Goal: Information Seeking & Learning: Learn about a topic

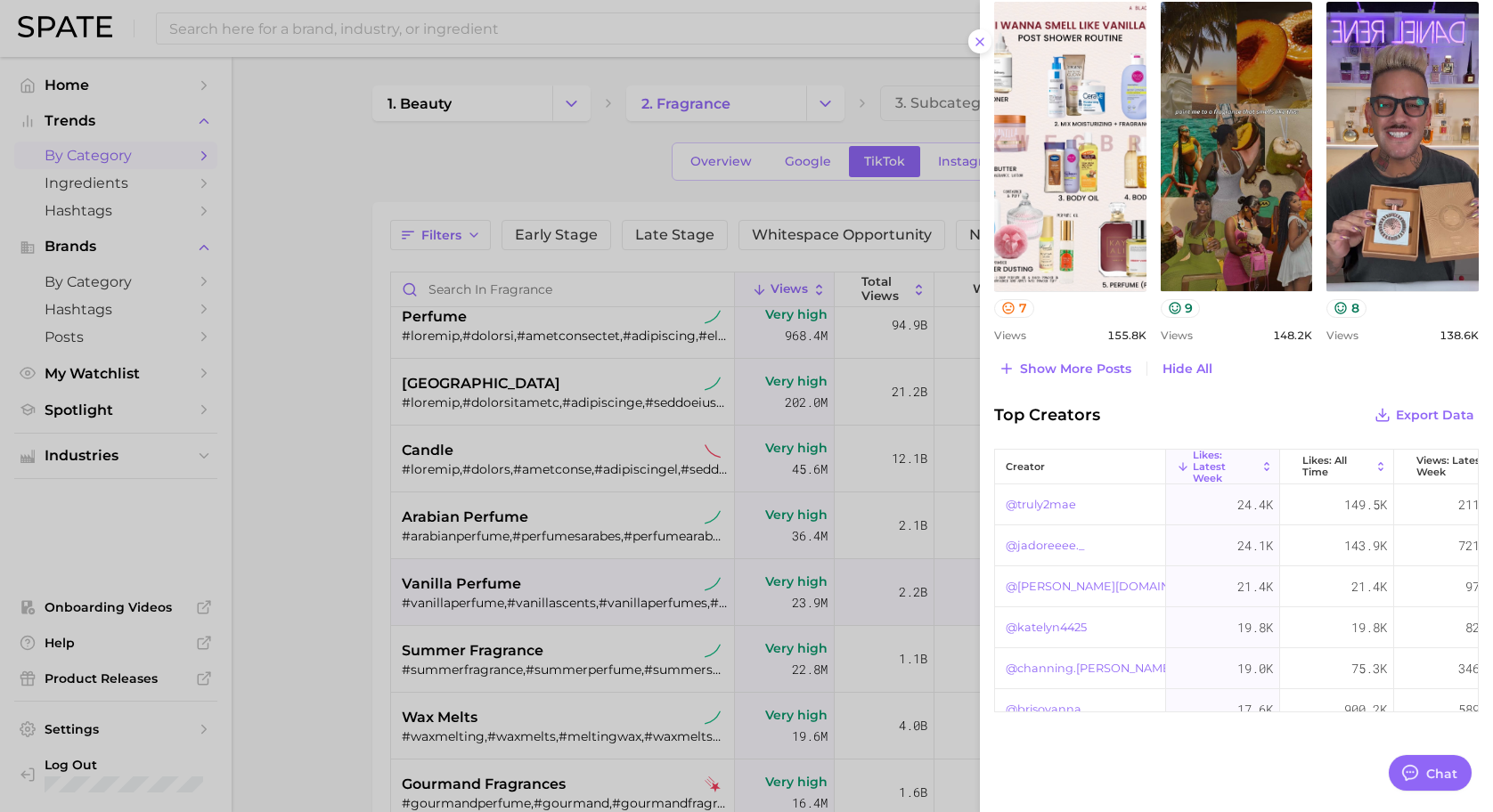
scroll to position [195, 0]
click at [364, 434] on div at bounding box center [746, 406] width 1493 height 812
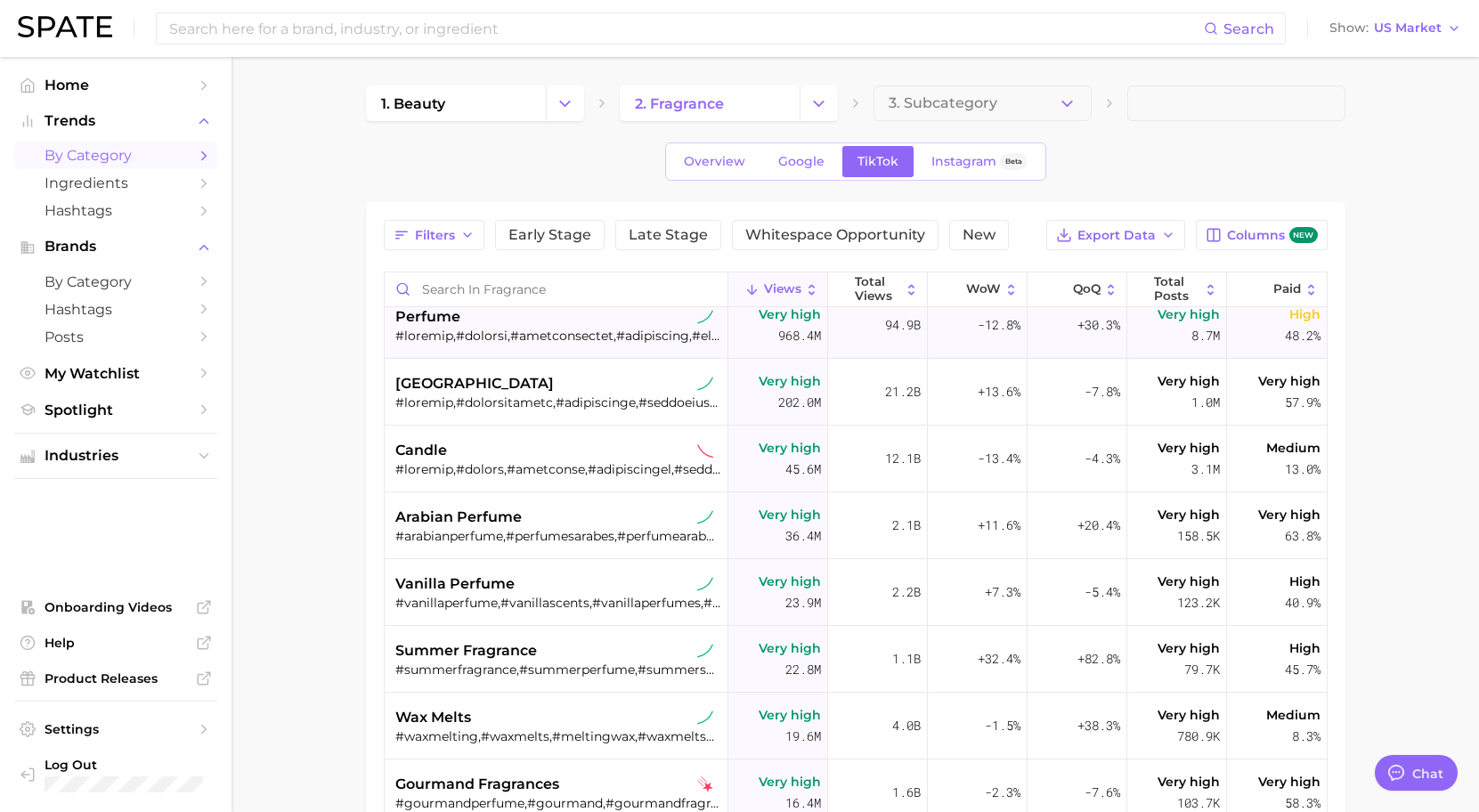
click at [440, 318] on span "perfume" at bounding box center [428, 317] width 65 height 22
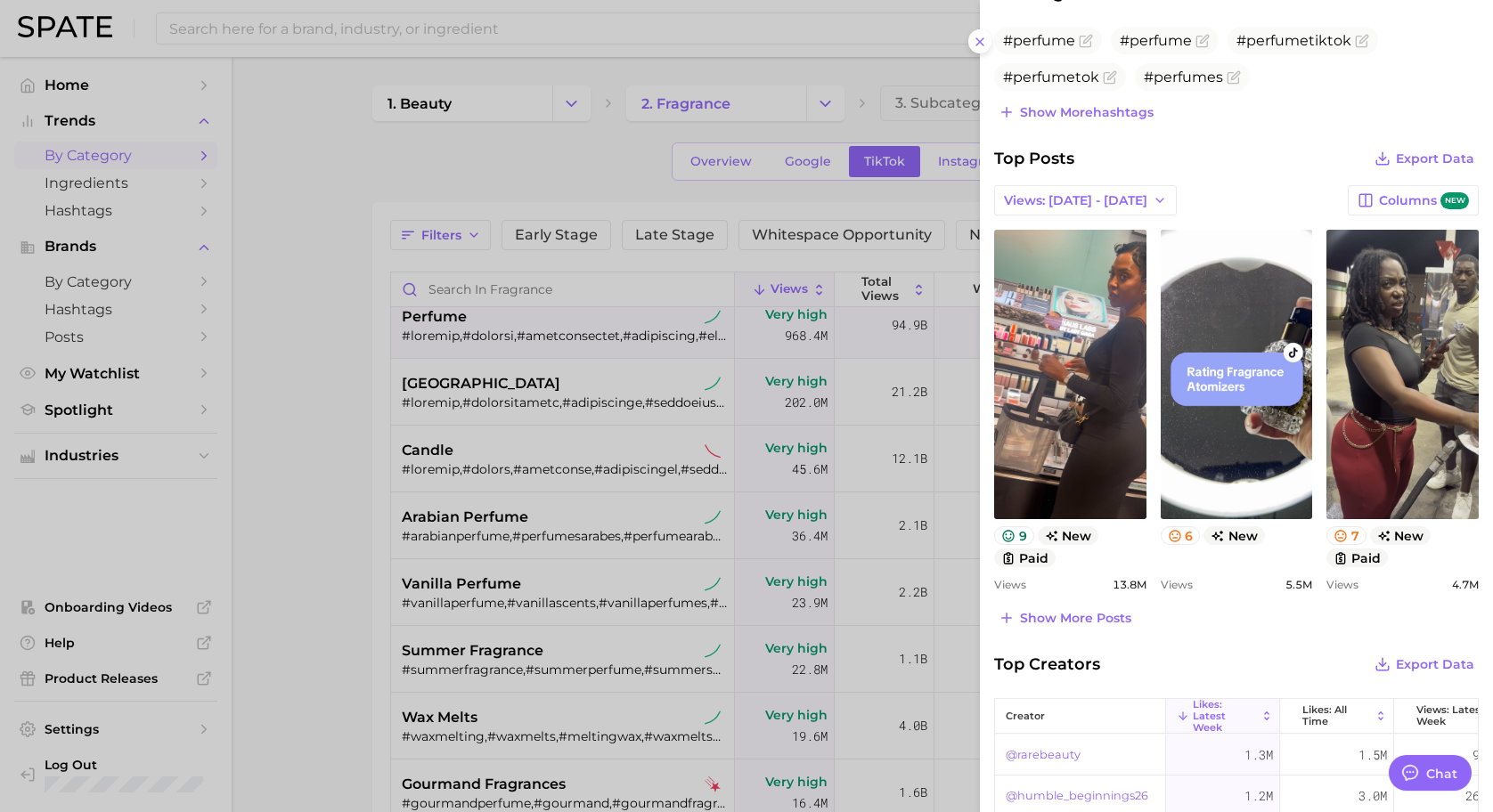
scroll to position [599, 0]
click at [1111, 613] on span "Show more posts" at bounding box center [1076, 618] width 111 height 15
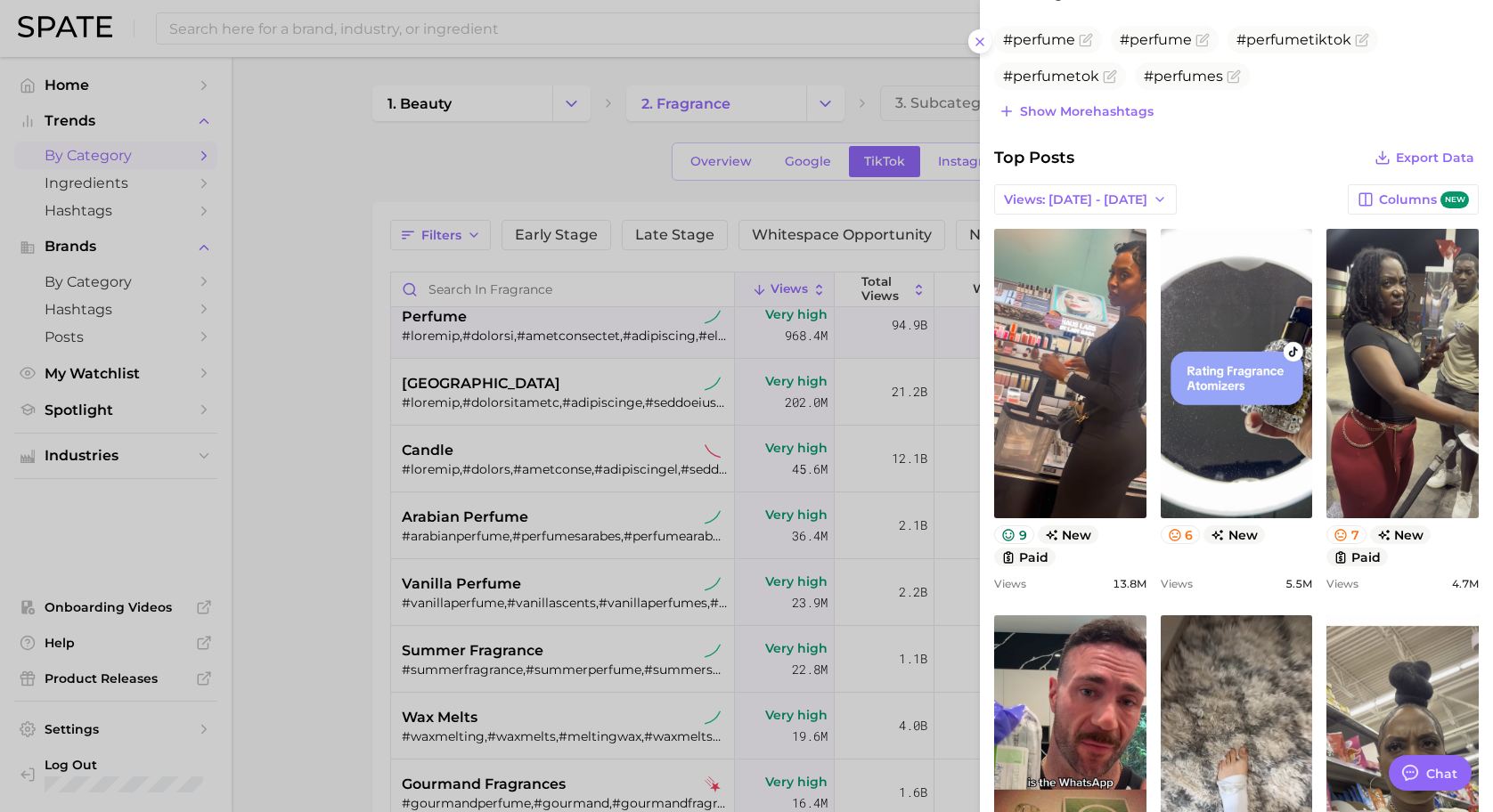
scroll to position [0, 0]
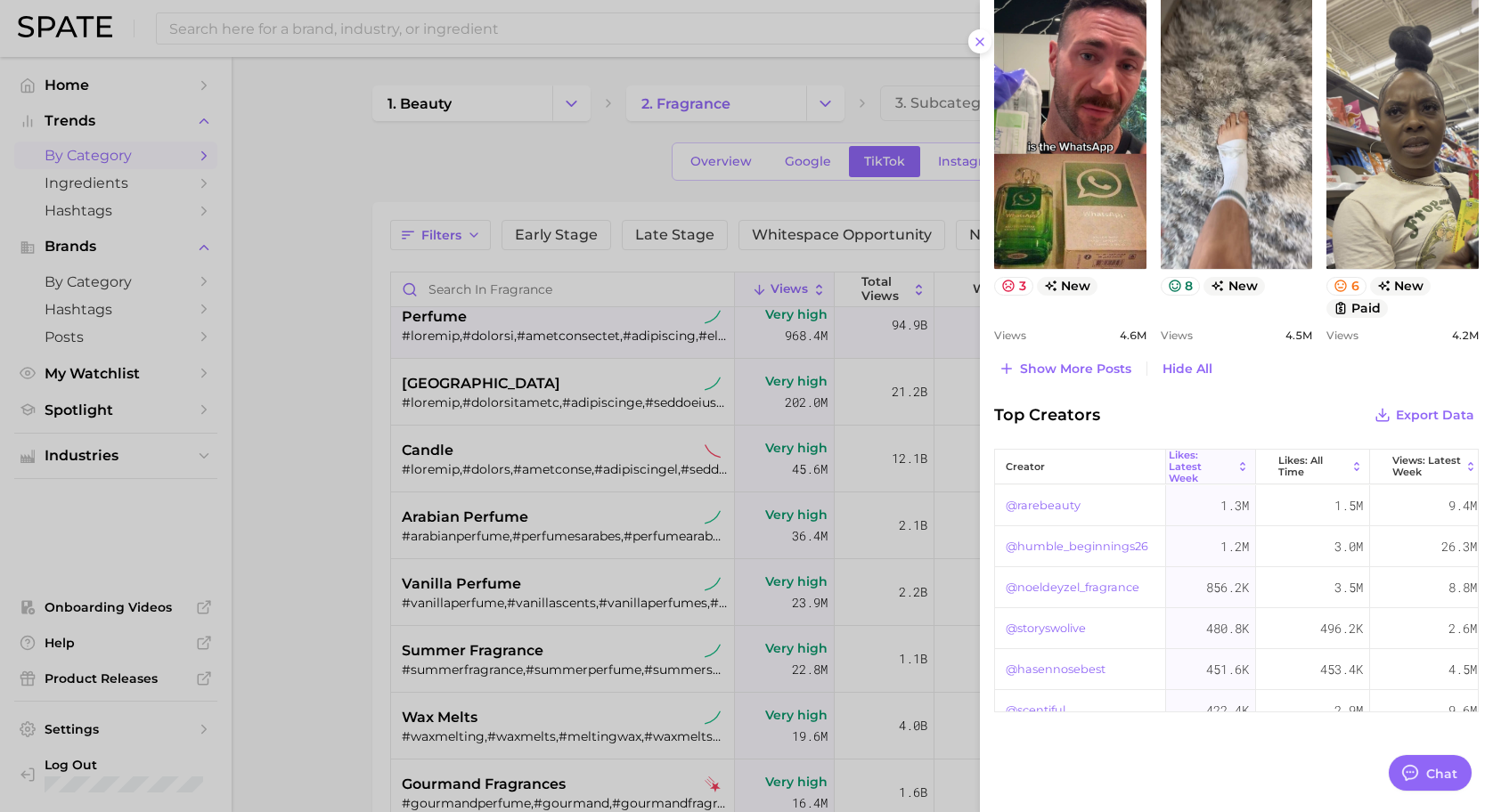
click at [1055, 506] on link "@rarebeauty" at bounding box center [1043, 505] width 74 height 22
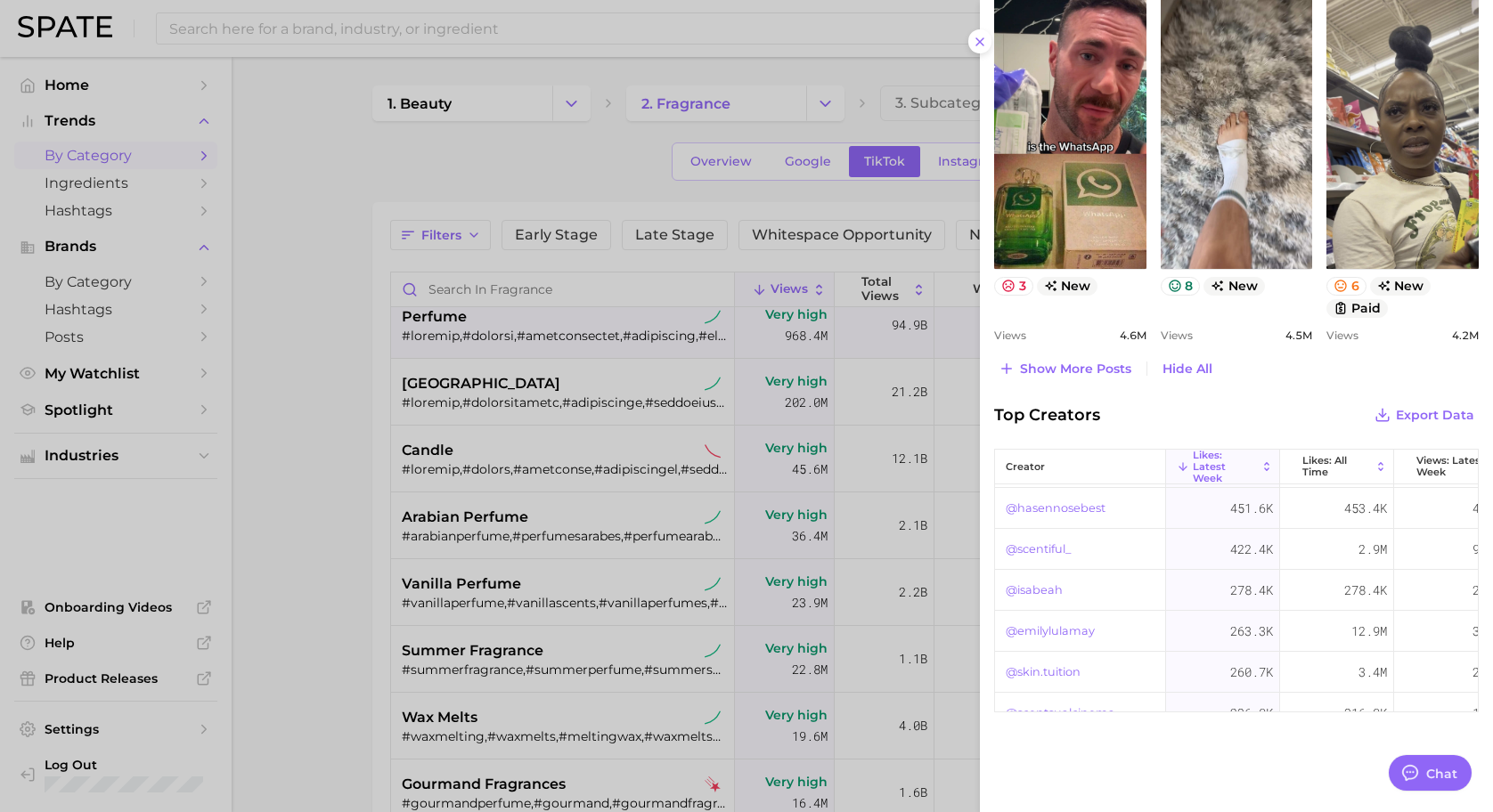
click at [1046, 543] on link "@scentiful_" at bounding box center [1038, 549] width 65 height 22
click at [1064, 630] on link "@emilylulamay" at bounding box center [1050, 632] width 89 height 22
click at [1050, 510] on link "@hasennosebest" at bounding box center [1055, 508] width 100 height 22
click at [1082, 623] on link "@sincerely.touss" at bounding box center [1053, 623] width 94 height 22
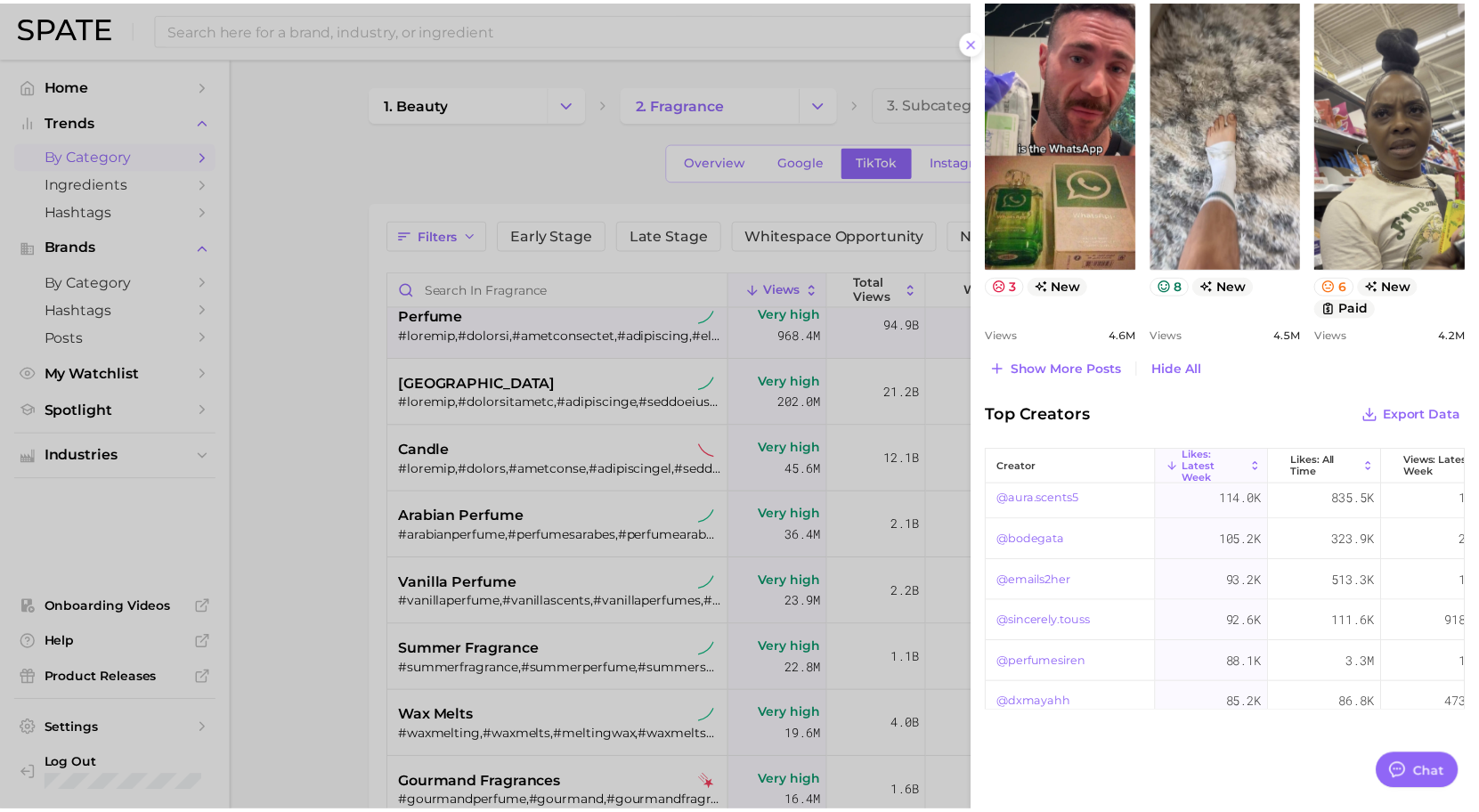
scroll to position [607, 0]
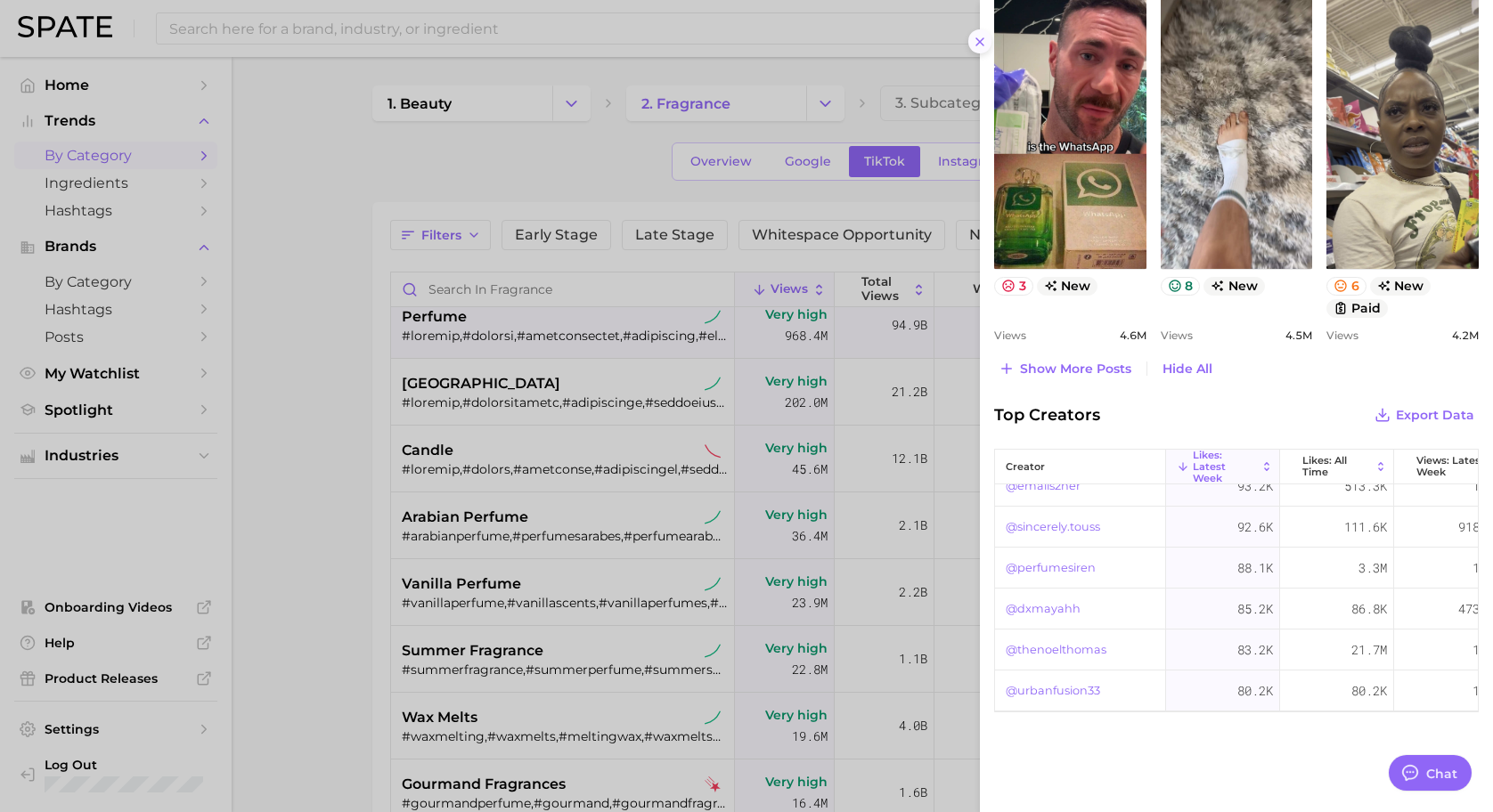
click at [976, 43] on icon at bounding box center [980, 42] width 14 height 14
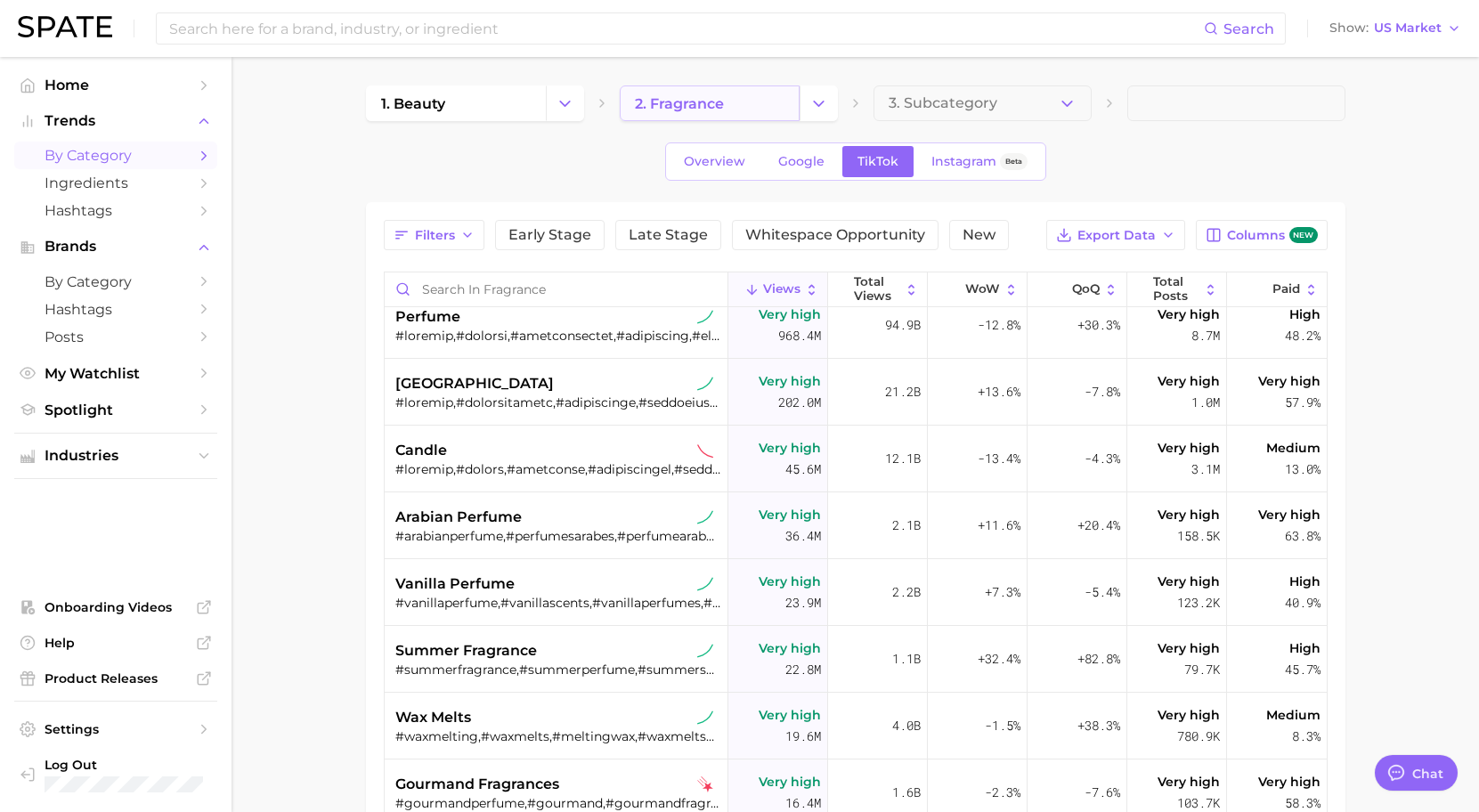
click at [743, 93] on link "2. fragrance" at bounding box center [710, 103] width 180 height 36
click at [817, 110] on icon "Change Category" at bounding box center [818, 103] width 19 height 19
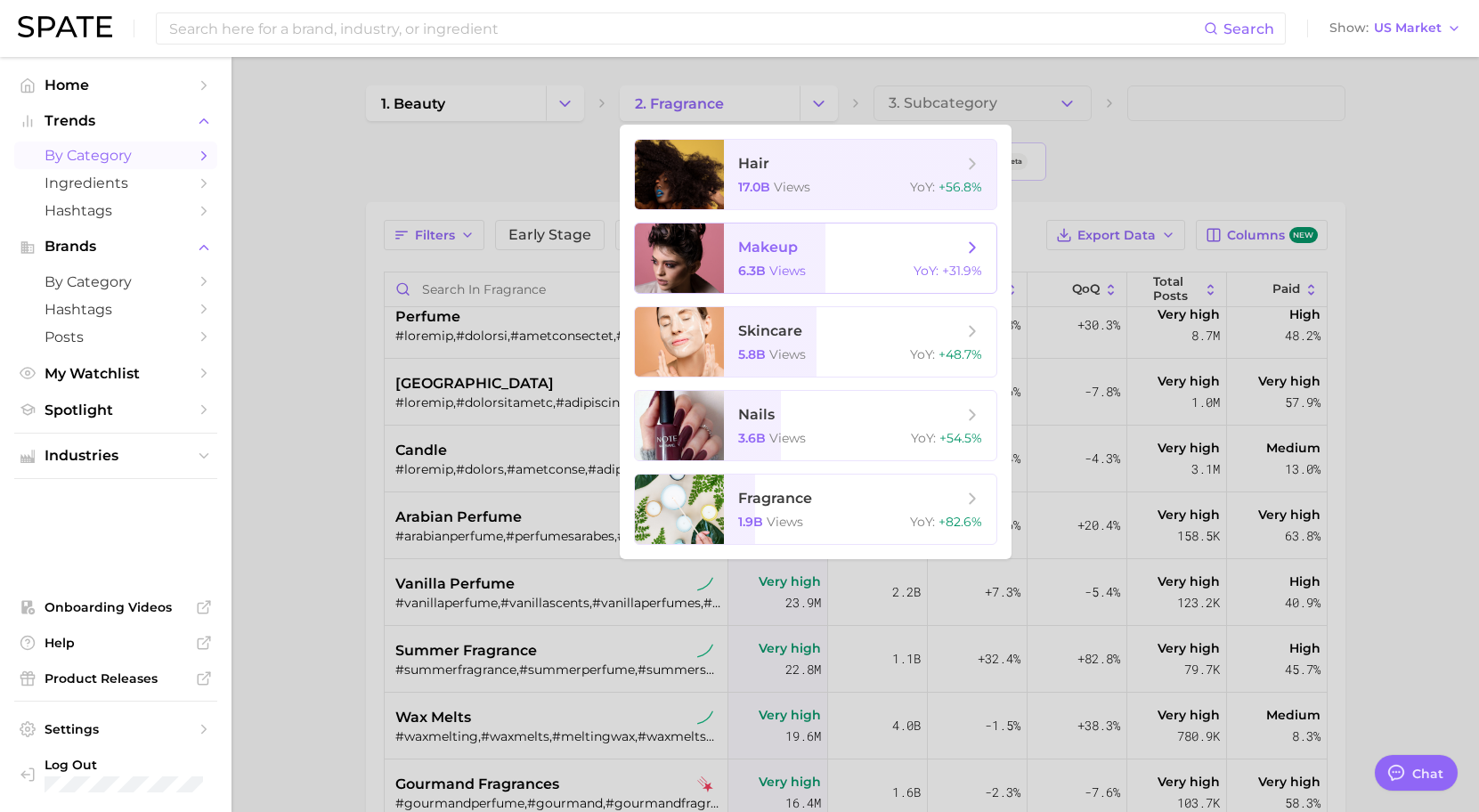
click at [840, 269] on div "6.3b views YoY : +31.9%" at bounding box center [861, 271] width 244 height 16
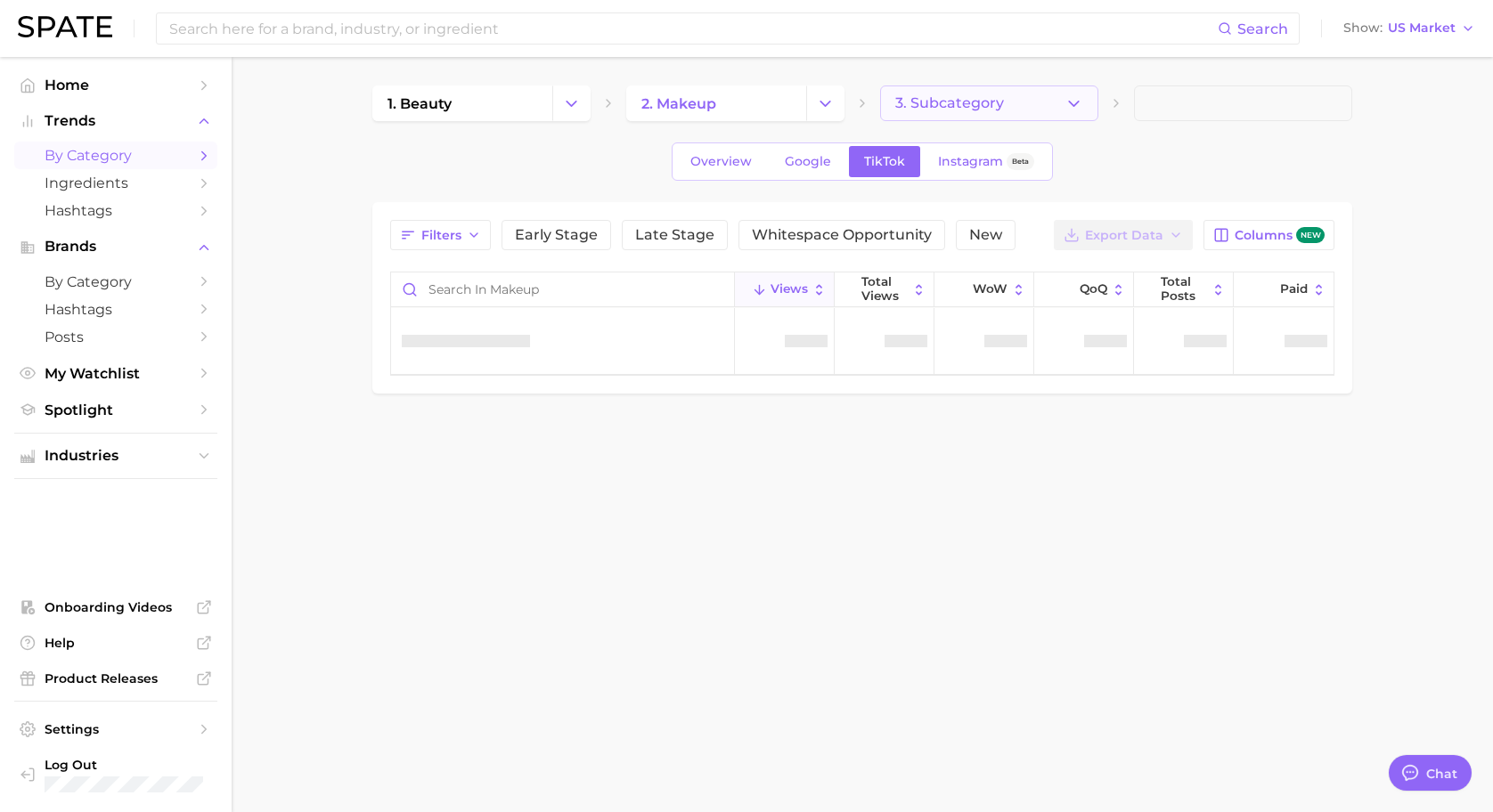
click at [1072, 99] on icon "button" at bounding box center [1073, 103] width 19 height 19
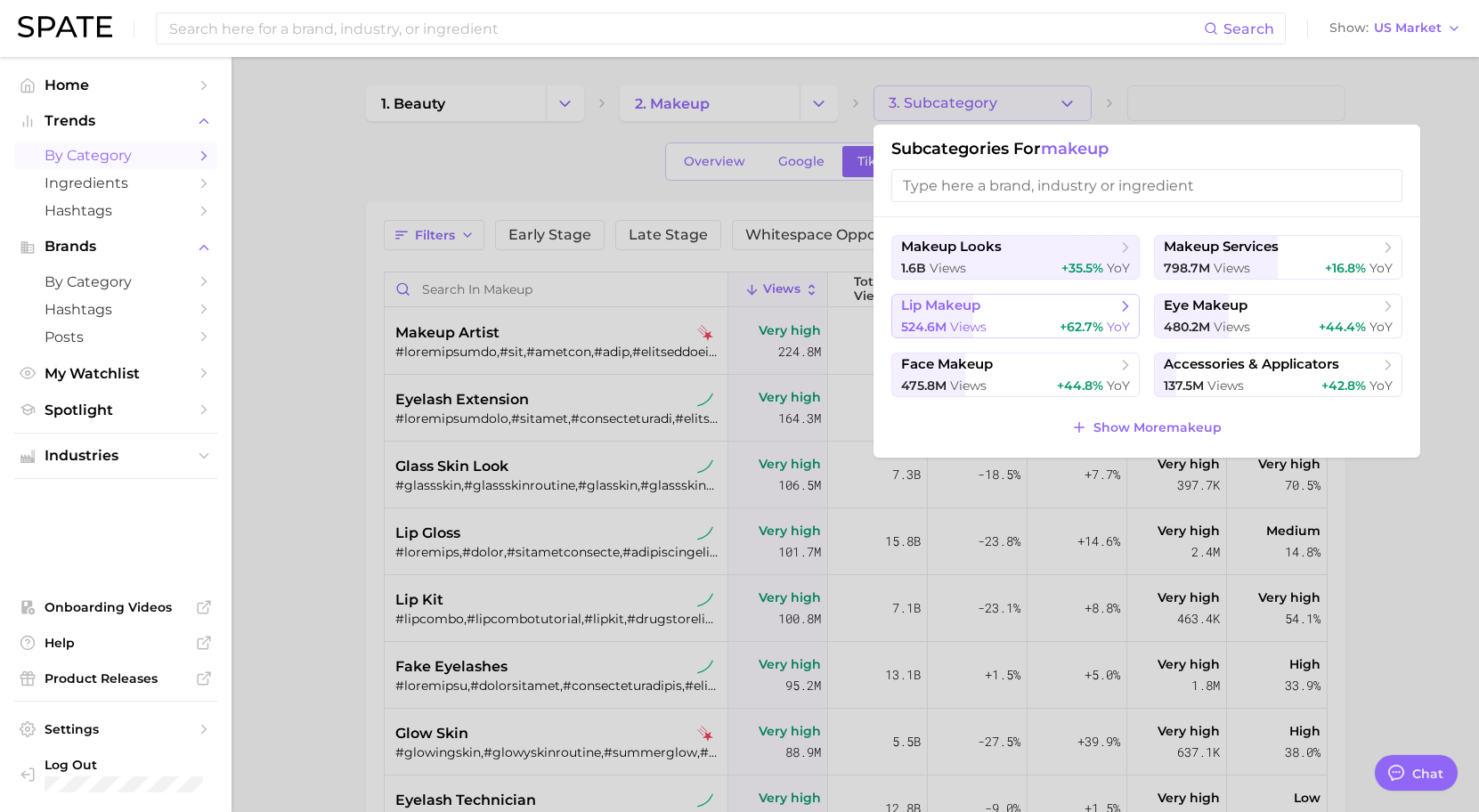
click at [1073, 324] on span "+62.7%" at bounding box center [1081, 327] width 44 height 16
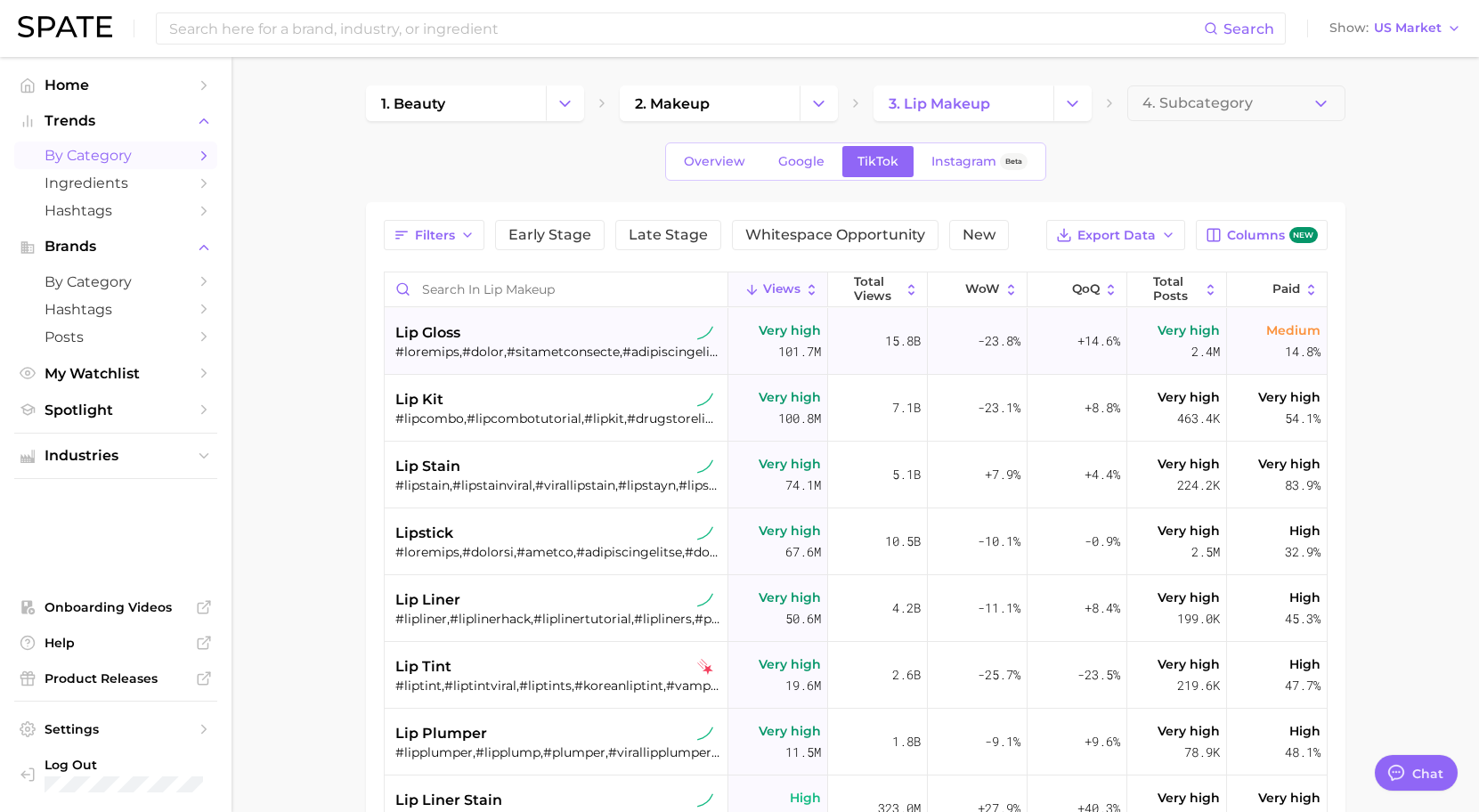
click at [495, 311] on div "lip gloss" at bounding box center [558, 341] width 326 height 67
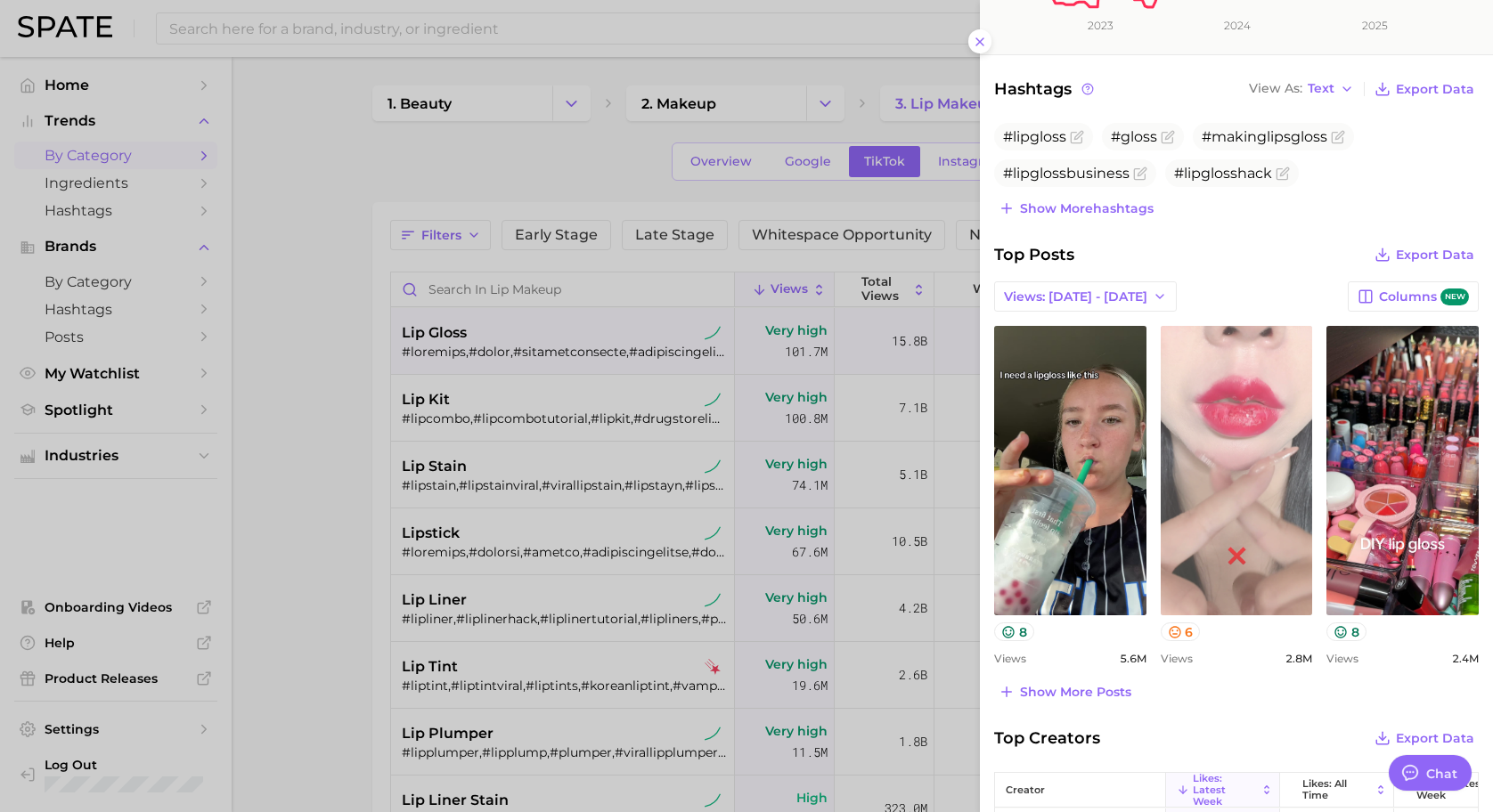
scroll to position [502, 0]
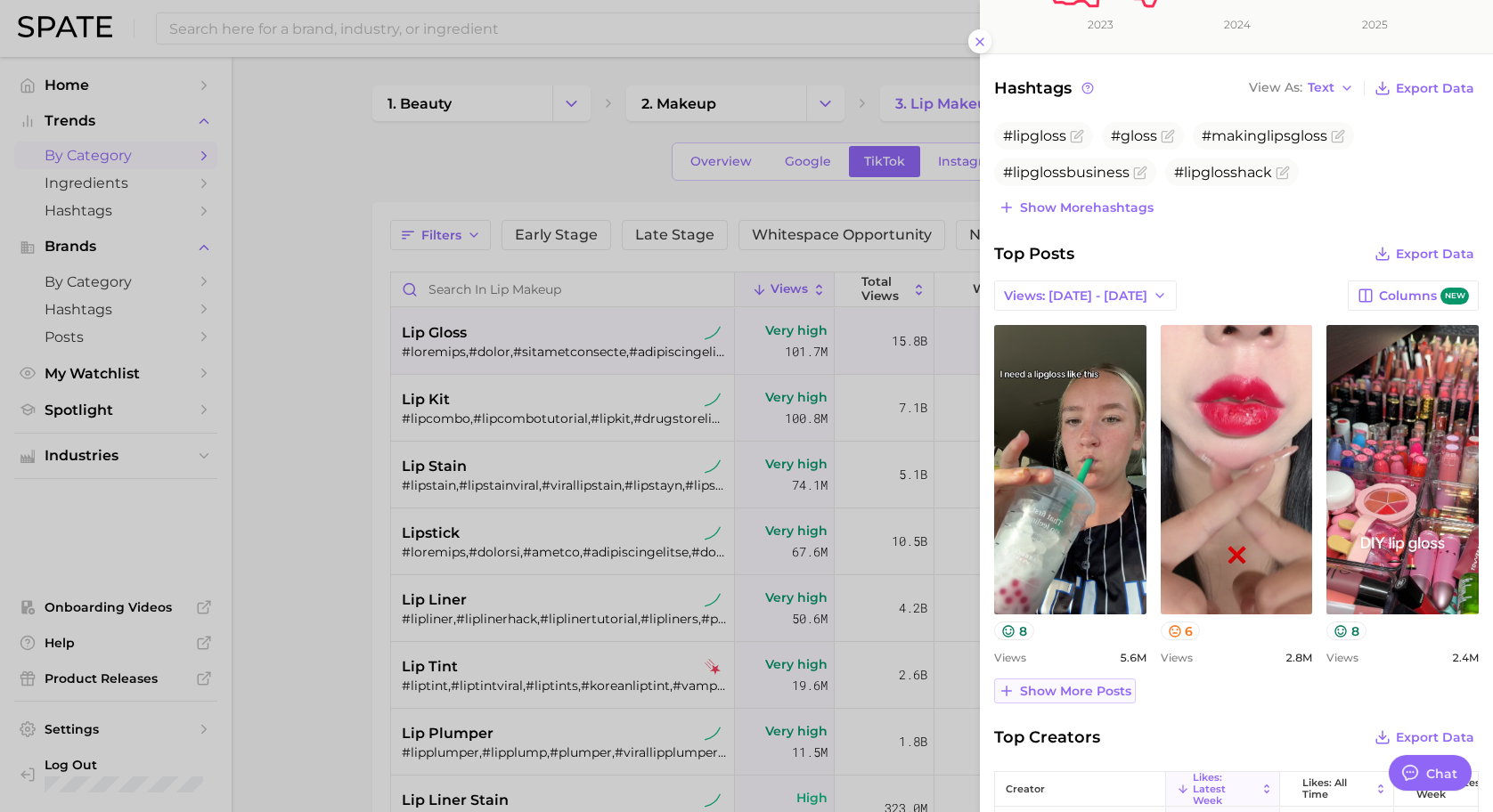
click at [1114, 690] on span "Show more posts" at bounding box center [1076, 691] width 111 height 15
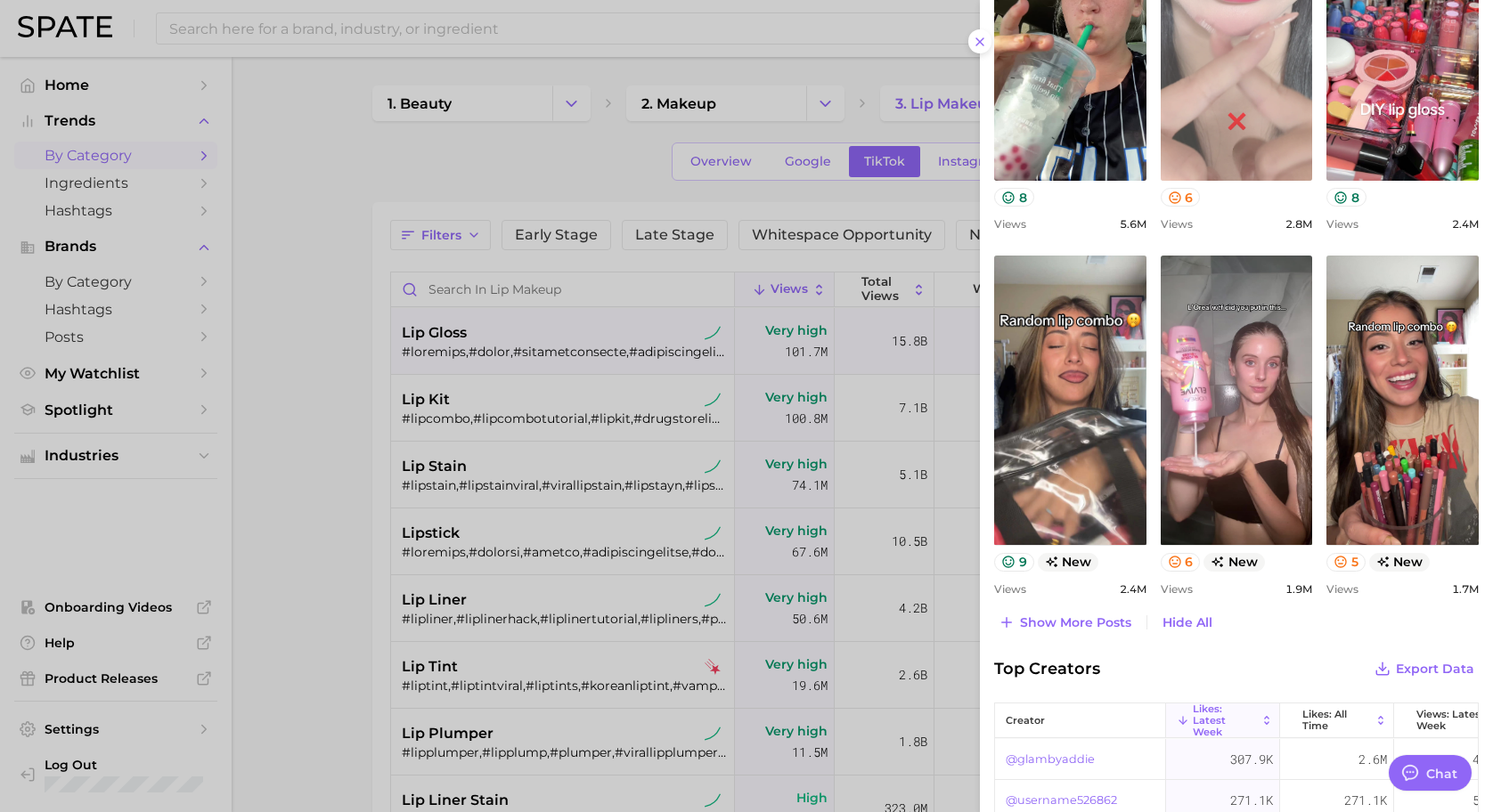
scroll to position [1090, 0]
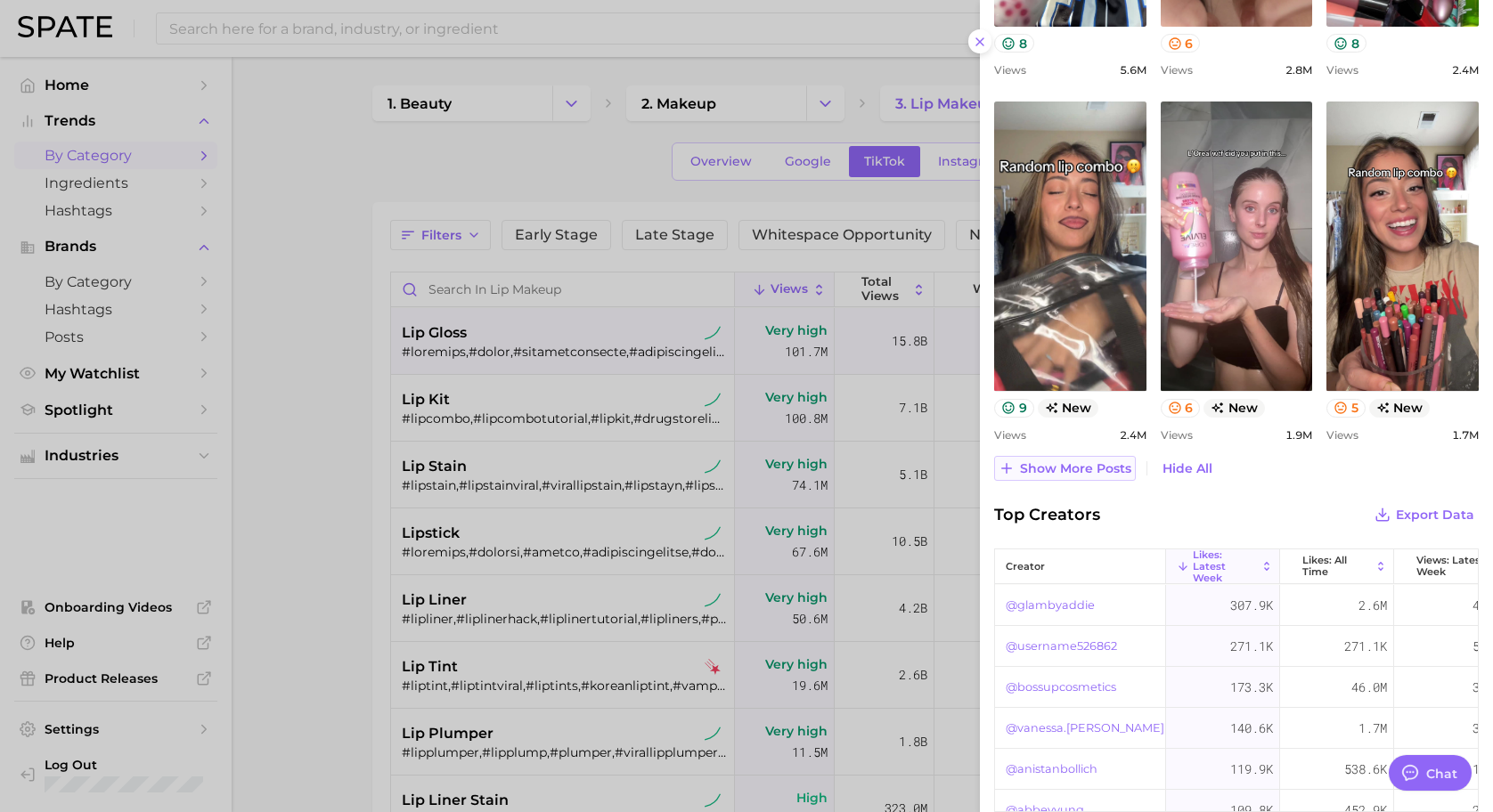
click at [1109, 481] on button "Show more posts" at bounding box center [1065, 469] width 142 height 25
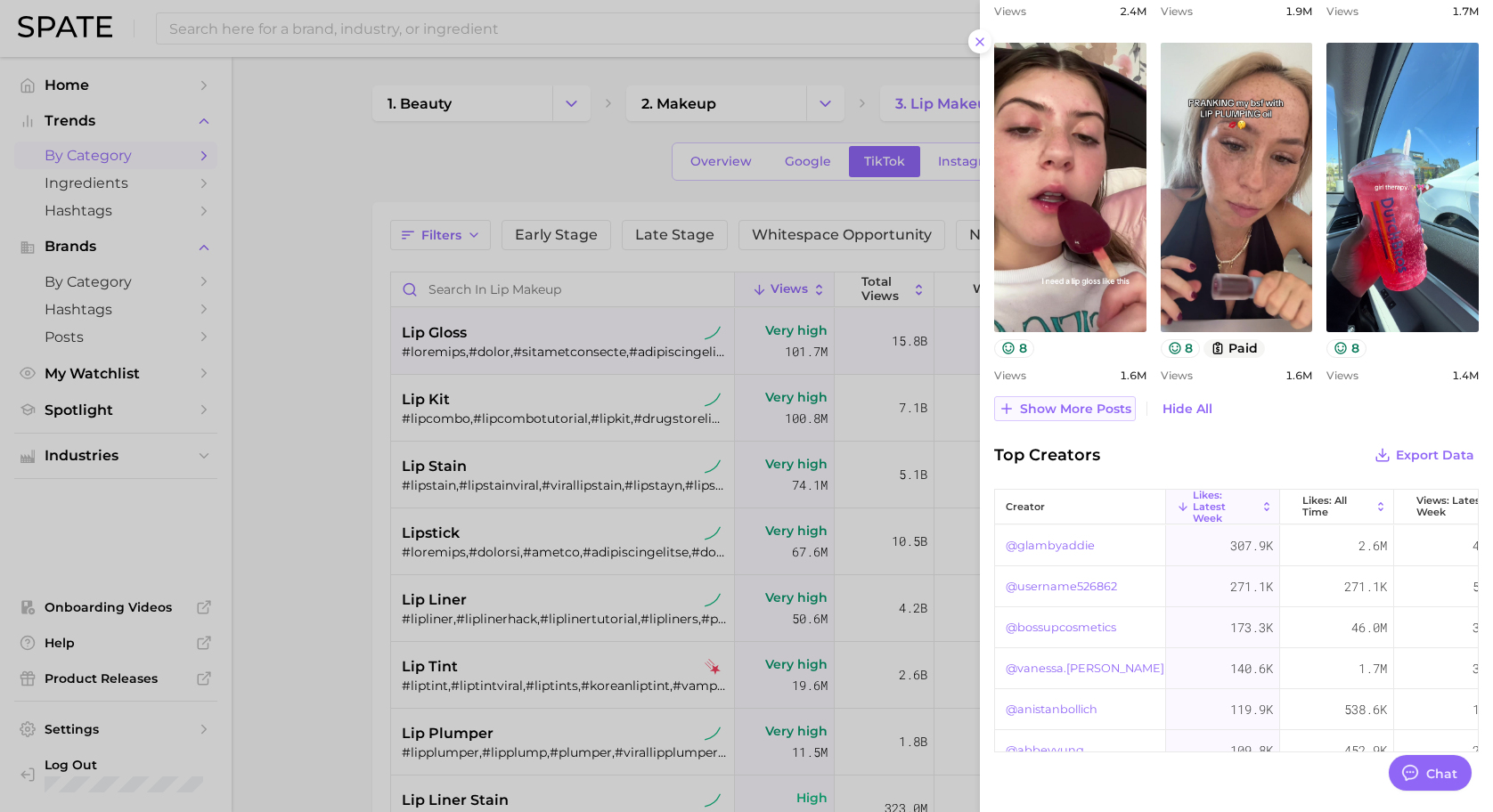
scroll to position [1515, 0]
click at [1080, 408] on span "Show more posts" at bounding box center [1076, 408] width 111 height 15
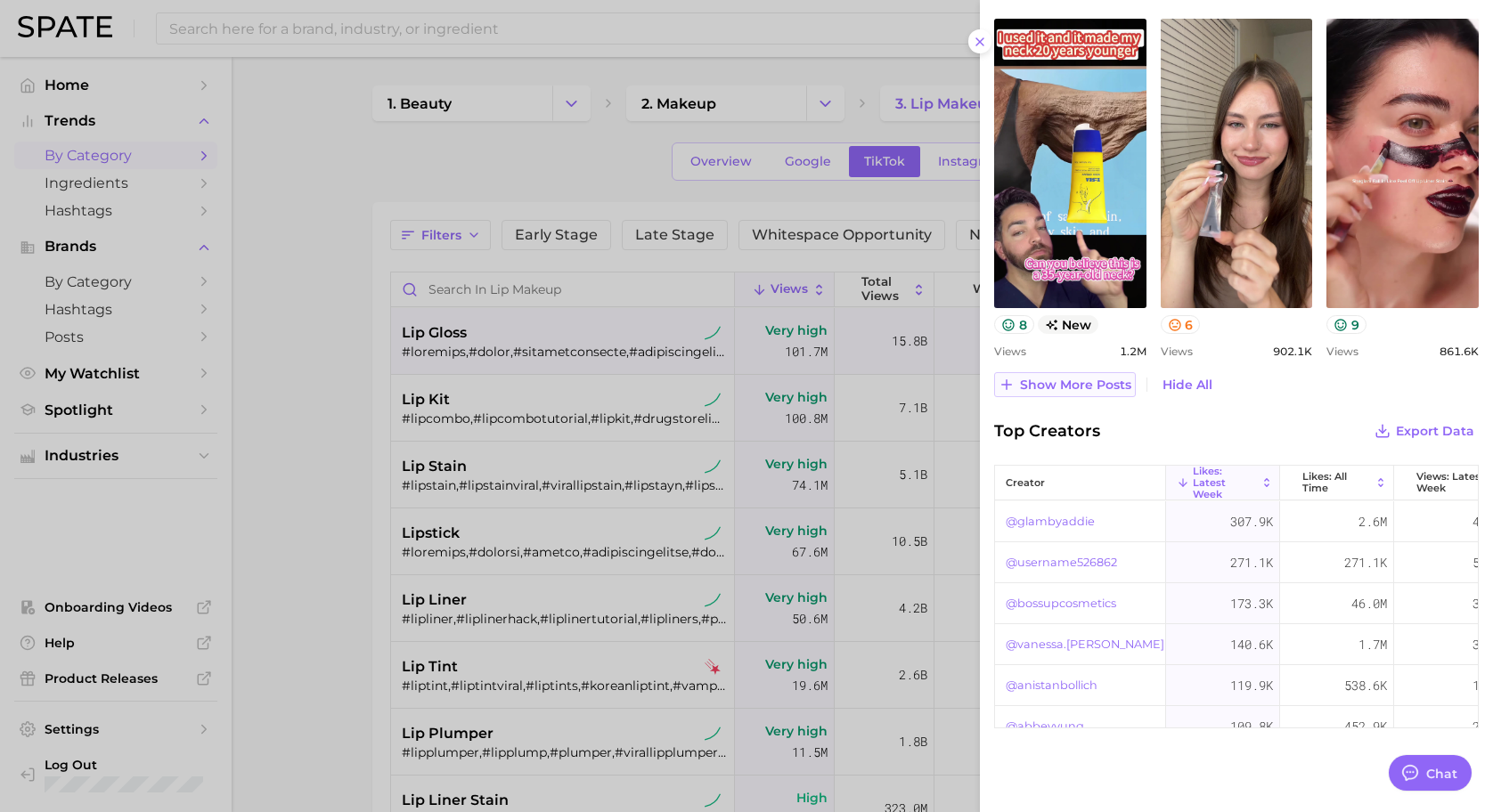
scroll to position [1903, 0]
click at [1081, 388] on span "Show more posts" at bounding box center [1076, 384] width 111 height 15
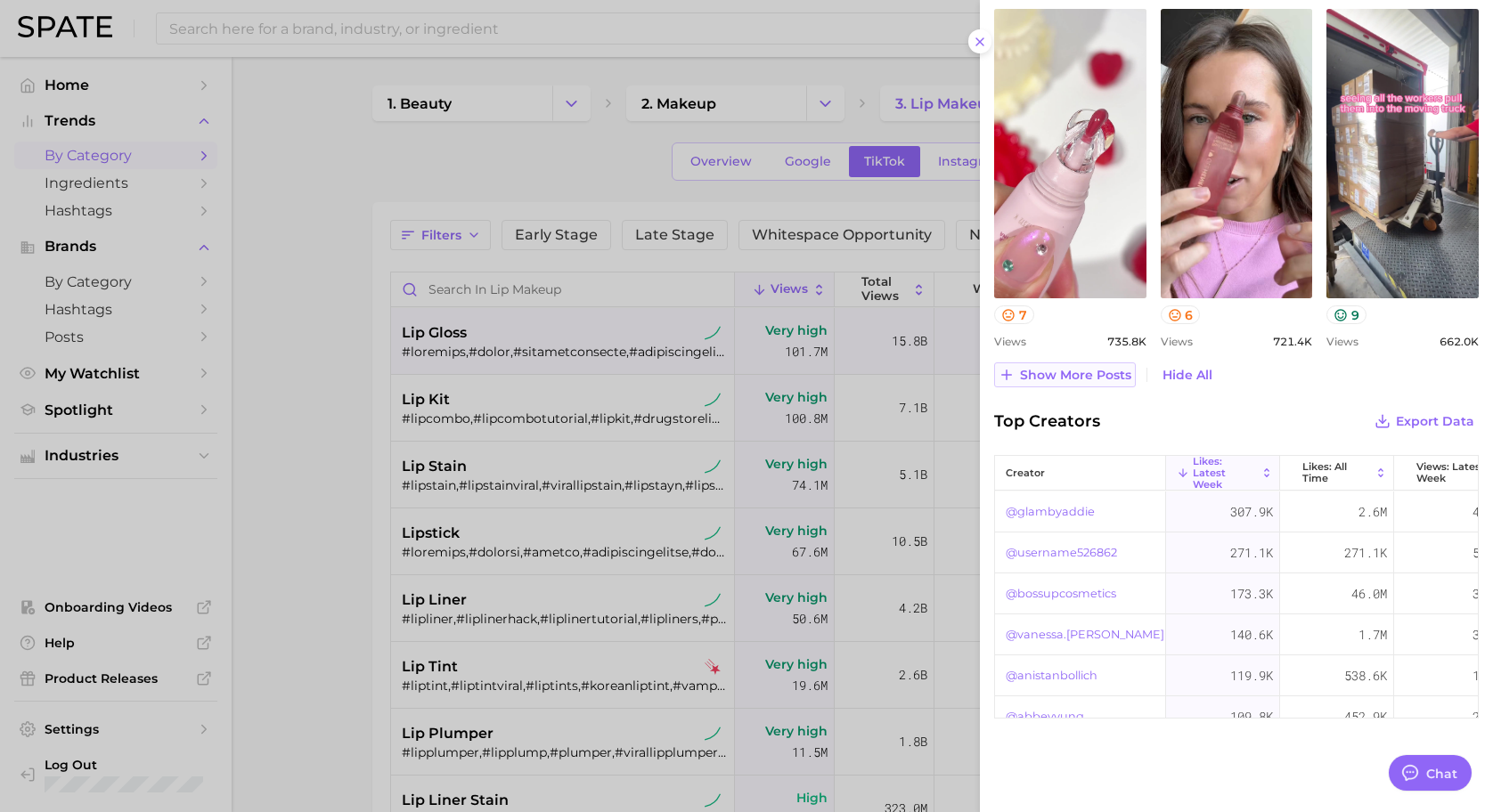
scroll to position [2277, 0]
click at [1092, 376] on span "Show more posts" at bounding box center [1076, 374] width 111 height 15
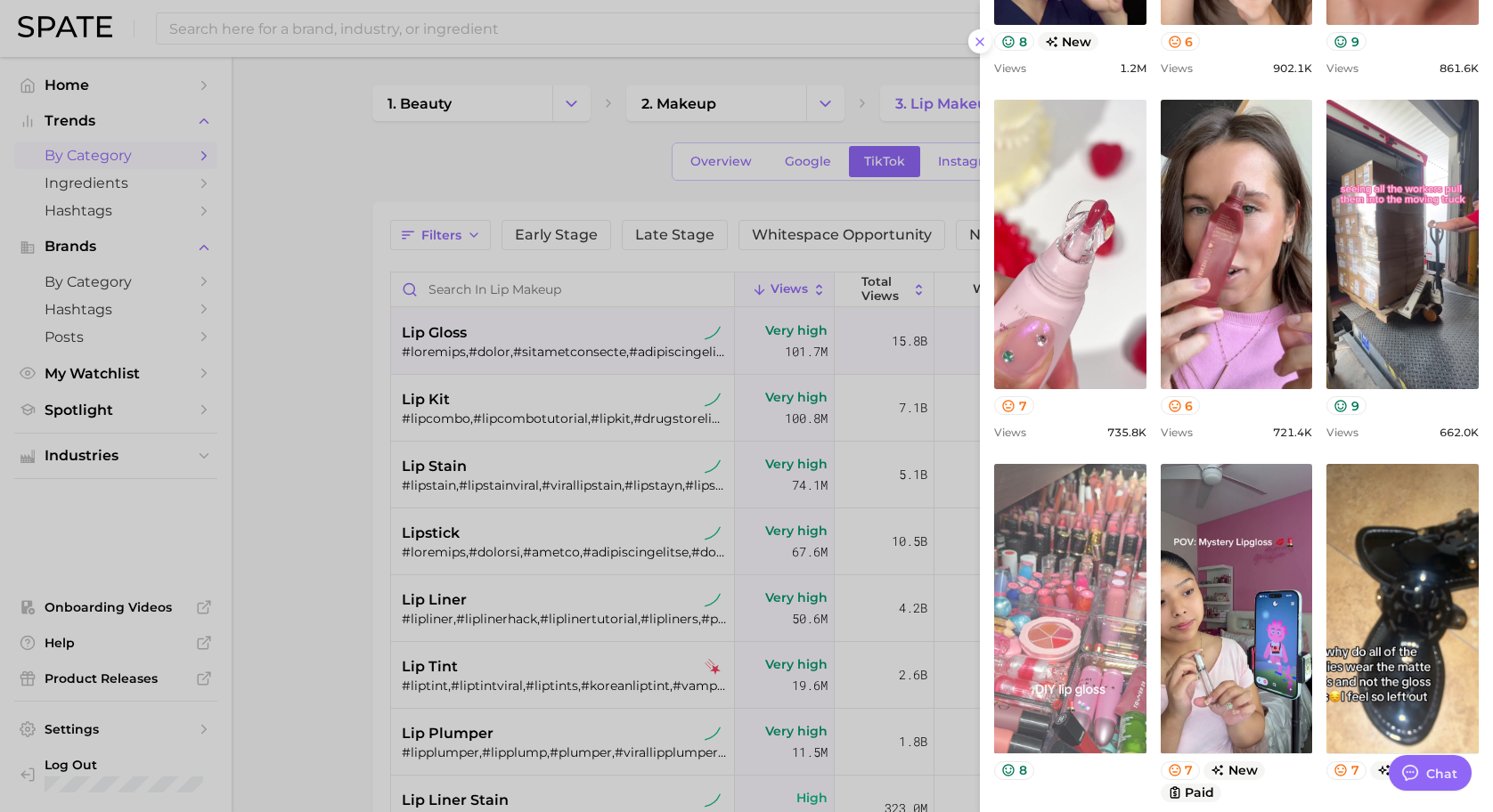
scroll to position [2184, 0]
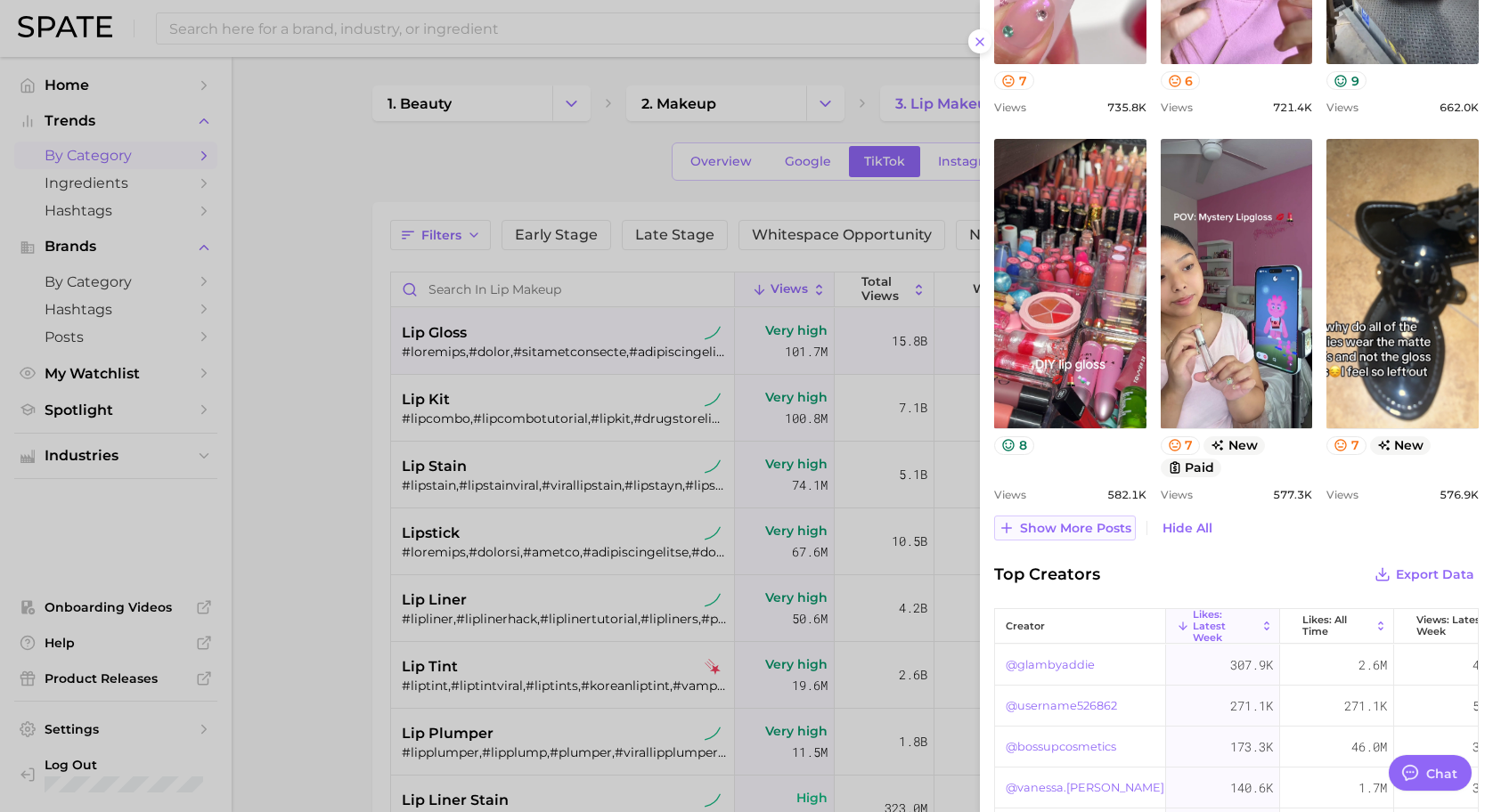
click at [1098, 539] on button "Show more posts" at bounding box center [1065, 528] width 142 height 25
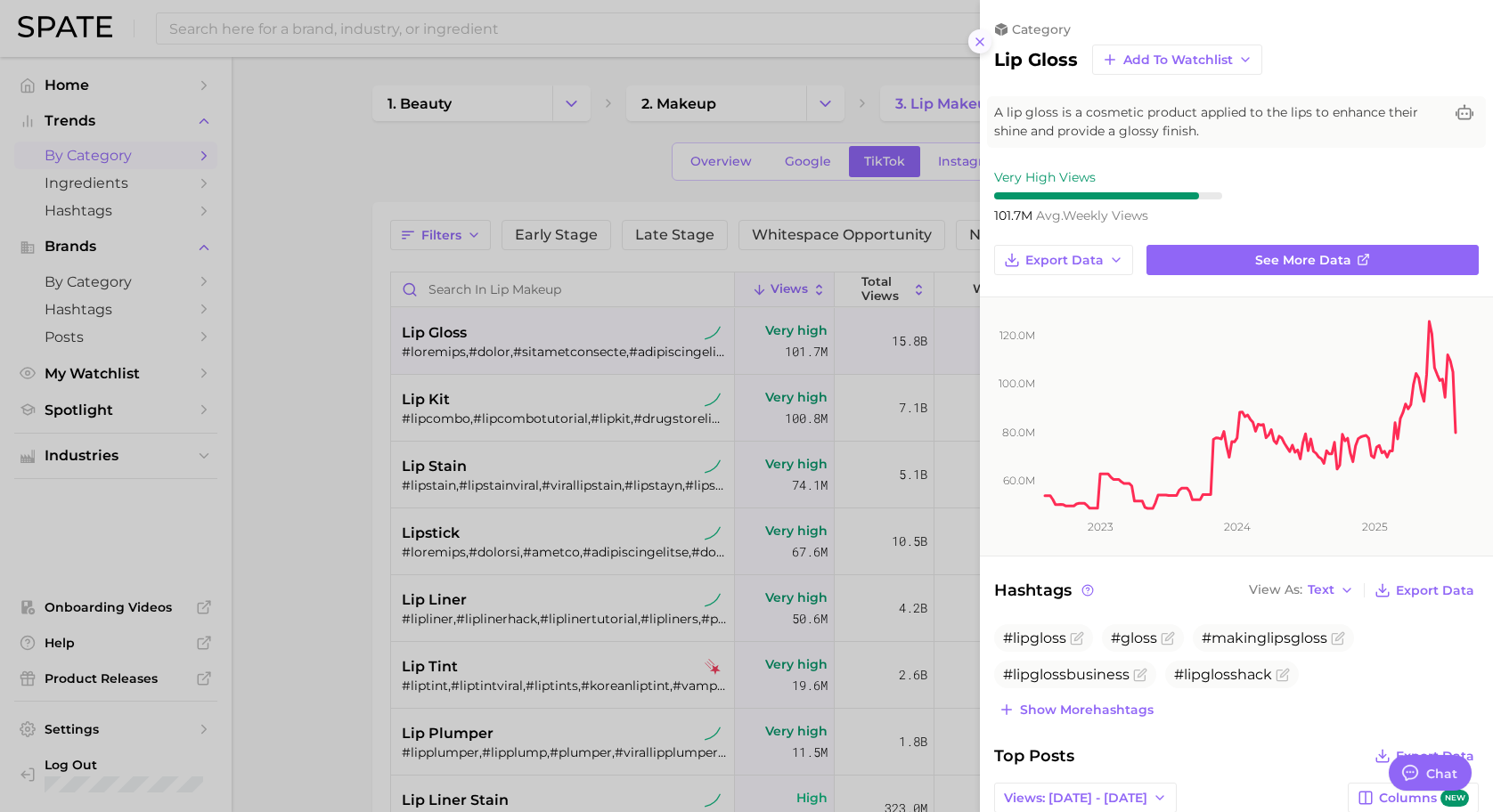
click at [976, 38] on icon at bounding box center [980, 42] width 14 height 14
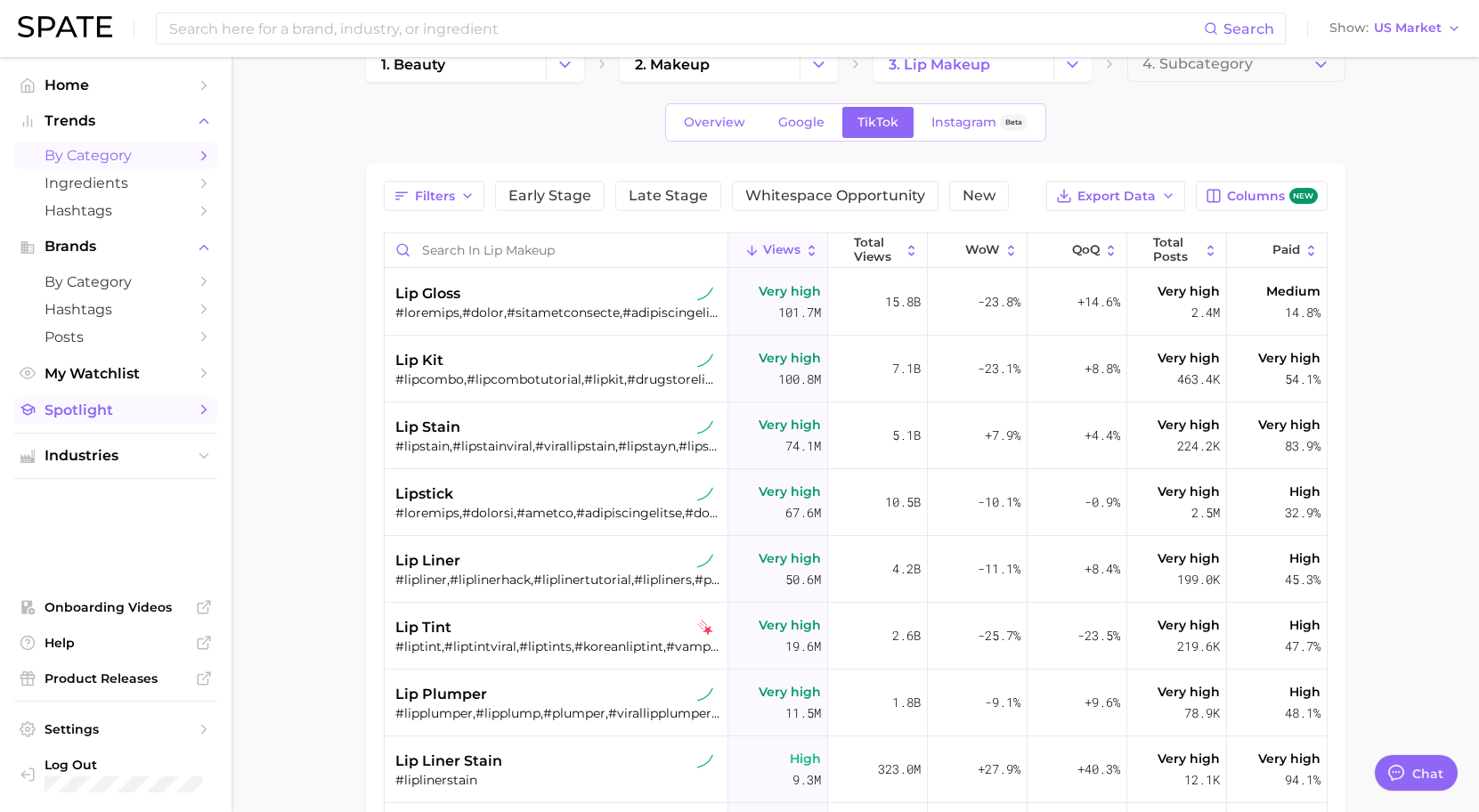
click at [198, 410] on icon "Sidebar" at bounding box center [204, 410] width 16 height 16
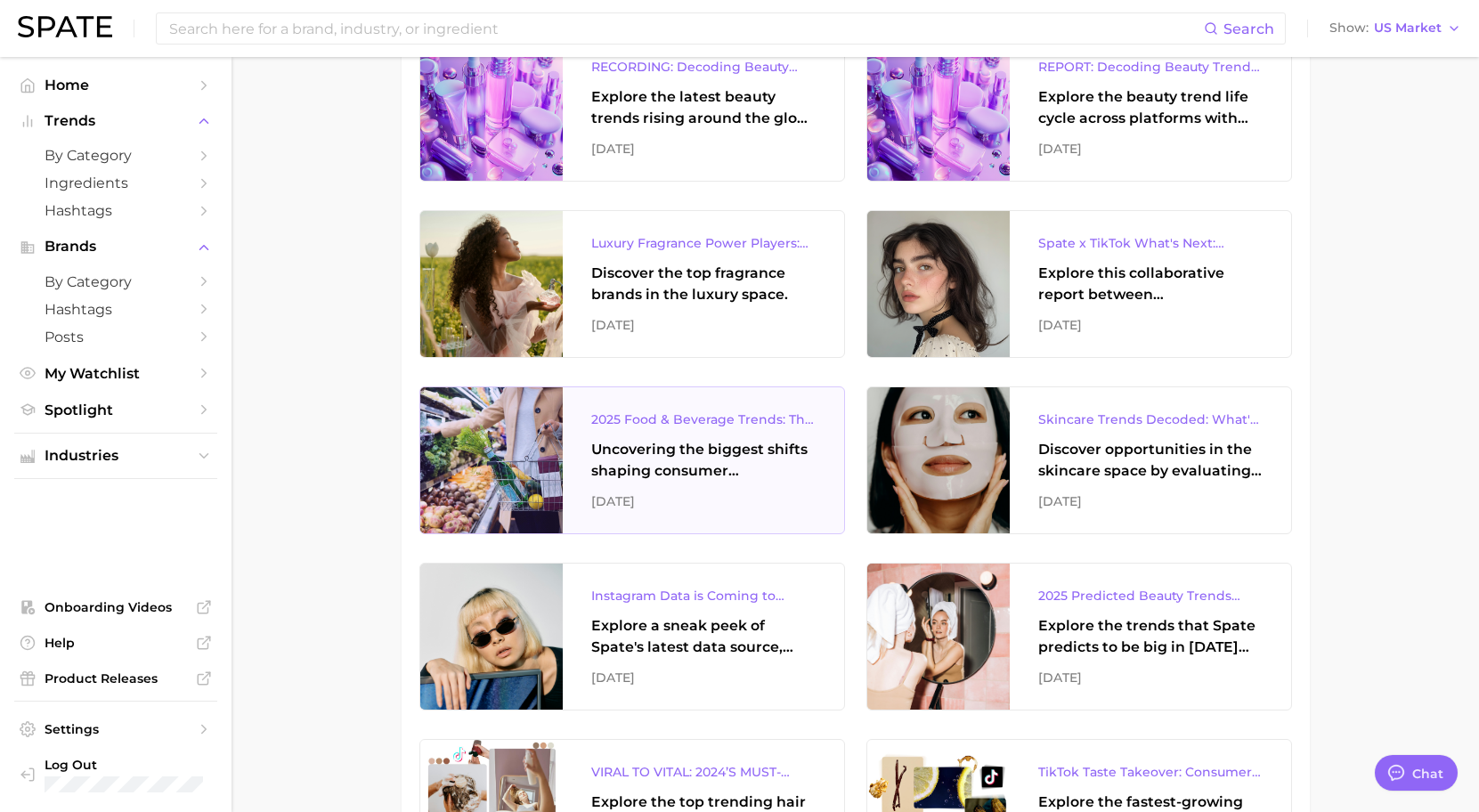
click at [659, 479] on div "Uncovering the biggest shifts shaping consumer preferences." at bounding box center [704, 461] width 224 height 43
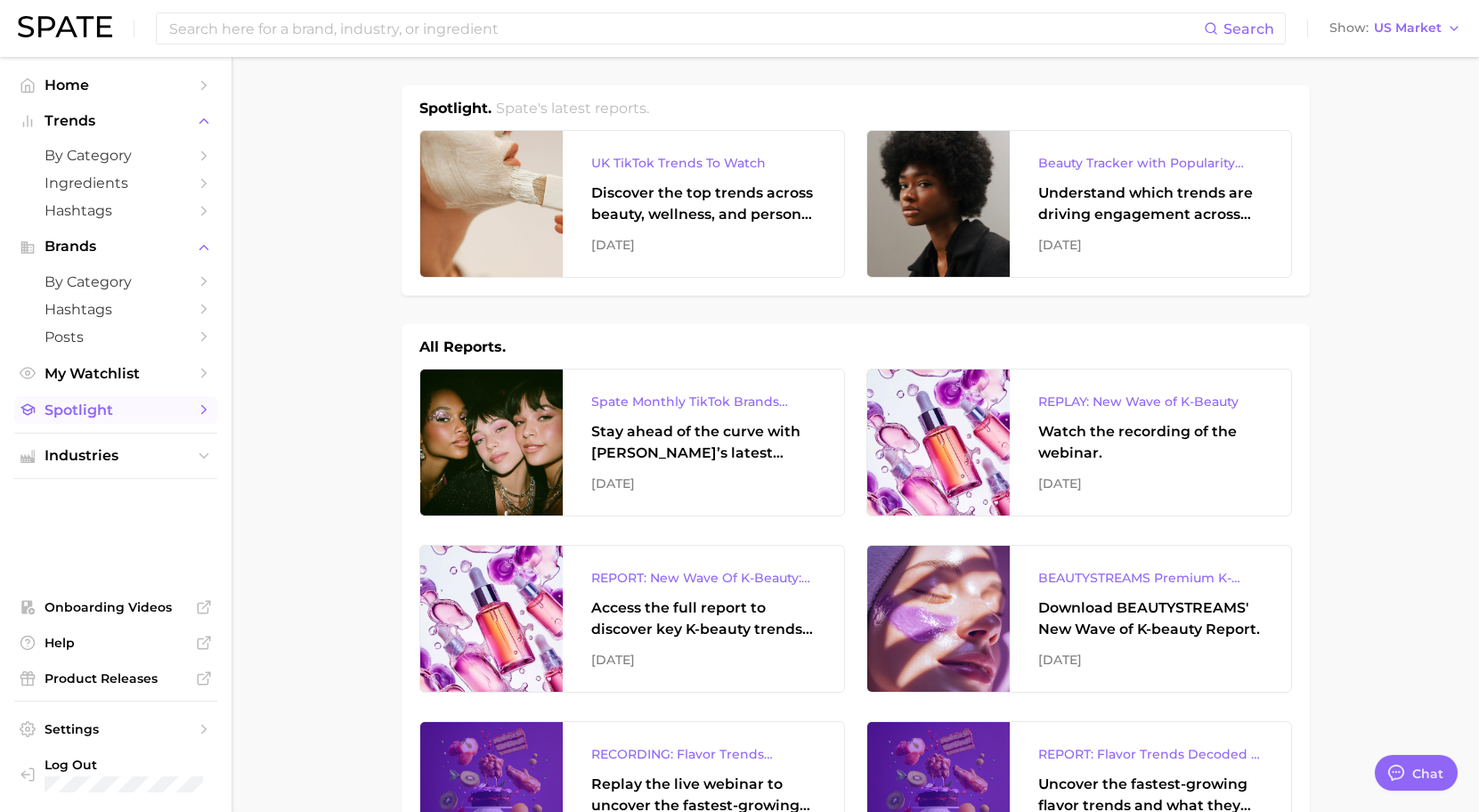
click at [203, 410] on icon "Sidebar" at bounding box center [204, 410] width 16 height 16
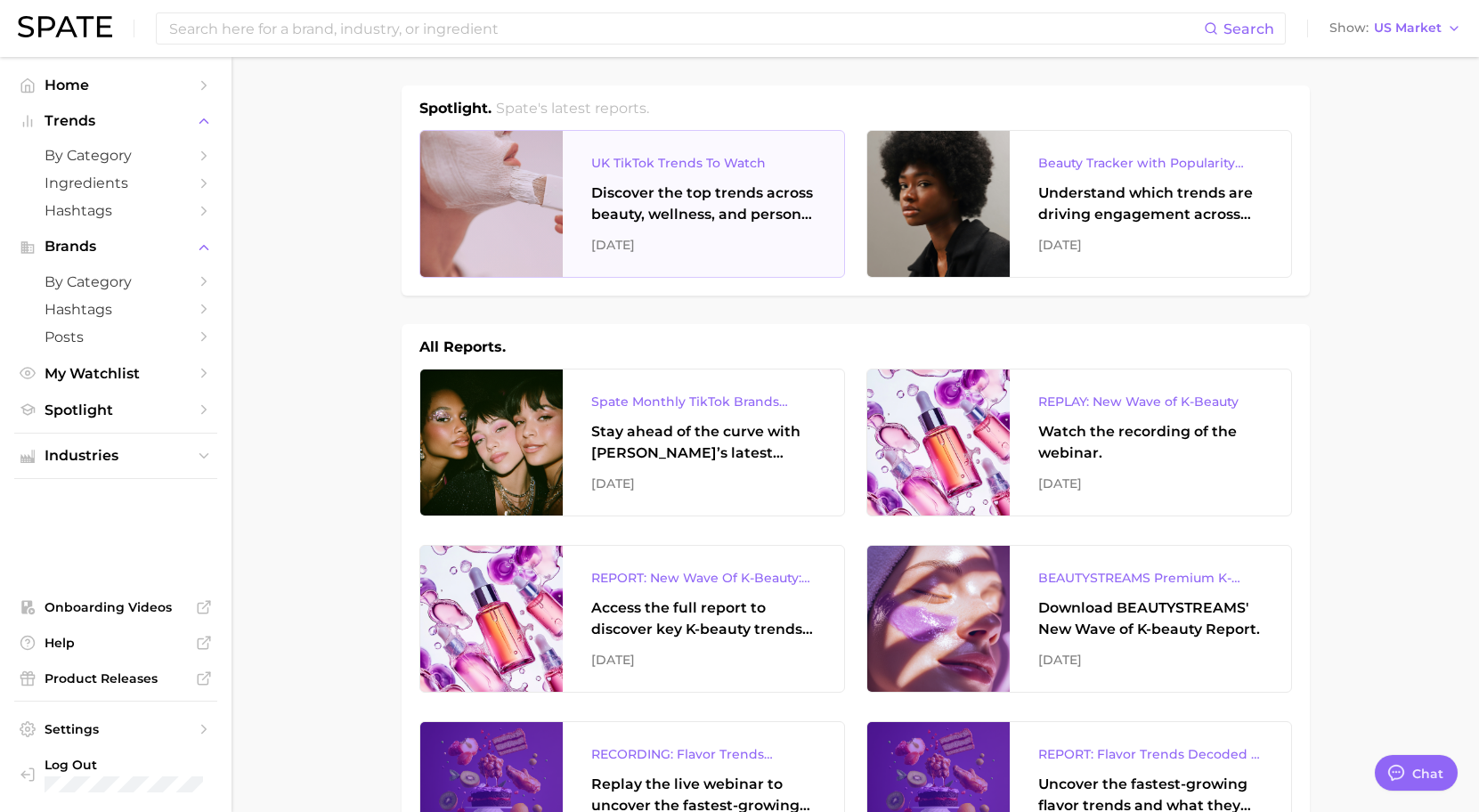
click at [795, 202] on div "Discover the top trends across beauty, wellness, and personal care on TikTok [G…" at bounding box center [704, 204] width 224 height 43
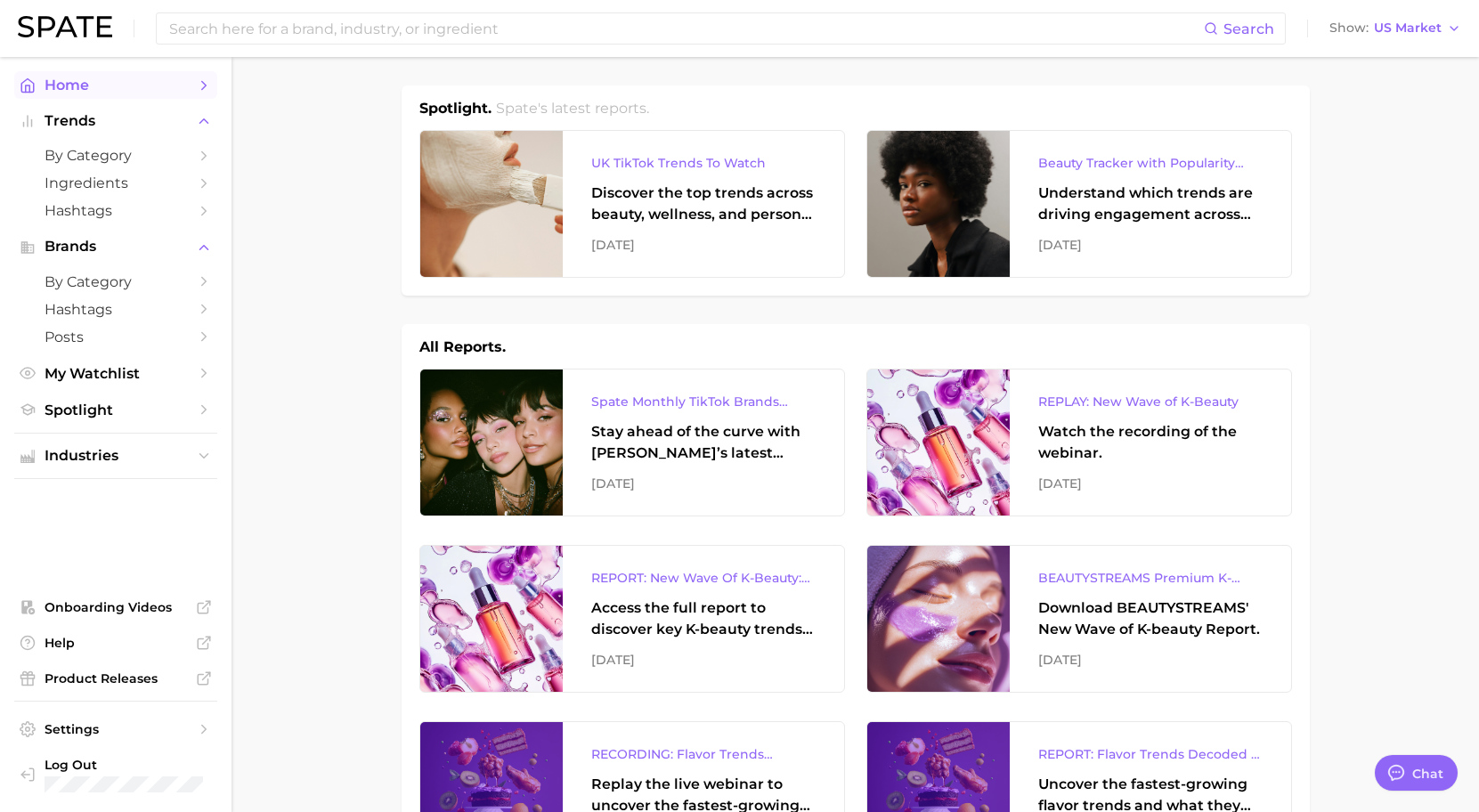
click at [93, 80] on span "Home" at bounding box center [116, 84] width 143 height 17
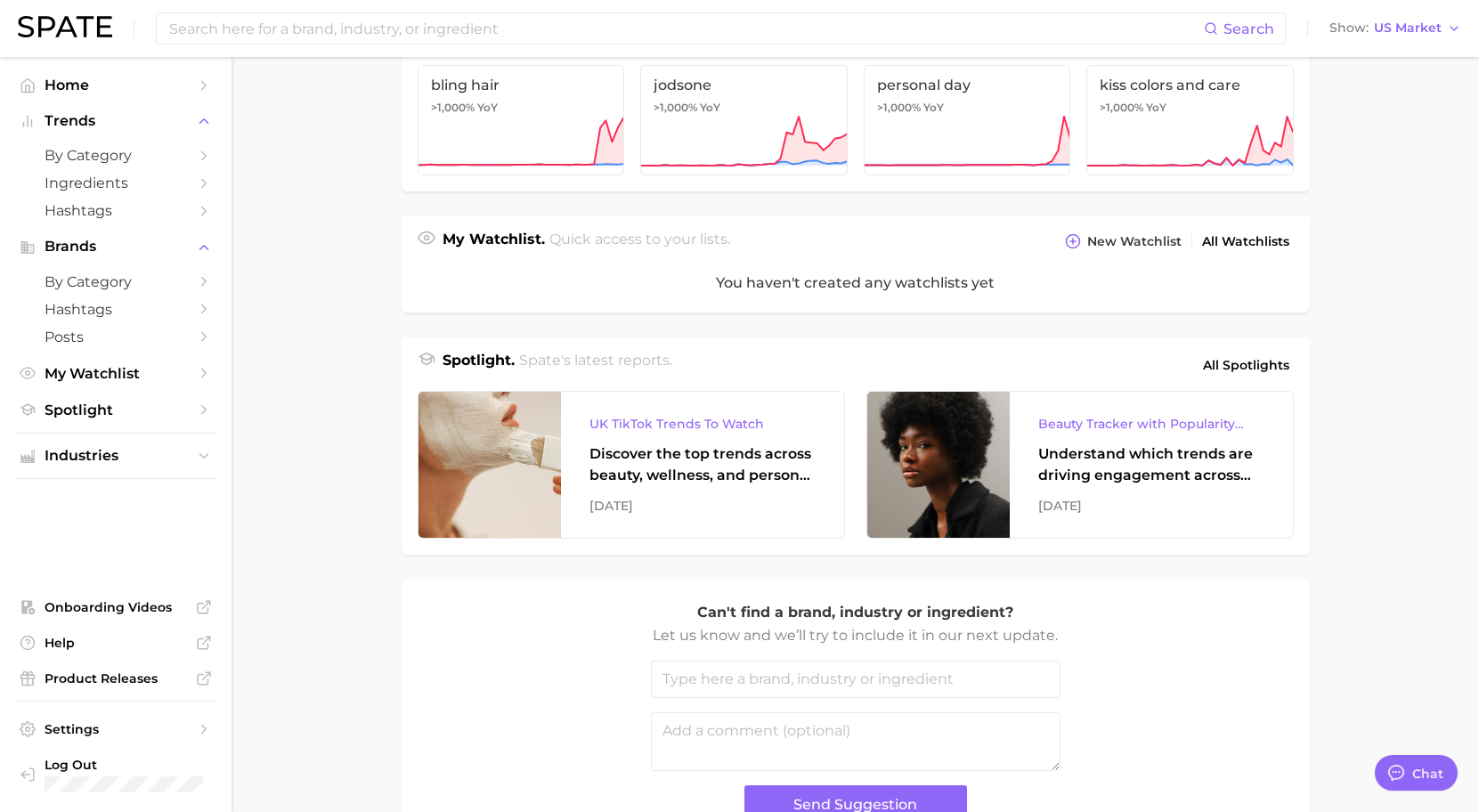
scroll to position [609, 0]
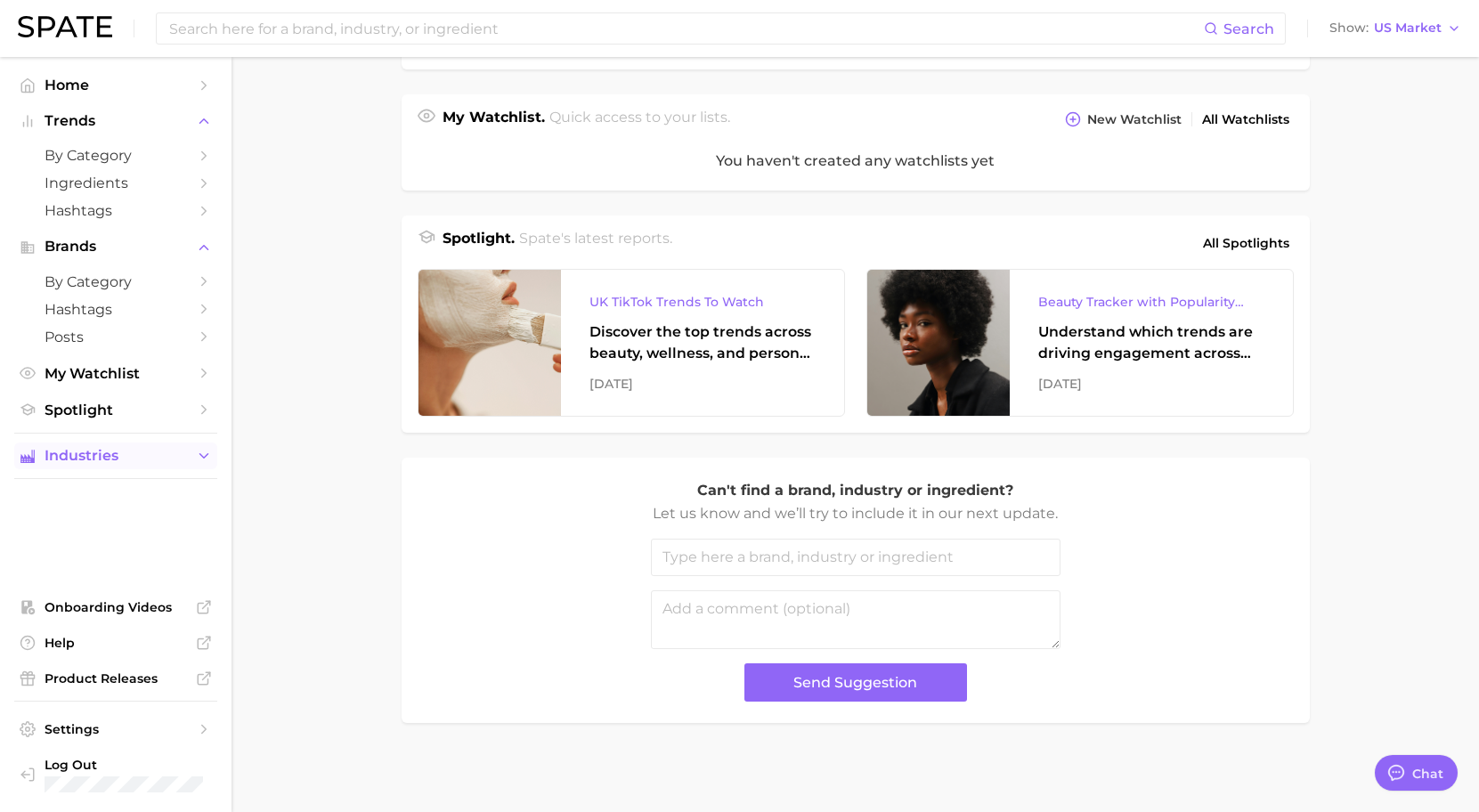
click at [206, 449] on icon "Sidebar" at bounding box center [204, 456] width 16 height 16
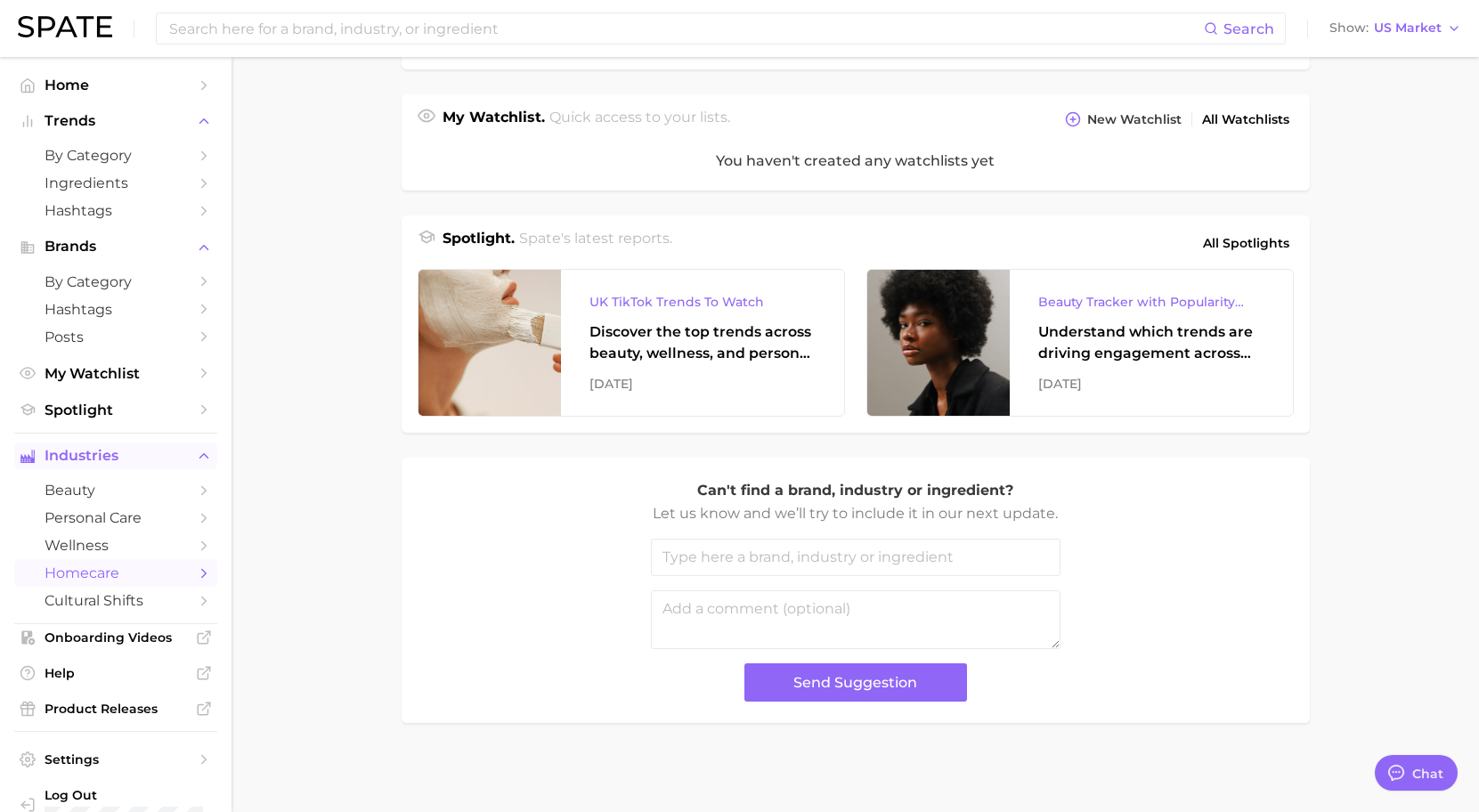
scroll to position [30, 0]
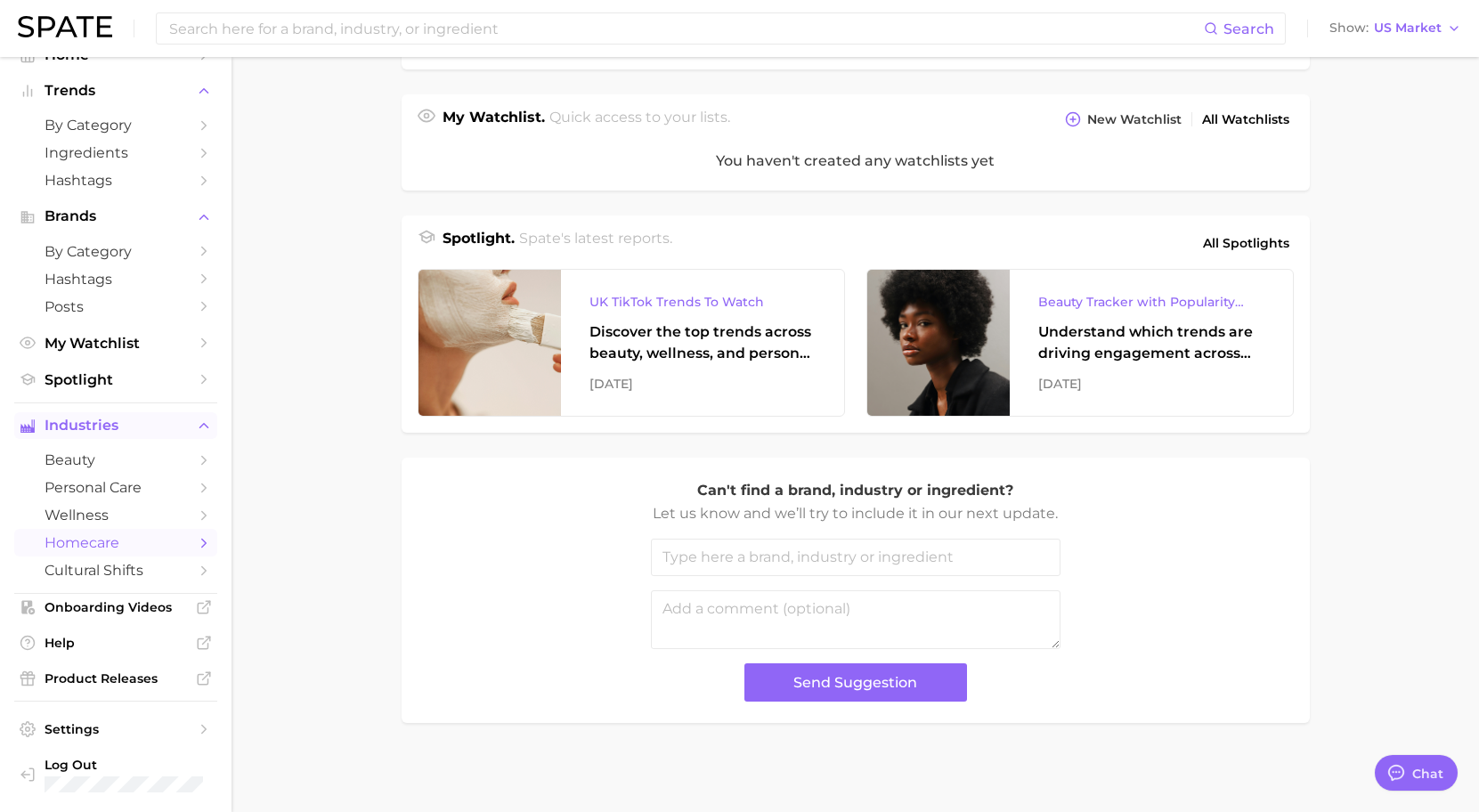
click at [203, 569] on polyline "Sidebar" at bounding box center [204, 570] width 4 height 8
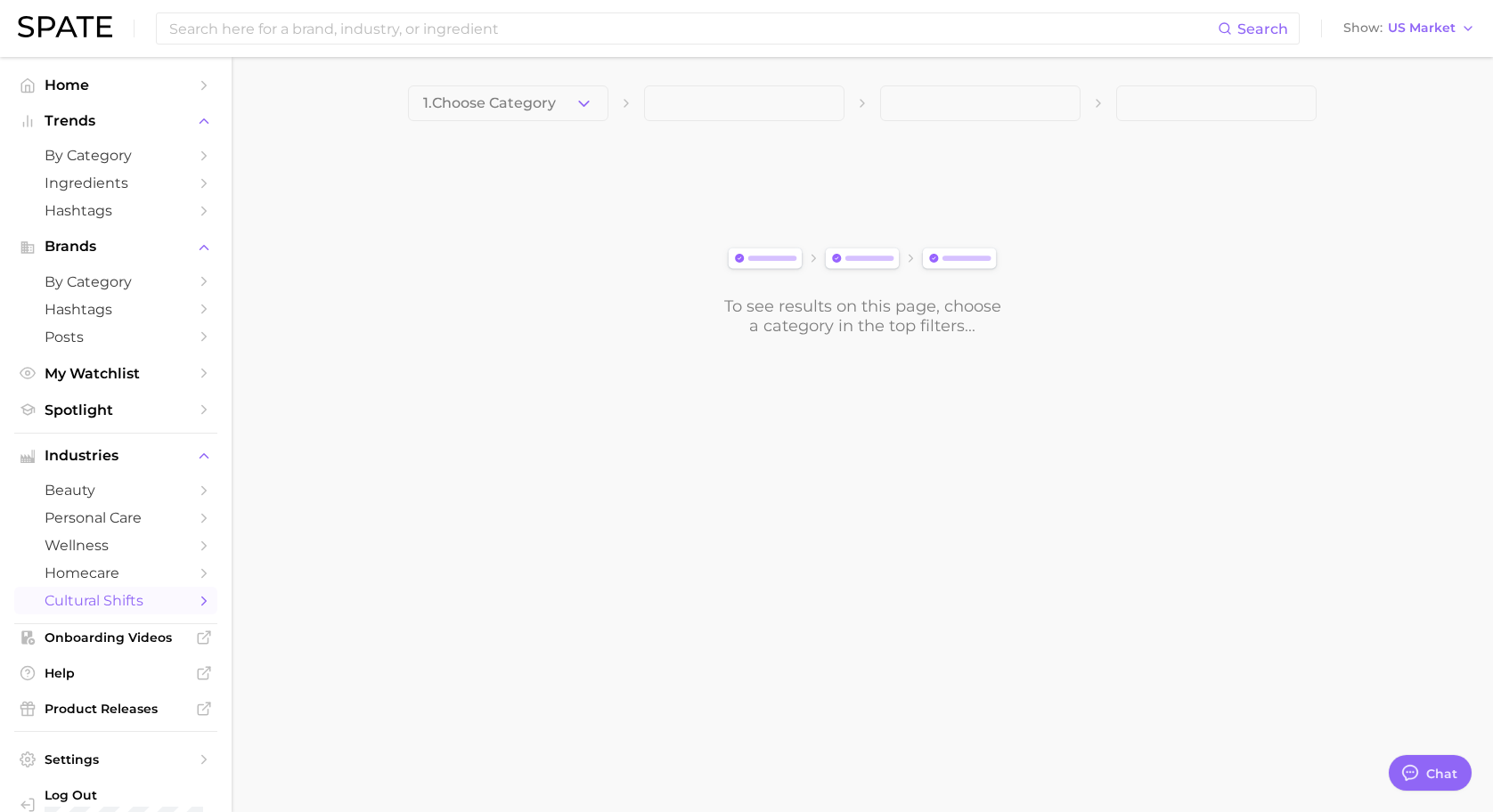
click at [129, 606] on span "cultural shifts" at bounding box center [116, 600] width 143 height 17
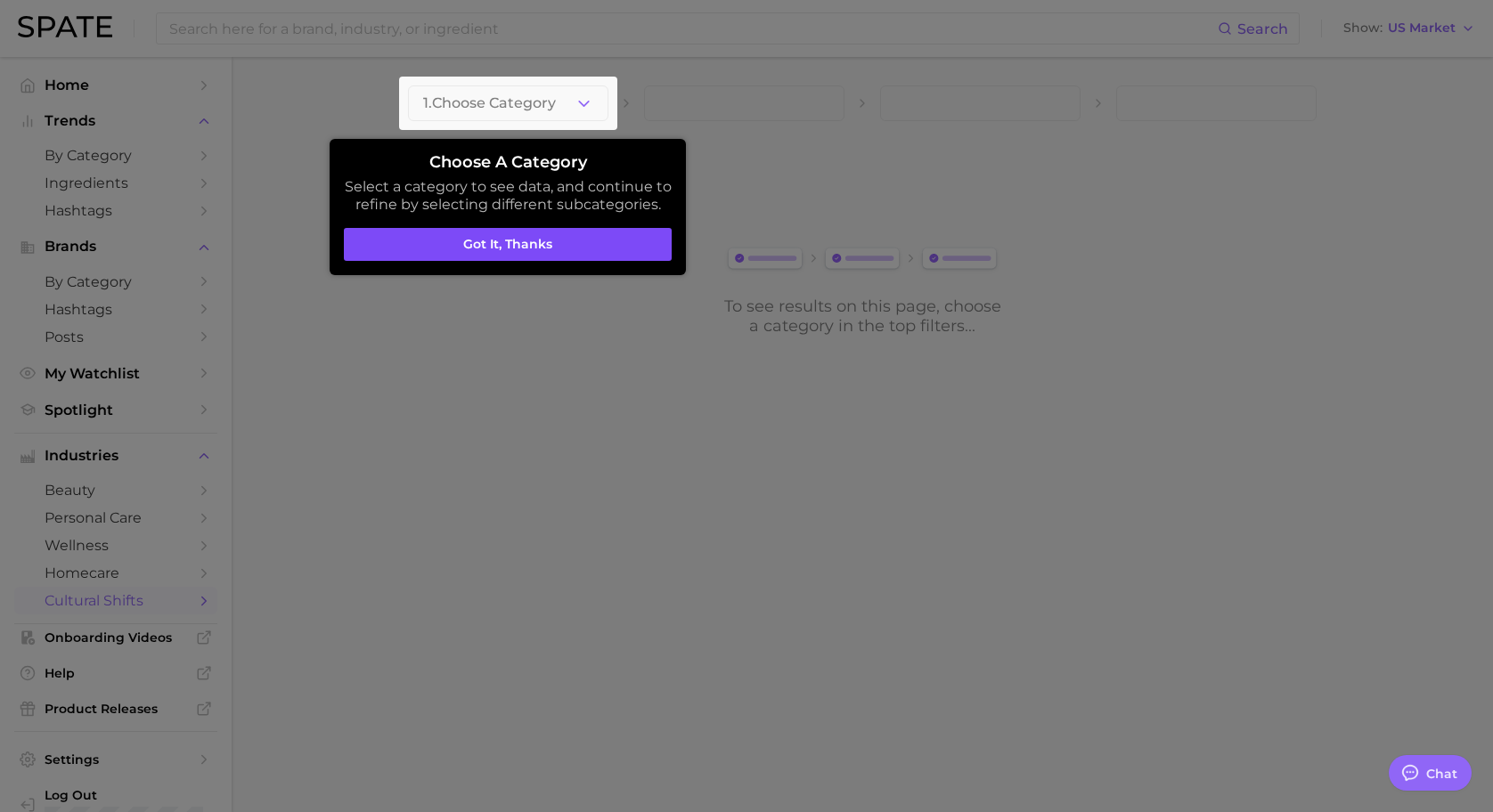
click at [525, 242] on button "Got it, thanks" at bounding box center [508, 245] width 328 height 34
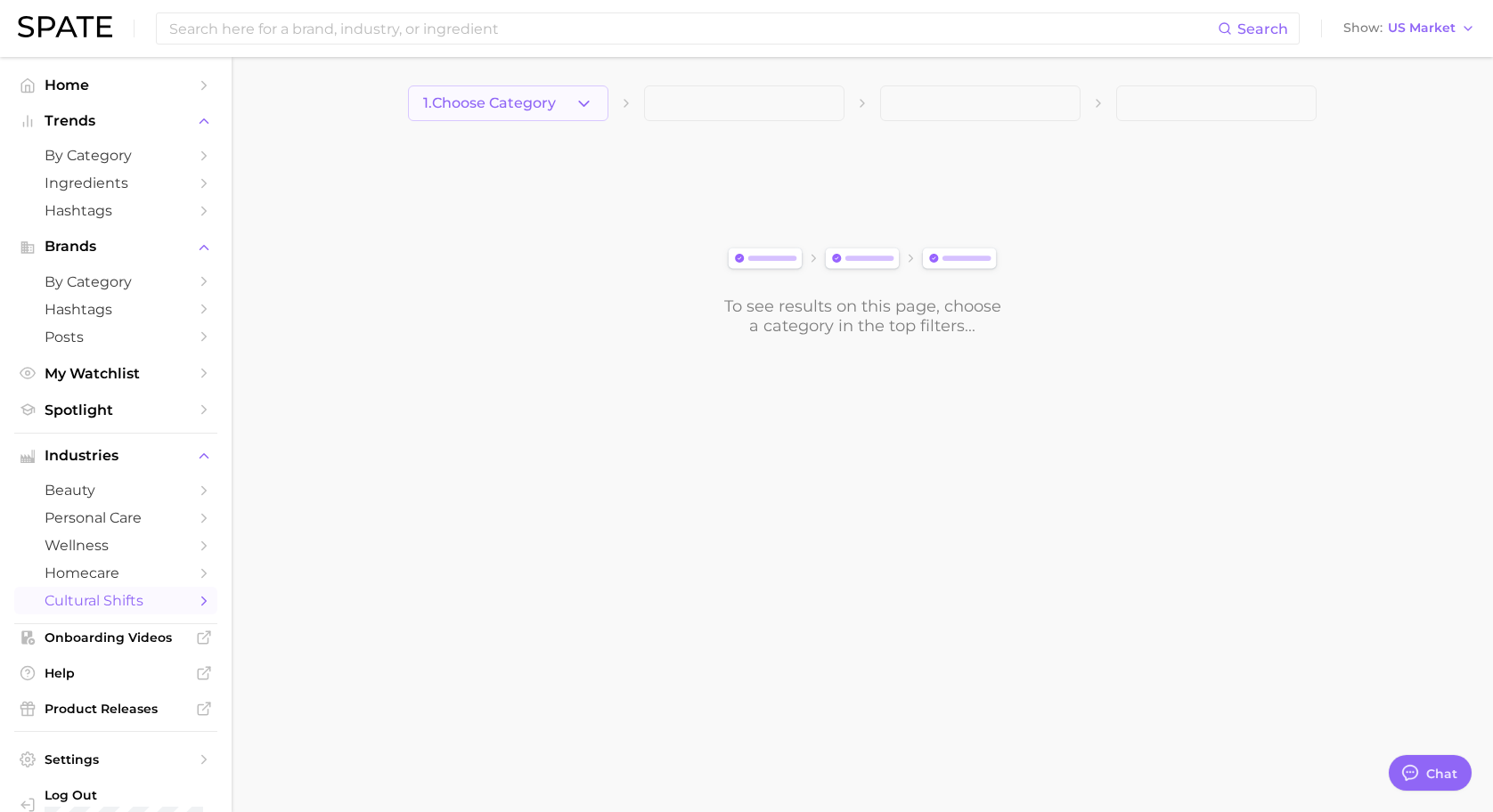
click at [596, 96] on button "1. Choose Category" at bounding box center [508, 103] width 201 height 36
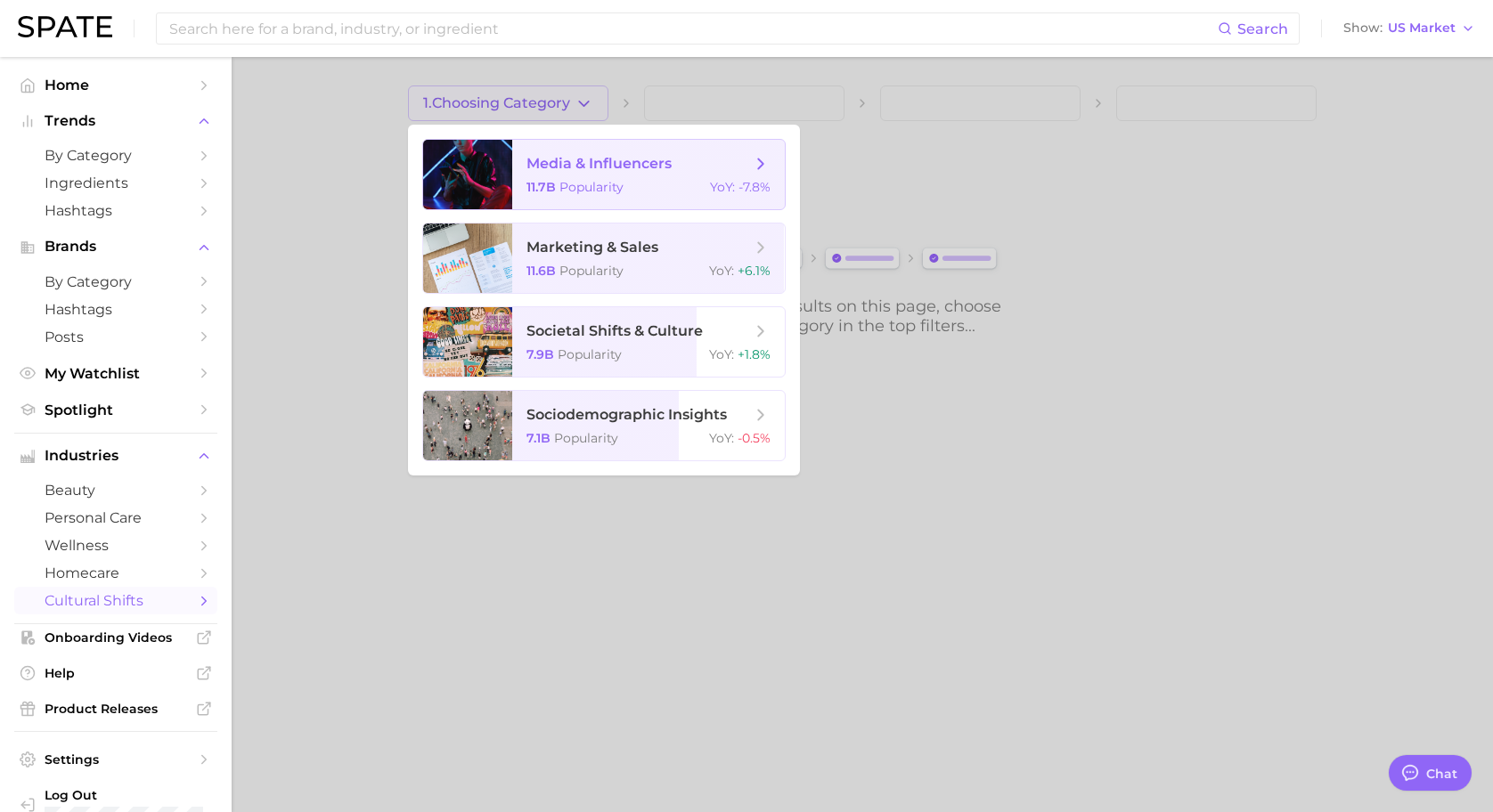
click at [690, 175] on span "media & influencers 11.7b Popularity YoY : -7.8%" at bounding box center [648, 174] width 273 height 69
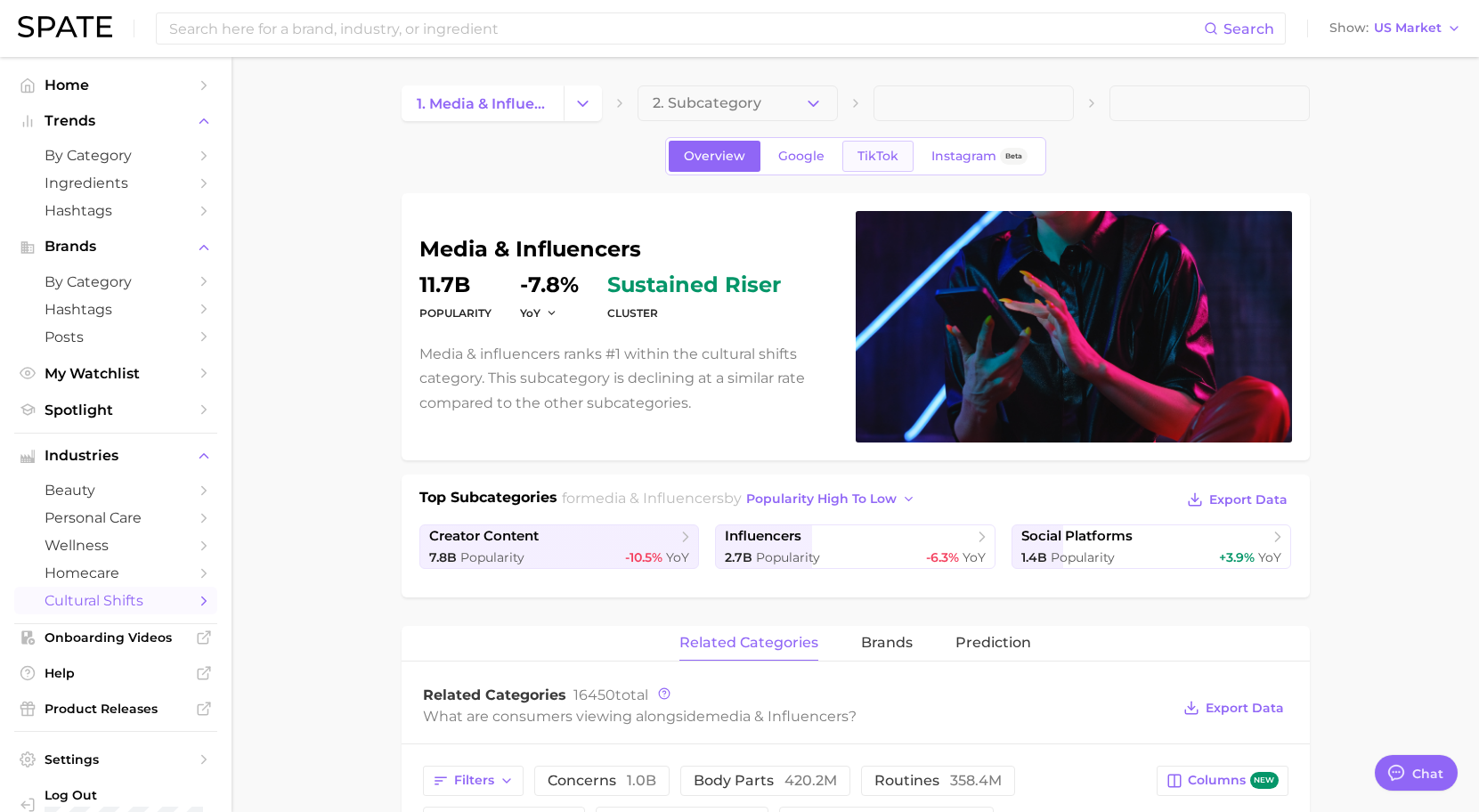
click at [894, 156] on span "TikTok" at bounding box center [878, 156] width 41 height 15
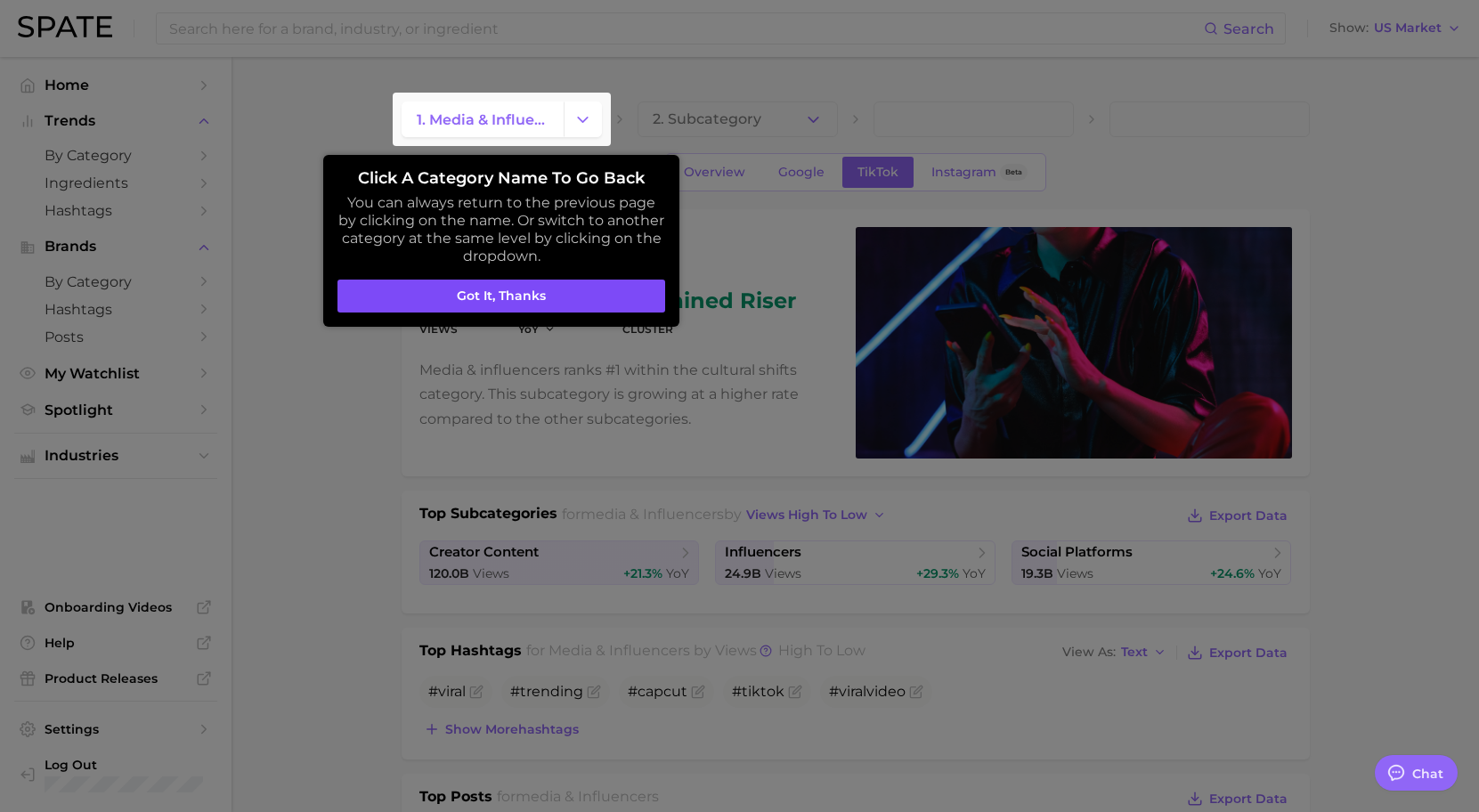
click at [575, 297] on button "Got it, thanks" at bounding box center [502, 297] width 328 height 34
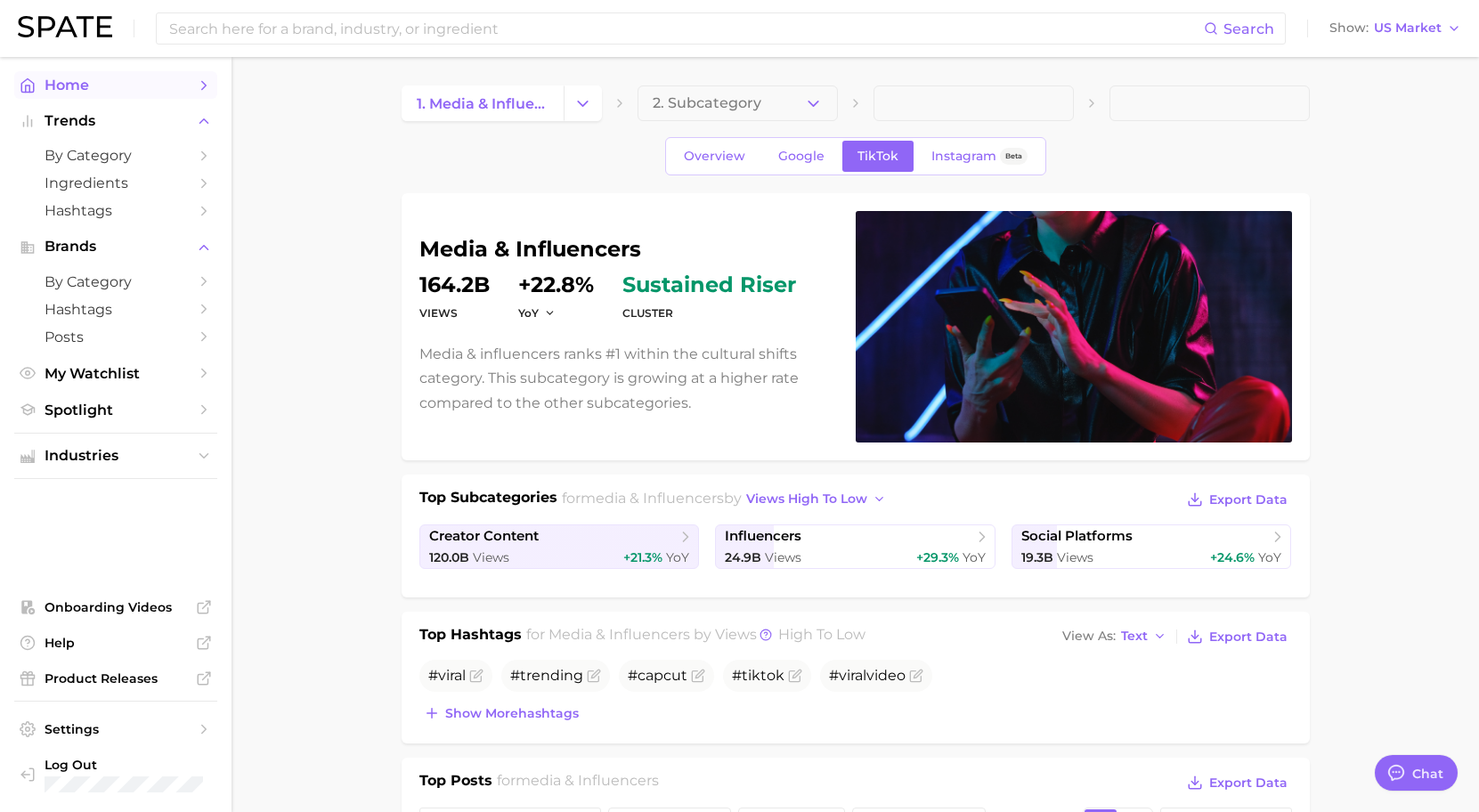
click at [140, 74] on link "Home" at bounding box center [116, 84] width 203 height 28
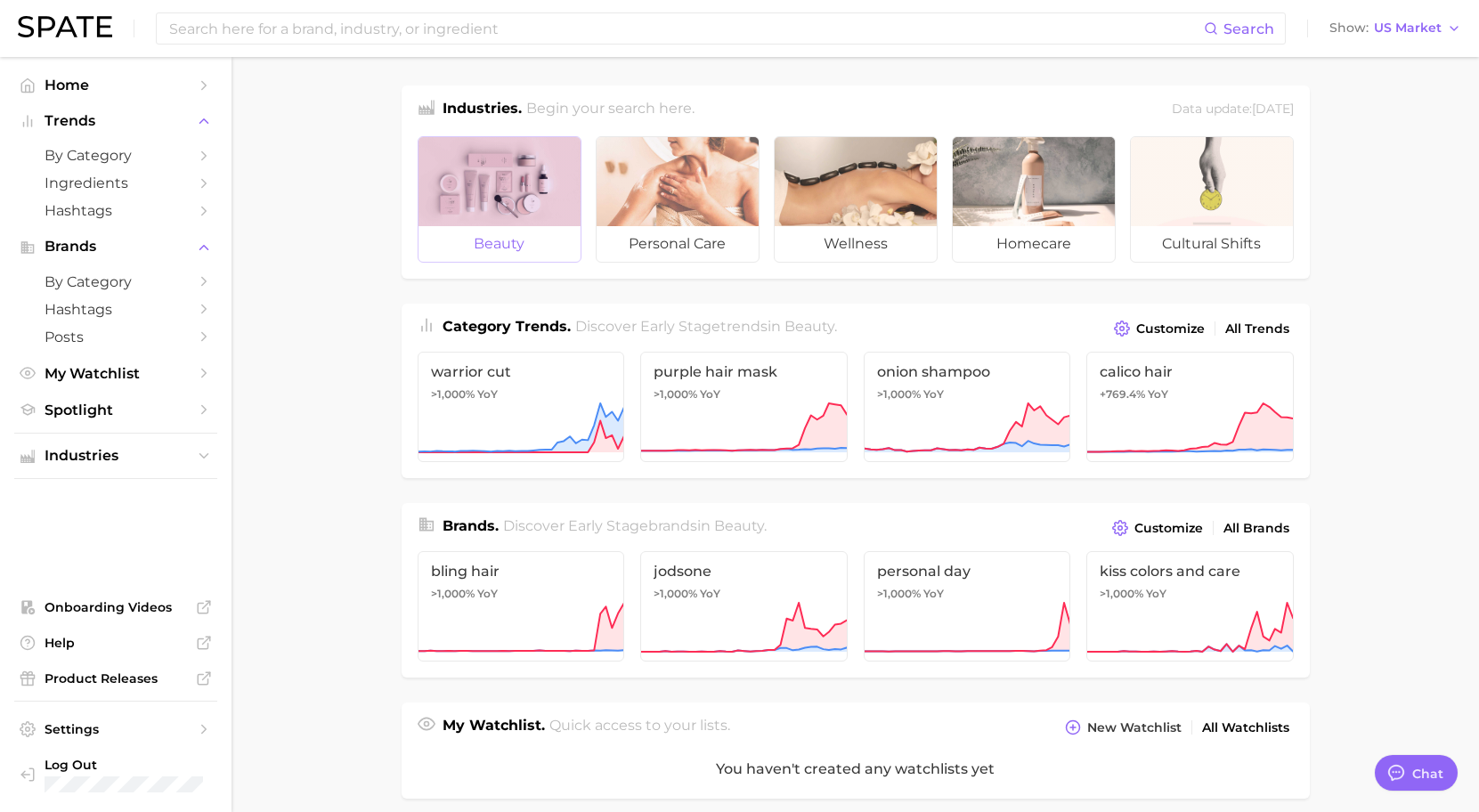
click at [561, 150] on div at bounding box center [499, 181] width 162 height 89
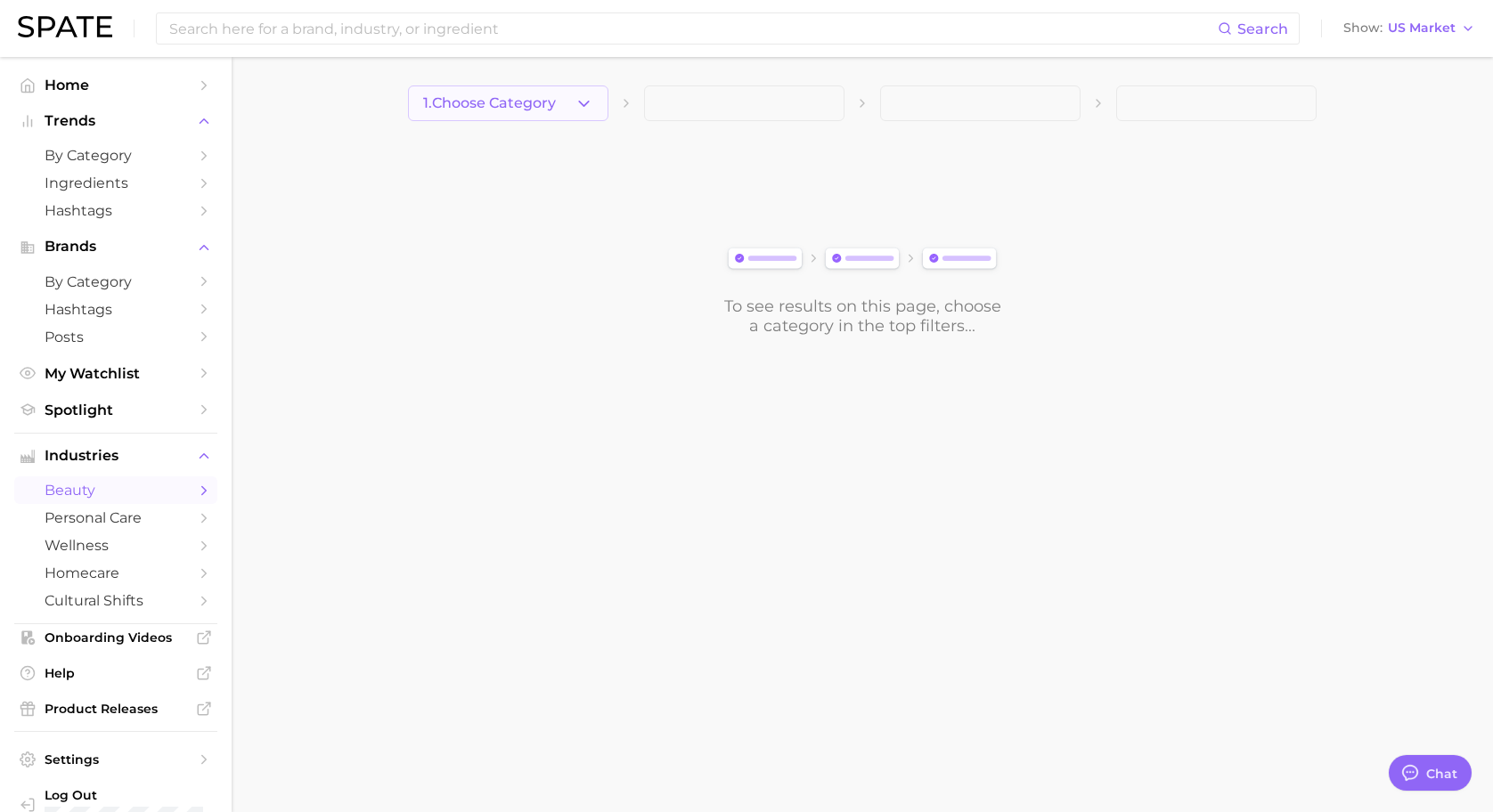
click at [553, 113] on button "1. Choose Category" at bounding box center [508, 103] width 201 height 36
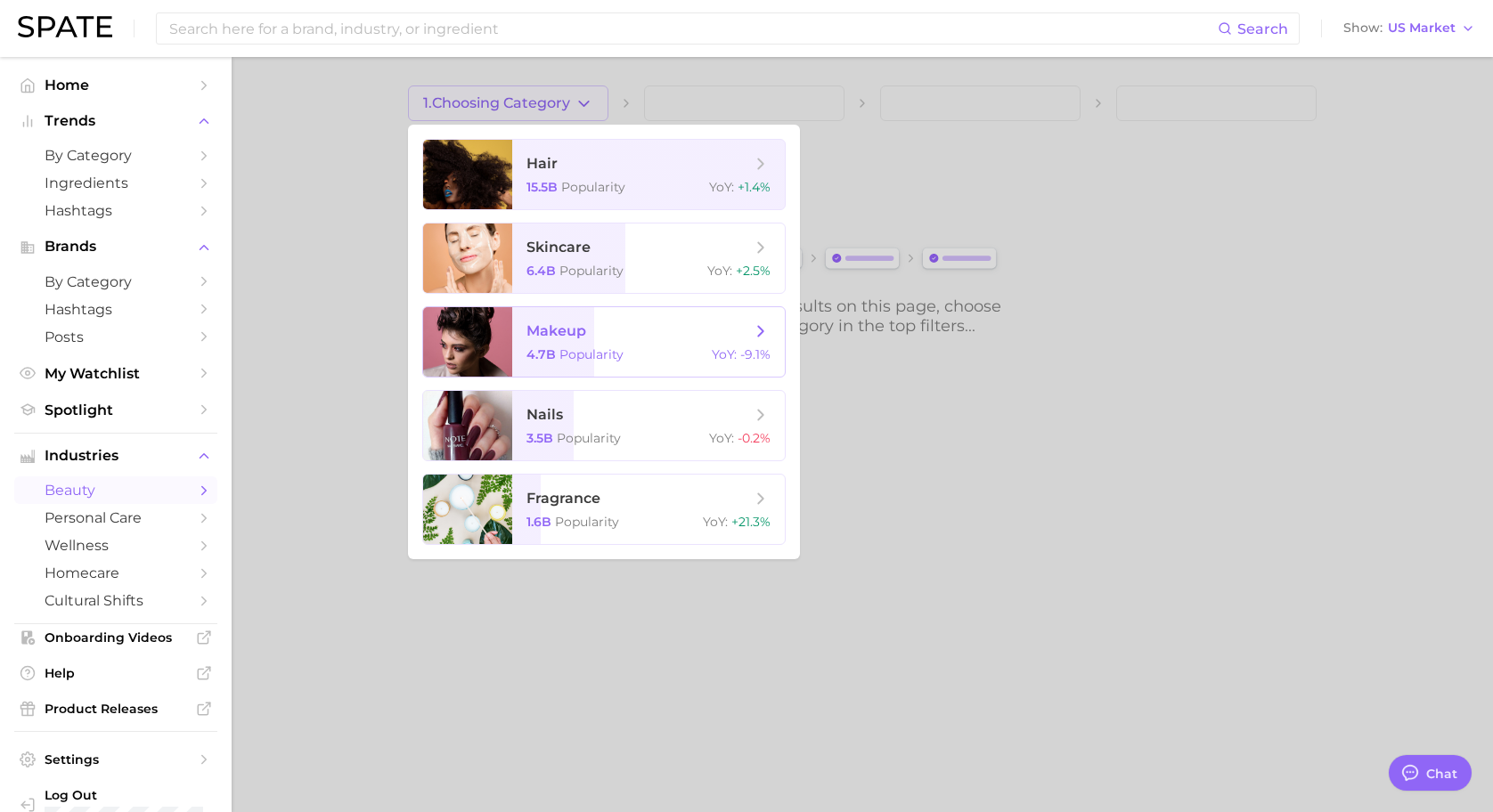
click at [608, 348] on span "Popularity" at bounding box center [592, 355] width 65 height 16
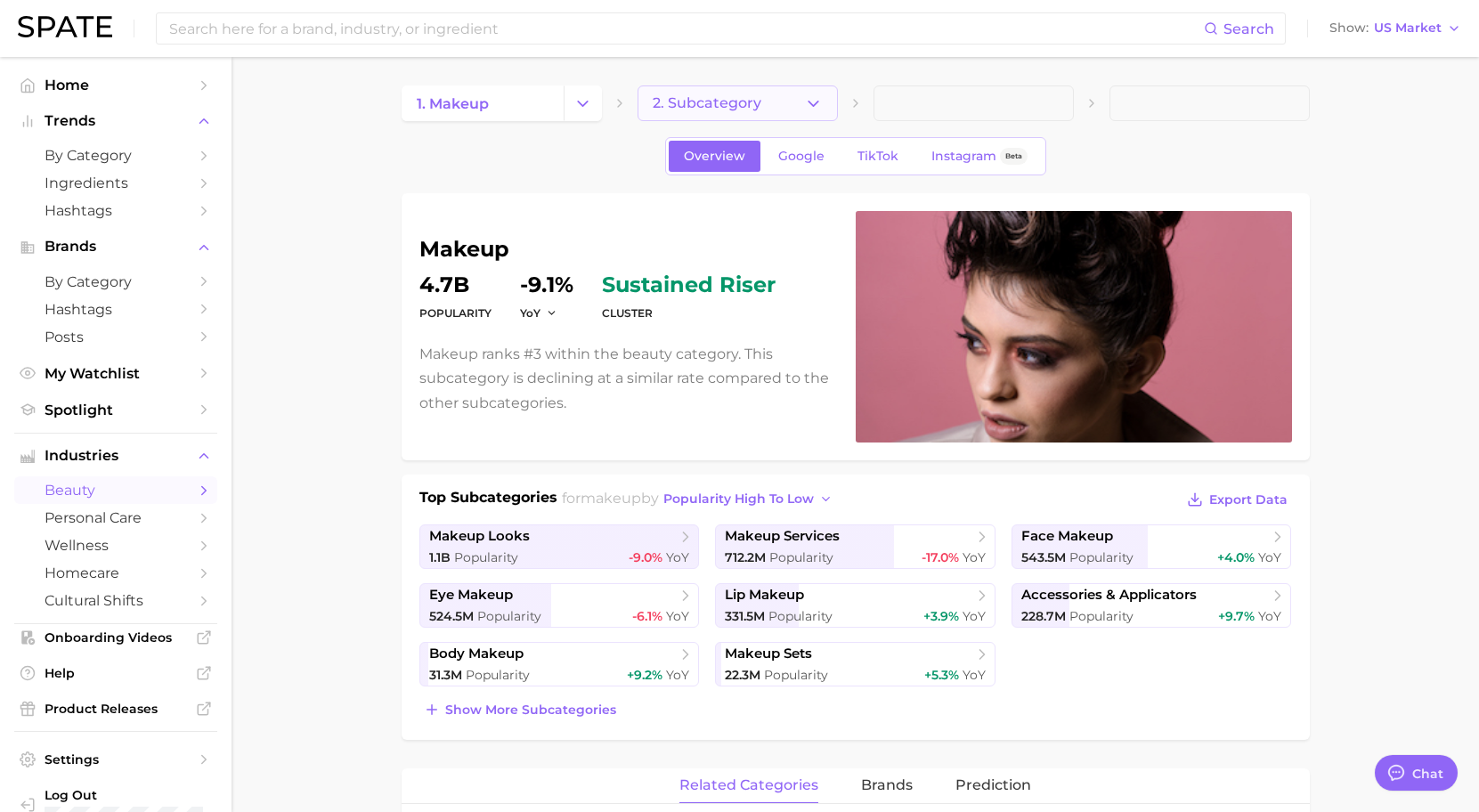
click at [820, 112] on icon "button" at bounding box center [813, 103] width 19 height 19
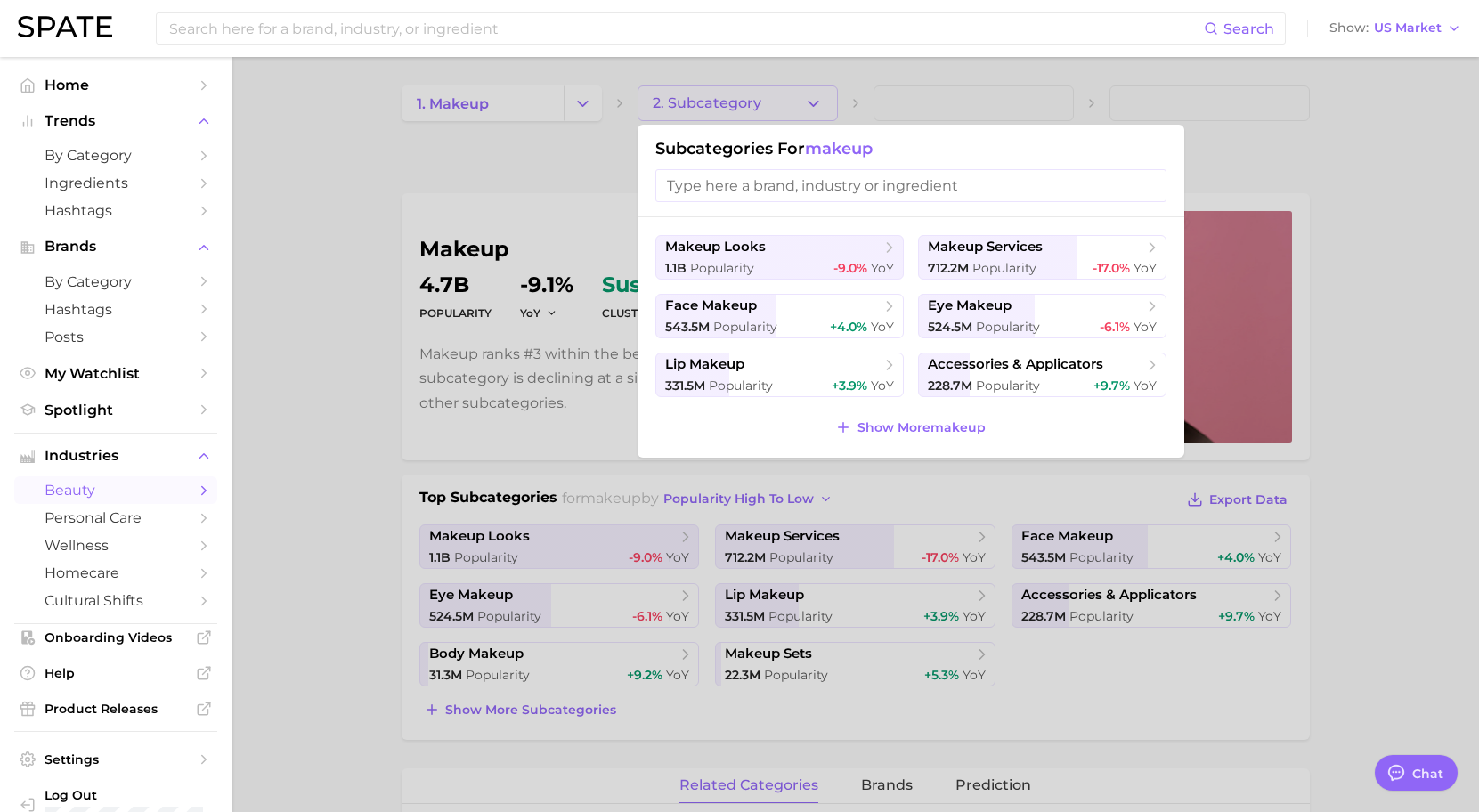
click at [904, 84] on div at bounding box center [740, 406] width 1479 height 812
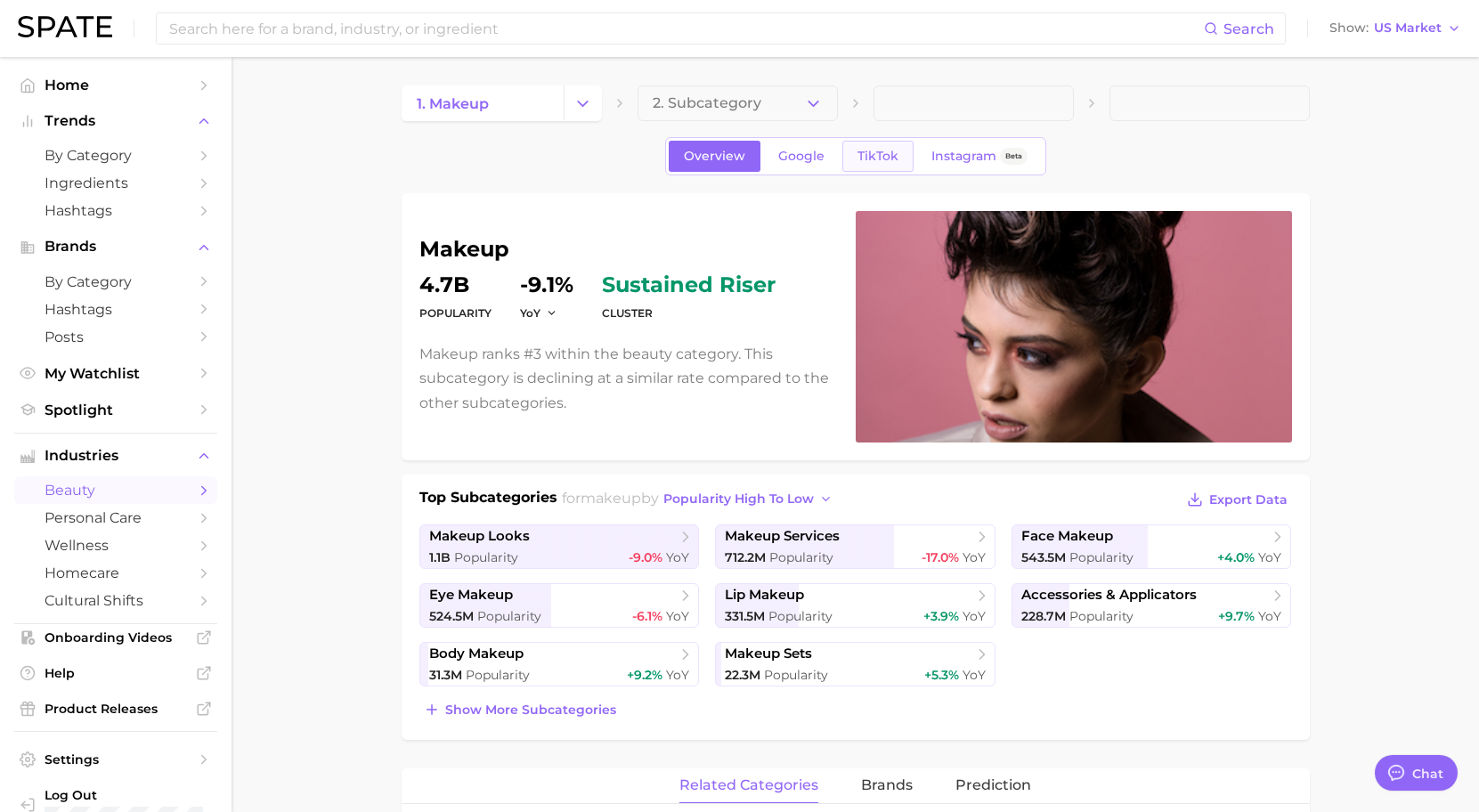
click at [894, 159] on span "TikTok" at bounding box center [878, 156] width 41 height 15
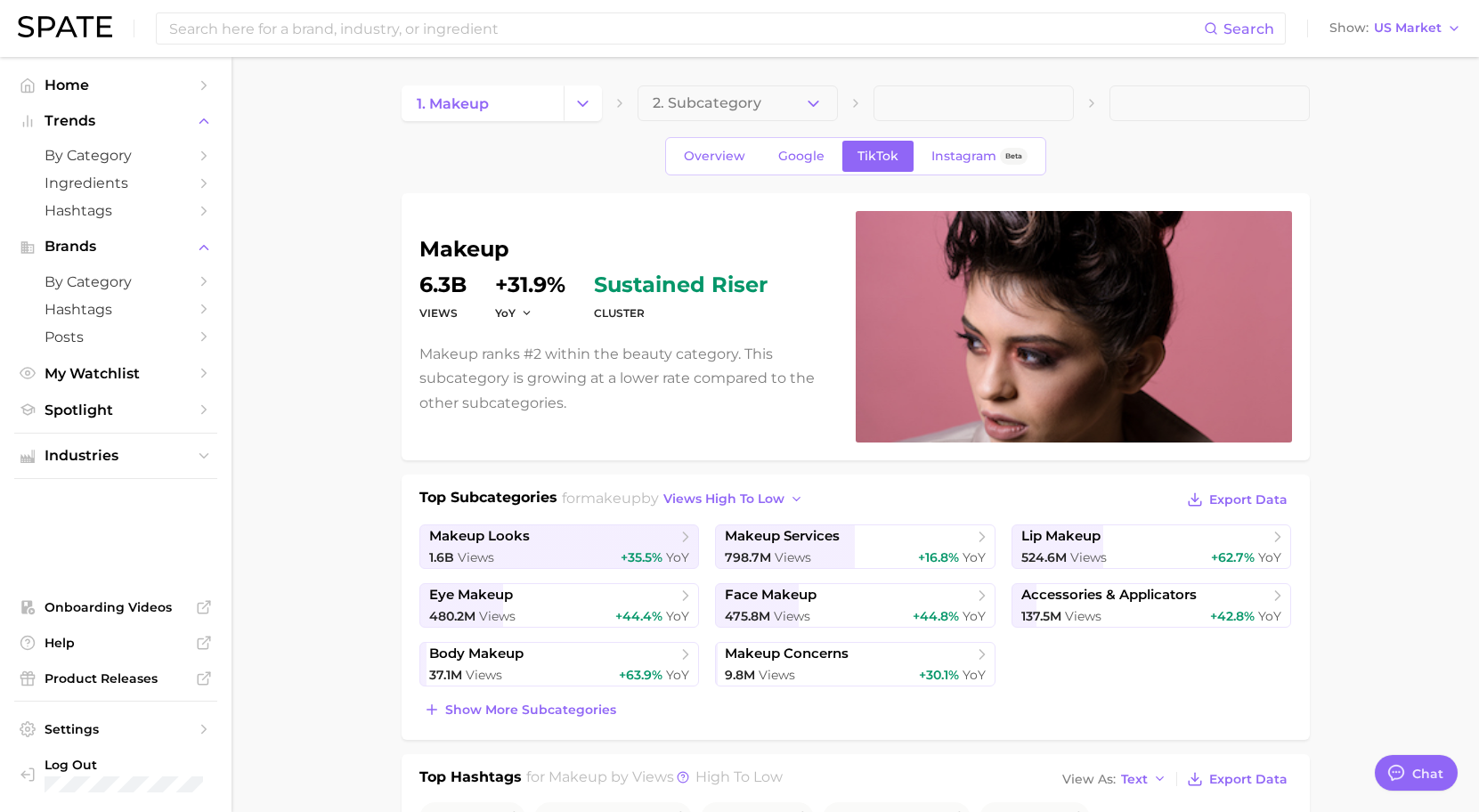
click at [793, 105] on button "2. Subcategory" at bounding box center [738, 103] width 201 height 36
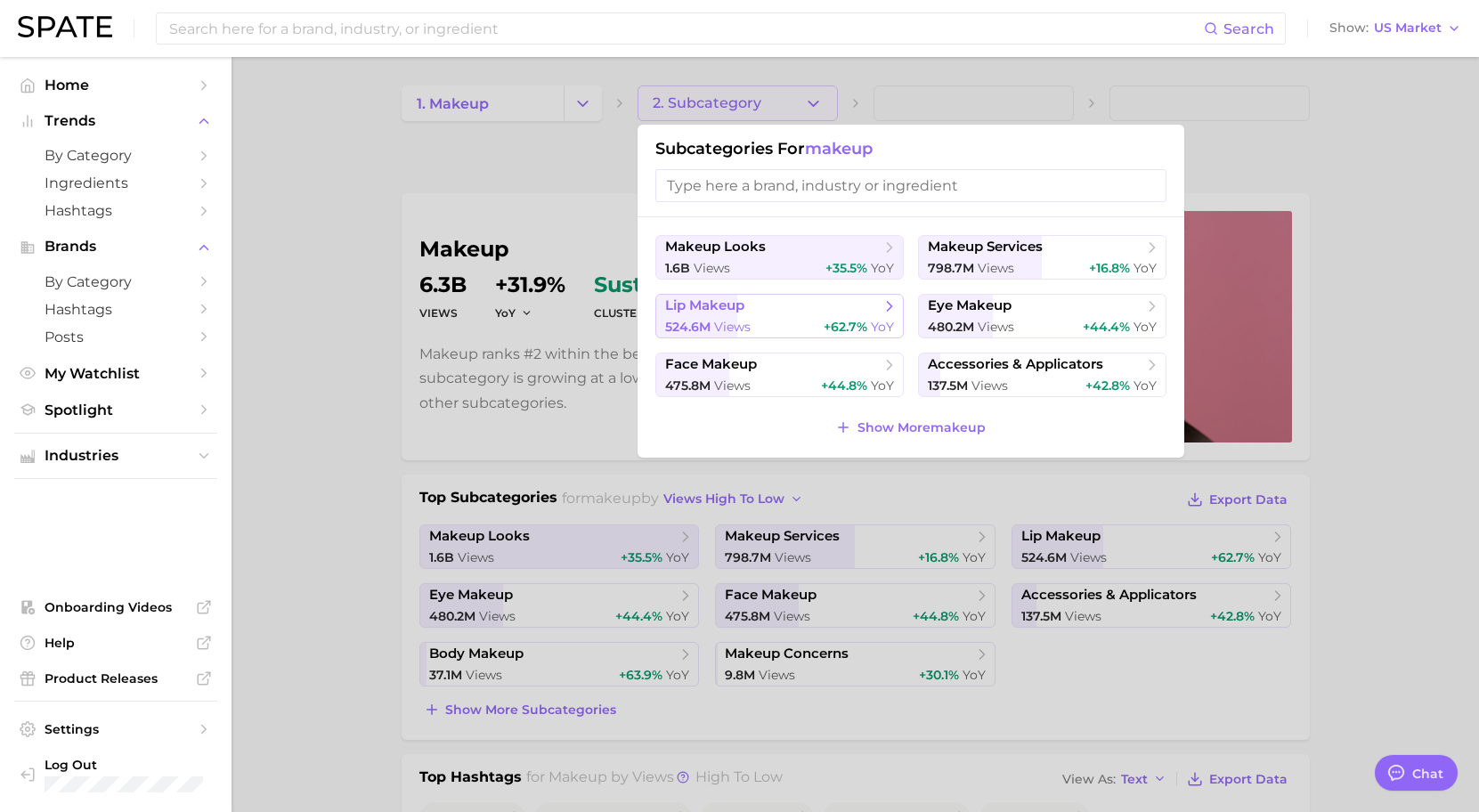
click at [853, 320] on span "+62.7%" at bounding box center [845, 327] width 44 height 16
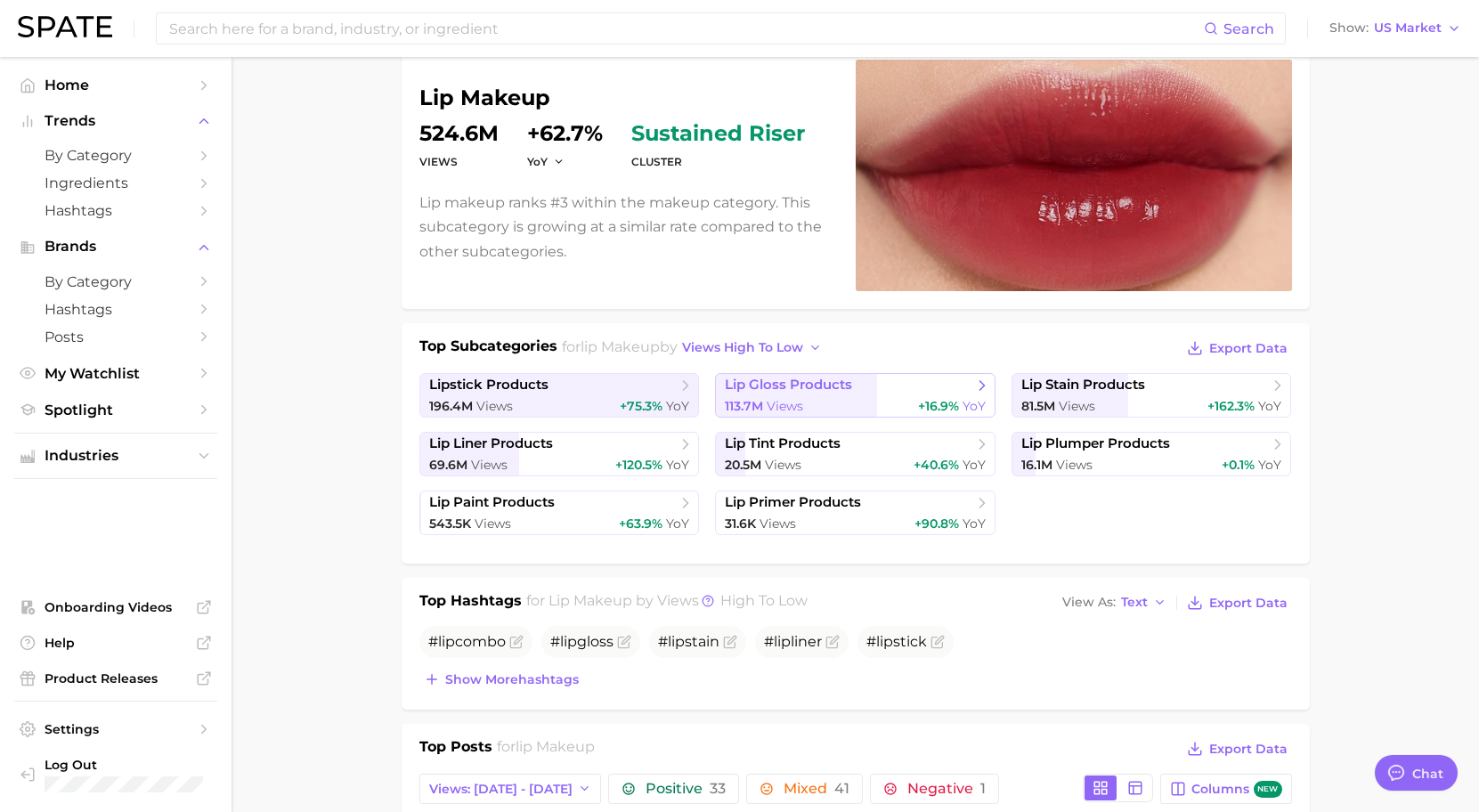
click at [838, 403] on div "113.7m Views +16.9% YoY" at bounding box center [855, 406] width 261 height 17
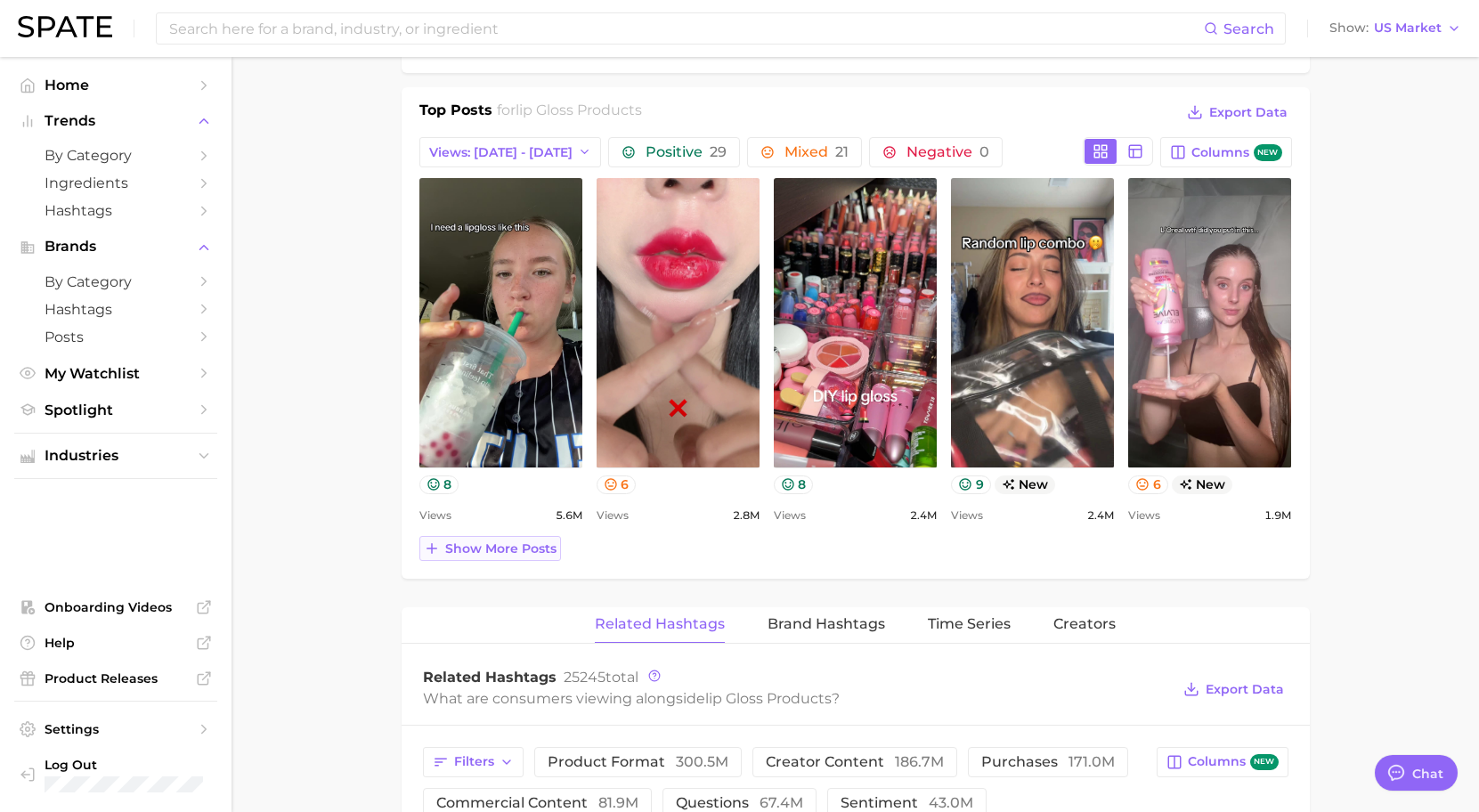
click at [524, 555] on span "Show more posts" at bounding box center [501, 549] width 111 height 15
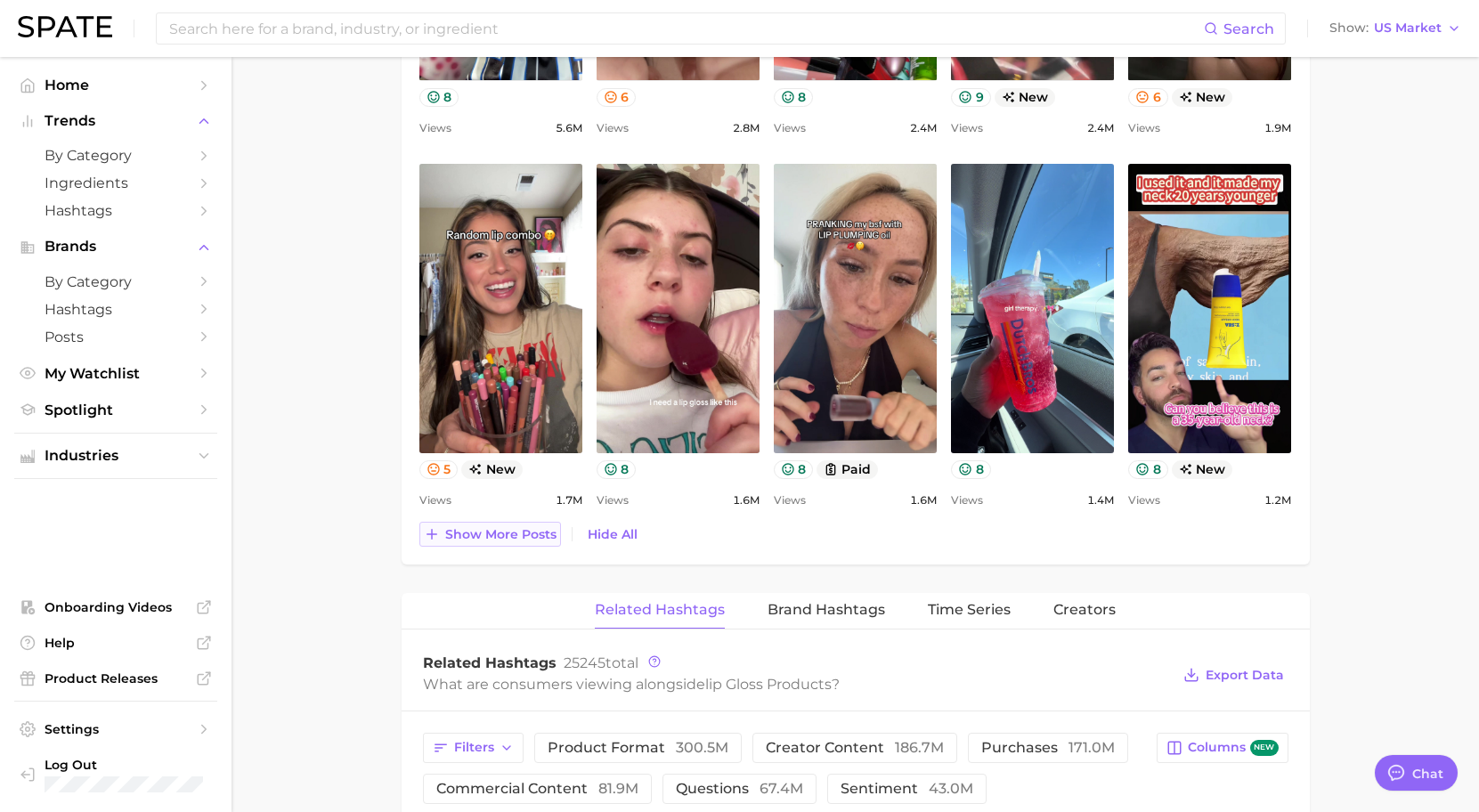
click at [531, 535] on span "Show more posts" at bounding box center [501, 534] width 111 height 15
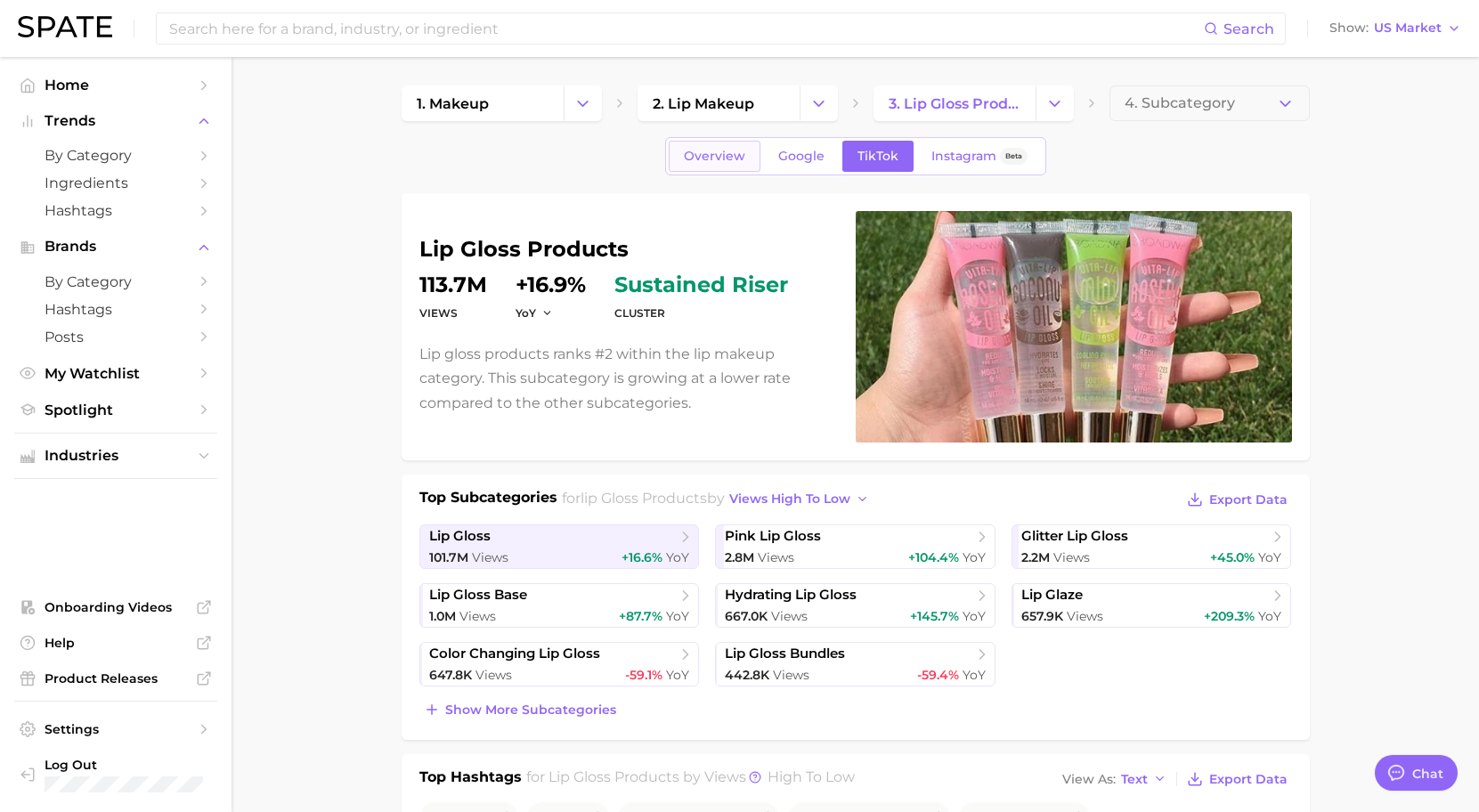
click at [729, 160] on span "Overview" at bounding box center [714, 156] width 62 height 15
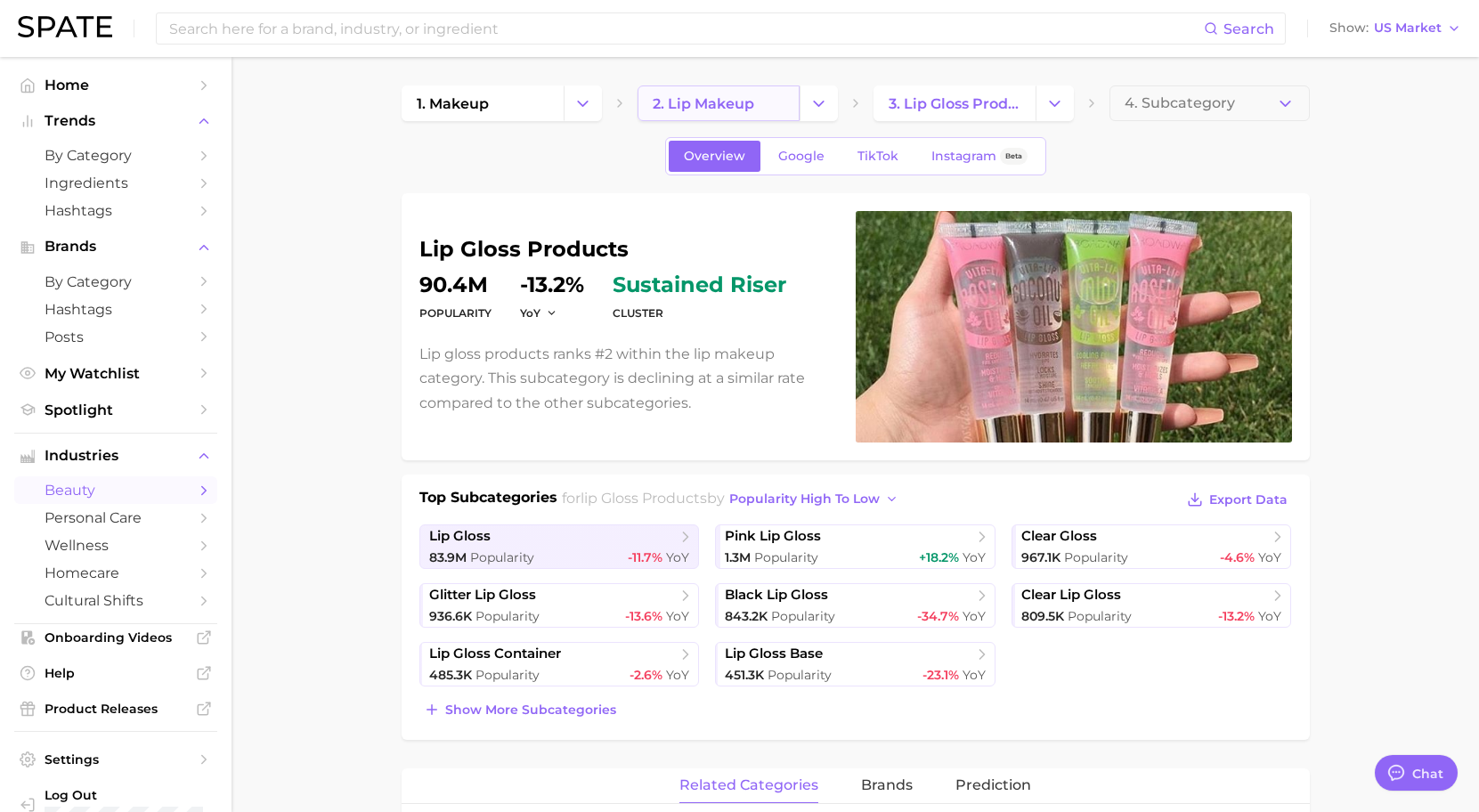
click at [756, 103] on link "2. lip makeup" at bounding box center [718, 103] width 162 height 36
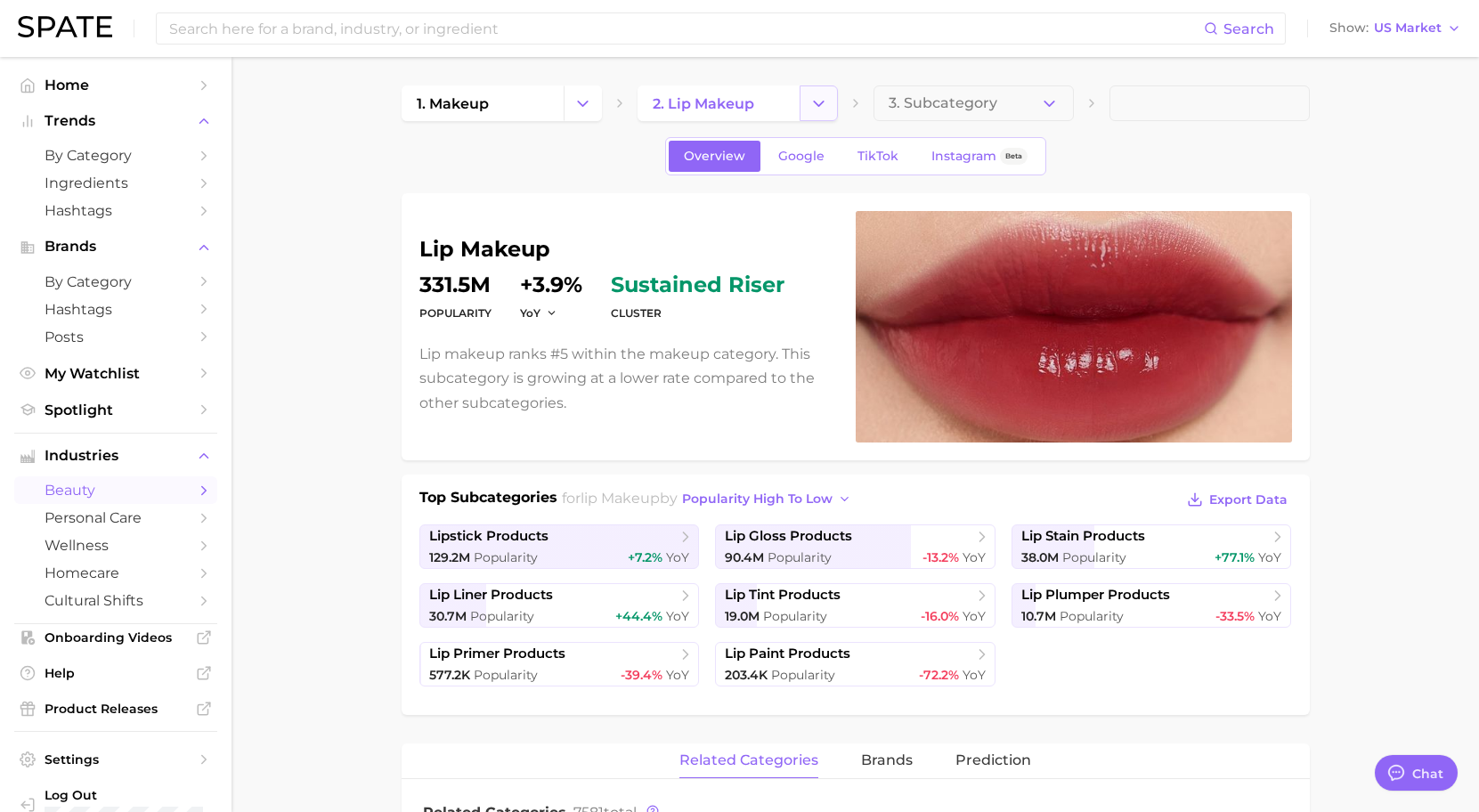
click at [806, 107] on button "Change Category" at bounding box center [818, 103] width 39 height 36
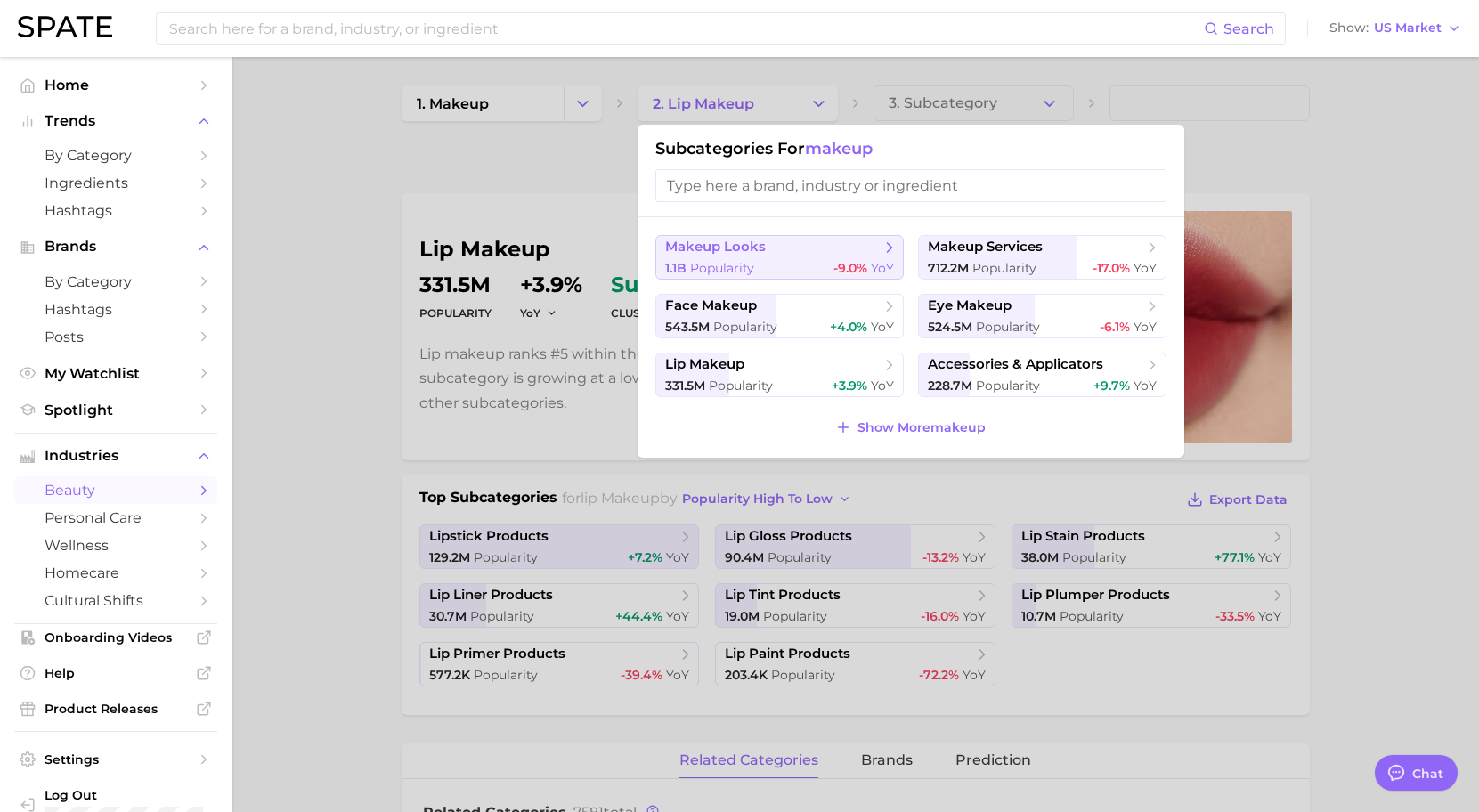
click at [872, 248] on span "makeup looks" at bounding box center [773, 247] width 216 height 18
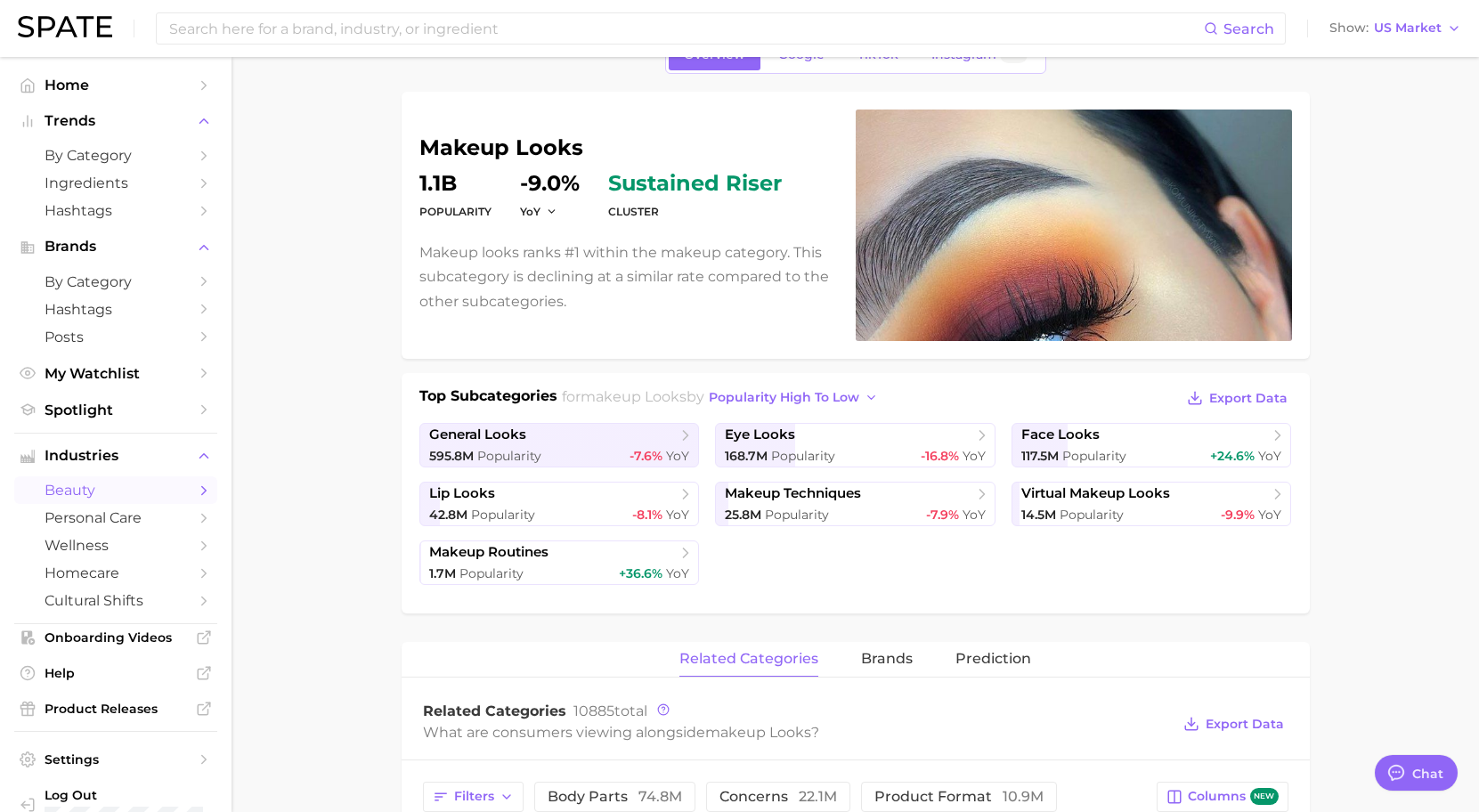
scroll to position [93, 0]
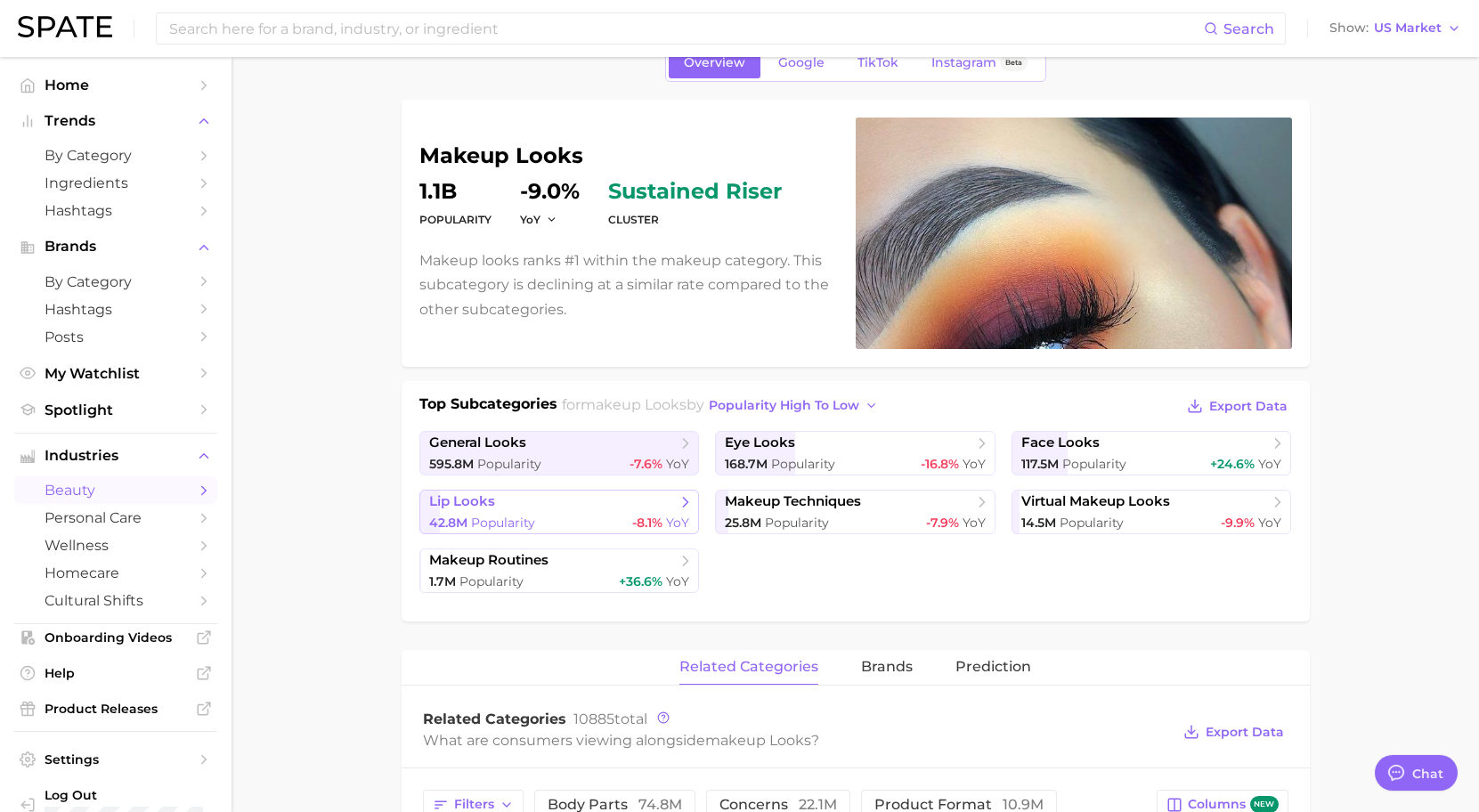
click at [620, 515] on div "42.8m Popularity -8.1% YoY" at bounding box center [559, 523] width 261 height 17
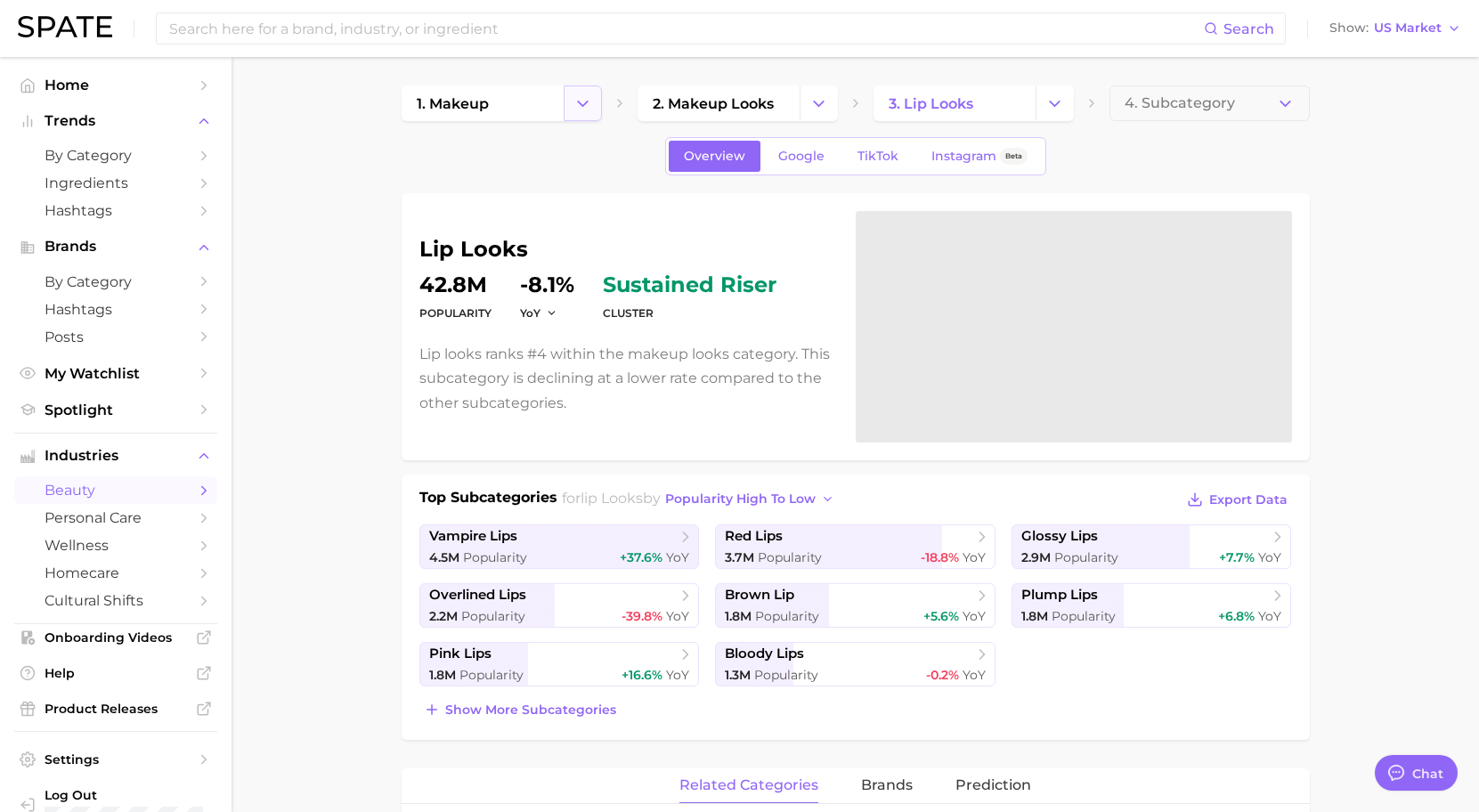
click at [576, 106] on icon "Change Category" at bounding box center [583, 103] width 19 height 19
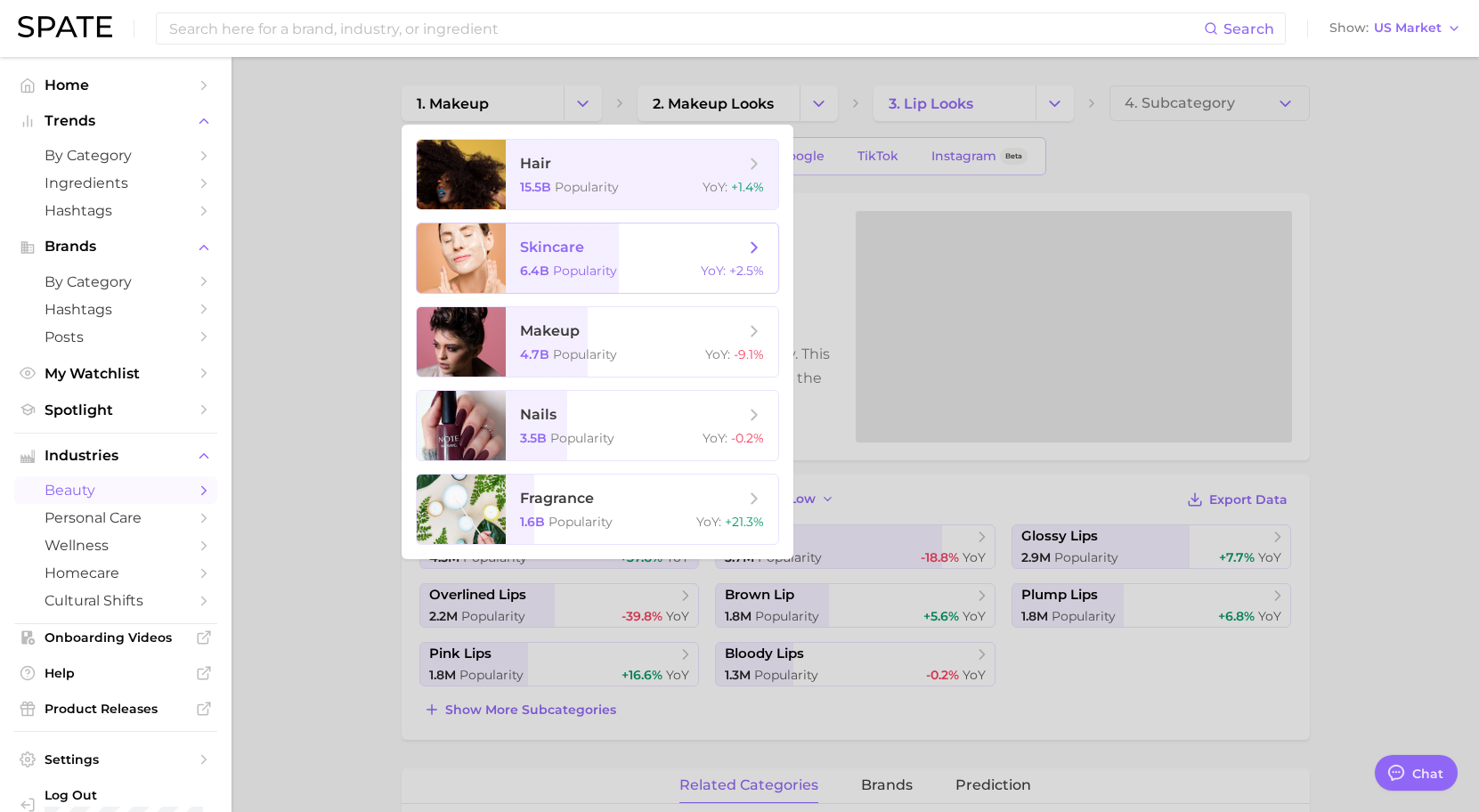
click at [615, 258] on span "skincare 6.4b Popularity YoY : +2.5%" at bounding box center [642, 257] width 272 height 69
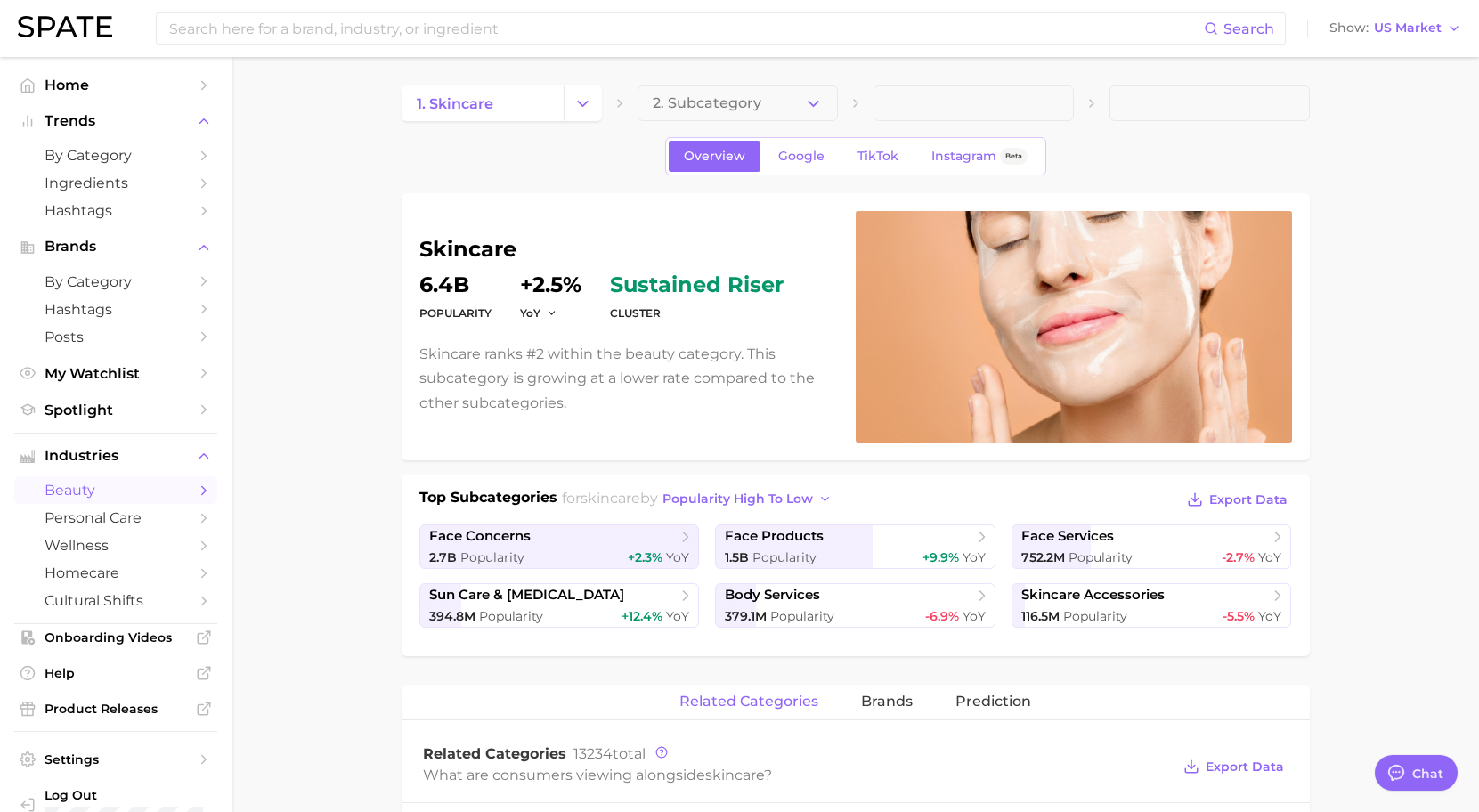
click at [835, 107] on button "2. Subcategory" at bounding box center [738, 103] width 201 height 36
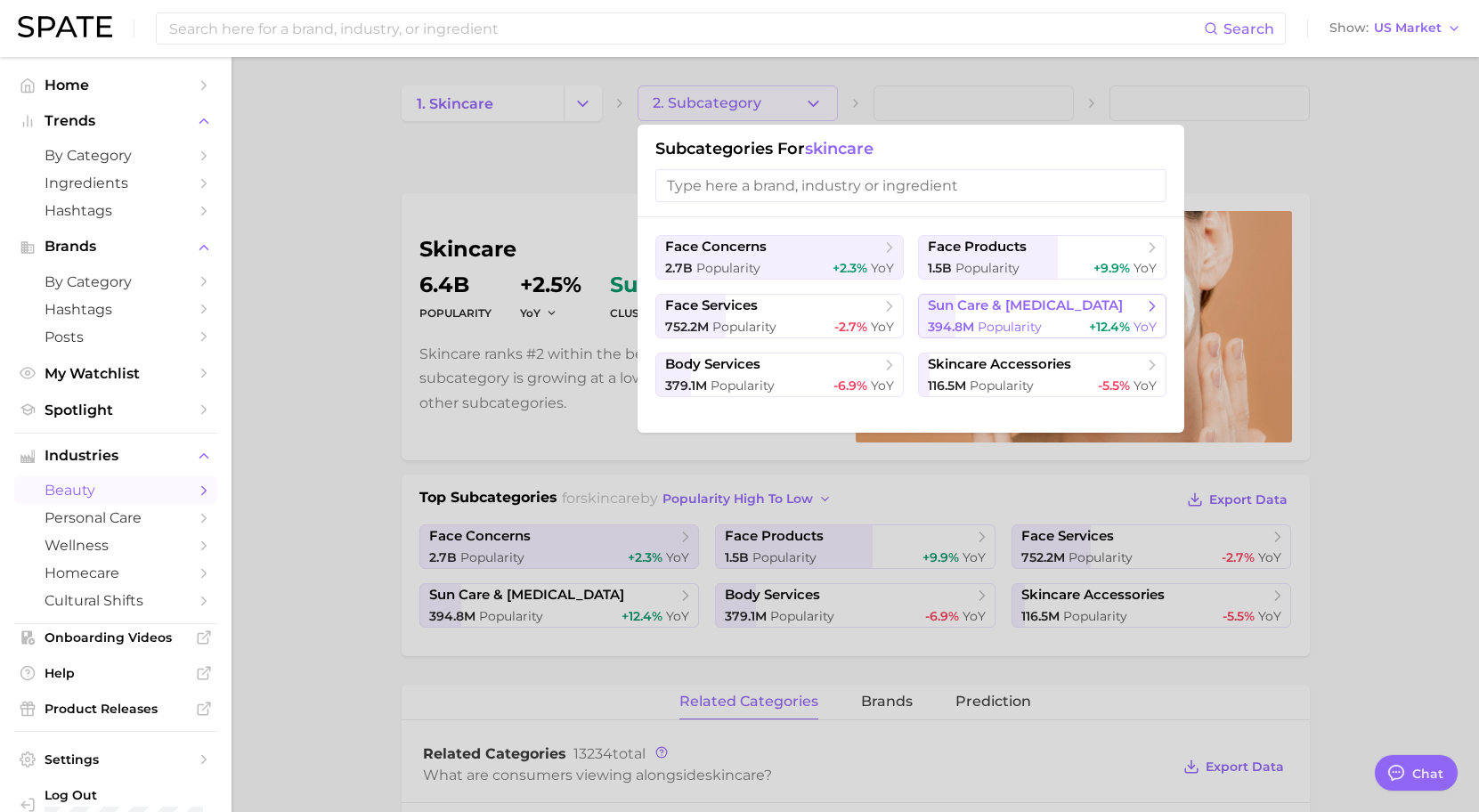
click at [1015, 307] on span "sun care & [MEDICAL_DATA]" at bounding box center [1025, 306] width 195 height 17
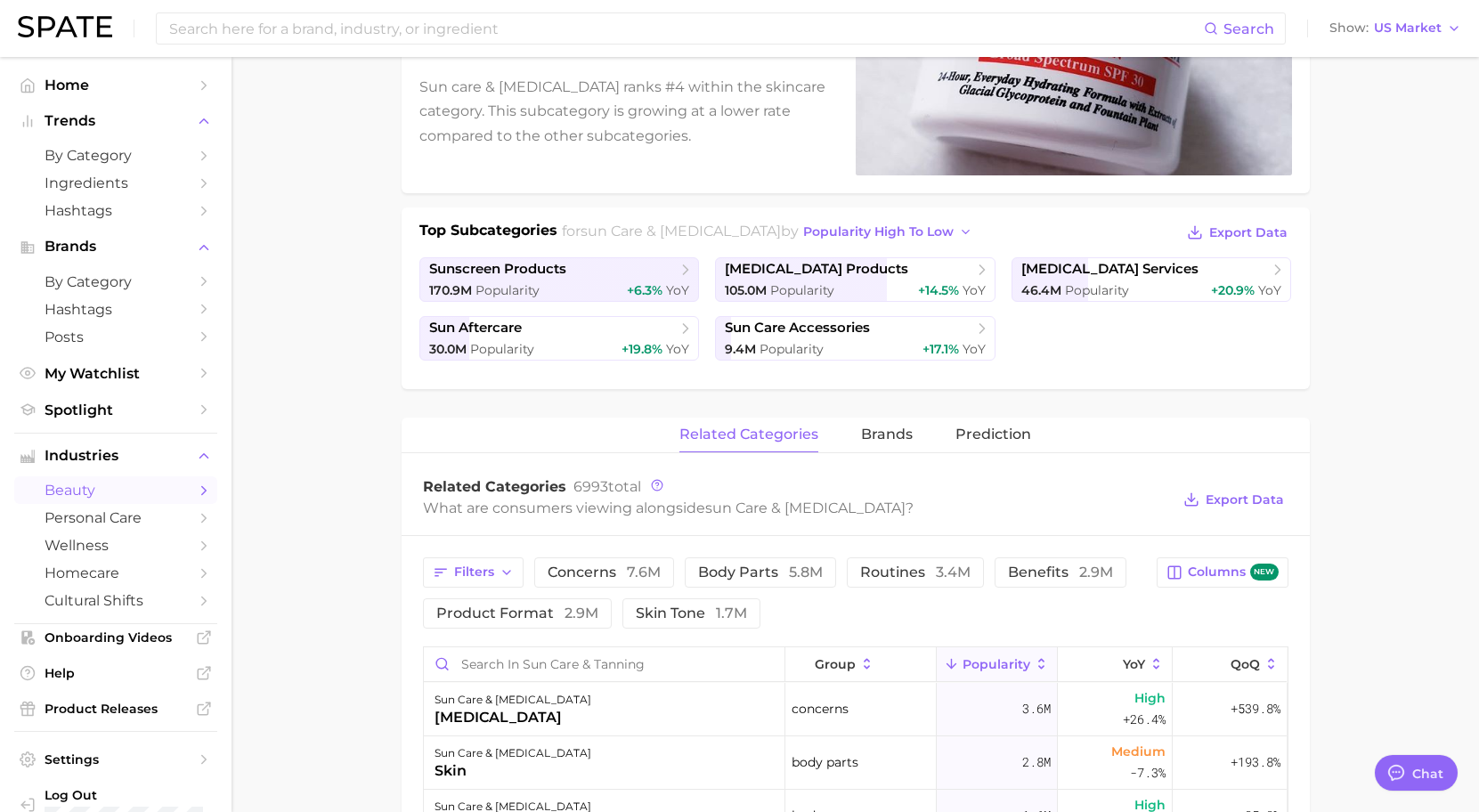
scroll to position [268, 0]
click at [610, 292] on div "170.9m Popularity +6.3% YoY" at bounding box center [559, 289] width 261 height 17
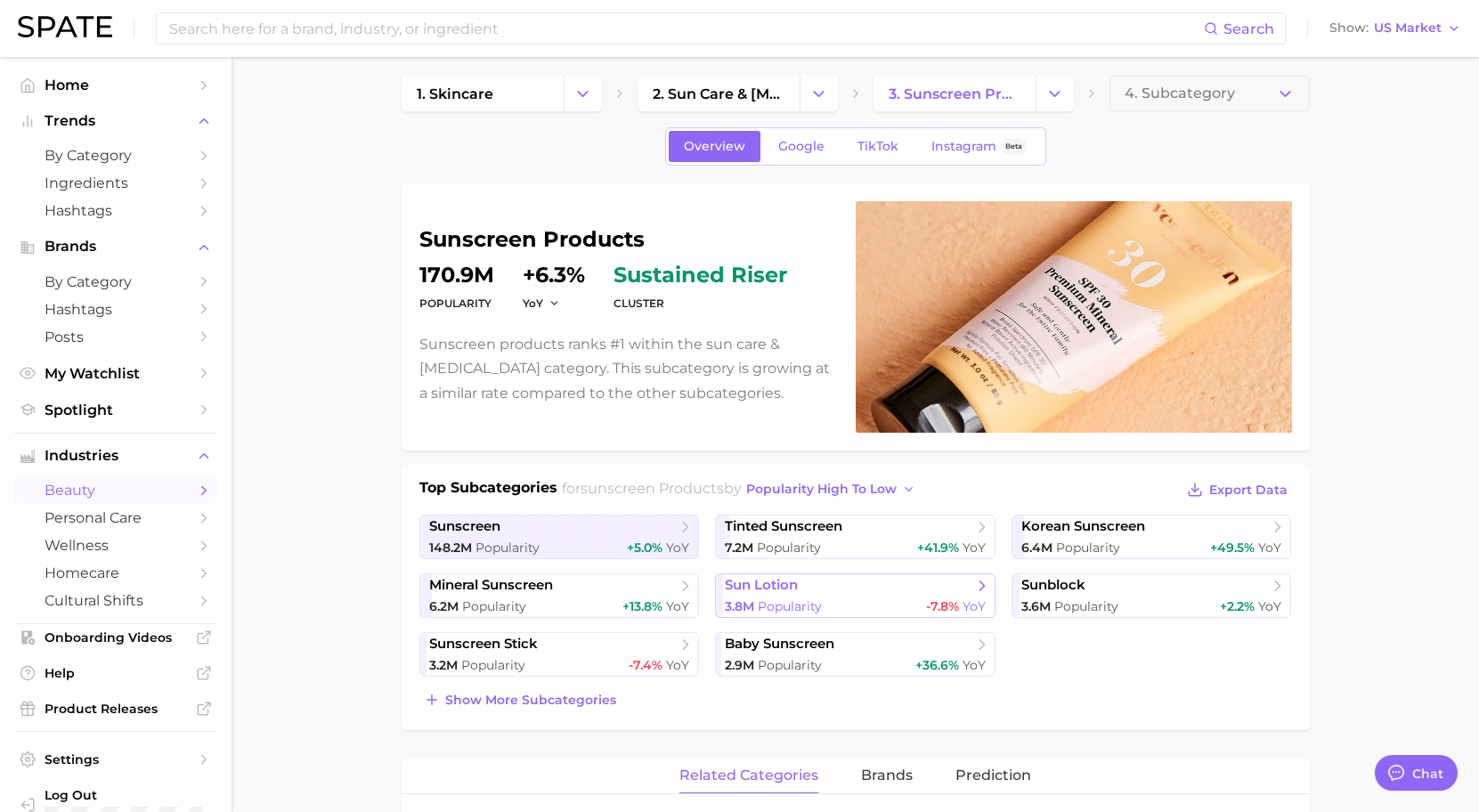
scroll to position [9, 0]
click at [597, 707] on span "Show more subcategories" at bounding box center [531, 701] width 171 height 15
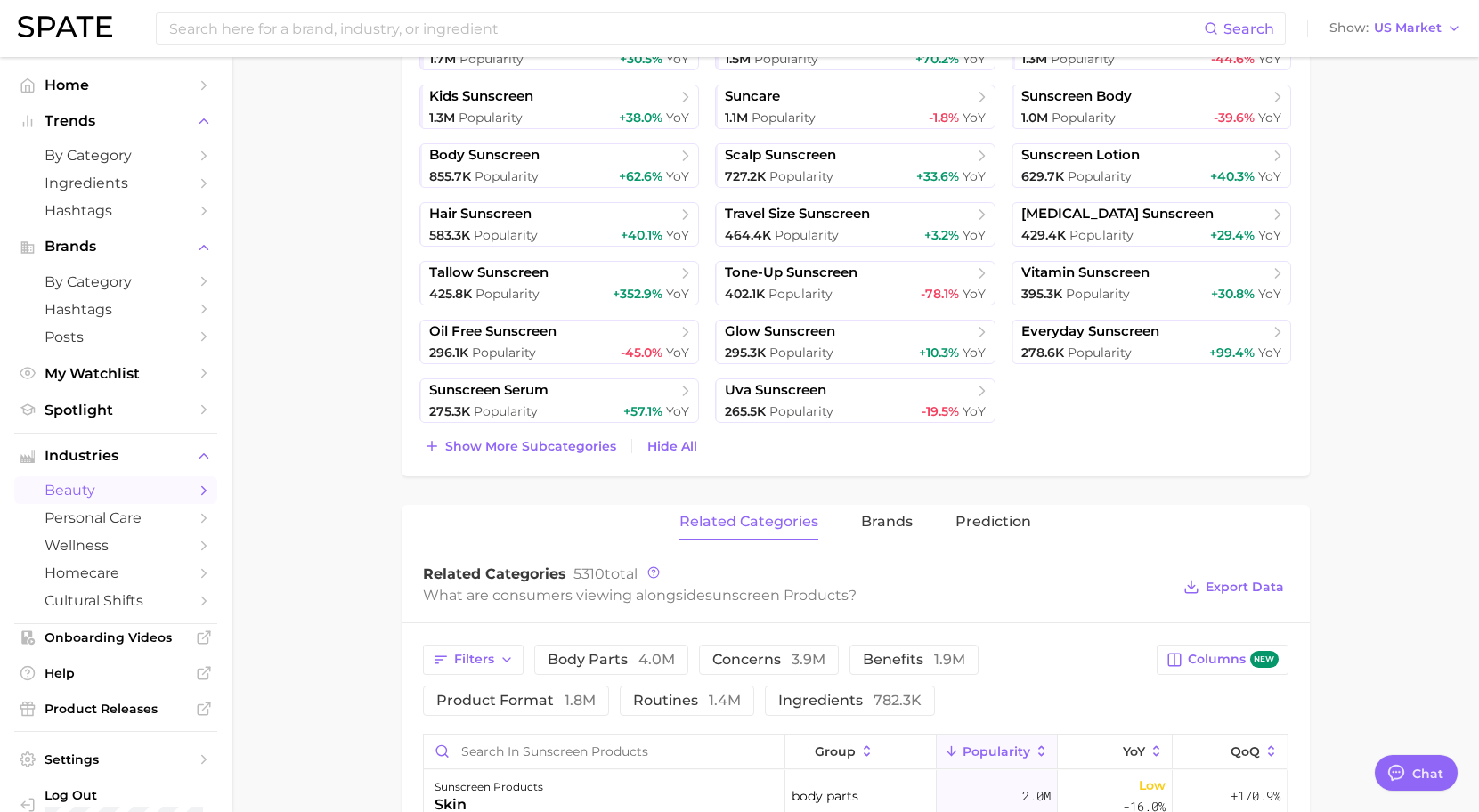
scroll to position [735, 0]
click at [879, 508] on button "brands" at bounding box center [887, 521] width 52 height 35
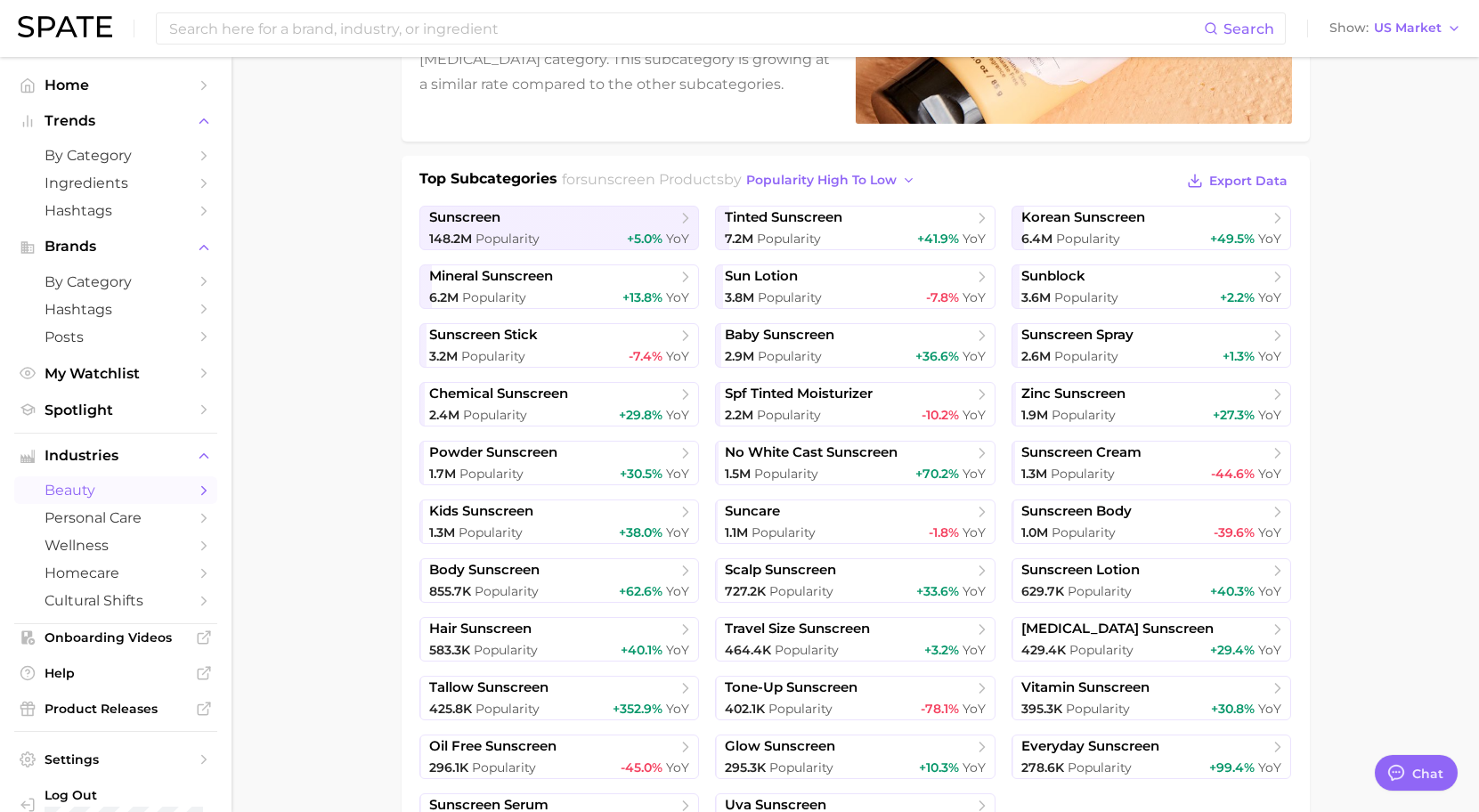
scroll to position [0, 0]
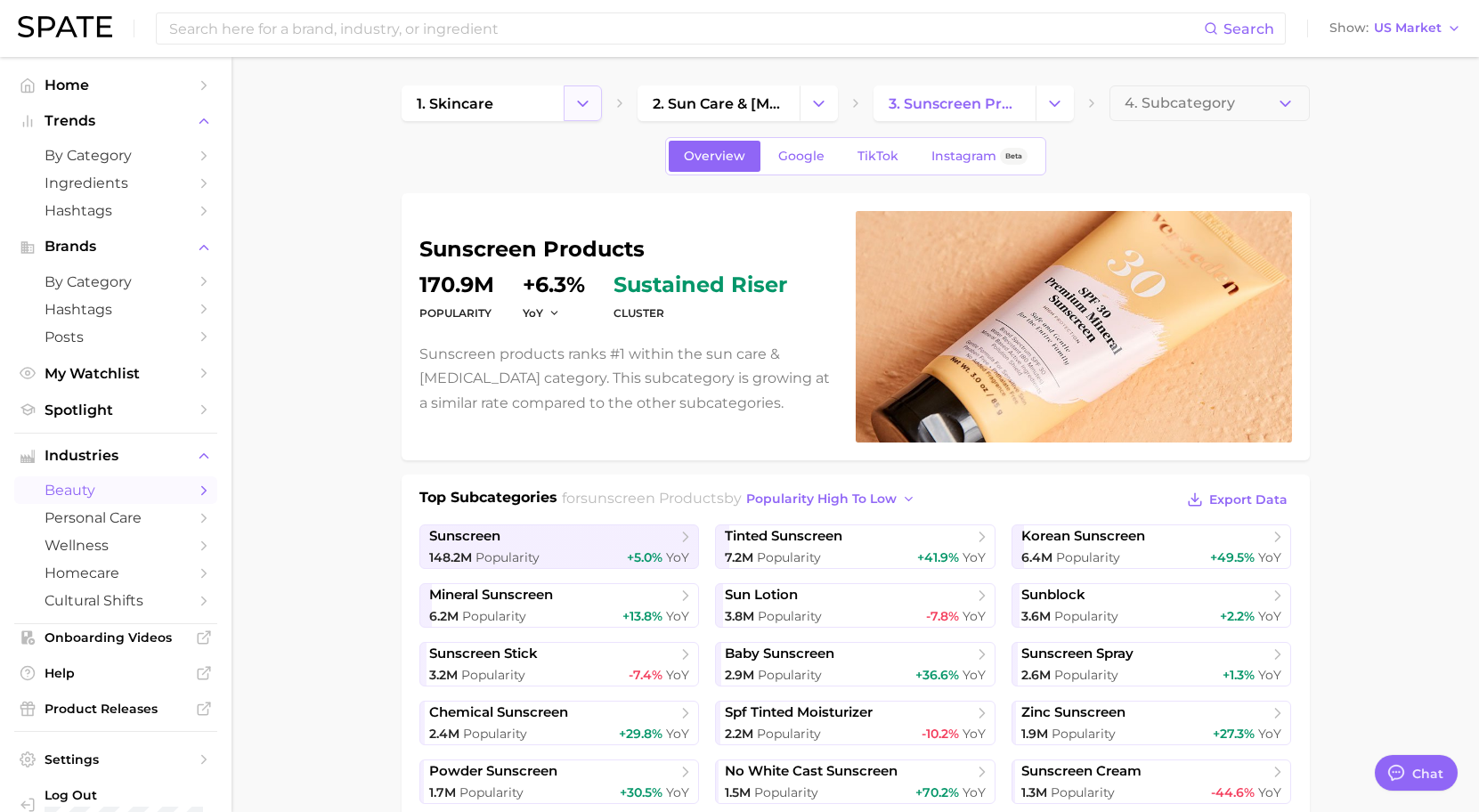
click at [579, 109] on icon "Change Category" at bounding box center [583, 103] width 19 height 19
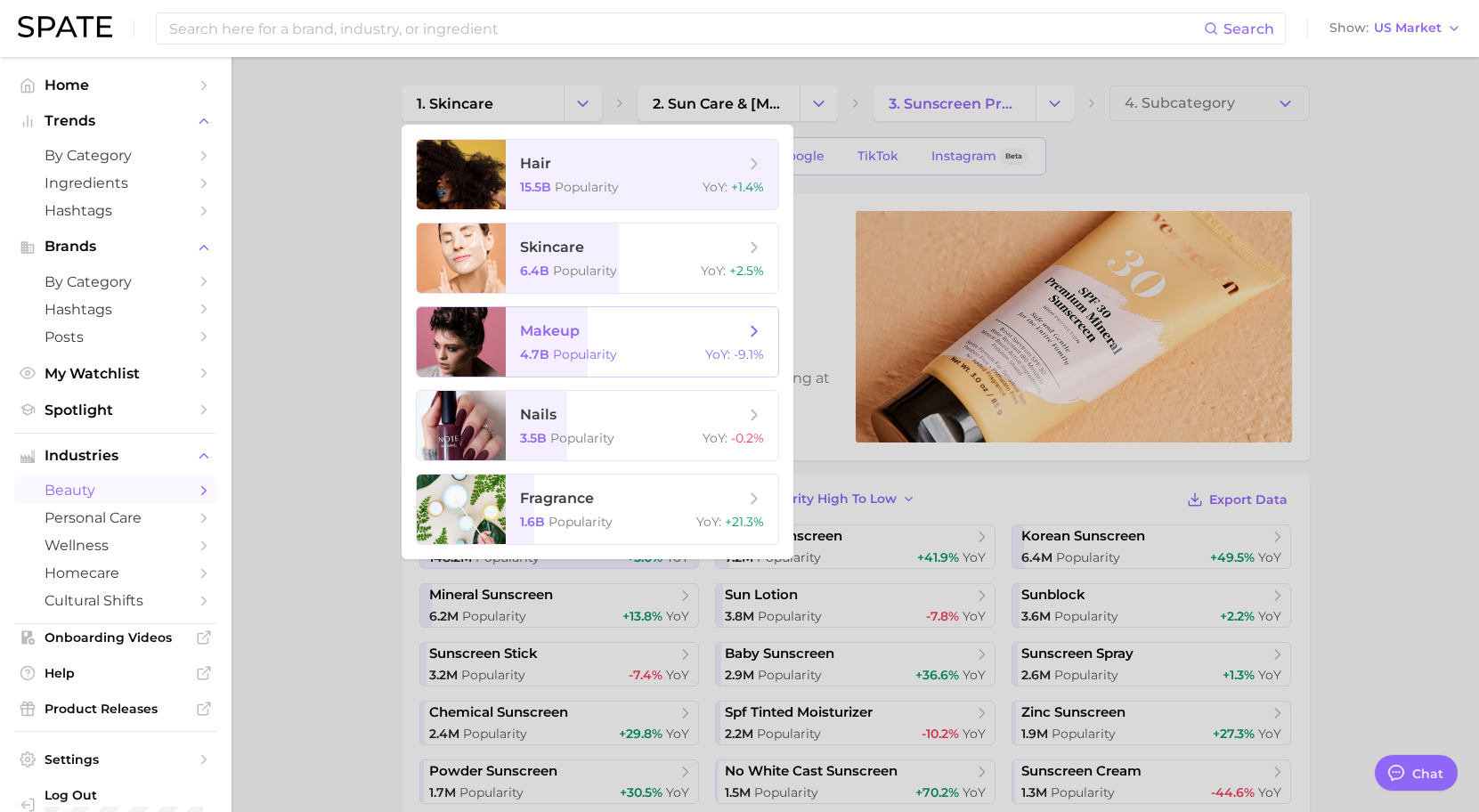
click at [558, 370] on span "makeup 4.7b Popularity YoY : -9.1%" at bounding box center [642, 341] width 272 height 69
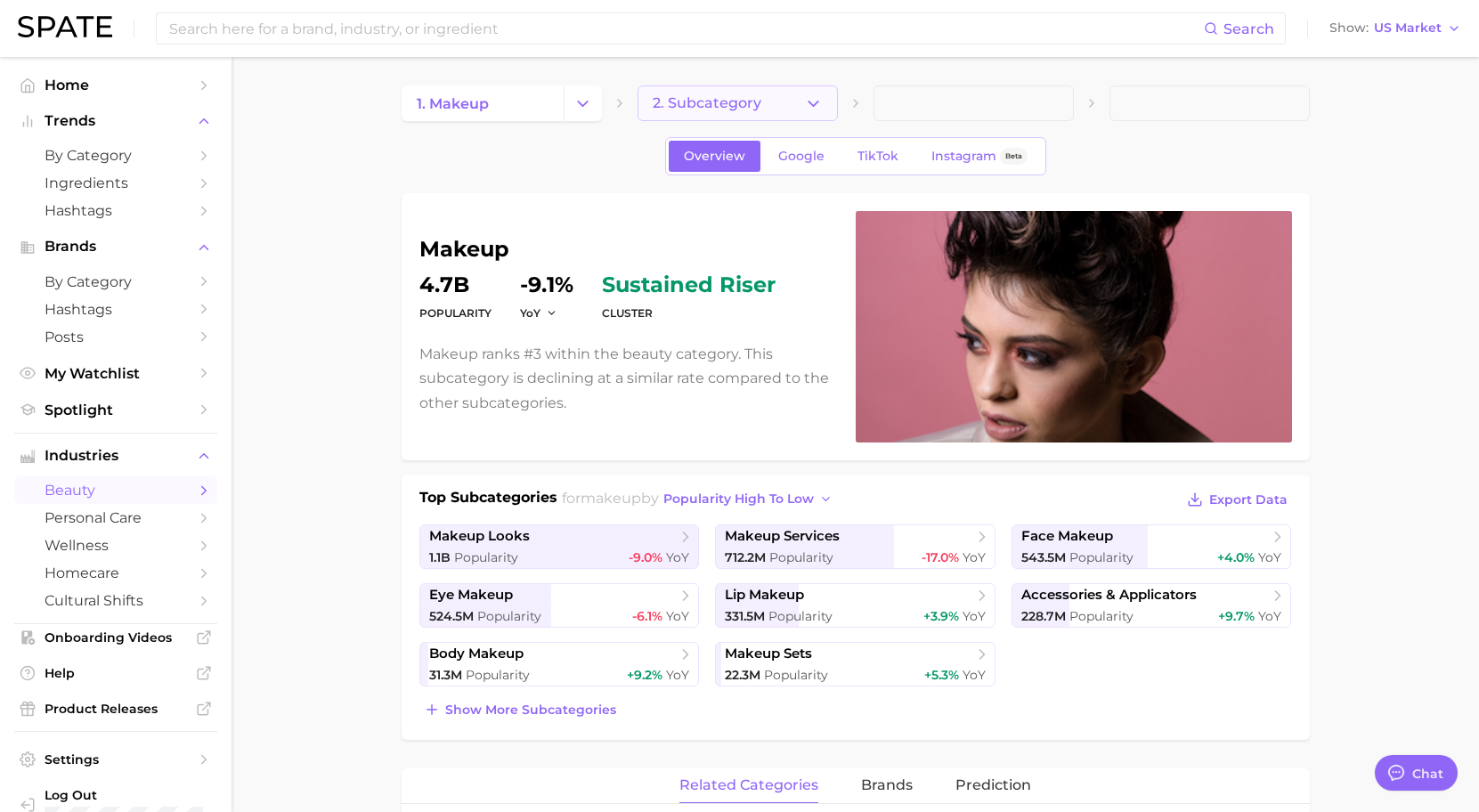
click at [812, 120] on button "2. Subcategory" at bounding box center [738, 103] width 201 height 36
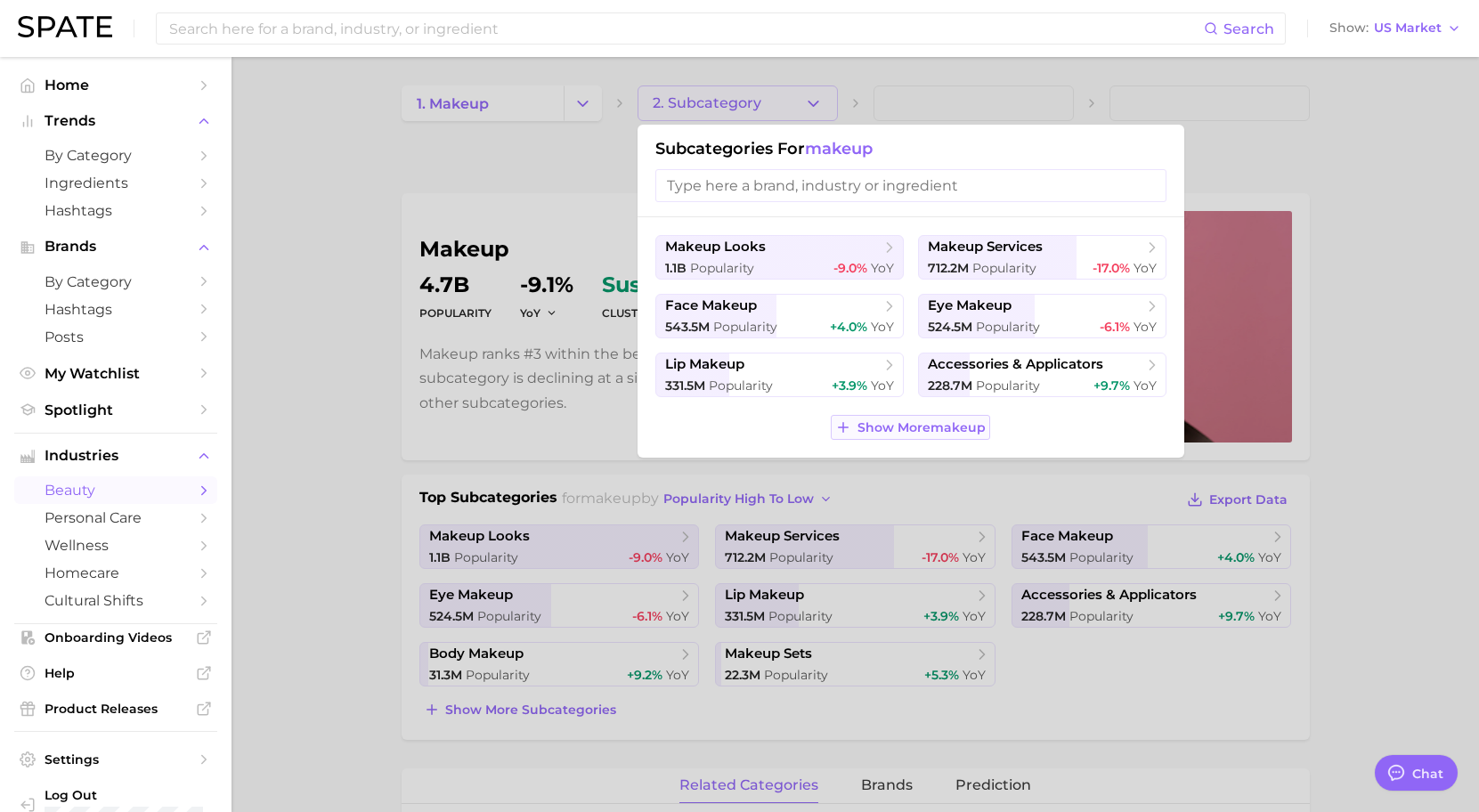
click at [940, 428] on span "Show More makeup" at bounding box center [921, 428] width 128 height 15
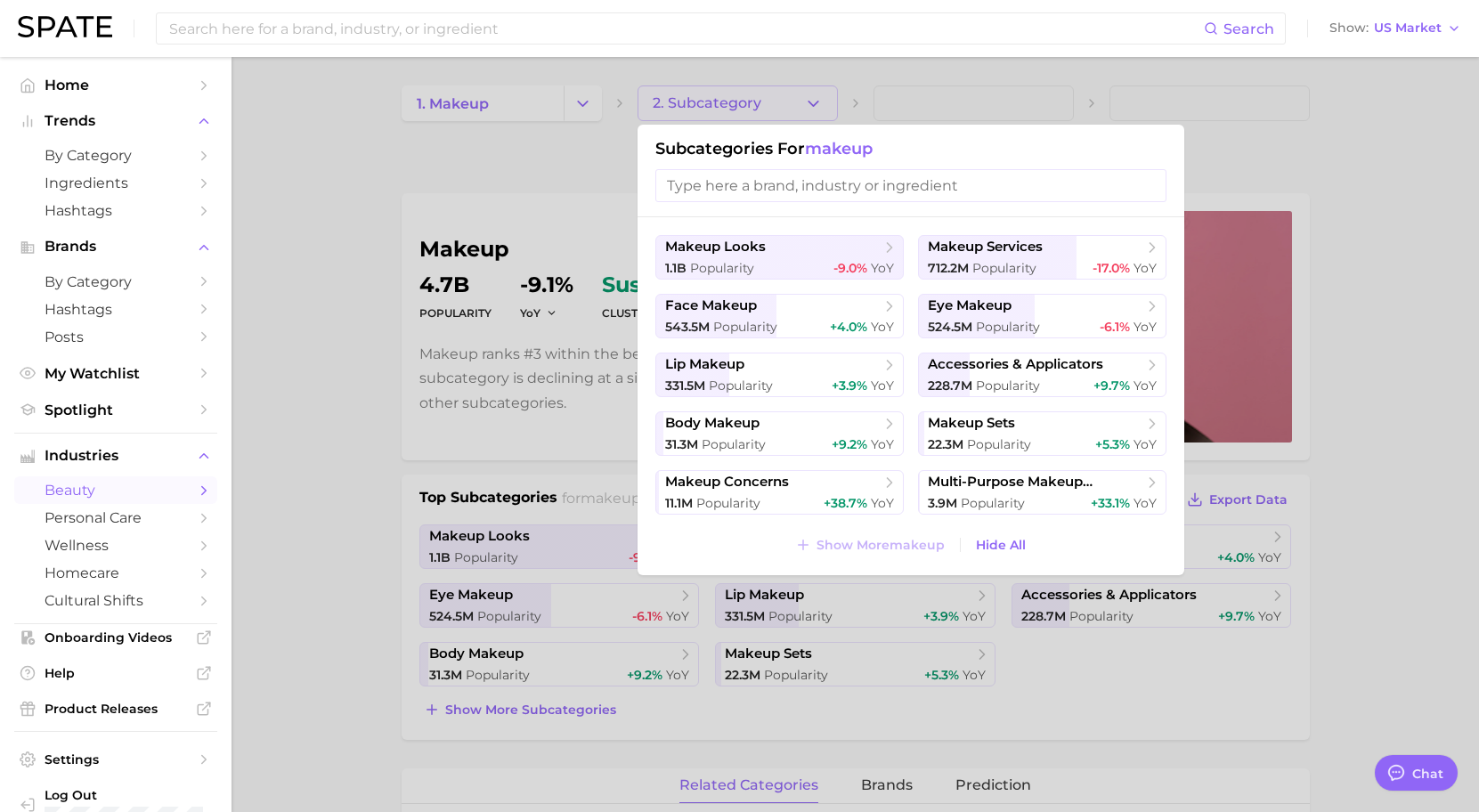
click at [537, 128] on div at bounding box center [740, 406] width 1479 height 812
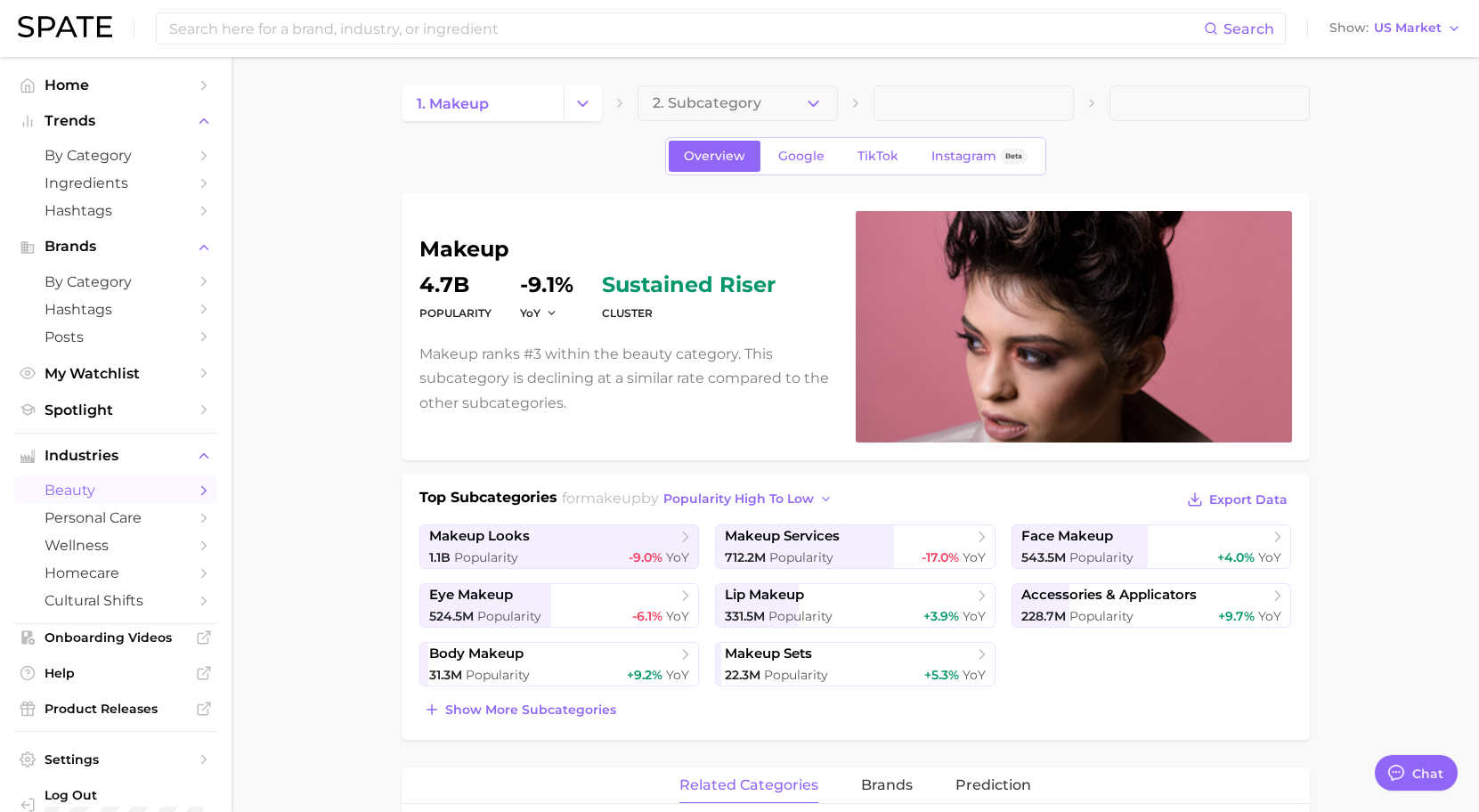
click at [592, 113] on button "Change Category" at bounding box center [583, 103] width 39 height 36
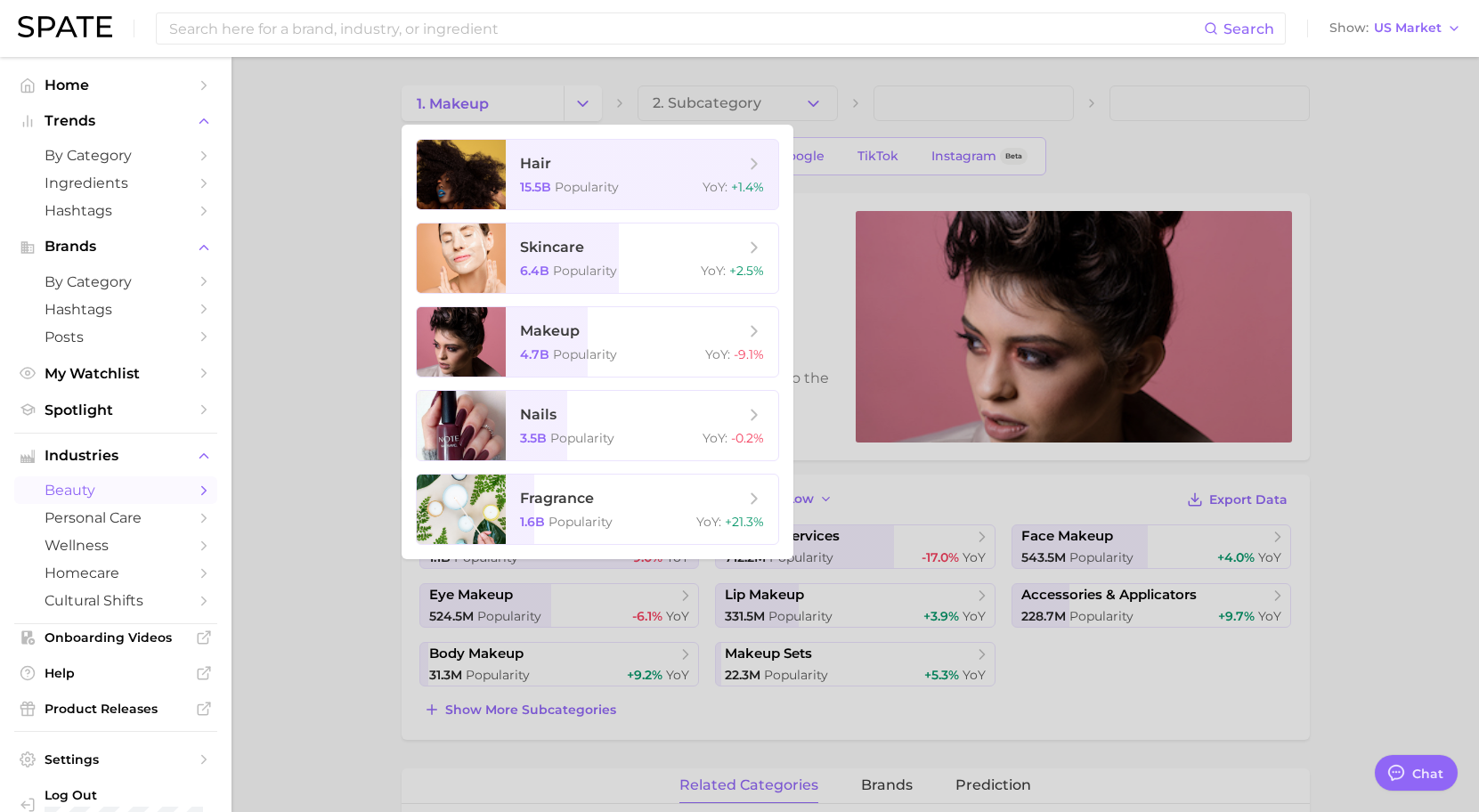
click at [666, 64] on div at bounding box center [740, 406] width 1479 height 812
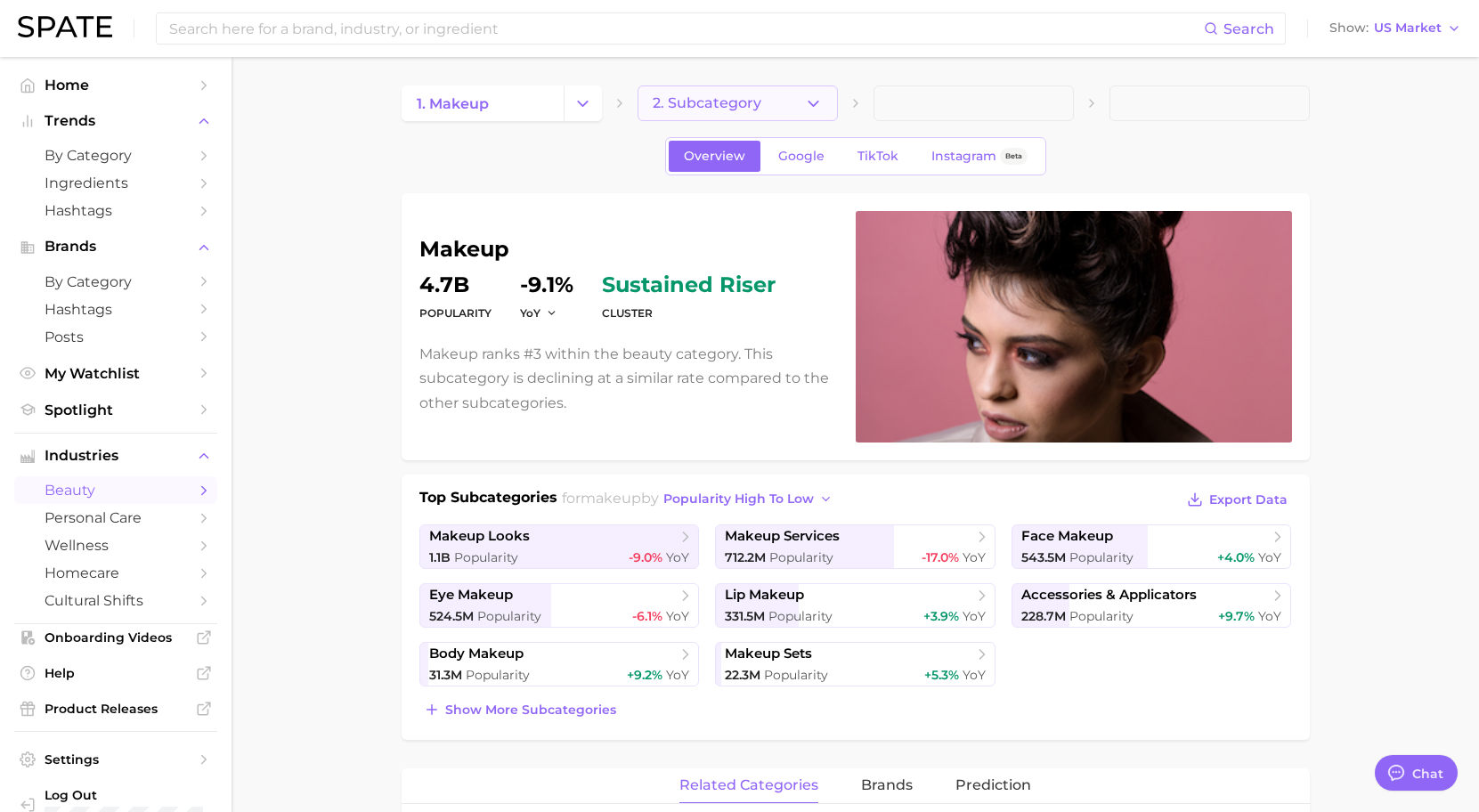
click at [802, 94] on button "2. Subcategory" at bounding box center [738, 103] width 201 height 36
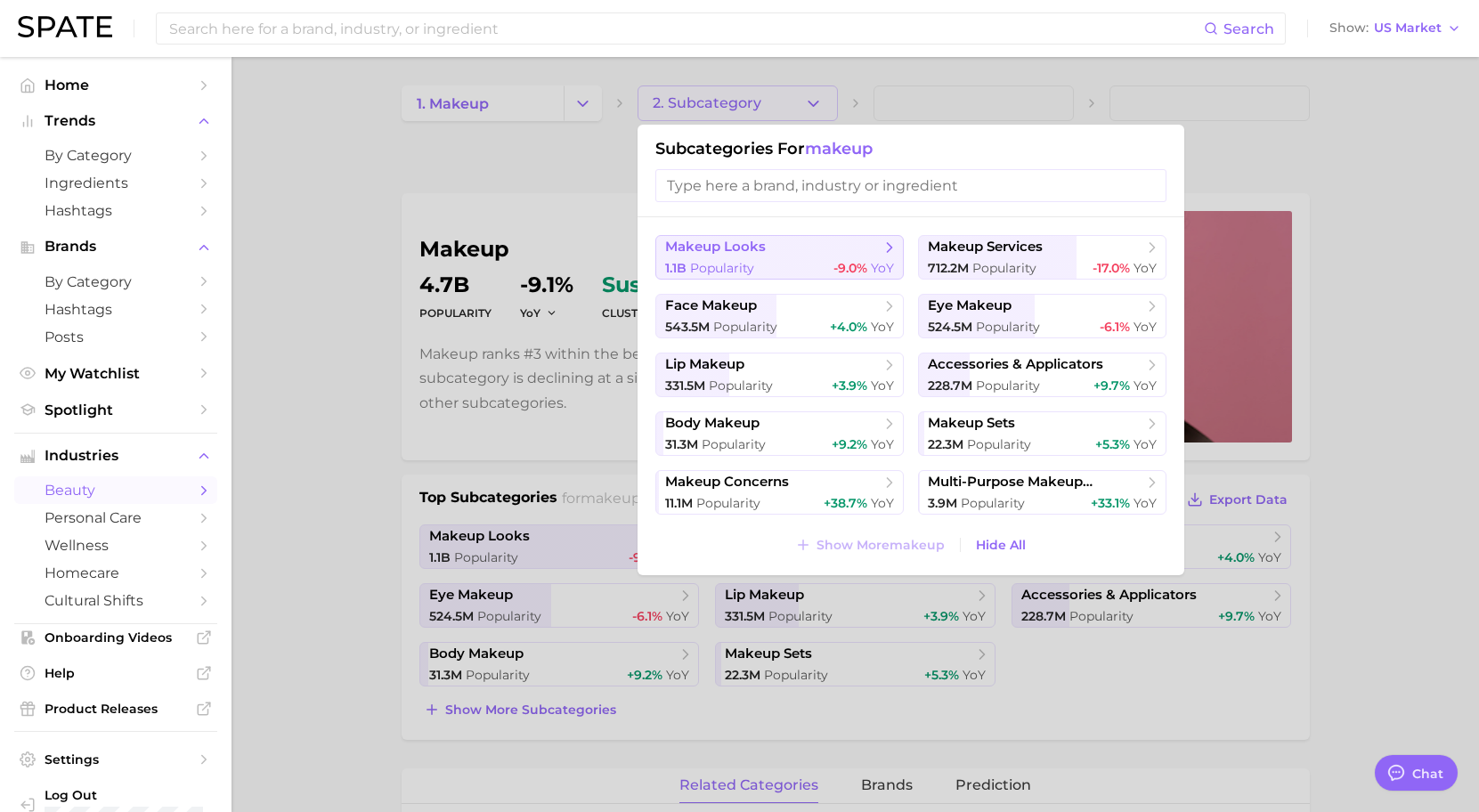
click at [802, 262] on div "1.1b Popularity -9.0% YoY" at bounding box center [779, 268] width 229 height 17
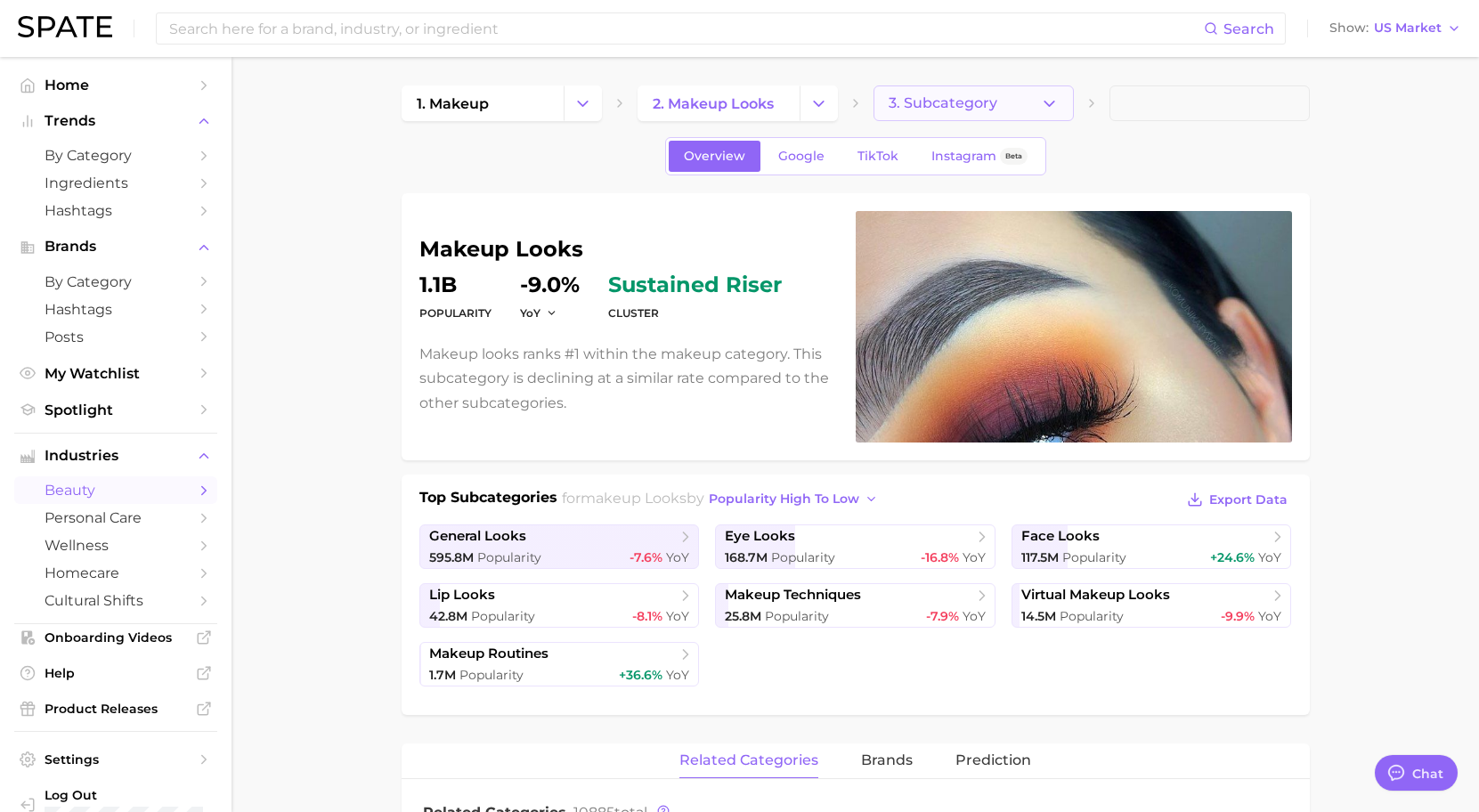
click at [1041, 110] on icon "button" at bounding box center [1050, 103] width 19 height 19
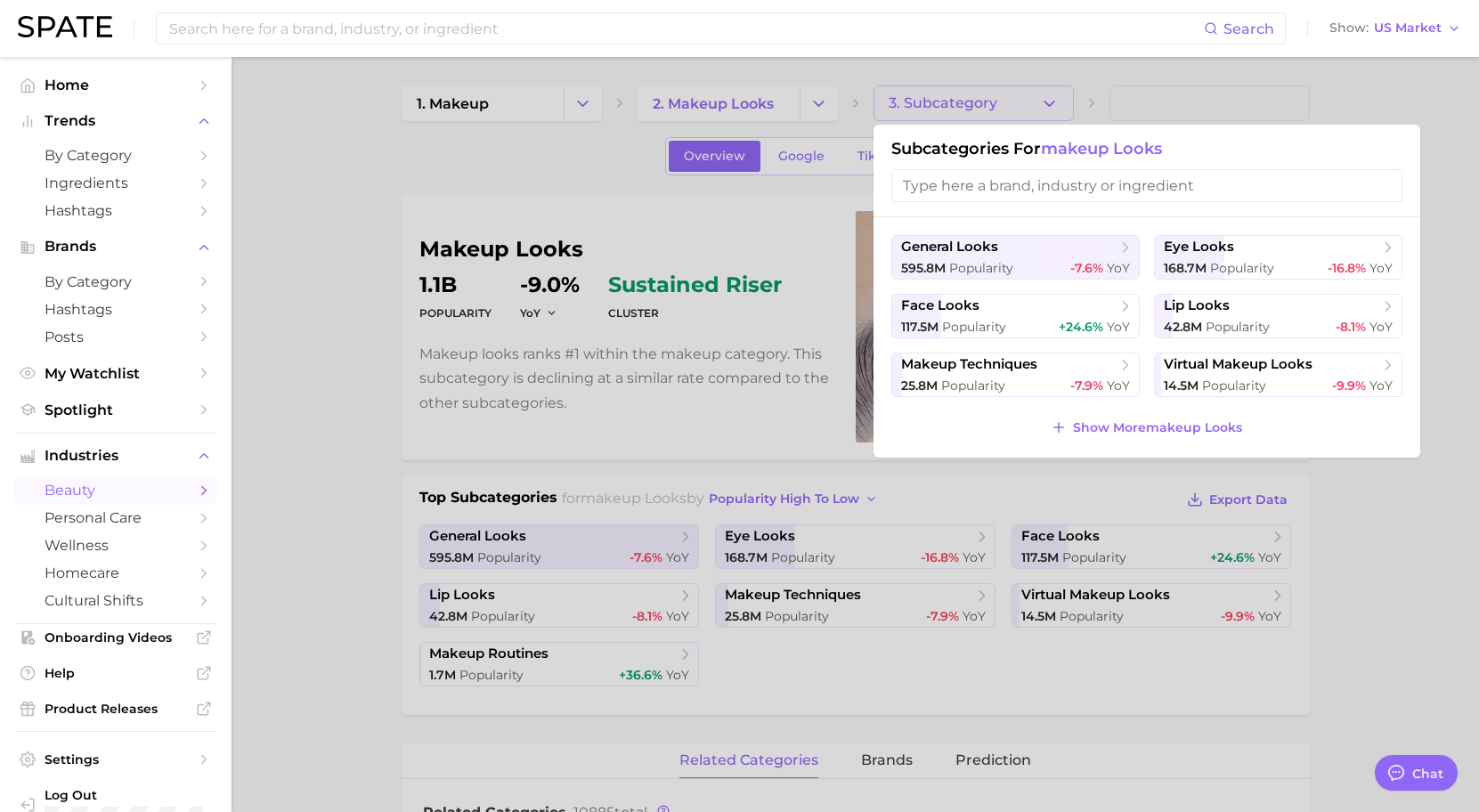
click at [1255, 234] on div "general looks 595.8m Popularity -7.6% YoY eye looks 168.7m Popularity -16.8% Yo…" at bounding box center [1147, 337] width 547 height 240
click at [1263, 250] on span "eye looks" at bounding box center [1272, 247] width 216 height 18
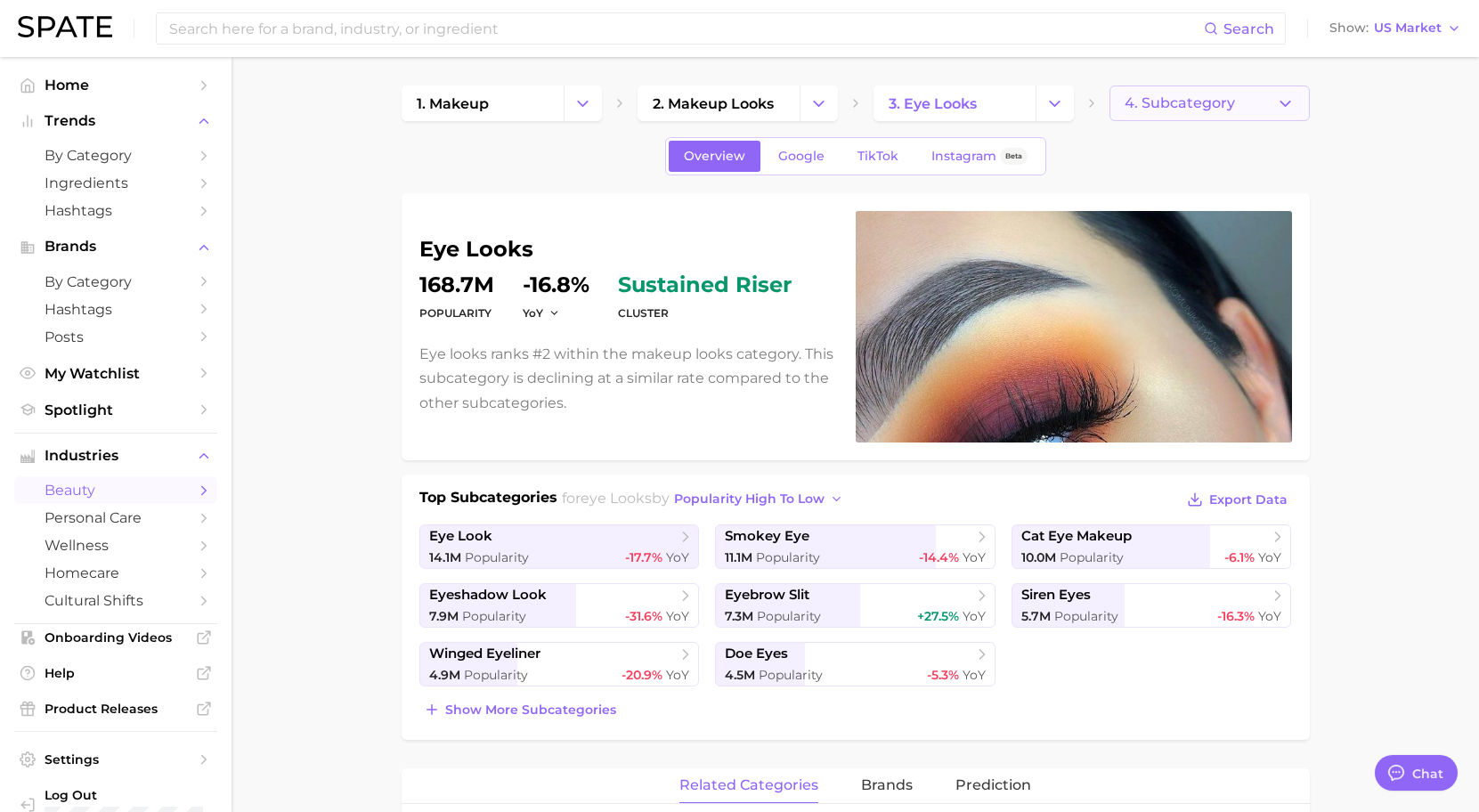
click at [1181, 108] on span "4. Subcategory" at bounding box center [1180, 103] width 110 height 16
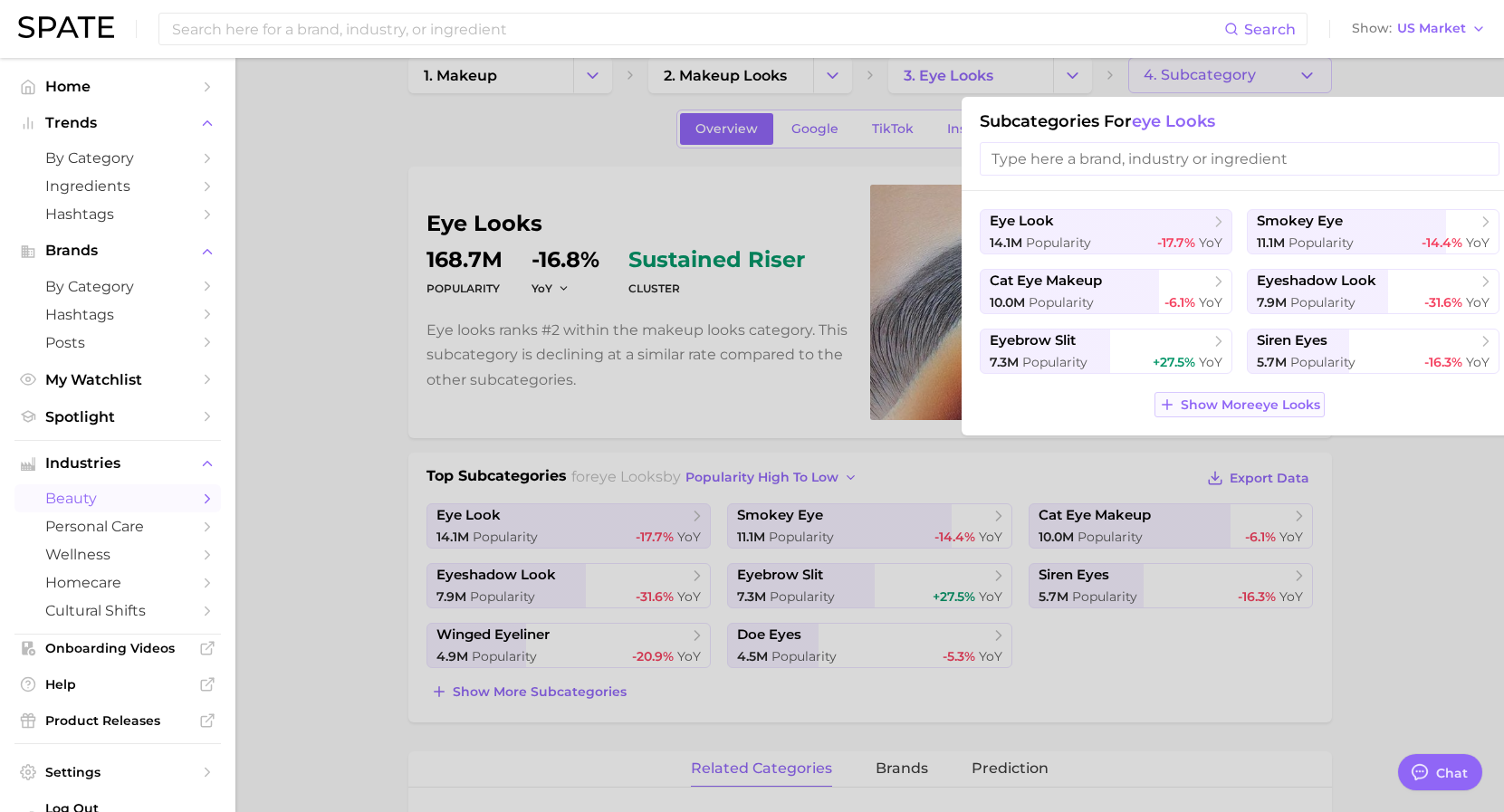
click at [1242, 394] on button "Show More eye looks" at bounding box center [1240, 405] width 170 height 26
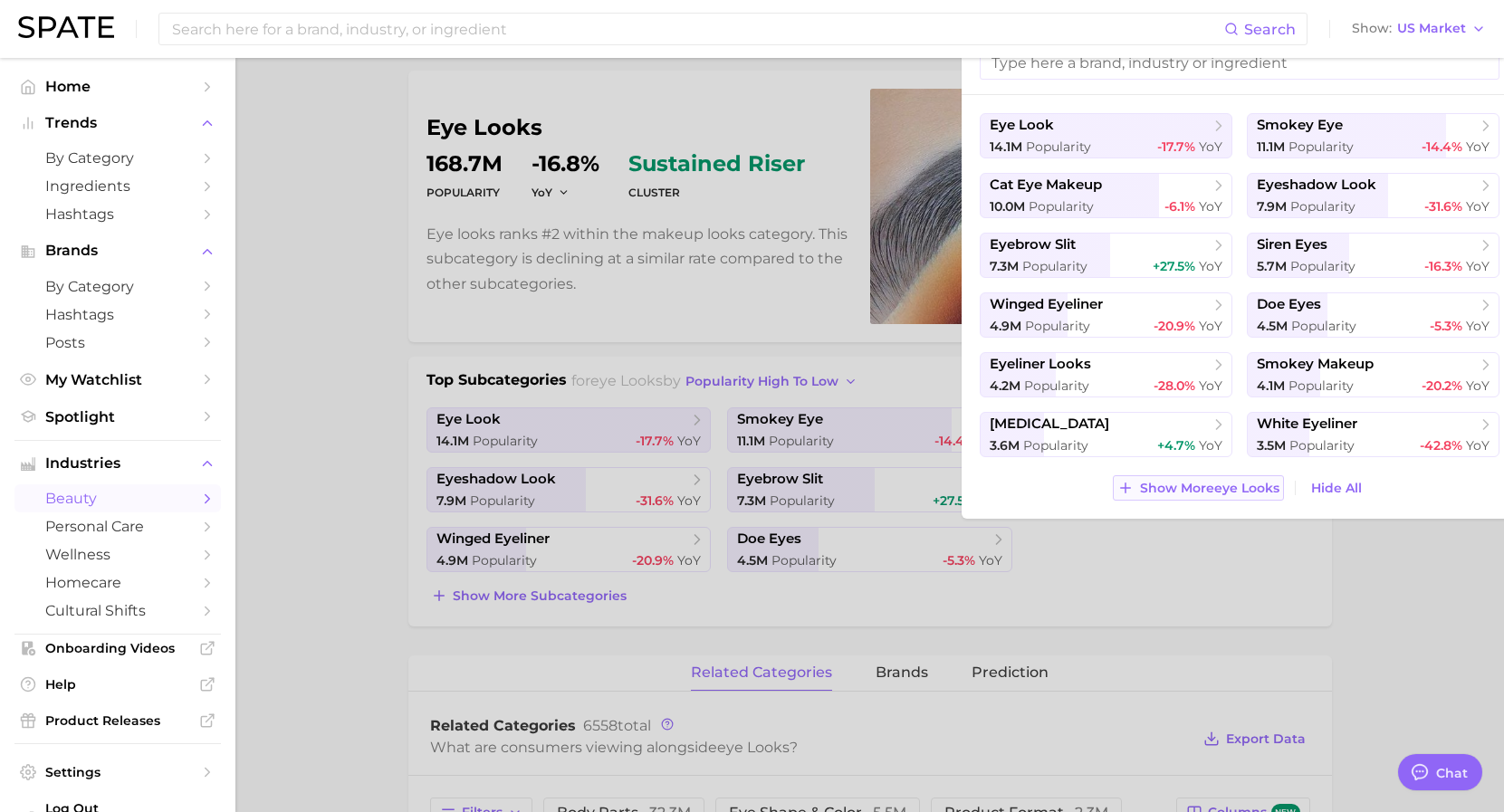
scroll to position [128, 0]
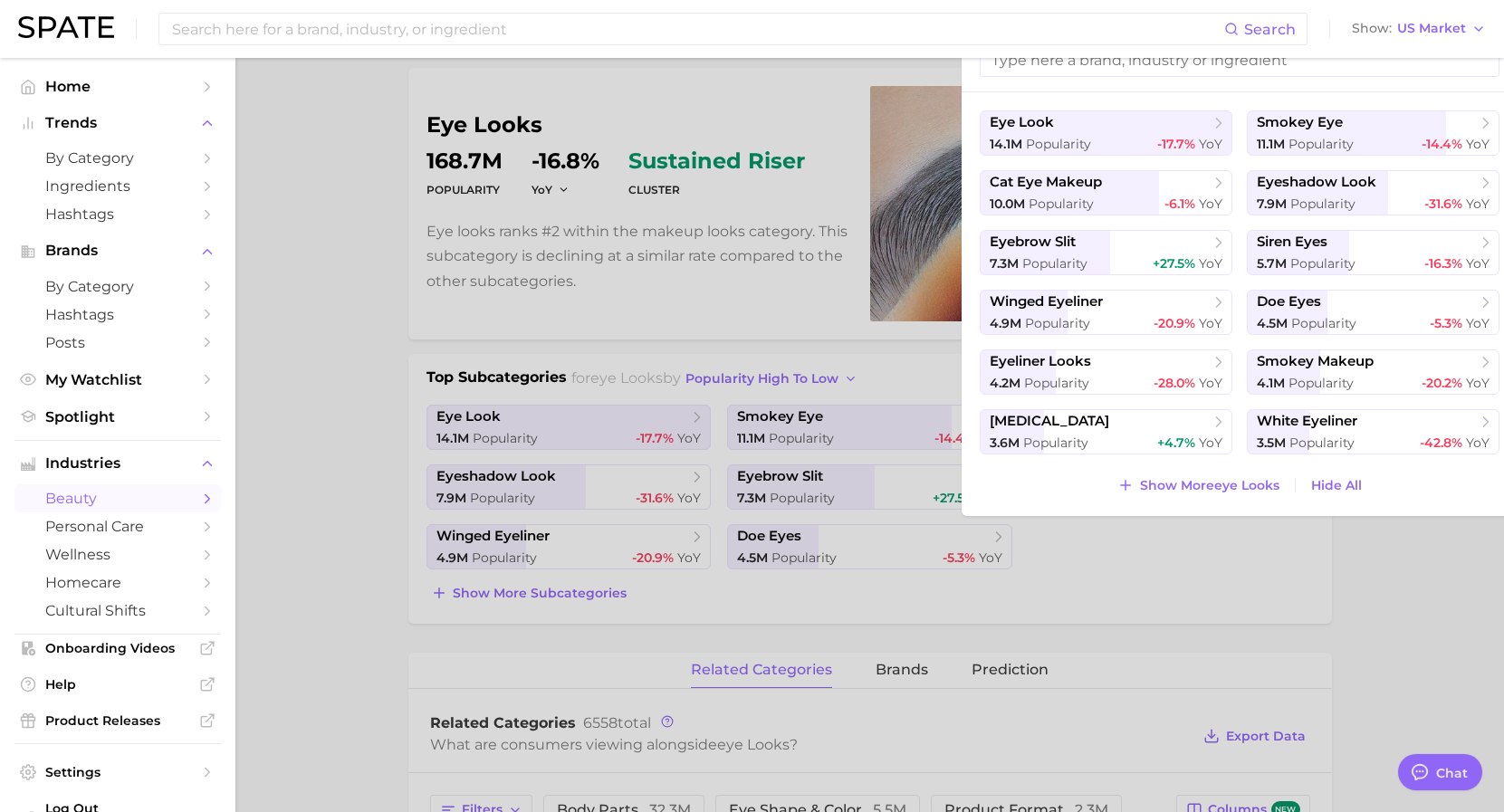
click at [366, 381] on div at bounding box center [752, 406] width 1504 height 812
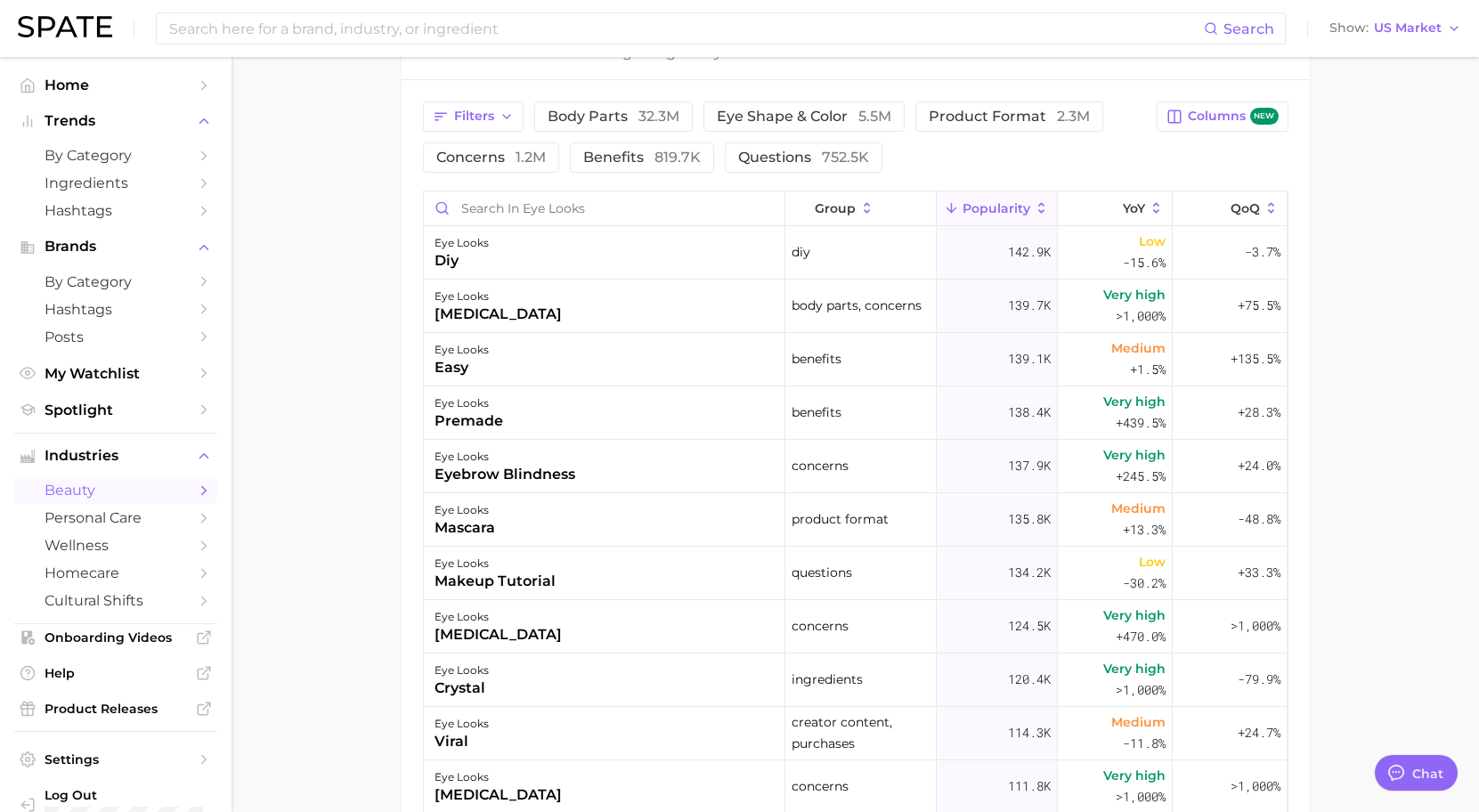
scroll to position [809, 0]
click at [114, 610] on link "cultural shifts" at bounding box center [116, 600] width 203 height 28
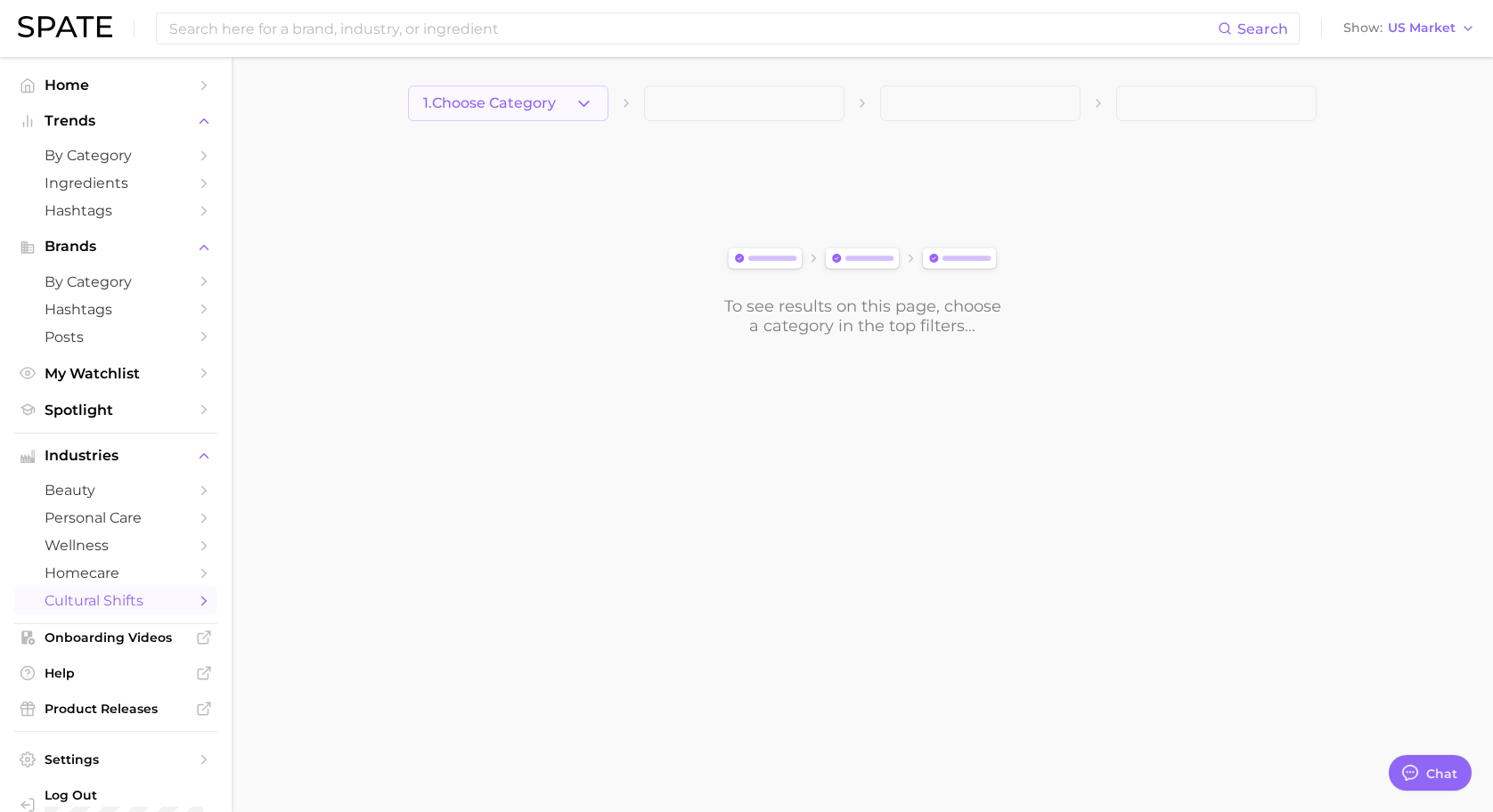
click at [565, 103] on button "1. Choose Category" at bounding box center [508, 103] width 201 height 36
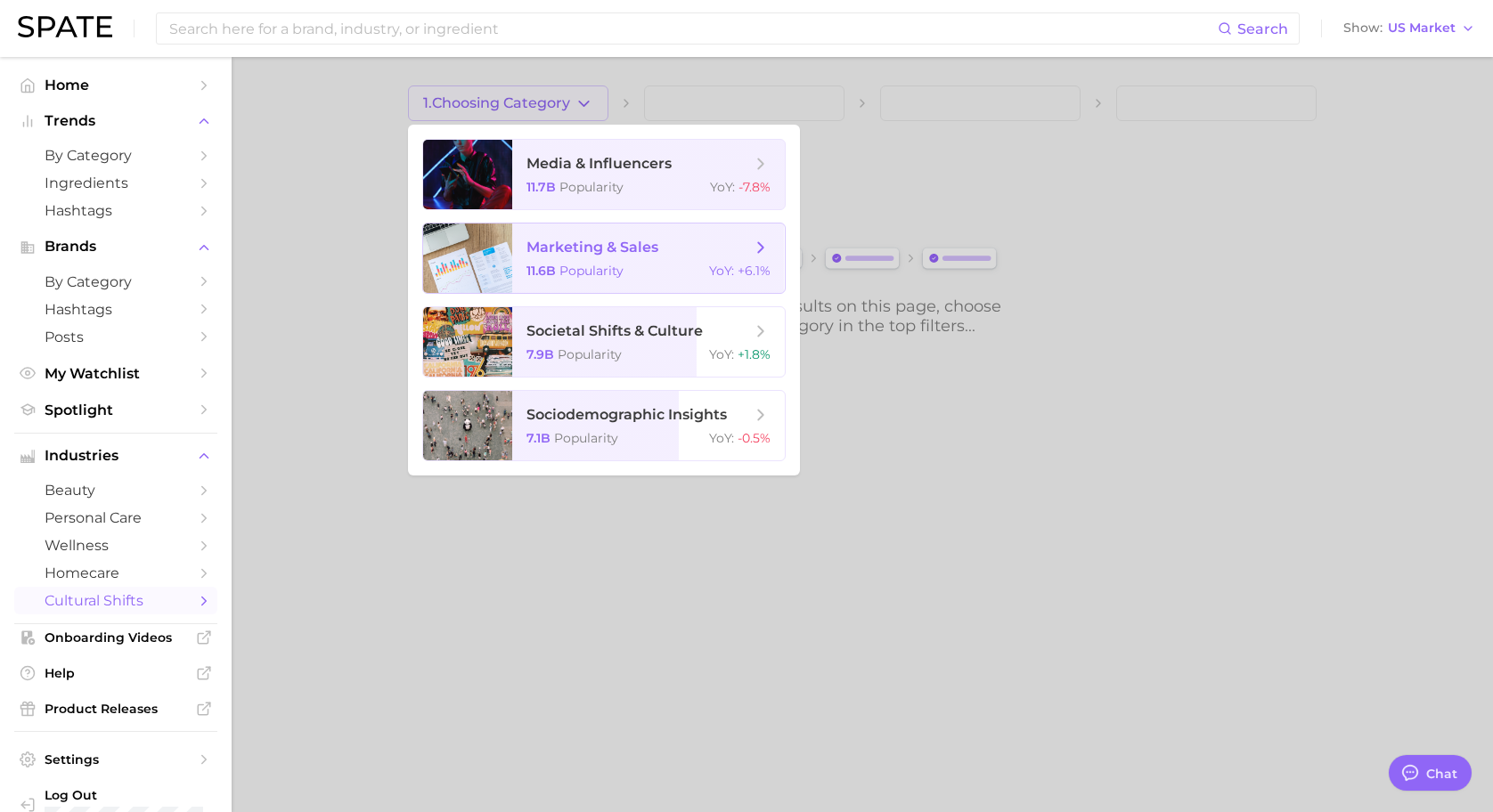
click at [647, 273] on div "11.6b Popularity YoY : +6.1%" at bounding box center [648, 271] width 244 height 16
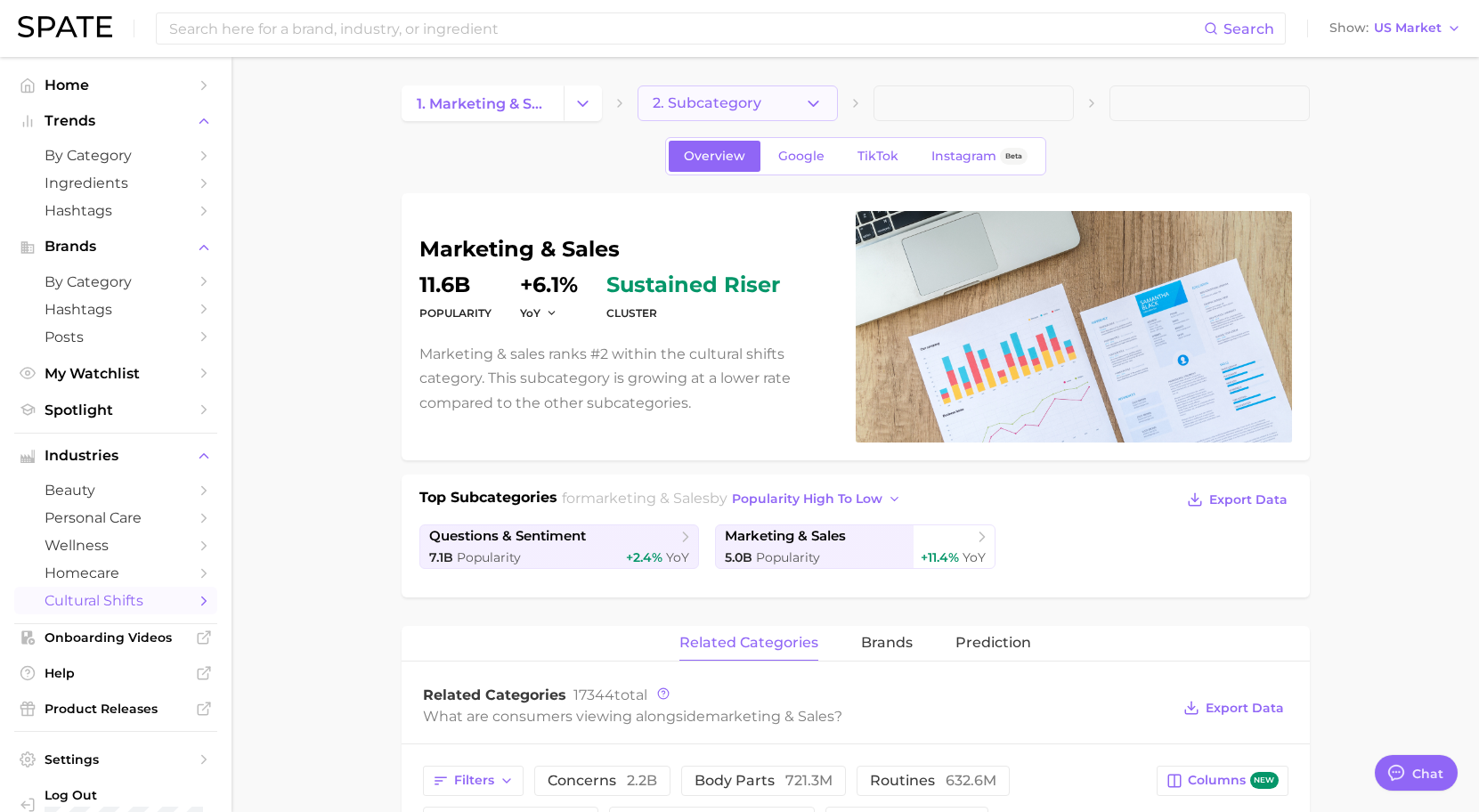
click at [806, 100] on icon "button" at bounding box center [813, 103] width 19 height 19
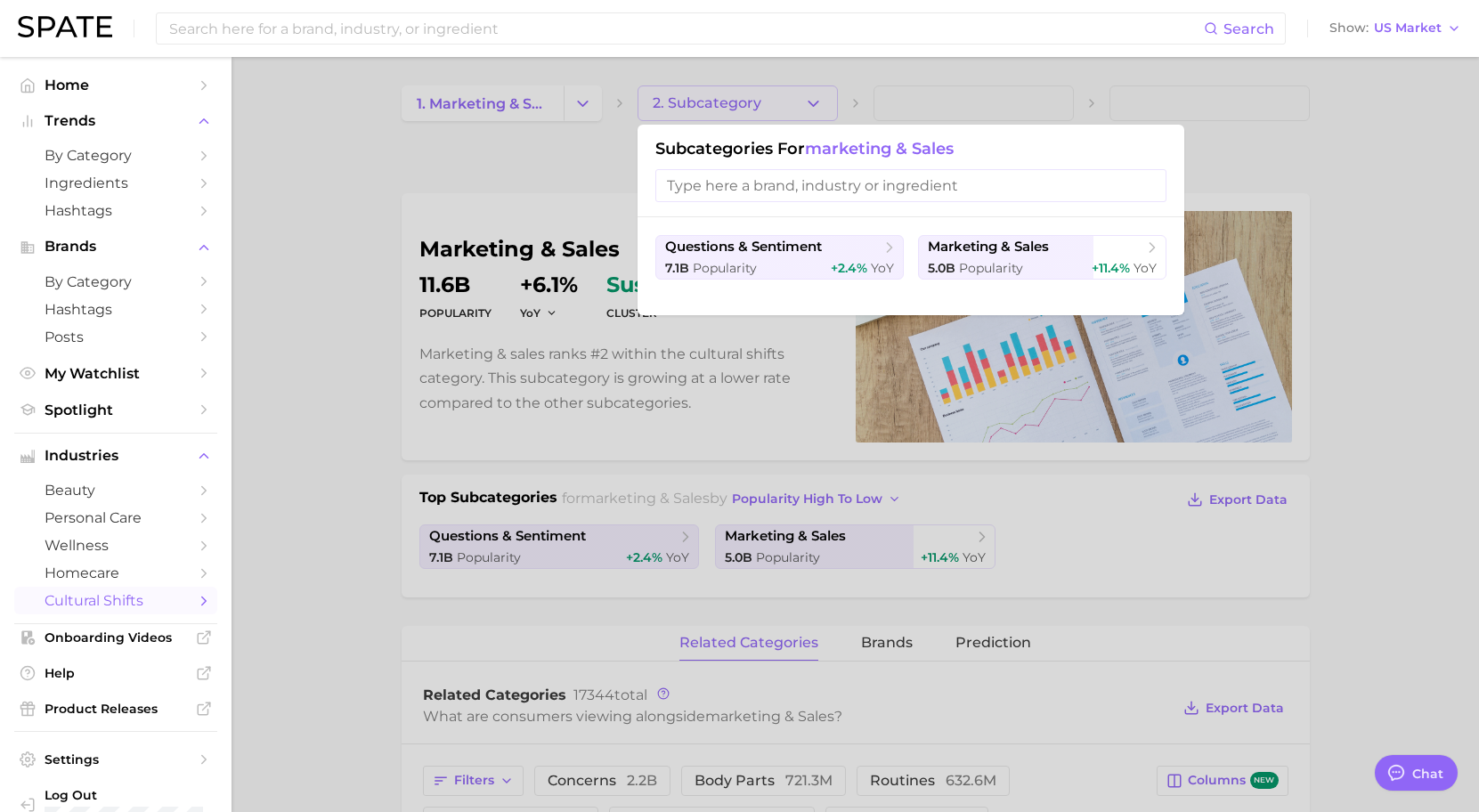
click at [375, 333] on div at bounding box center [740, 406] width 1479 height 812
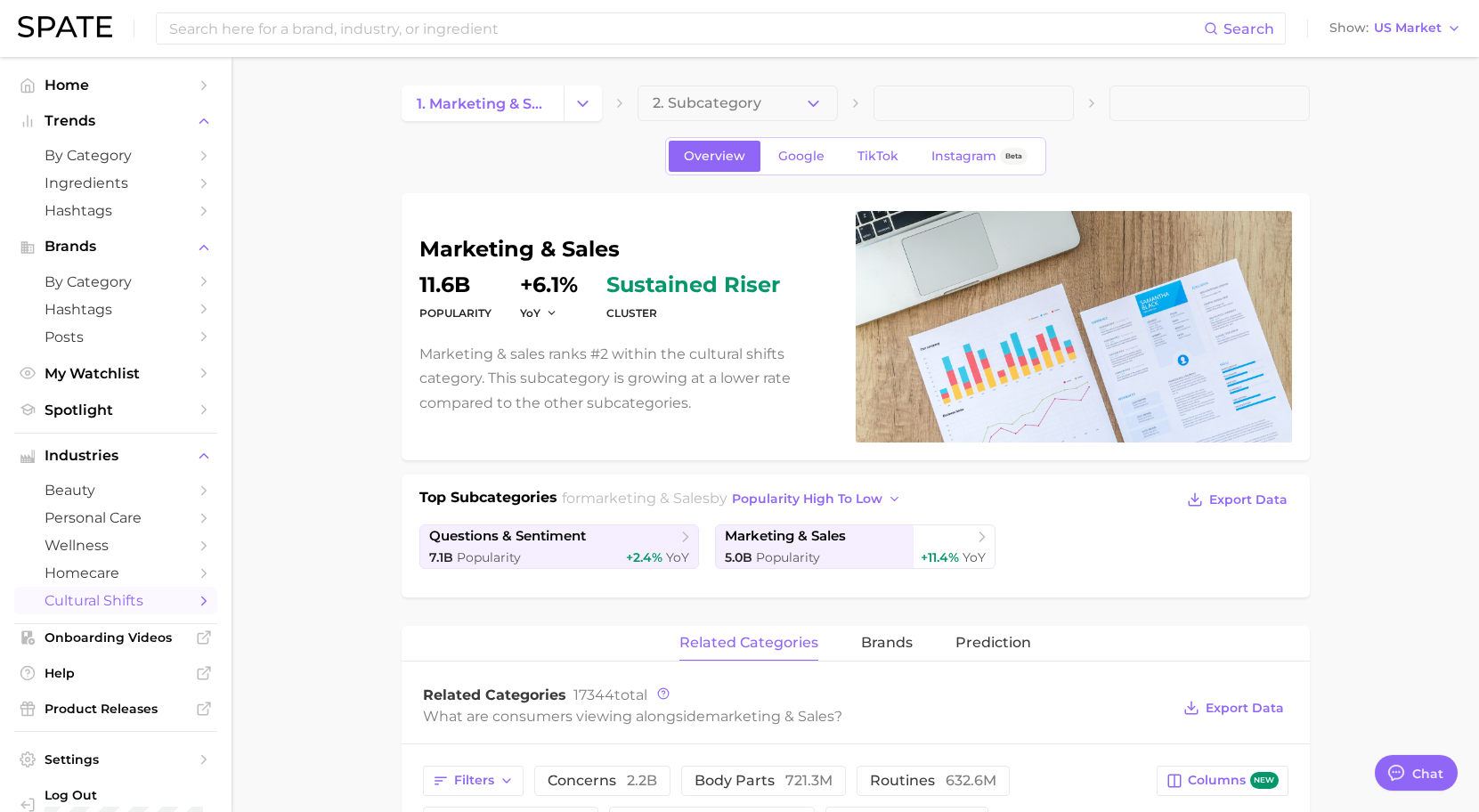
click at [752, 104] on span "2. Subcategory" at bounding box center [706, 103] width 108 height 16
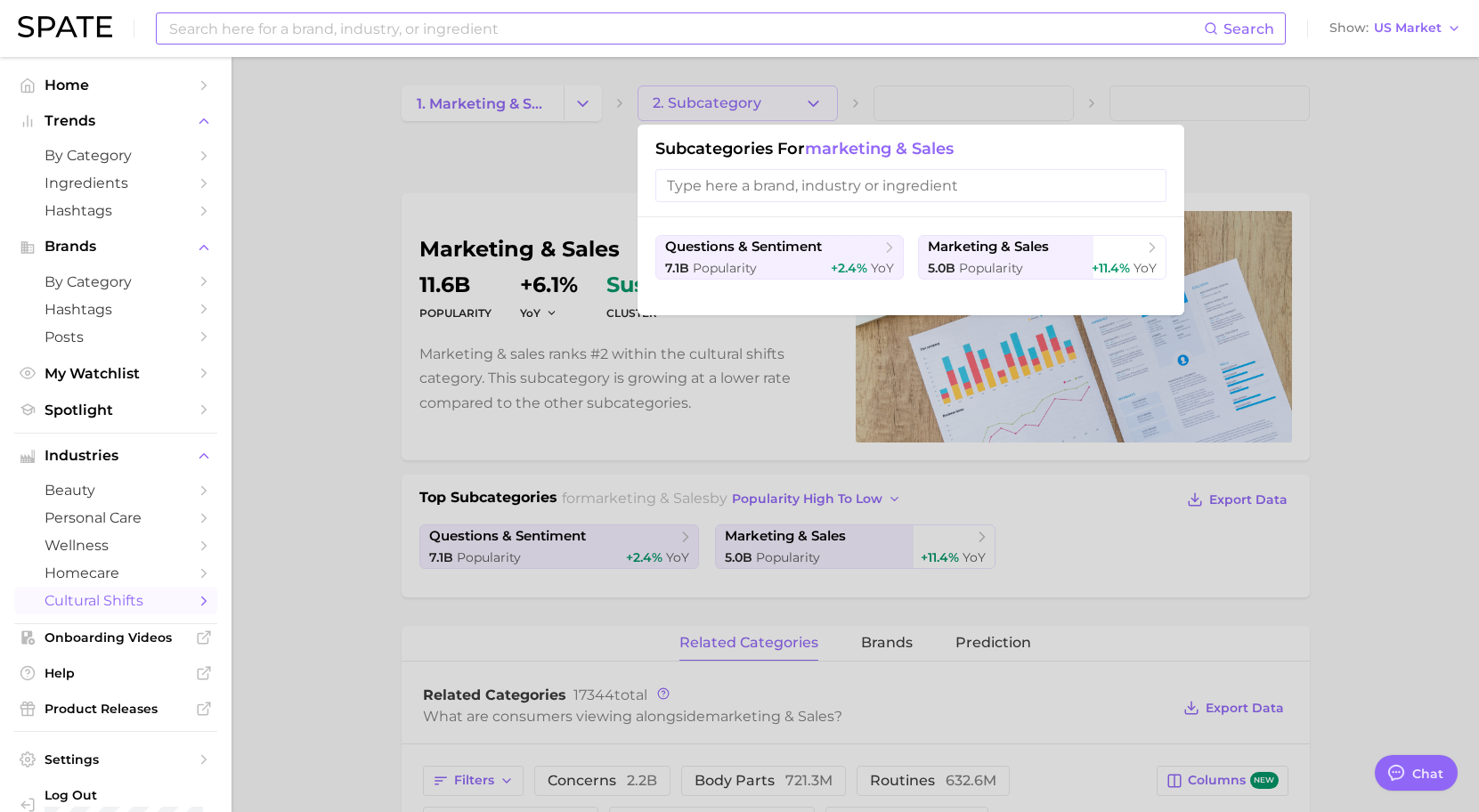
click at [404, 19] on input at bounding box center [686, 29] width 1037 height 30
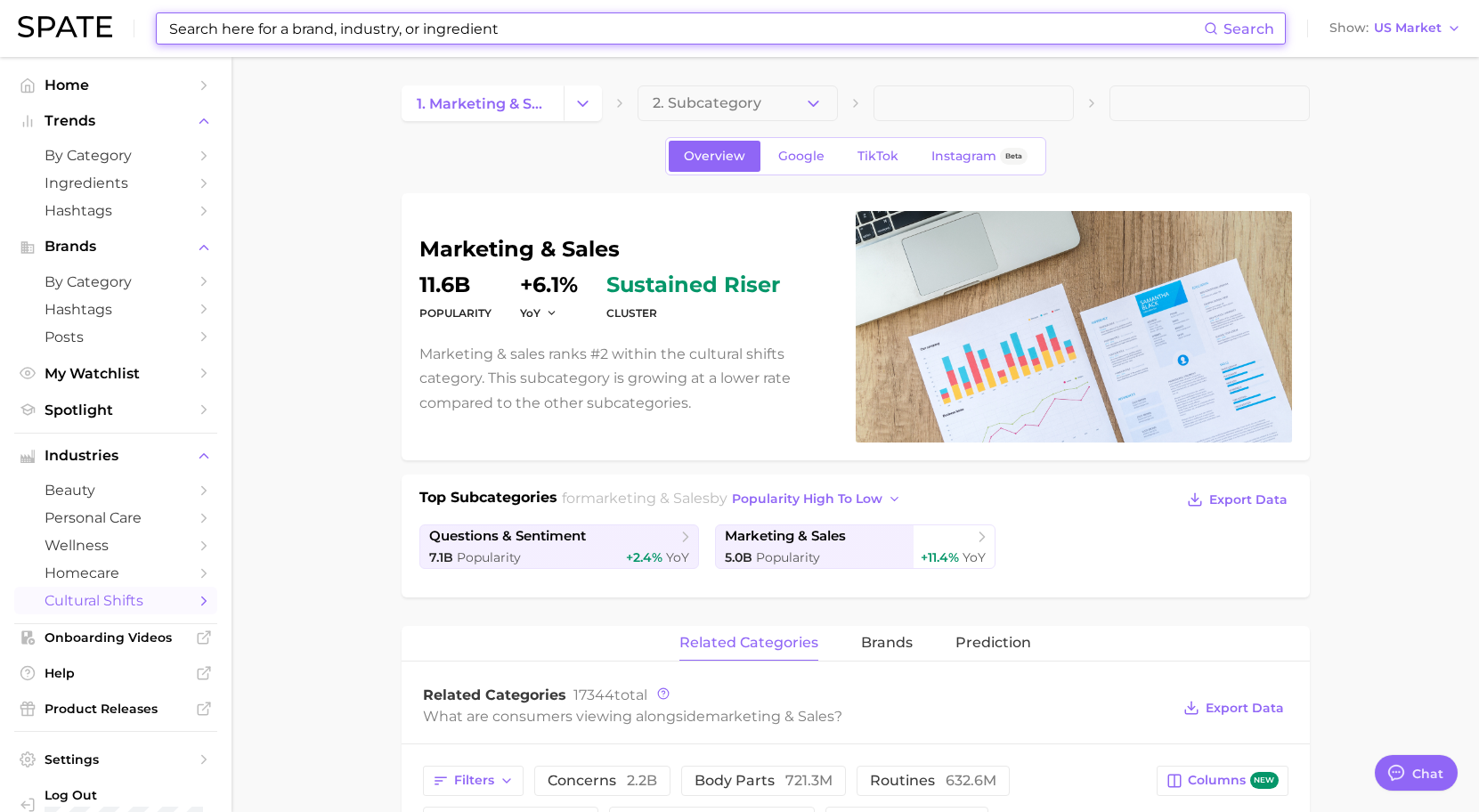
type input "l"
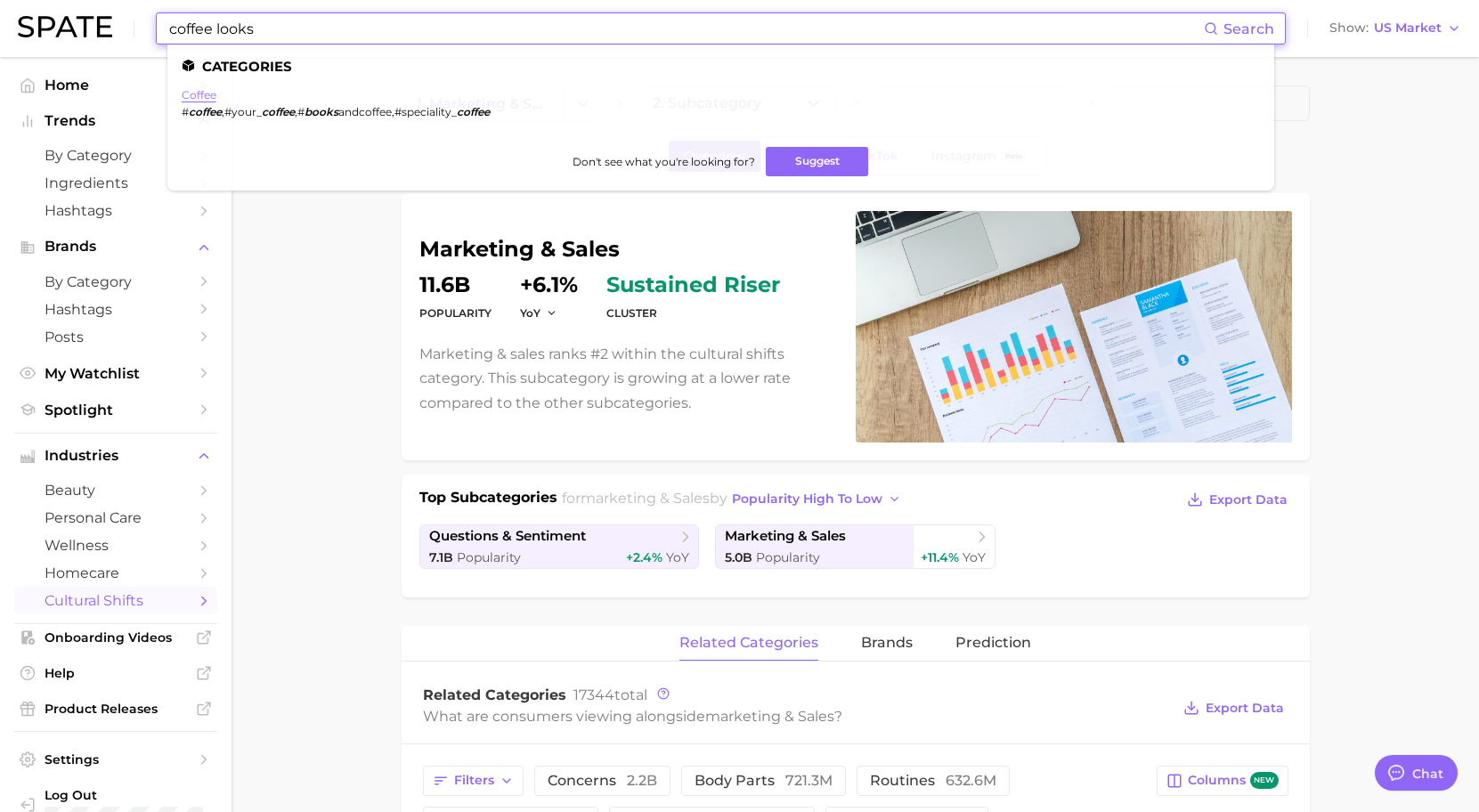
type input "coffee looks"
click at [203, 100] on link "coffee" at bounding box center [199, 94] width 35 height 13
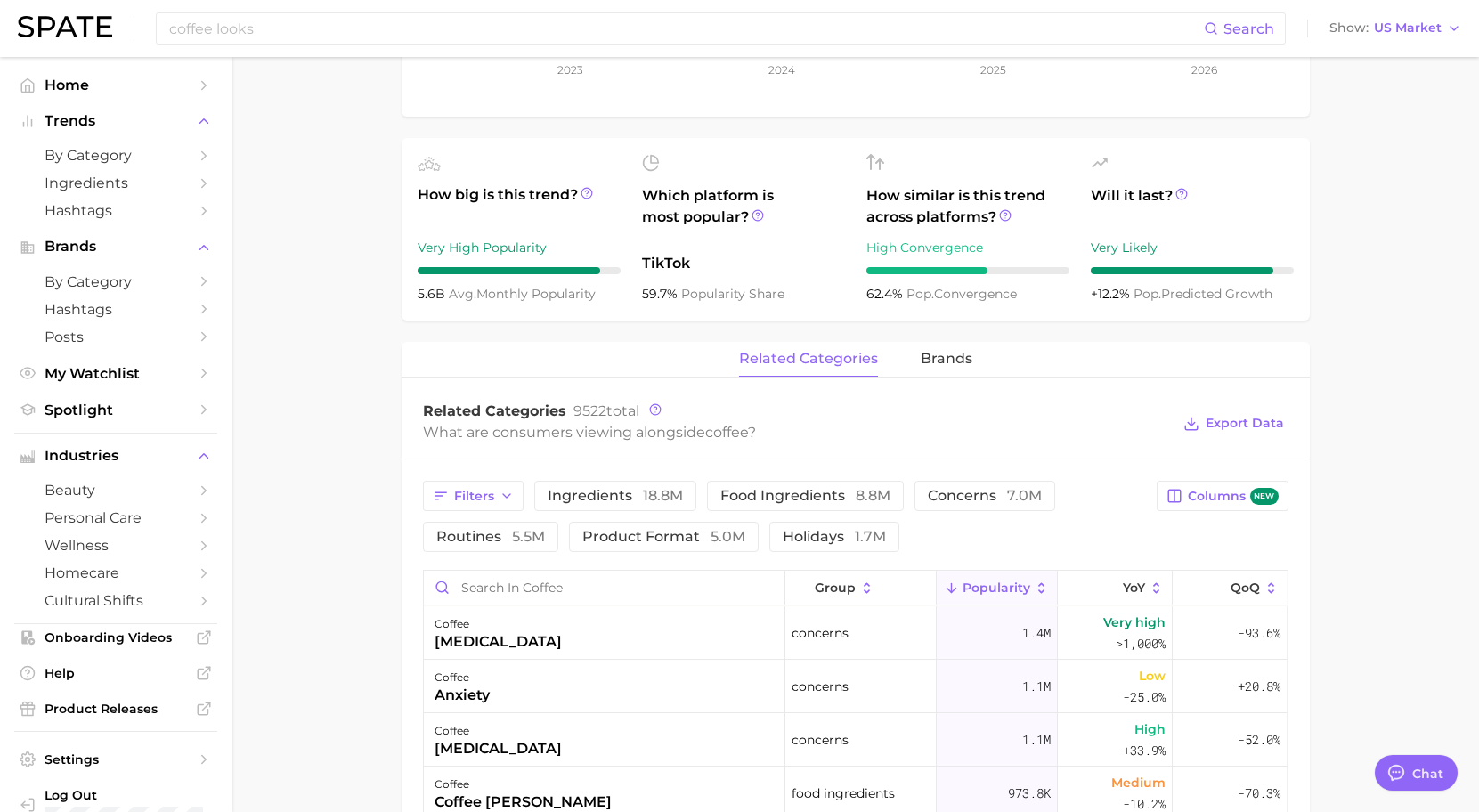
scroll to position [580, 0]
click at [962, 357] on span "brands" at bounding box center [947, 358] width 52 height 16
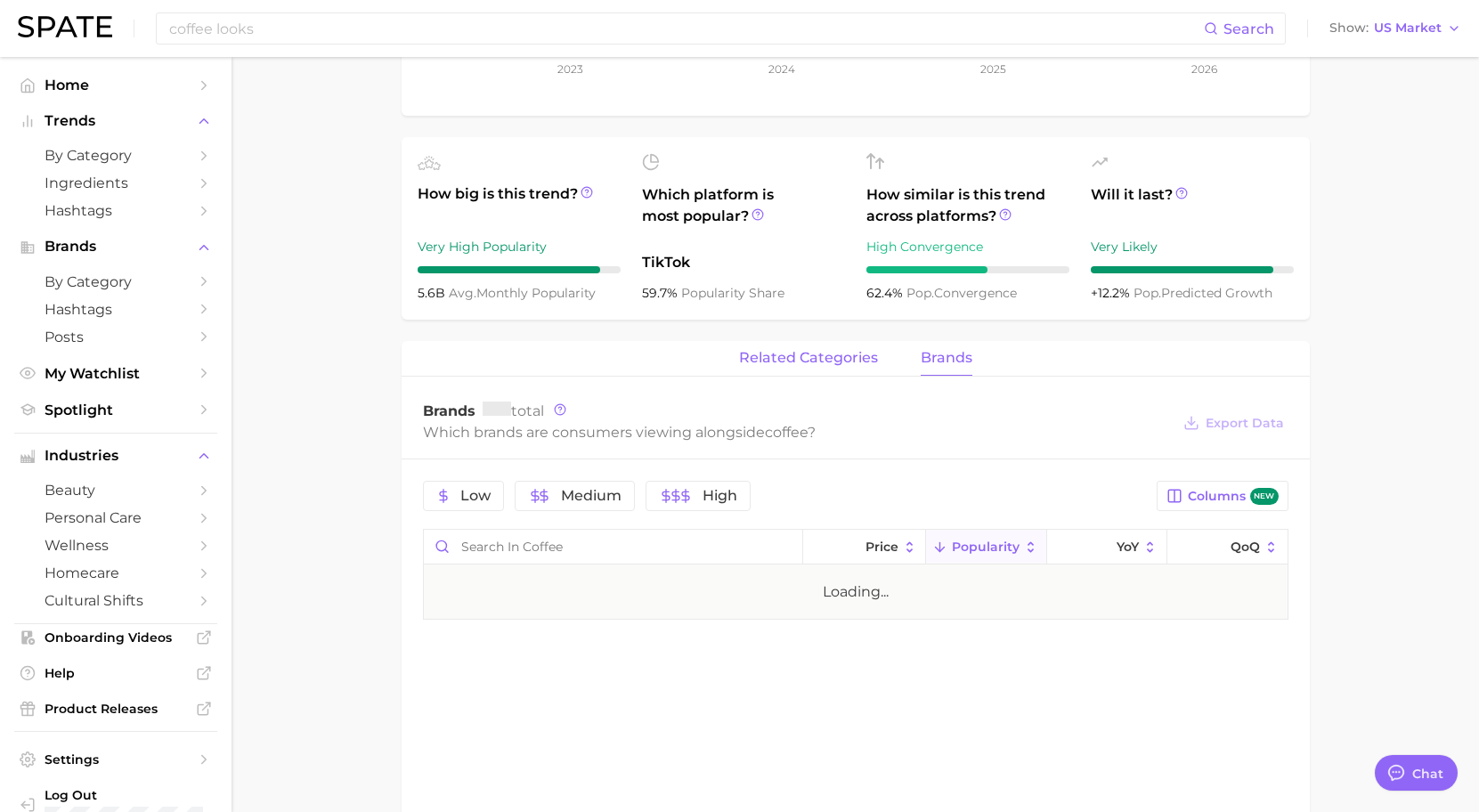
click at [834, 358] on span "related categories" at bounding box center [809, 358] width 139 height 16
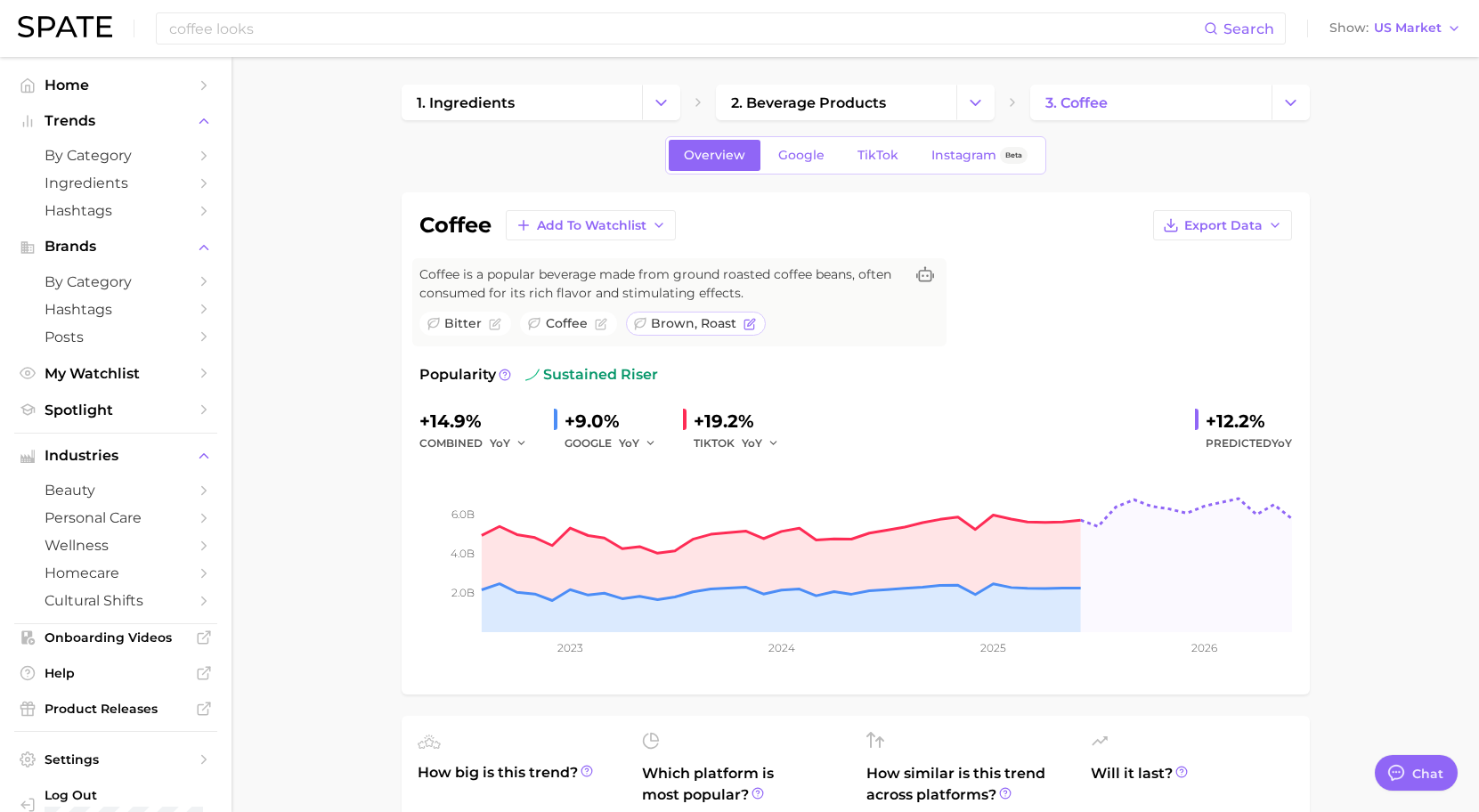
scroll to position [0, 0]
click at [239, 22] on input "coffee looks" at bounding box center [686, 29] width 1037 height 30
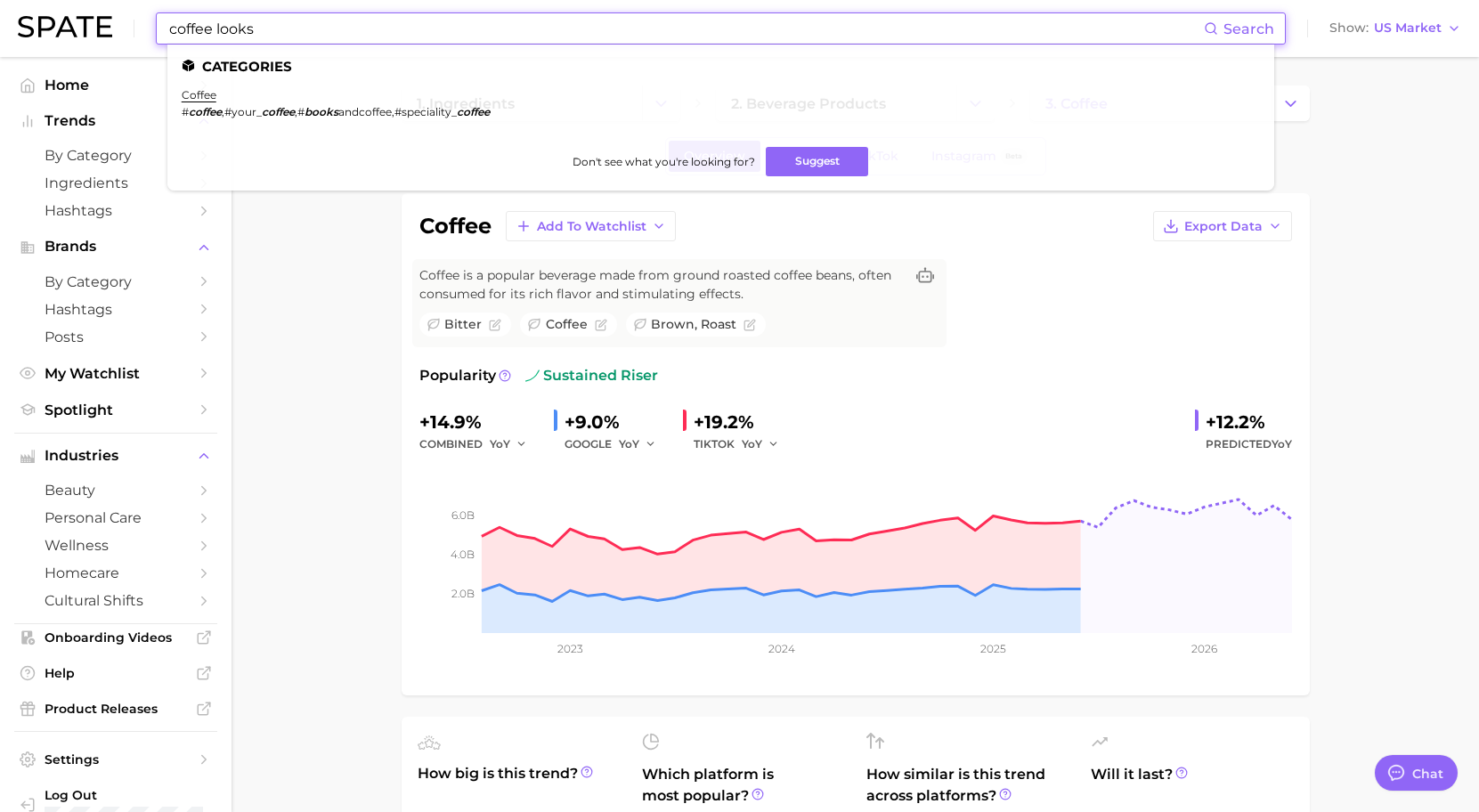
click at [239, 22] on input "coffee looks" at bounding box center [686, 29] width 1037 height 30
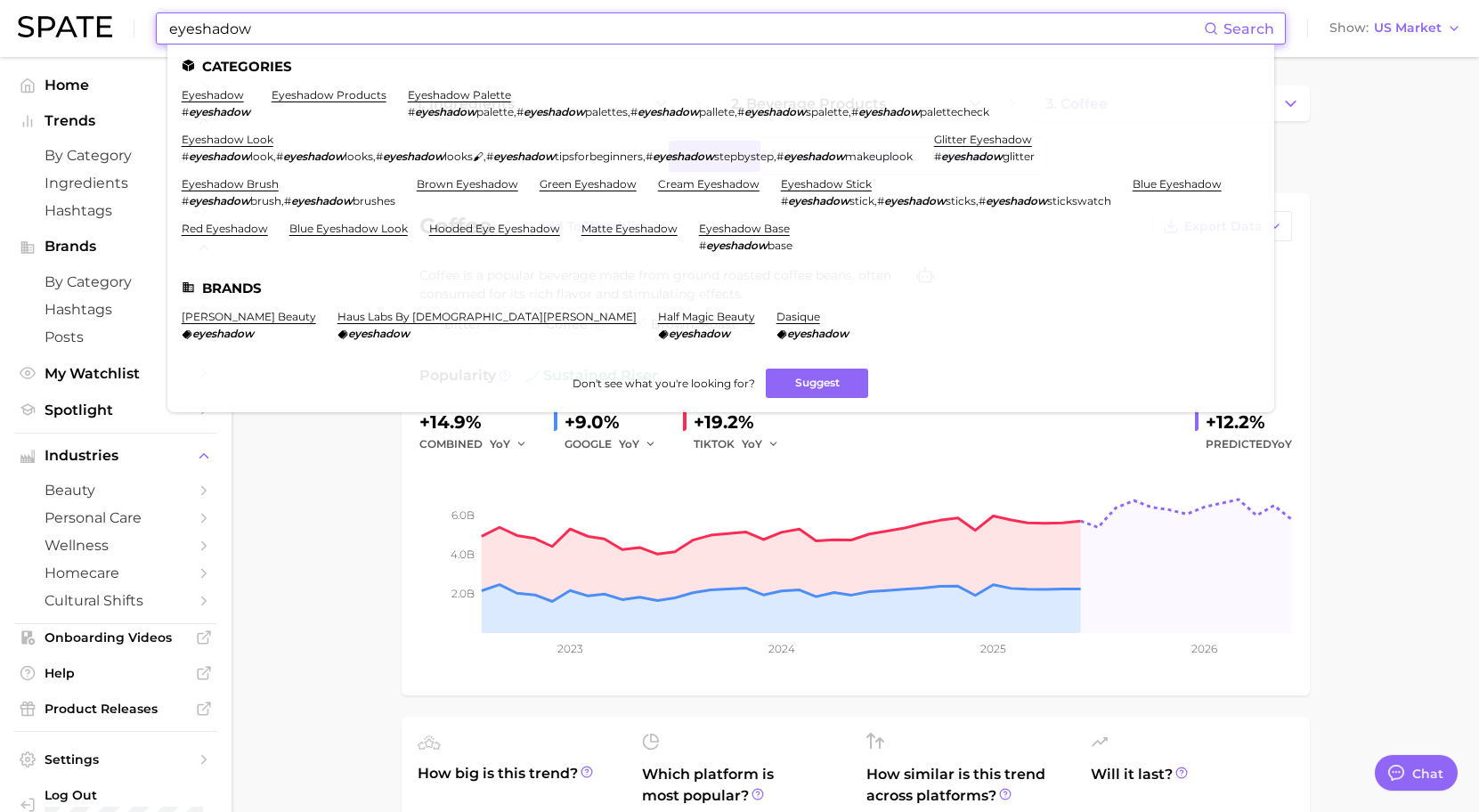
type input "eyeshadow"
click at [456, 102] on li "eyeshadow palette # eyeshadow palette , # eyeshadow palettes , # eyeshadow pall…" at bounding box center [698, 103] width 582 height 30
click at [458, 94] on link "eyeshadow palette" at bounding box center [459, 94] width 103 height 13
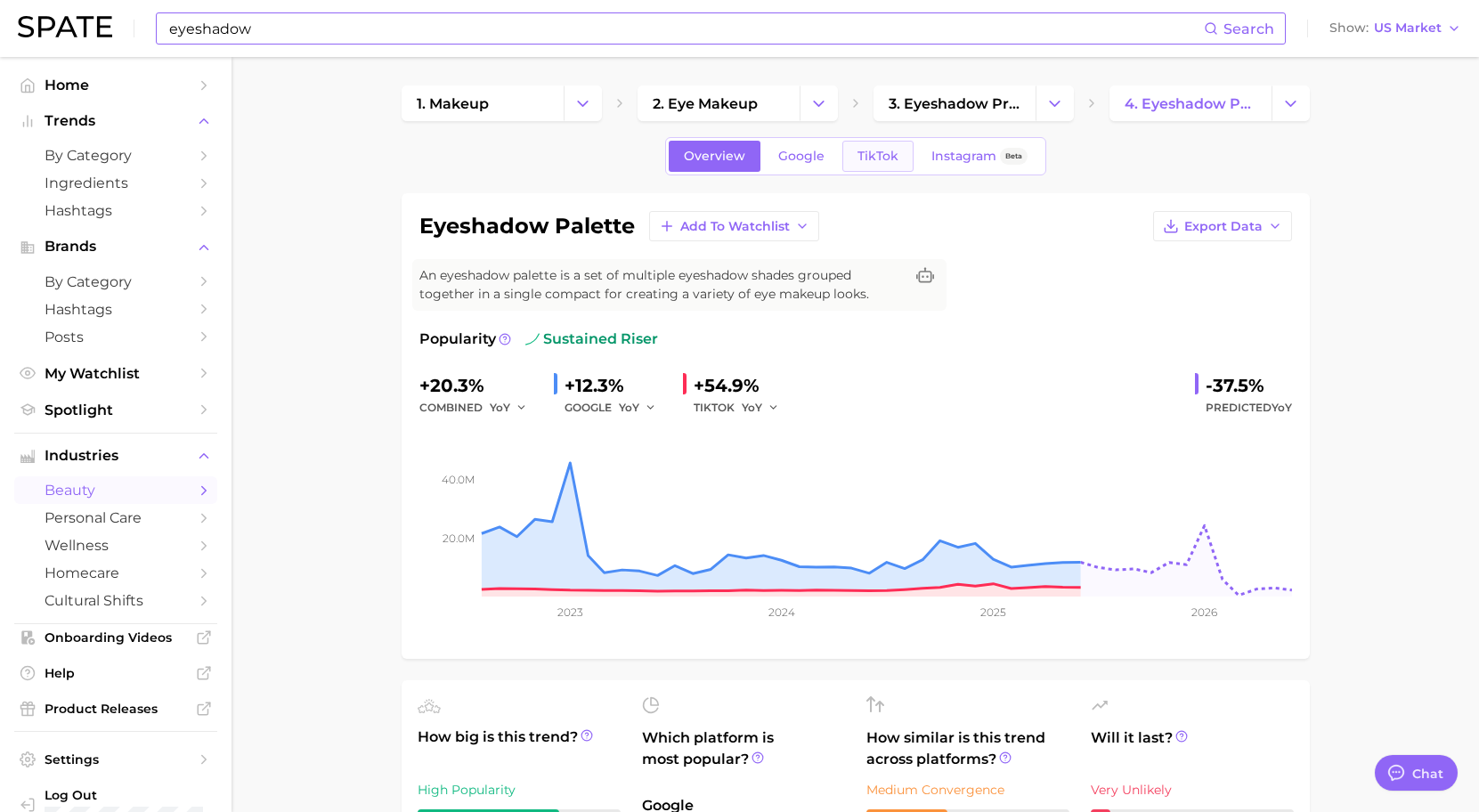
click at [907, 160] on link "TikTok" at bounding box center [878, 156] width 71 height 31
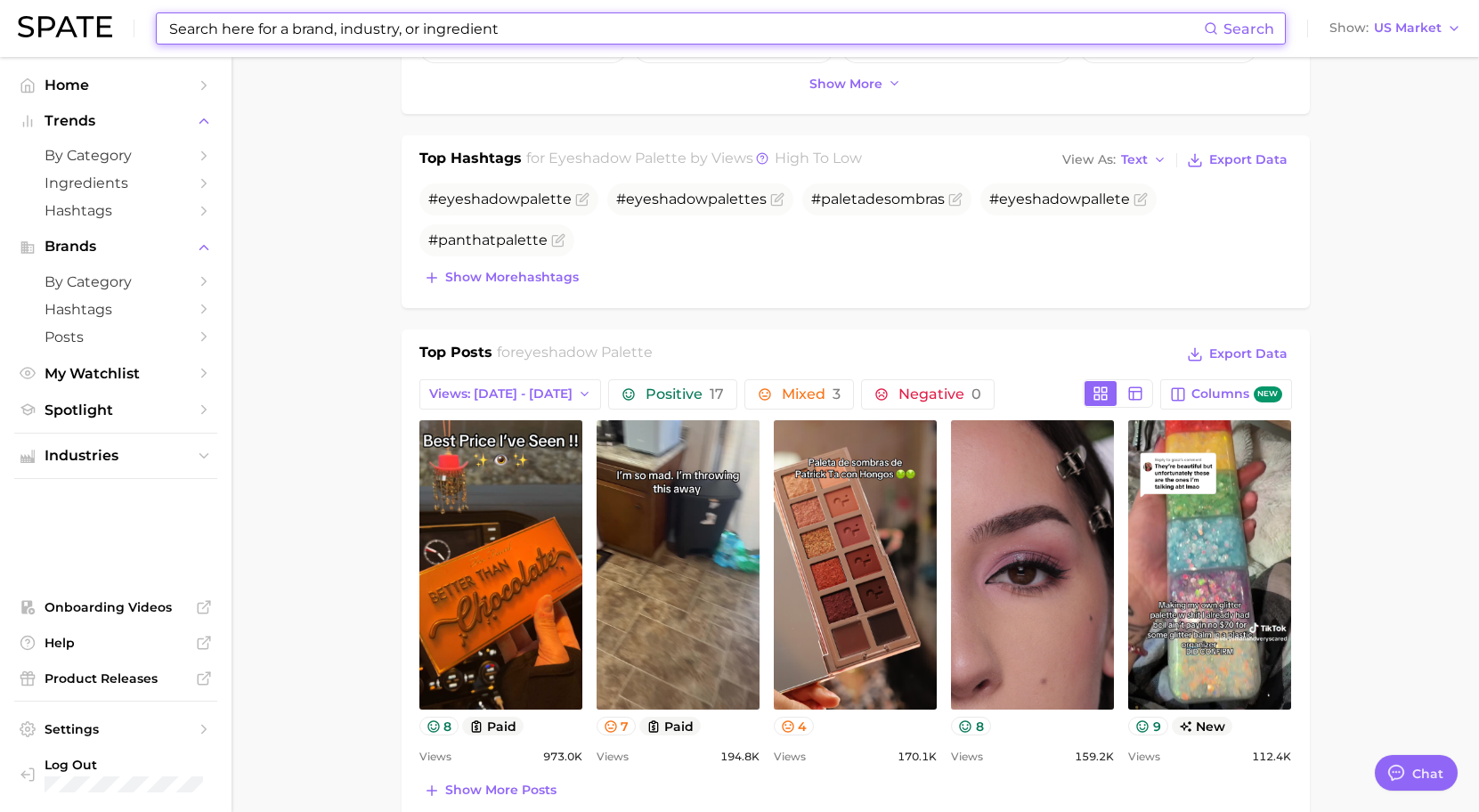
scroll to position [637, 0]
click at [591, 23] on input at bounding box center [686, 29] width 1037 height 30
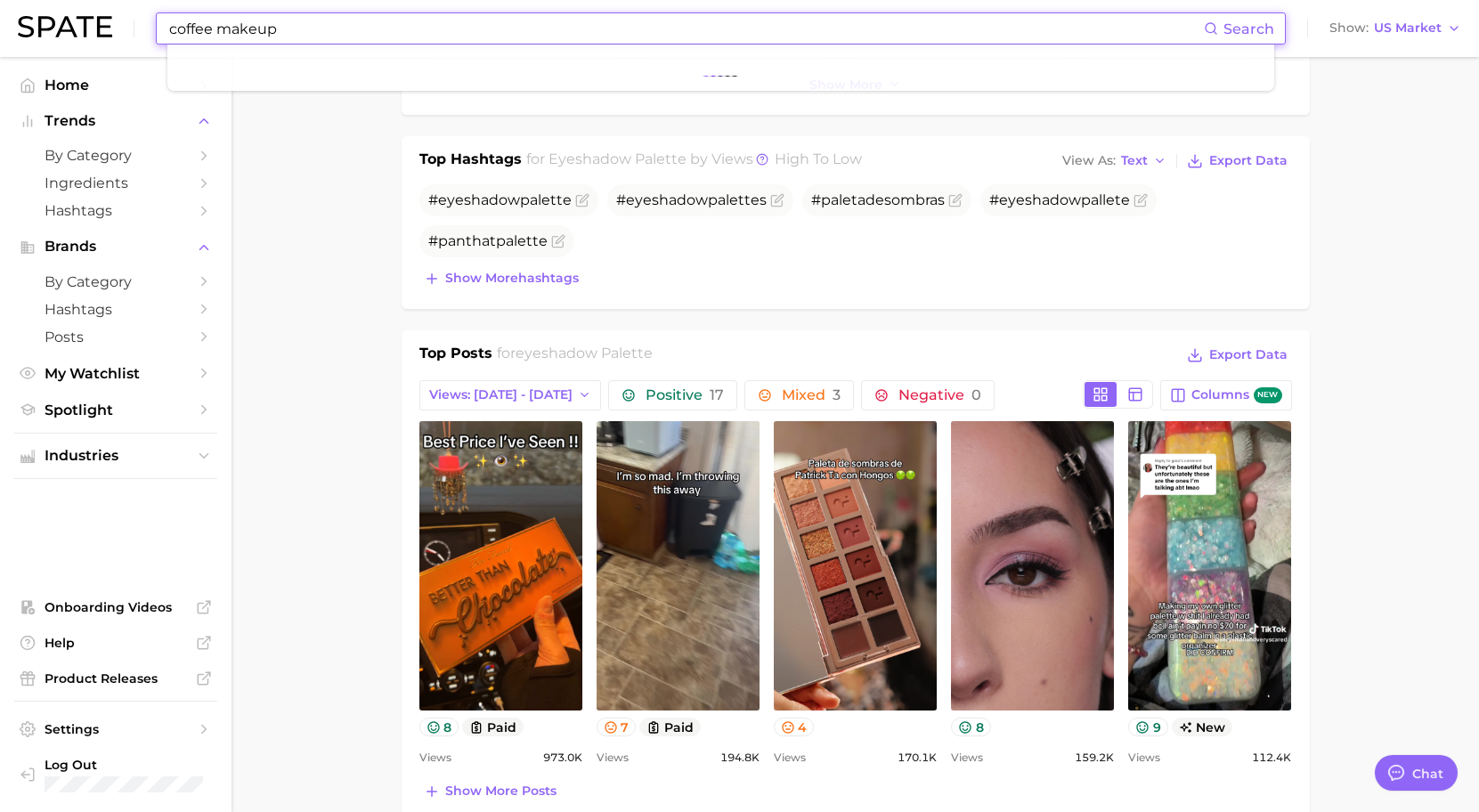
type input "coffee makeup"
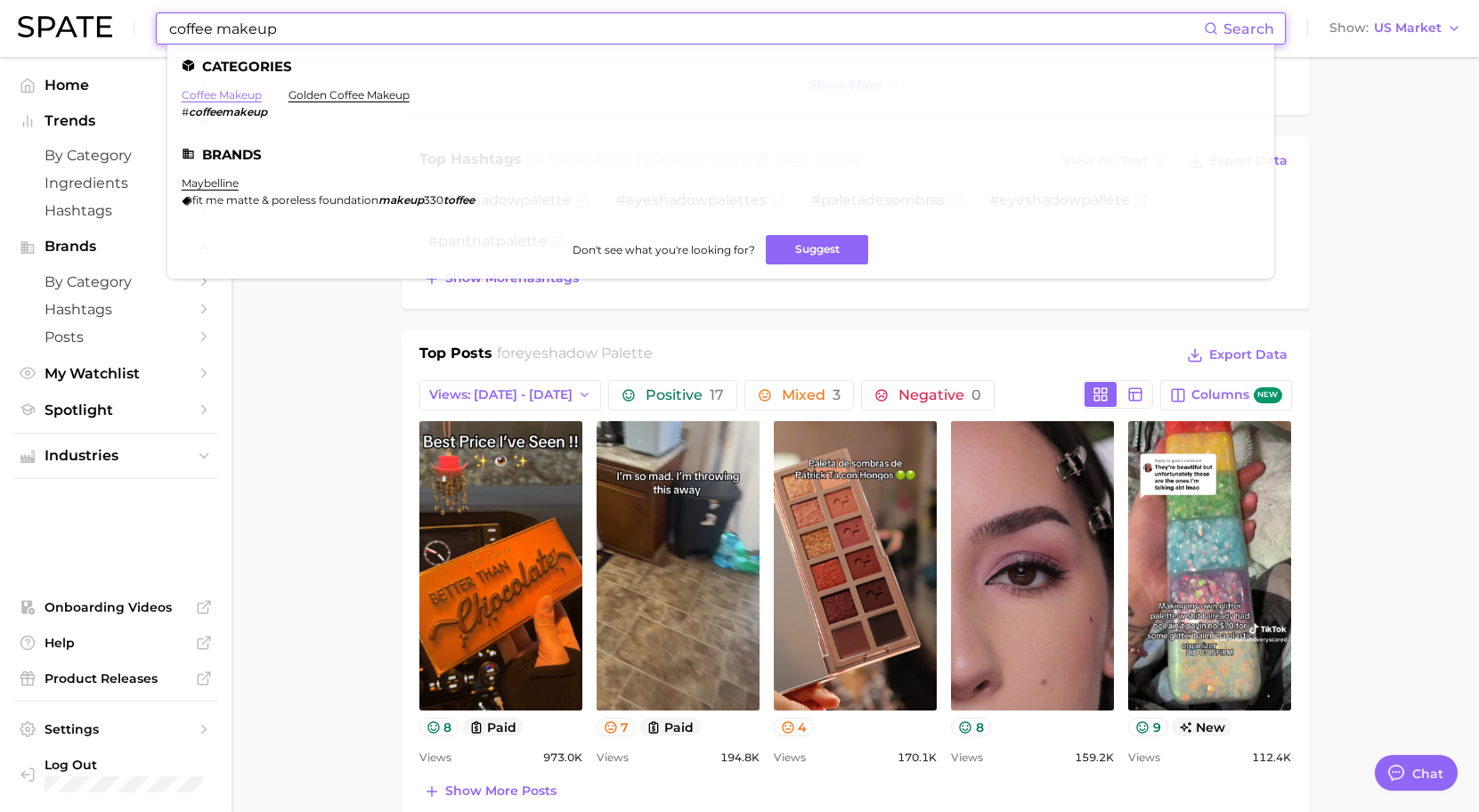
click at [243, 96] on link "coffee makeup" at bounding box center [221, 94] width 80 height 13
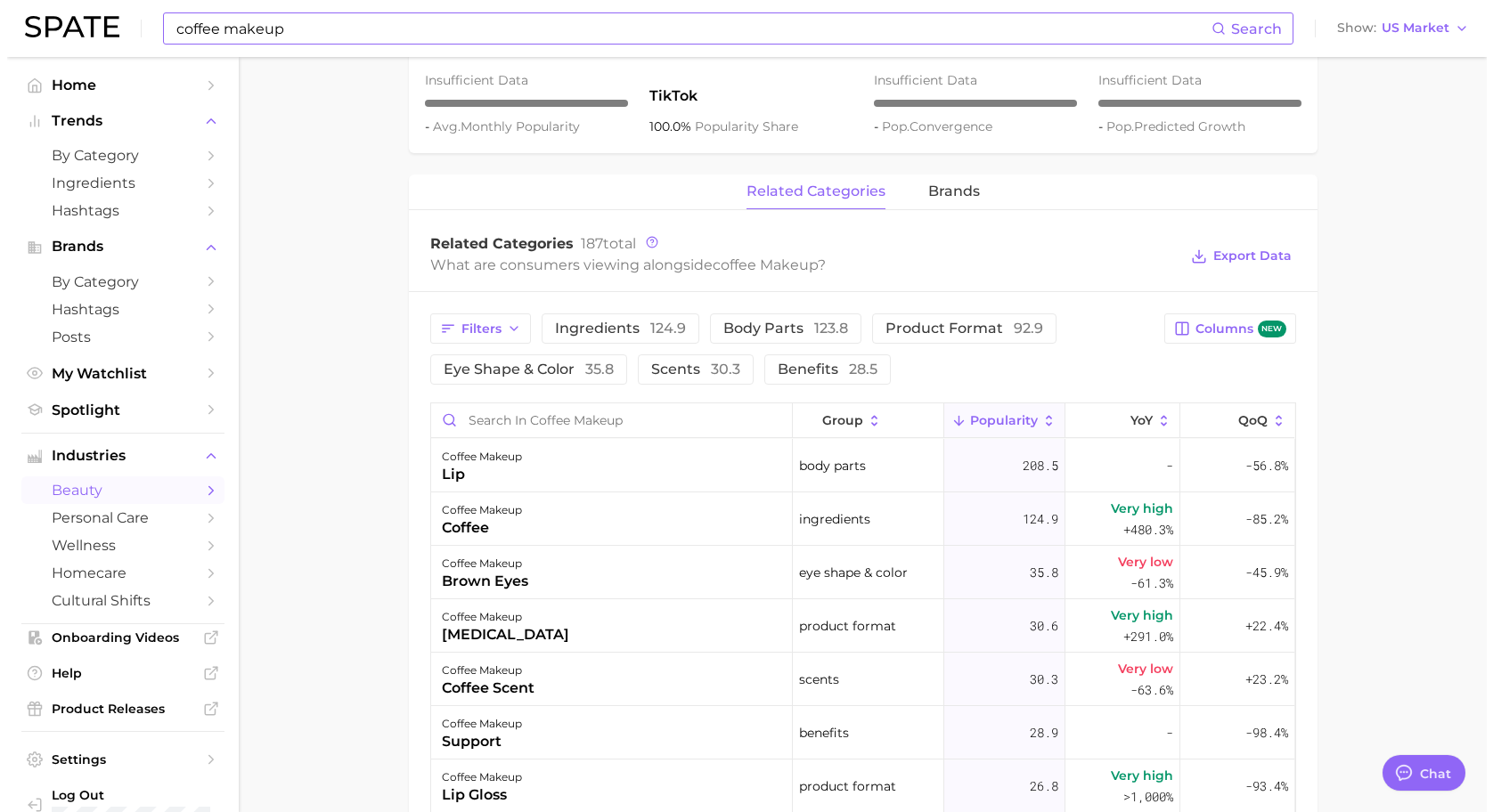
scroll to position [748, 0]
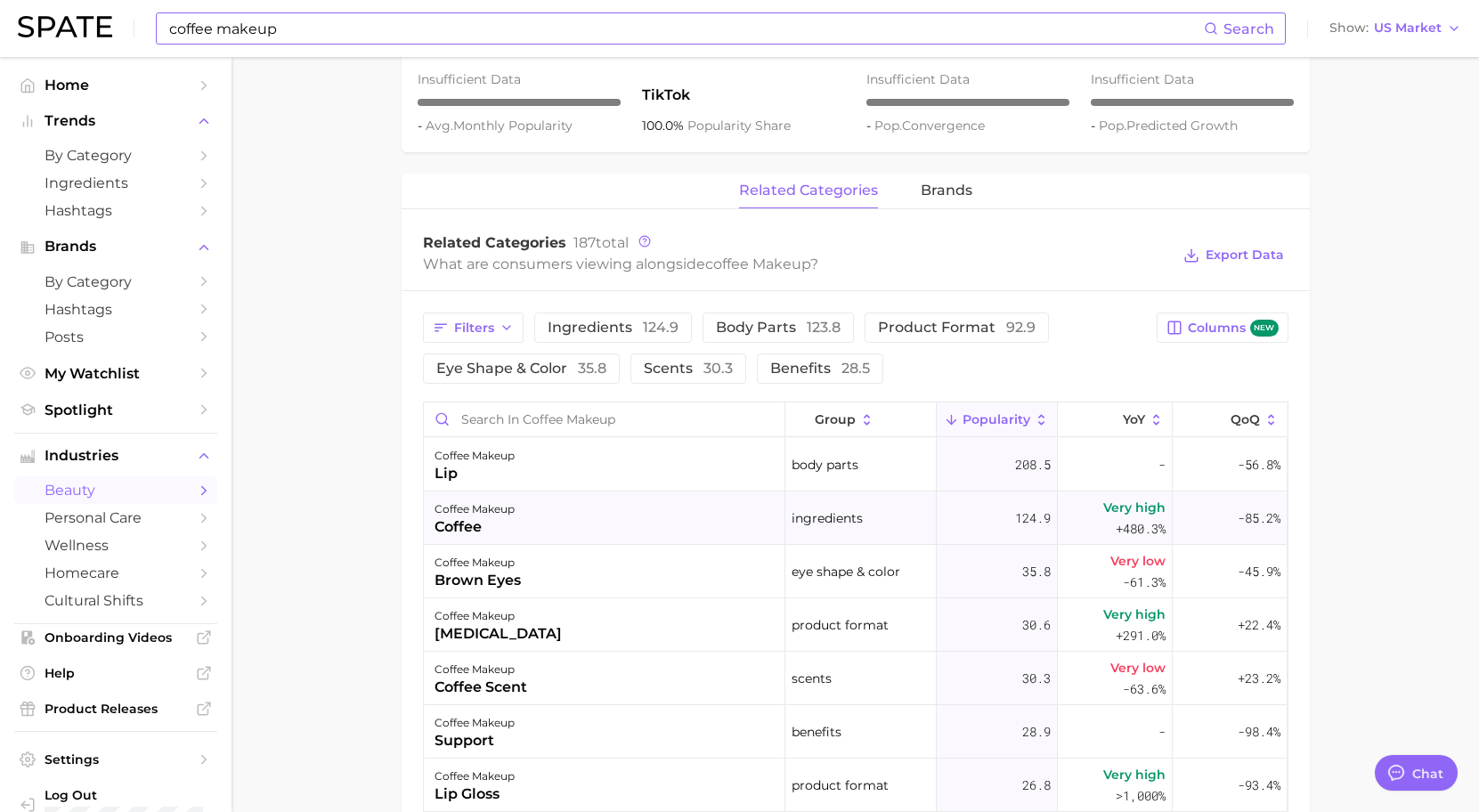
click at [580, 501] on div "coffee makeup coffee" at bounding box center [604, 518] width 361 height 54
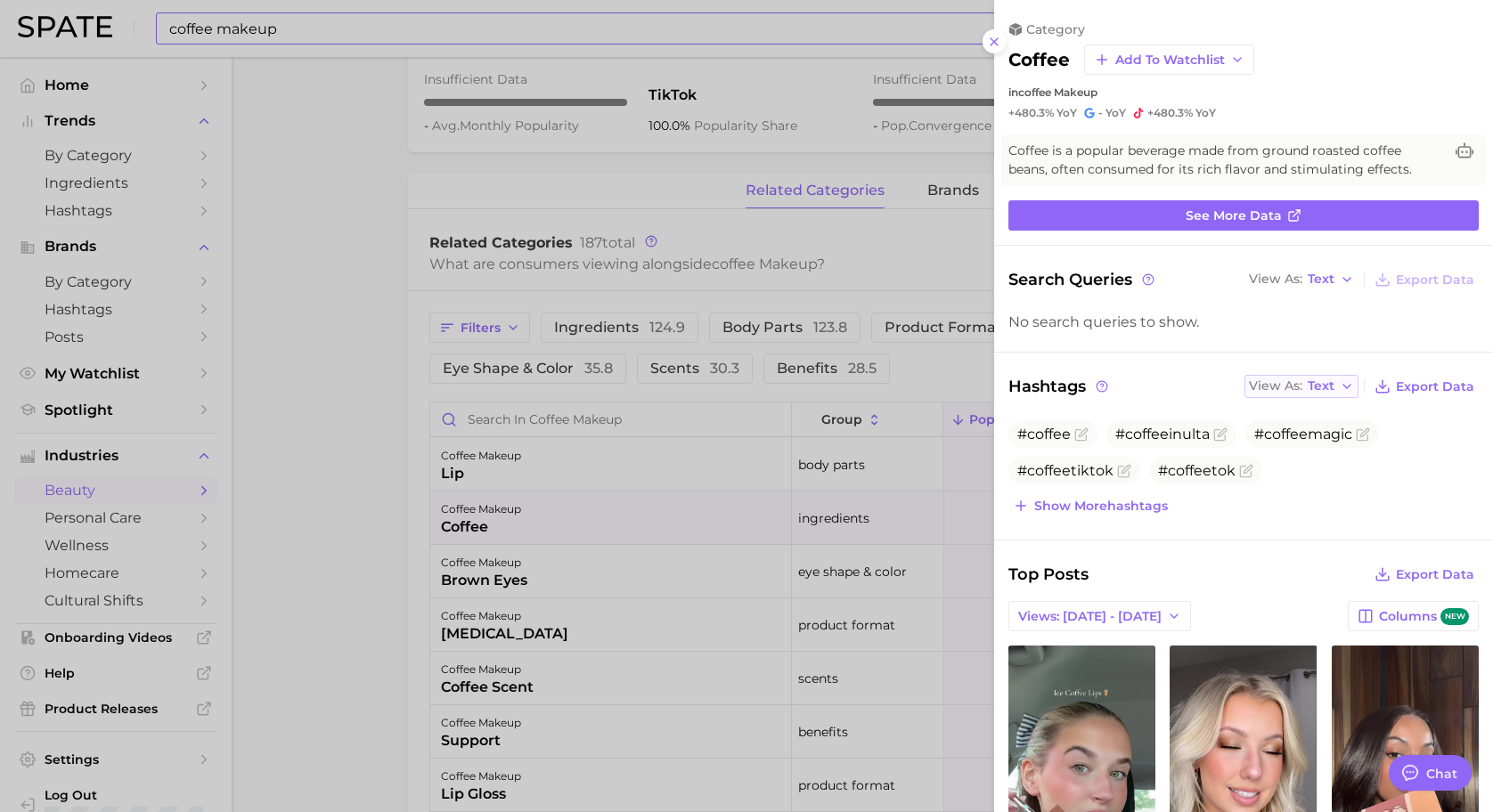
scroll to position [0, 0]
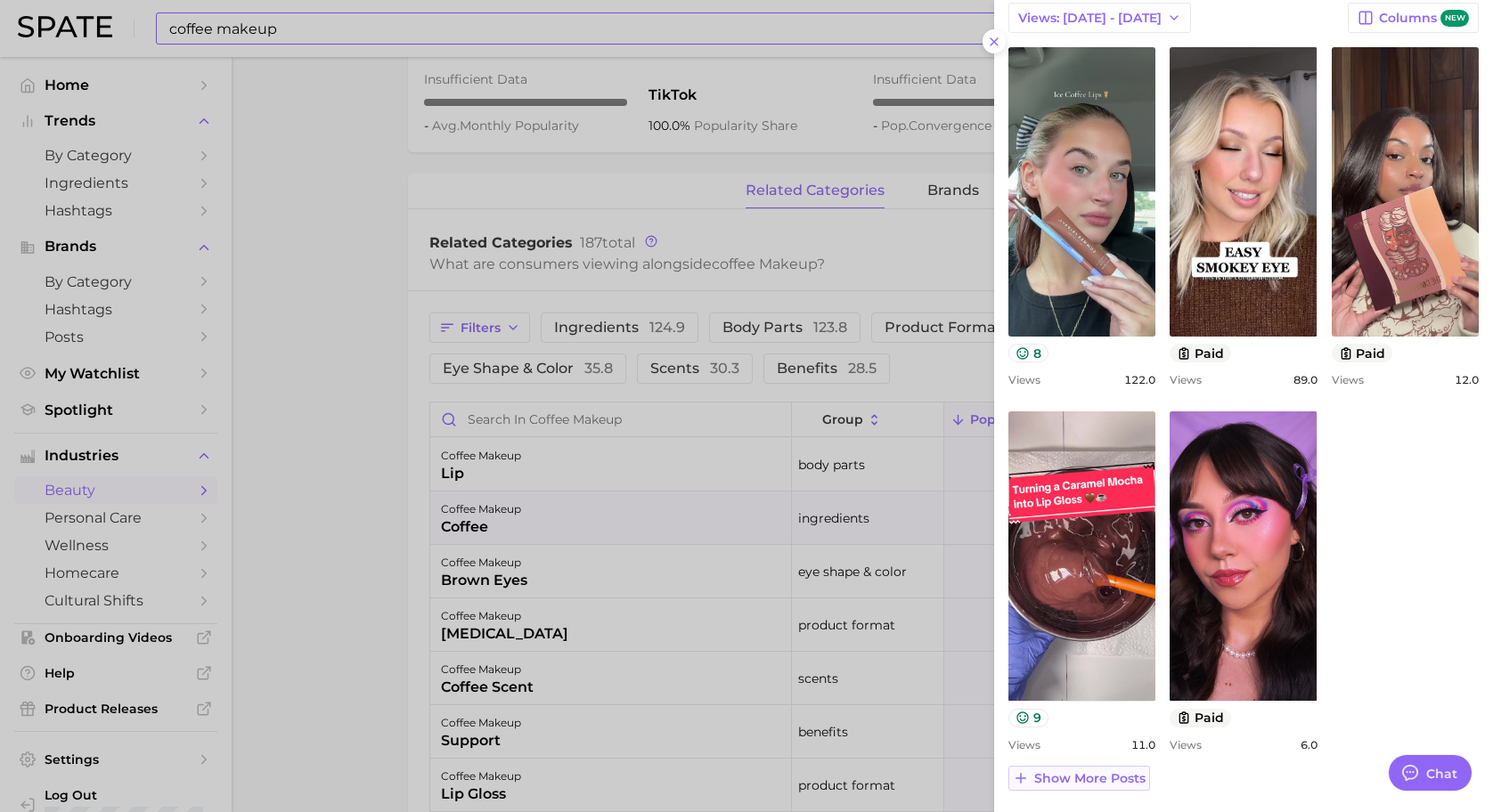
click at [1125, 774] on span "Show more posts" at bounding box center [1090, 778] width 111 height 15
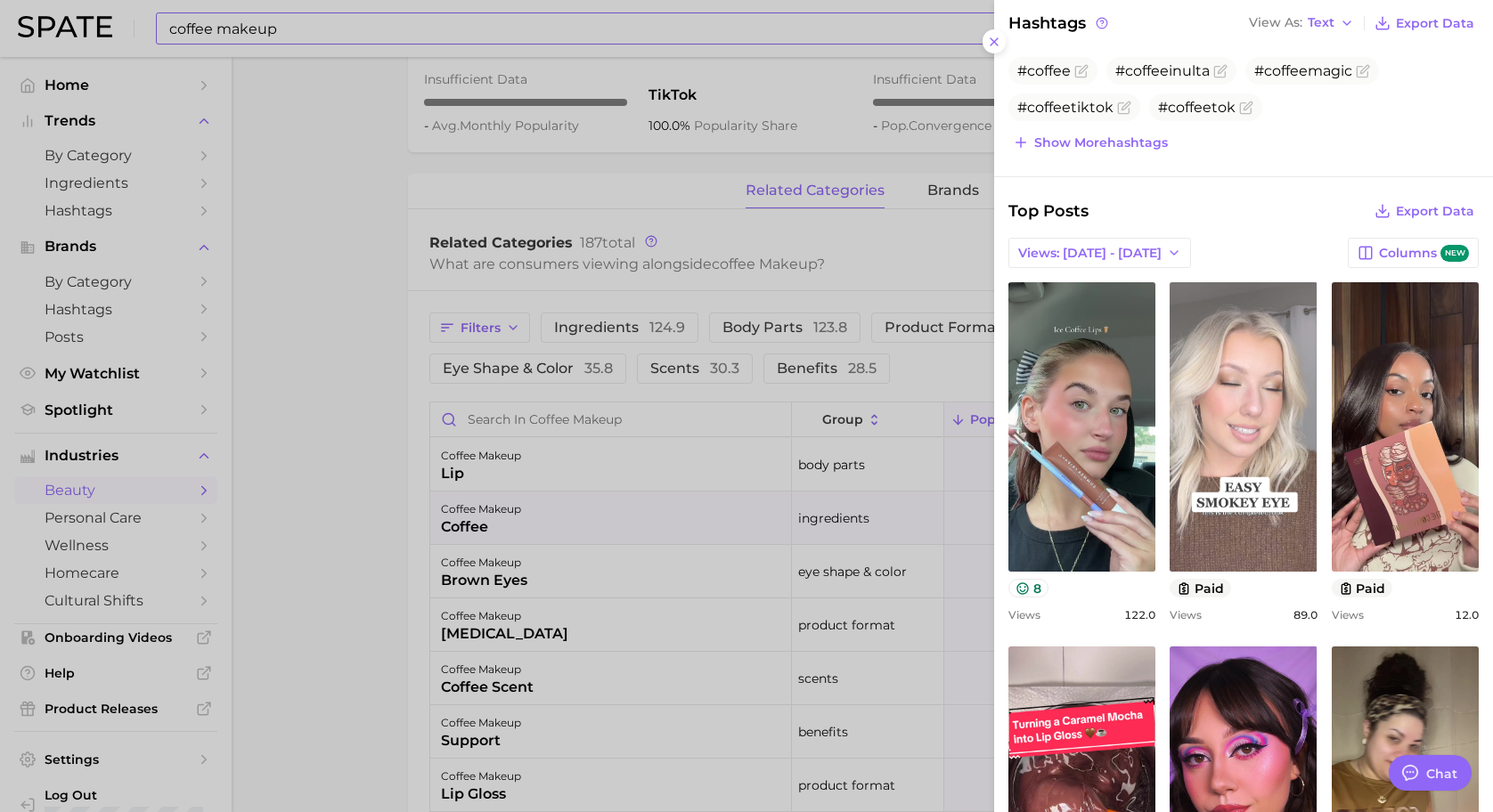
click at [1254, 455] on link "view post on TikTok" at bounding box center [1244, 427] width 147 height 289
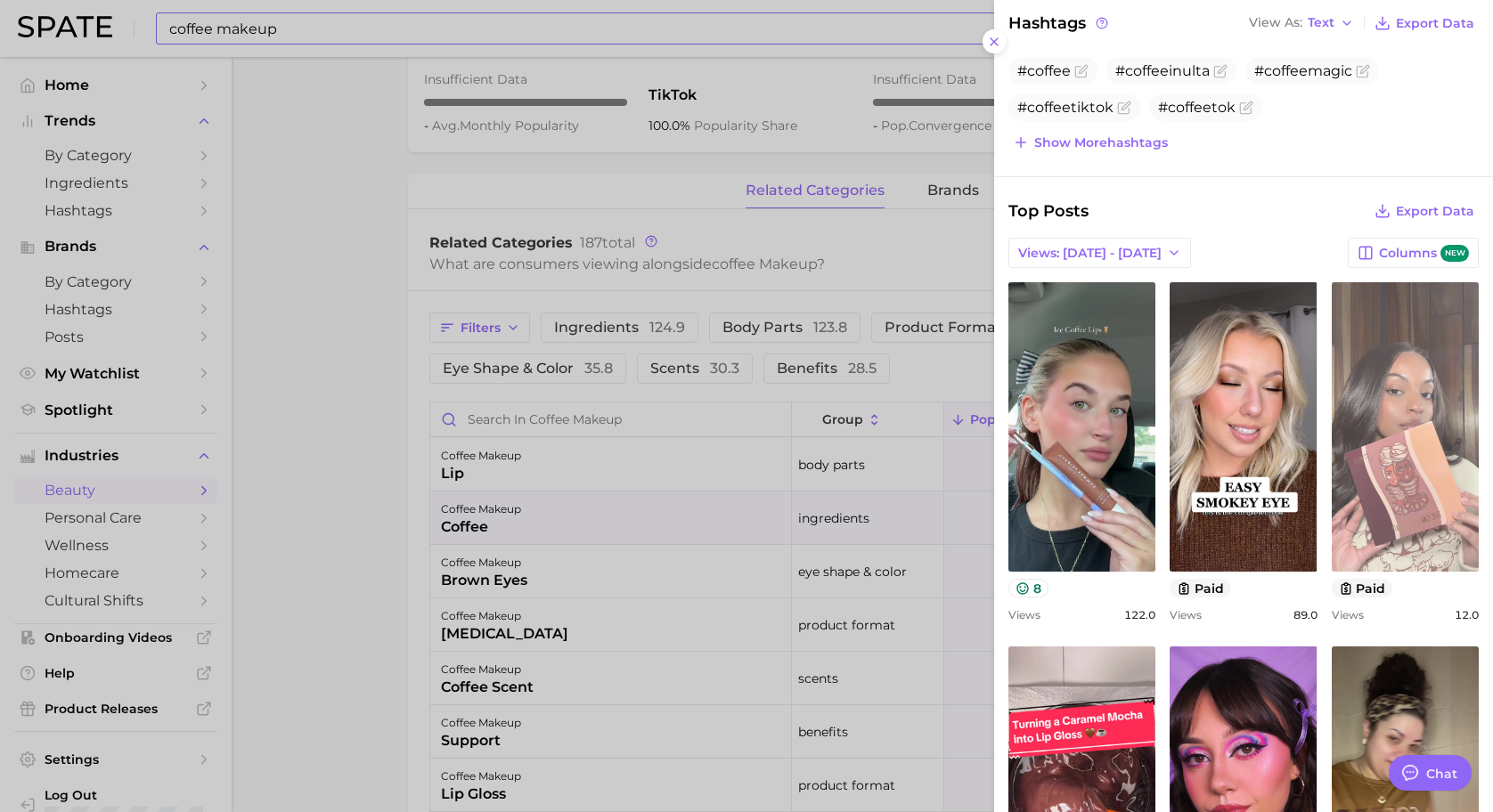
click at [1359, 312] on link "view post on TikTok" at bounding box center [1405, 427] width 147 height 289
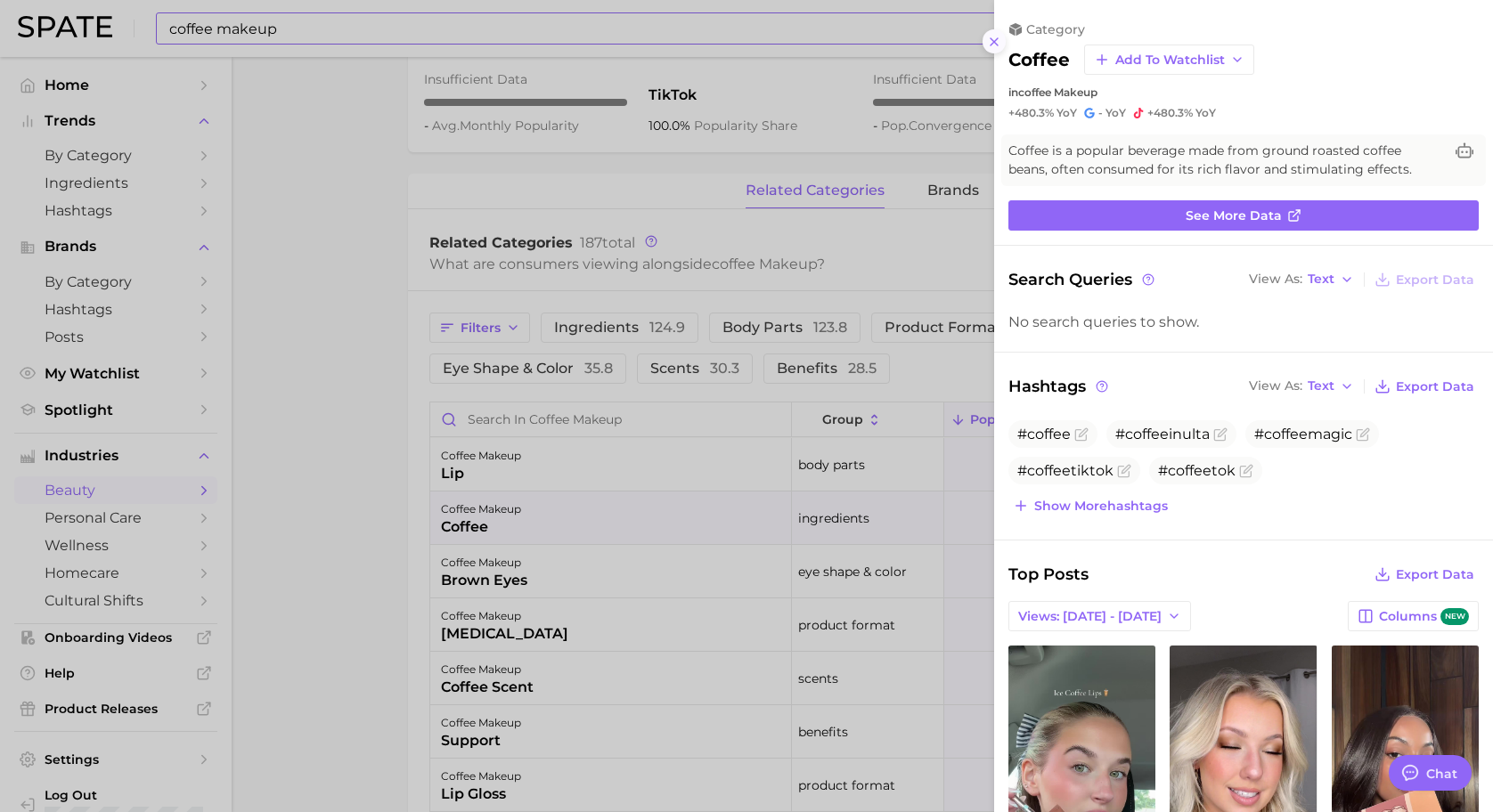
click at [993, 41] on icon at bounding box center [994, 42] width 14 height 14
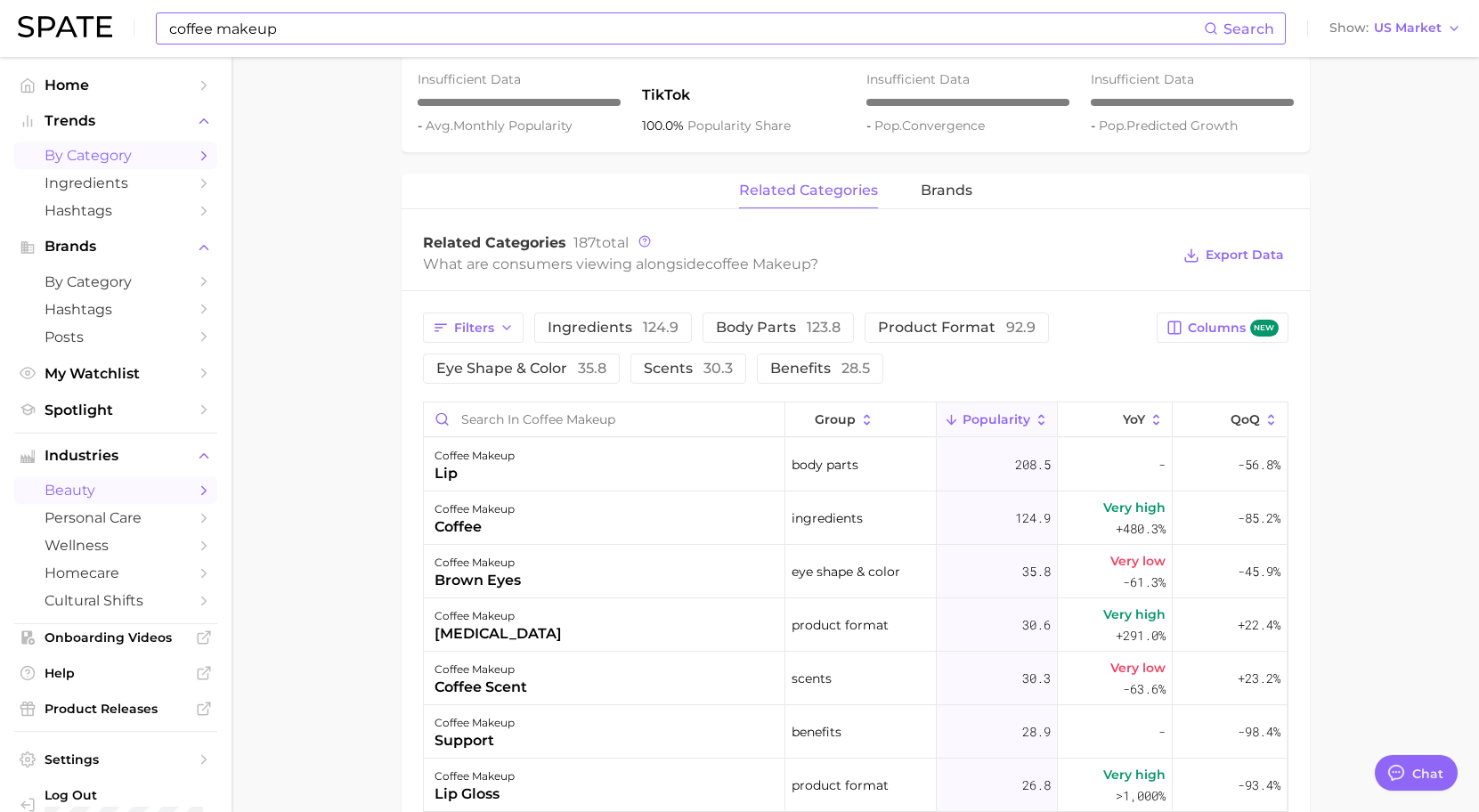
click at [128, 153] on span "by Category" at bounding box center [116, 155] width 143 height 17
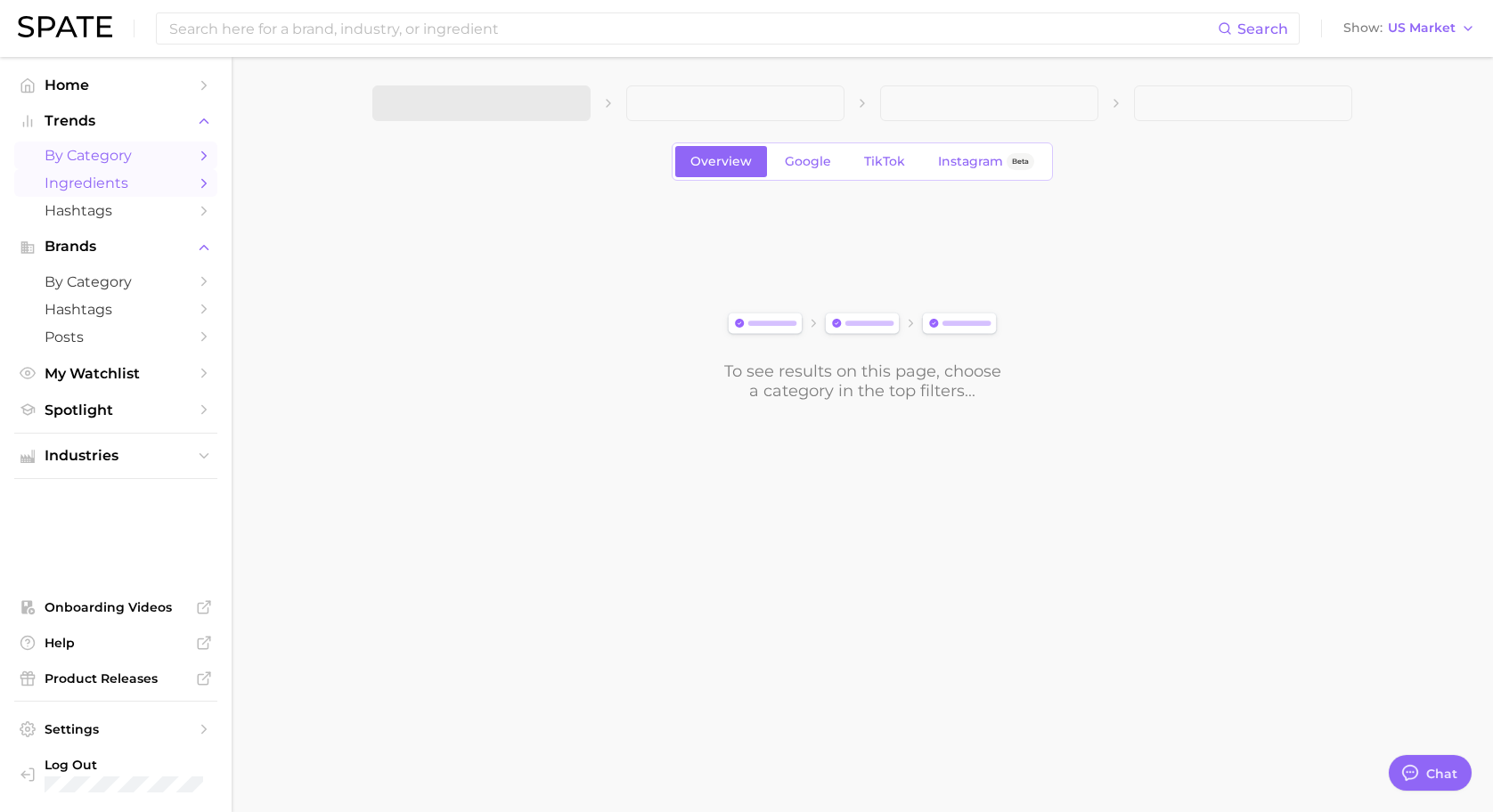
click at [135, 178] on span "Ingredients" at bounding box center [116, 183] width 143 height 17
click at [141, 190] on span "Ingredients" at bounding box center [116, 183] width 143 height 17
click at [138, 210] on span "Hashtags" at bounding box center [116, 211] width 143 height 17
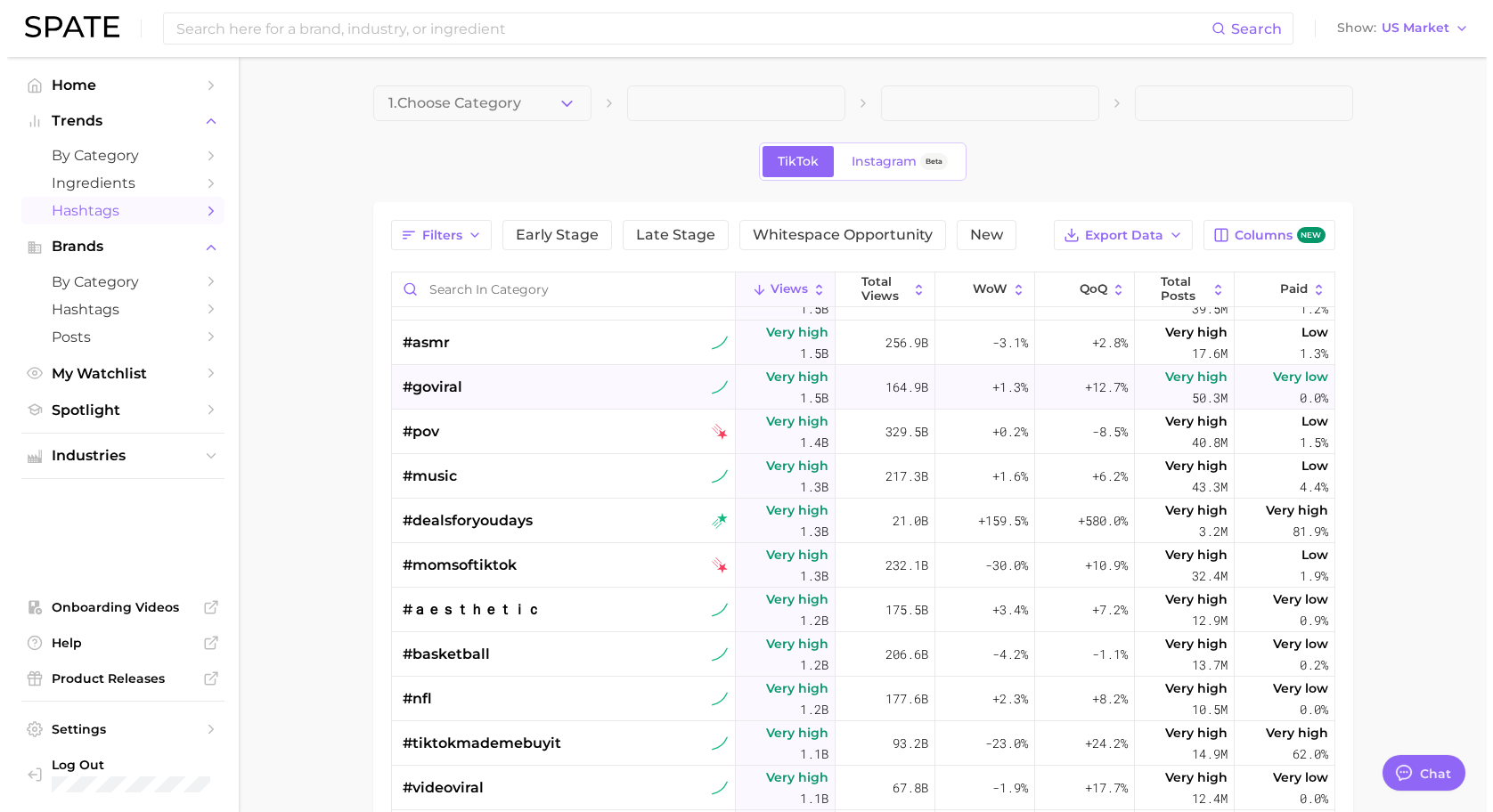
scroll to position [1102, 0]
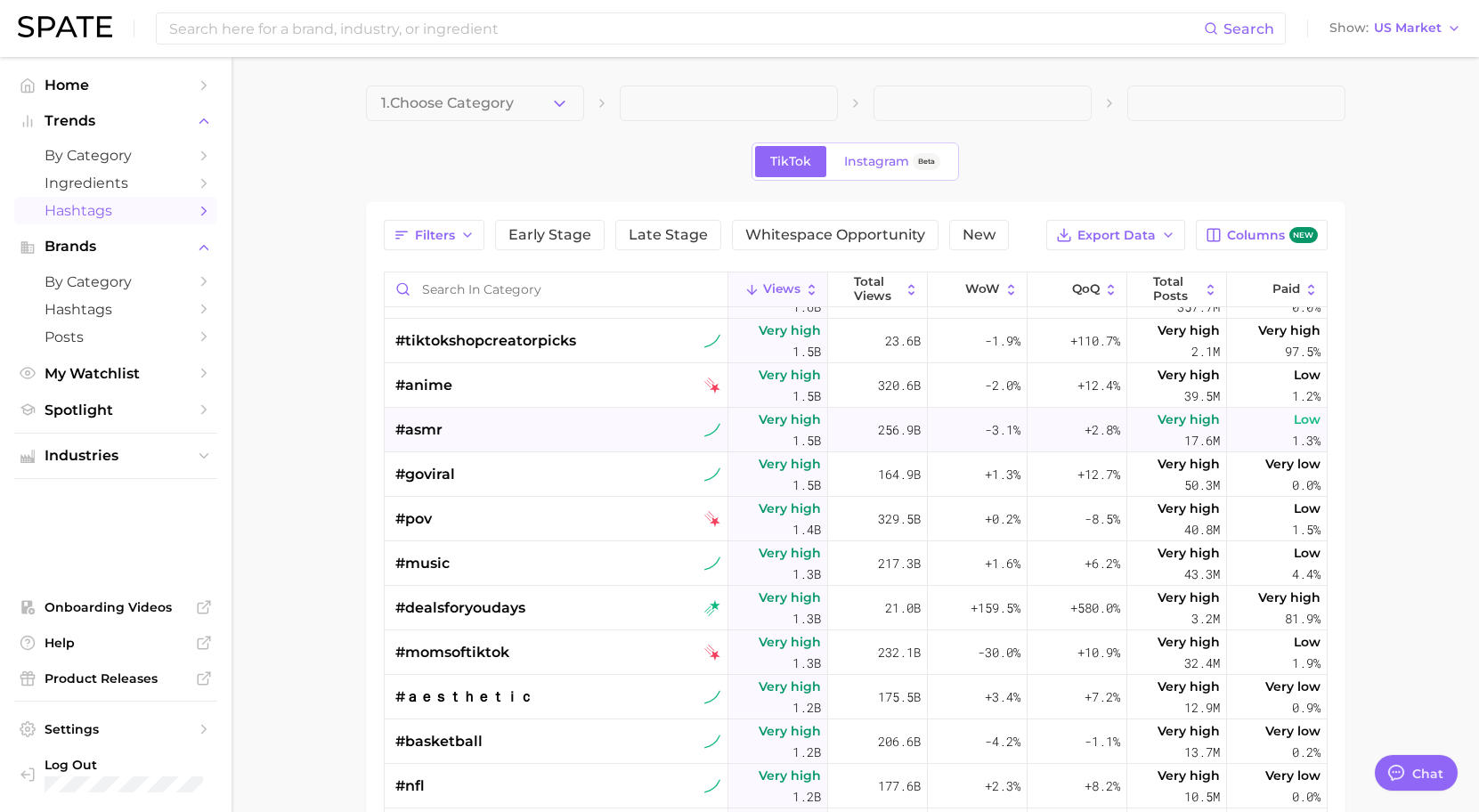
click at [541, 419] on div "#asmr" at bounding box center [558, 430] width 326 height 45
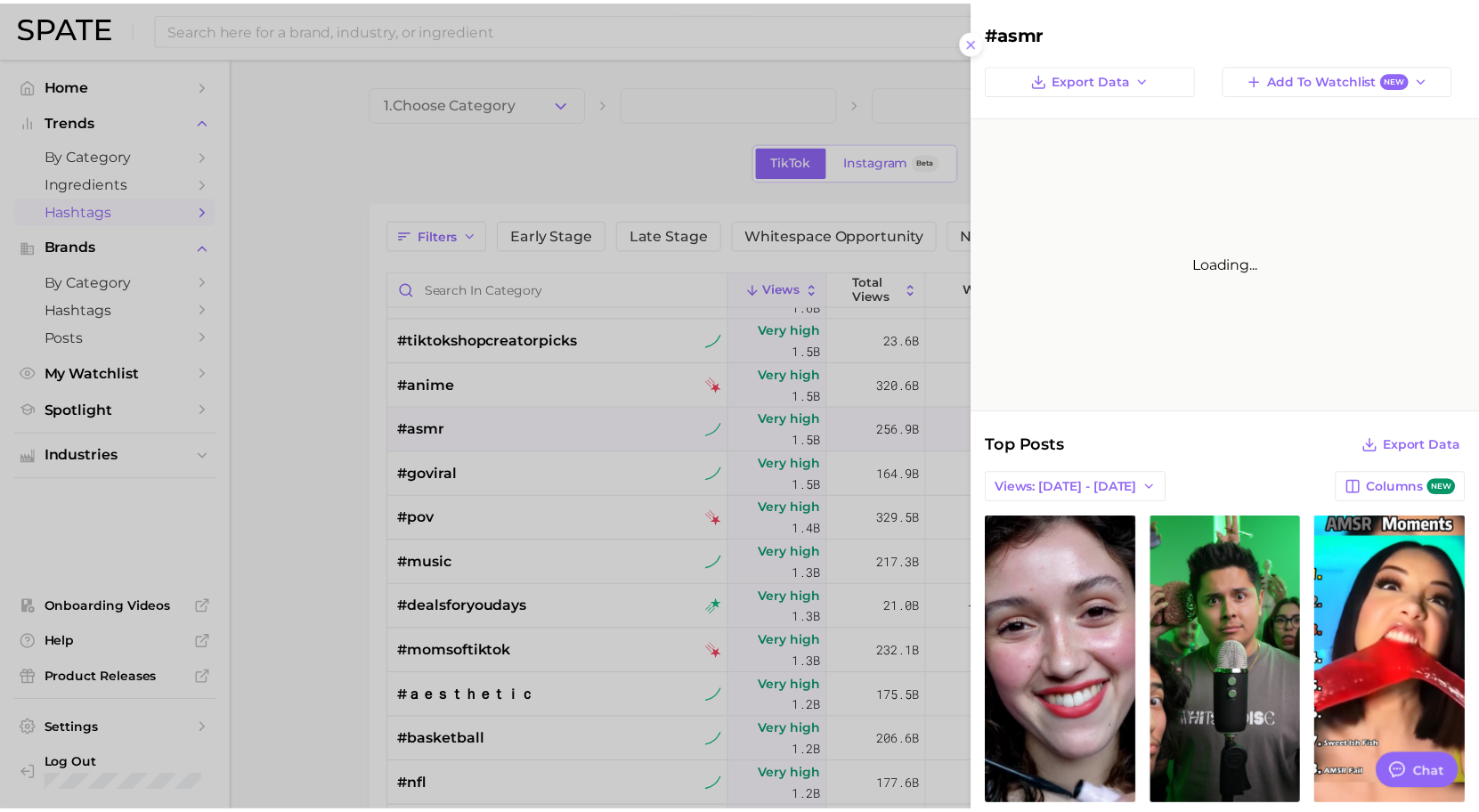
scroll to position [0, 0]
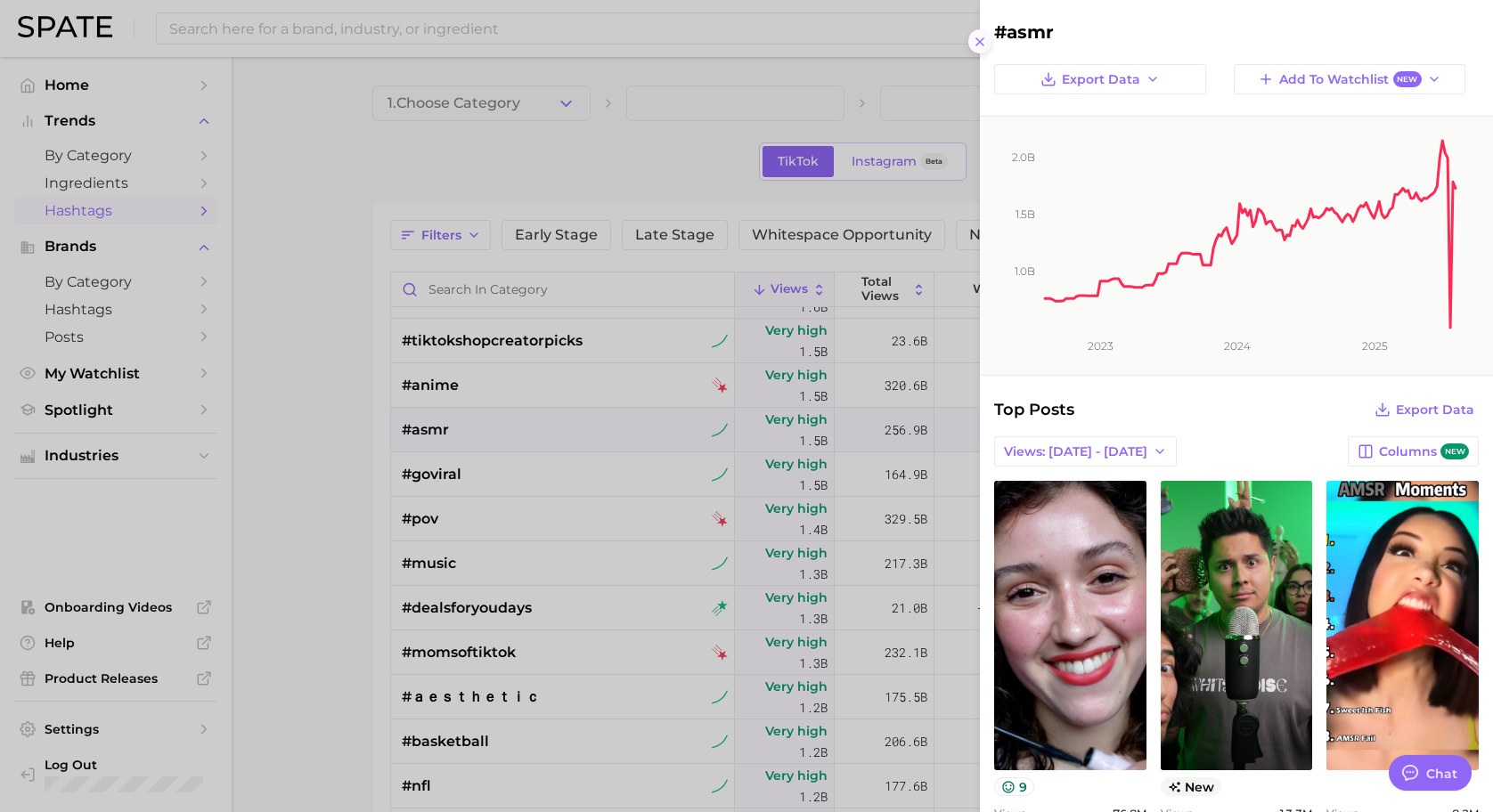
click at [986, 43] on icon at bounding box center [980, 42] width 14 height 14
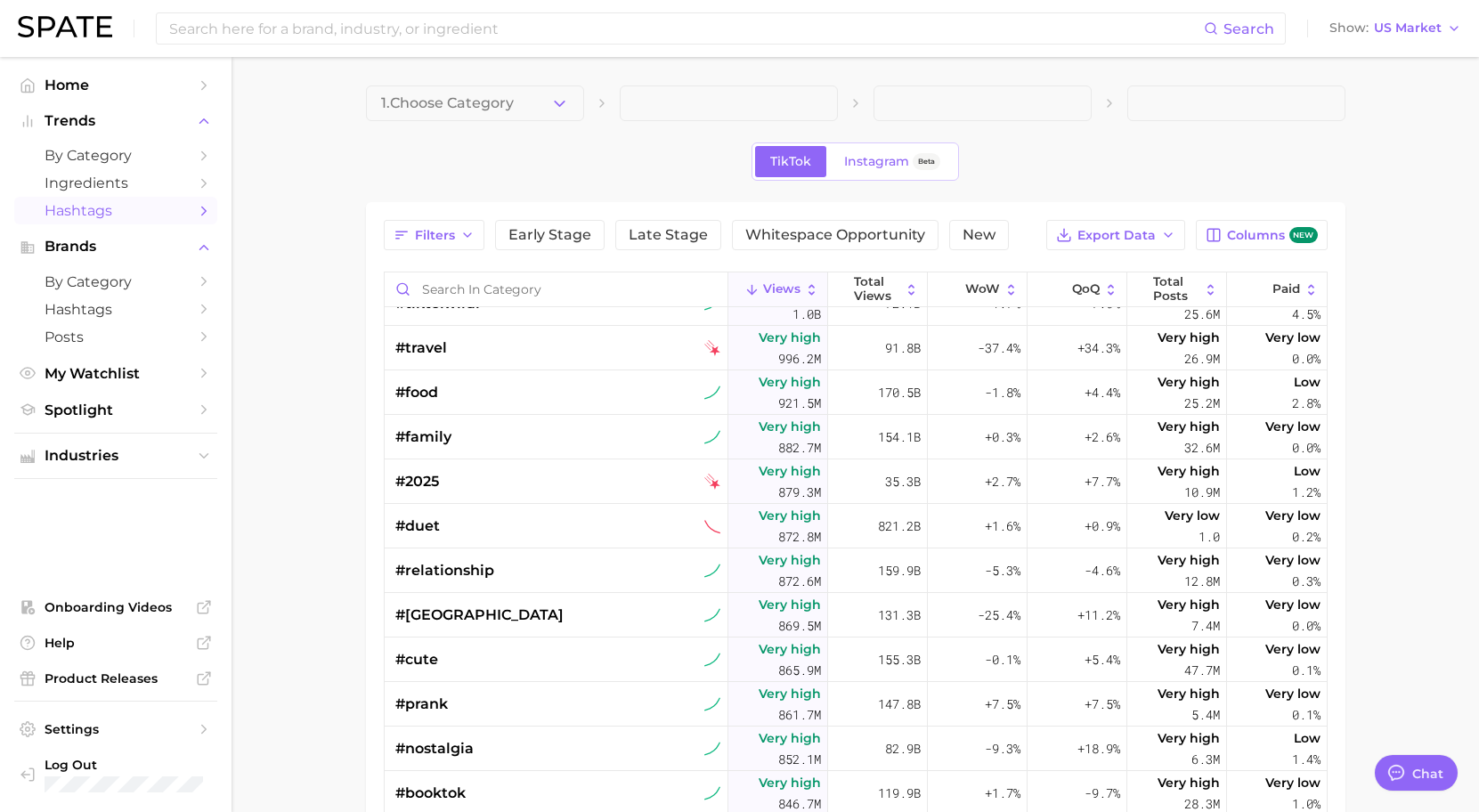
scroll to position [2051, 0]
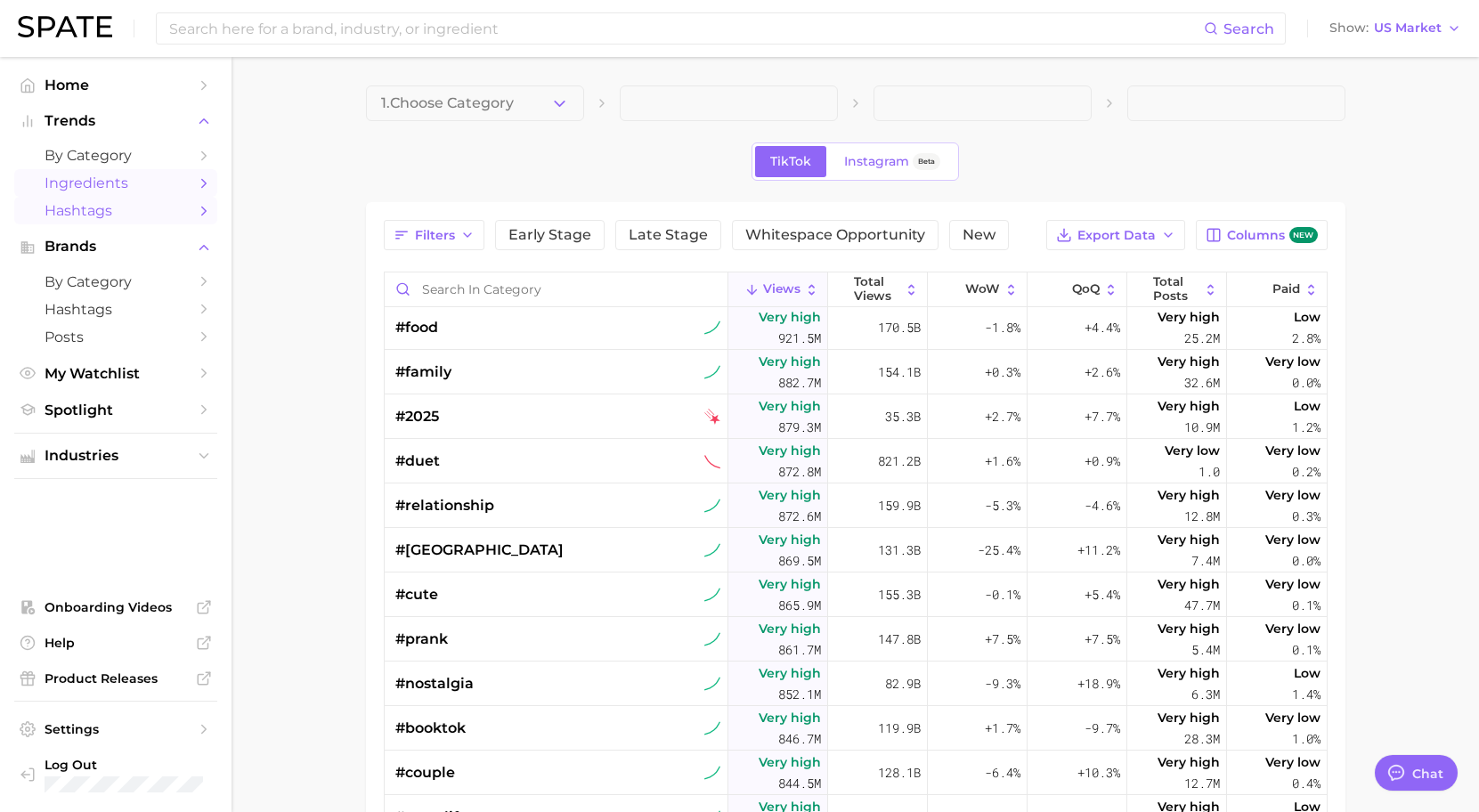
click at [192, 172] on link "Ingredients" at bounding box center [116, 183] width 203 height 28
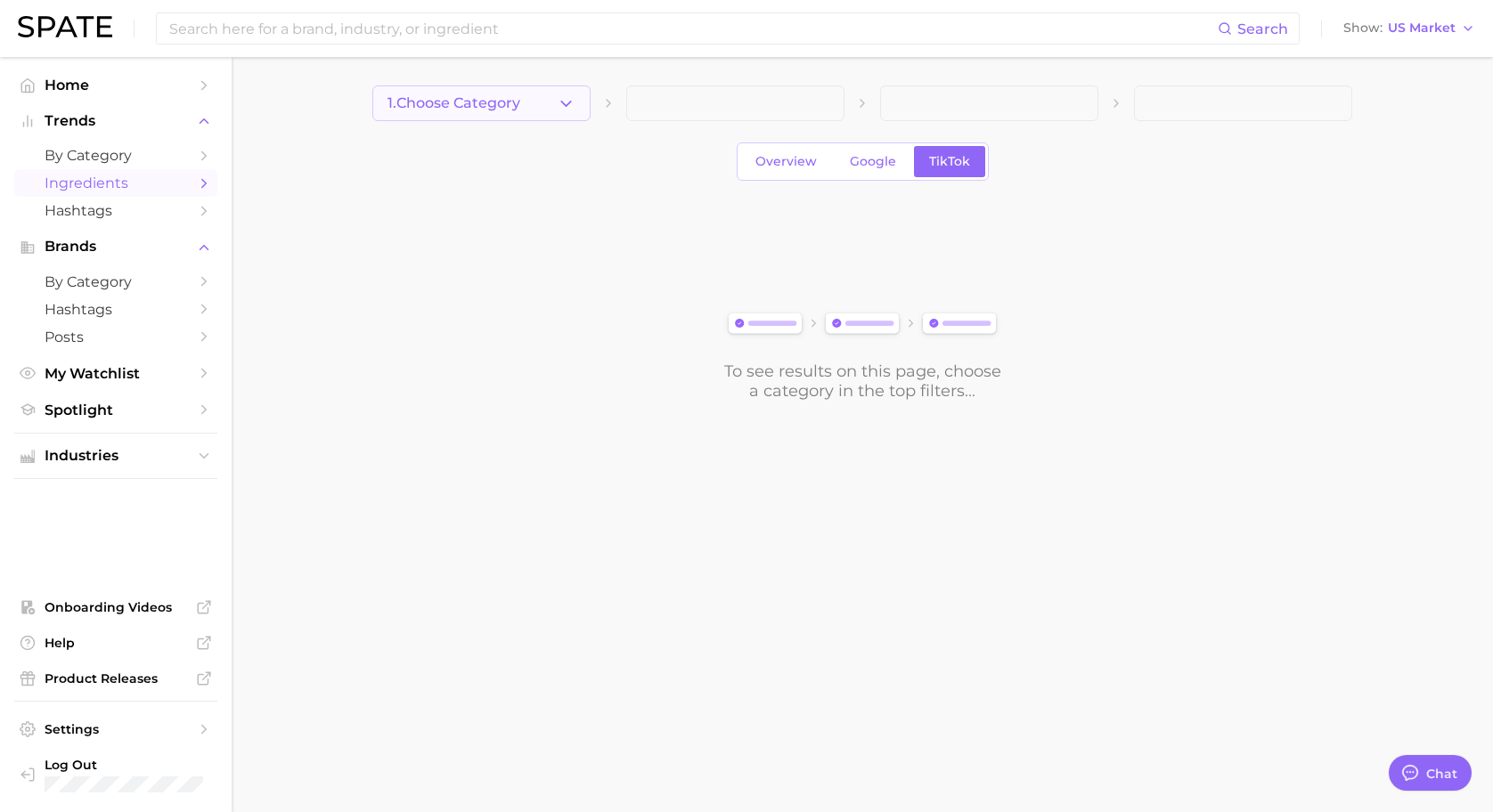
click at [558, 112] on icon "button" at bounding box center [566, 103] width 19 height 19
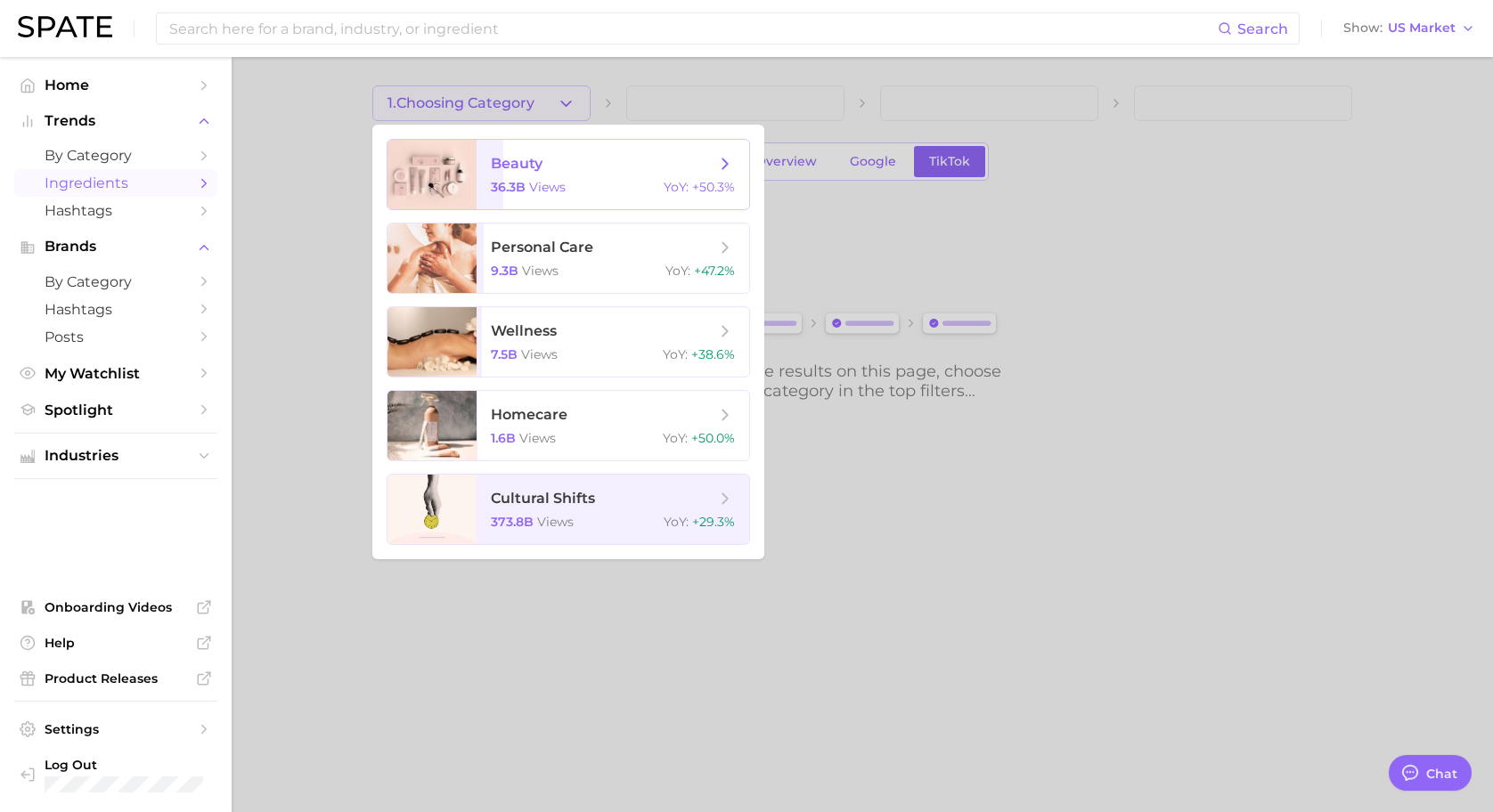
click at [568, 176] on span "beauty 36.3b views YoY : +50.3%" at bounding box center [613, 174] width 273 height 69
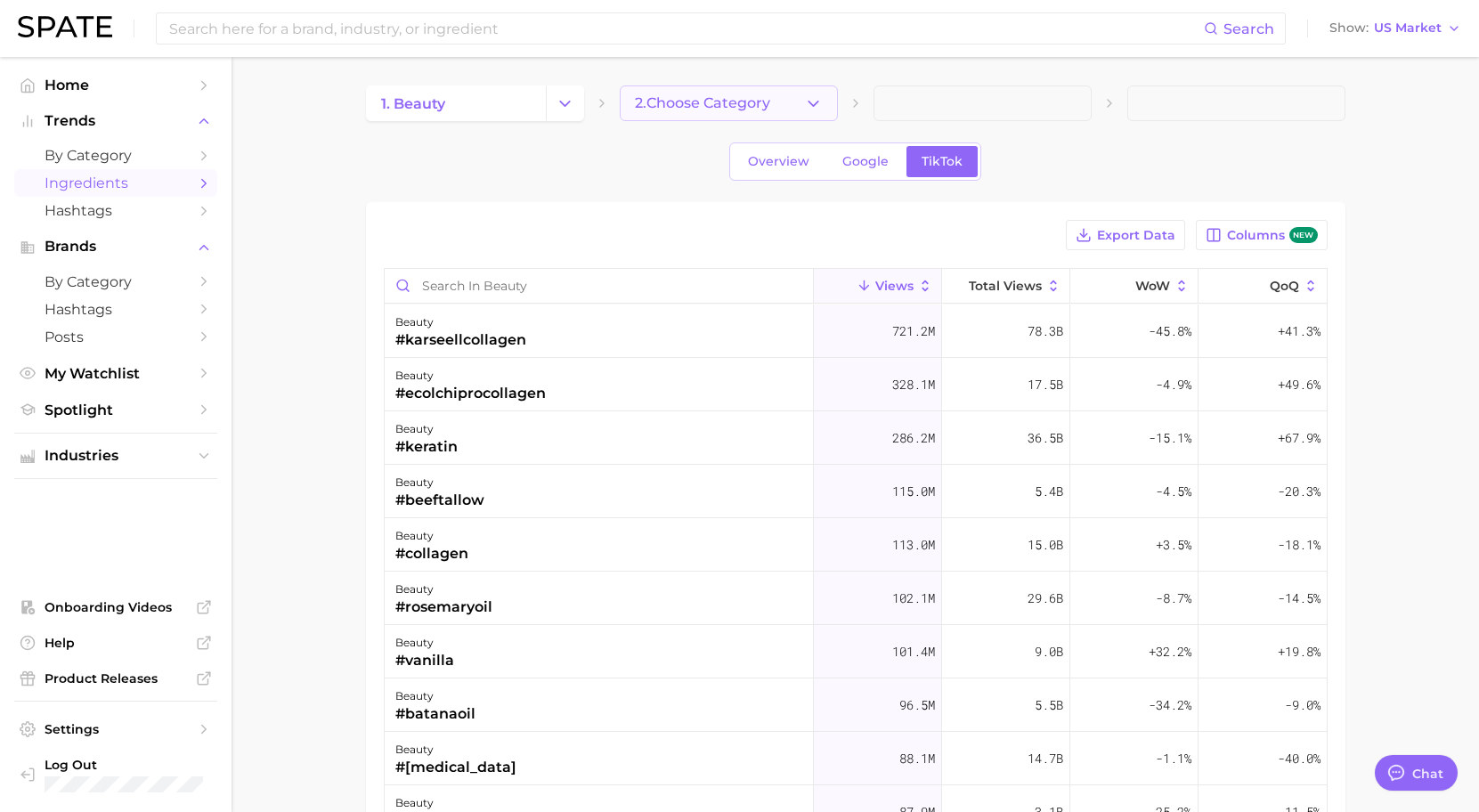
click at [780, 114] on button "2. Choose Category" at bounding box center [729, 103] width 218 height 36
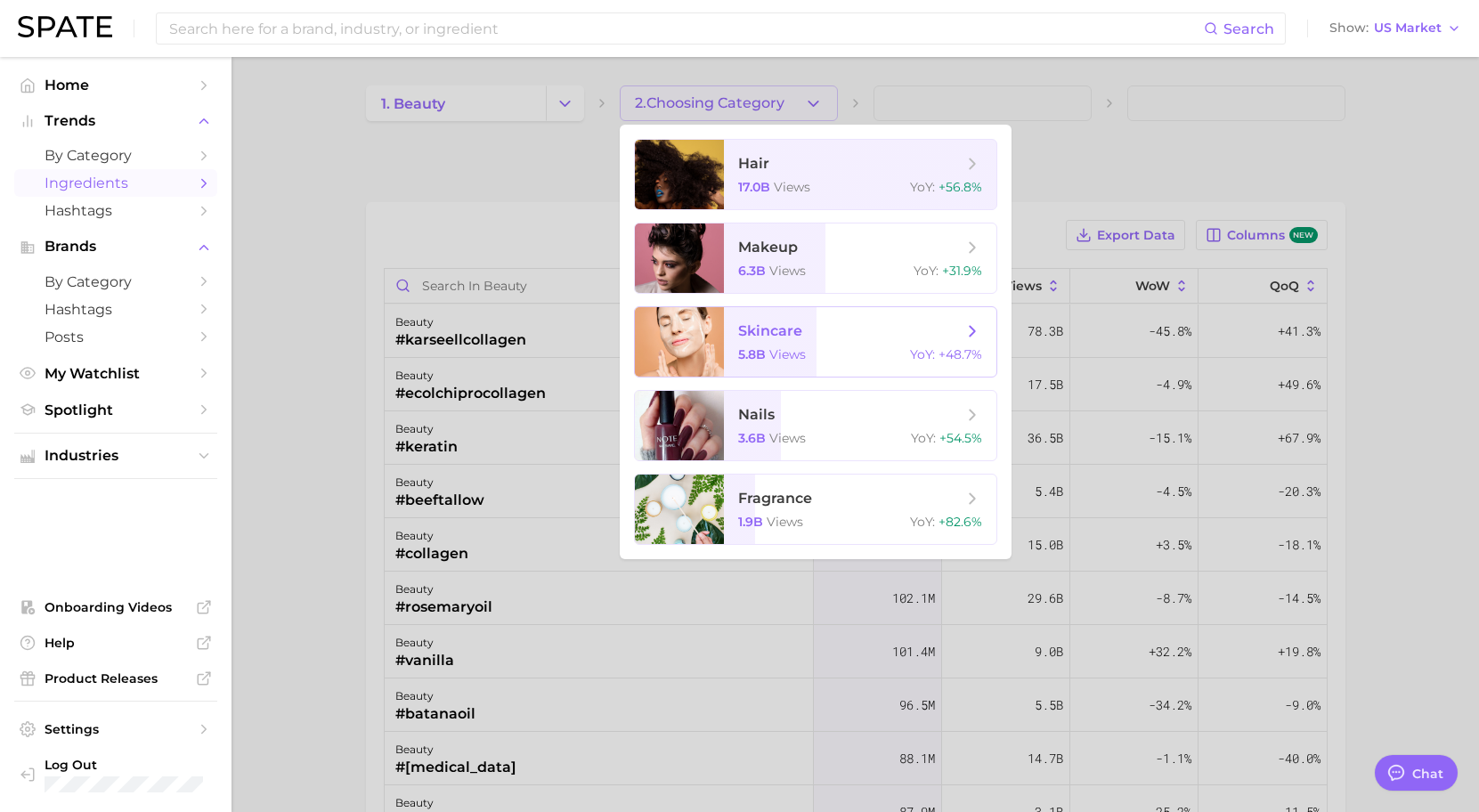
click at [811, 373] on span "skincare 5.8b views YoY : +48.7%" at bounding box center [861, 341] width 272 height 69
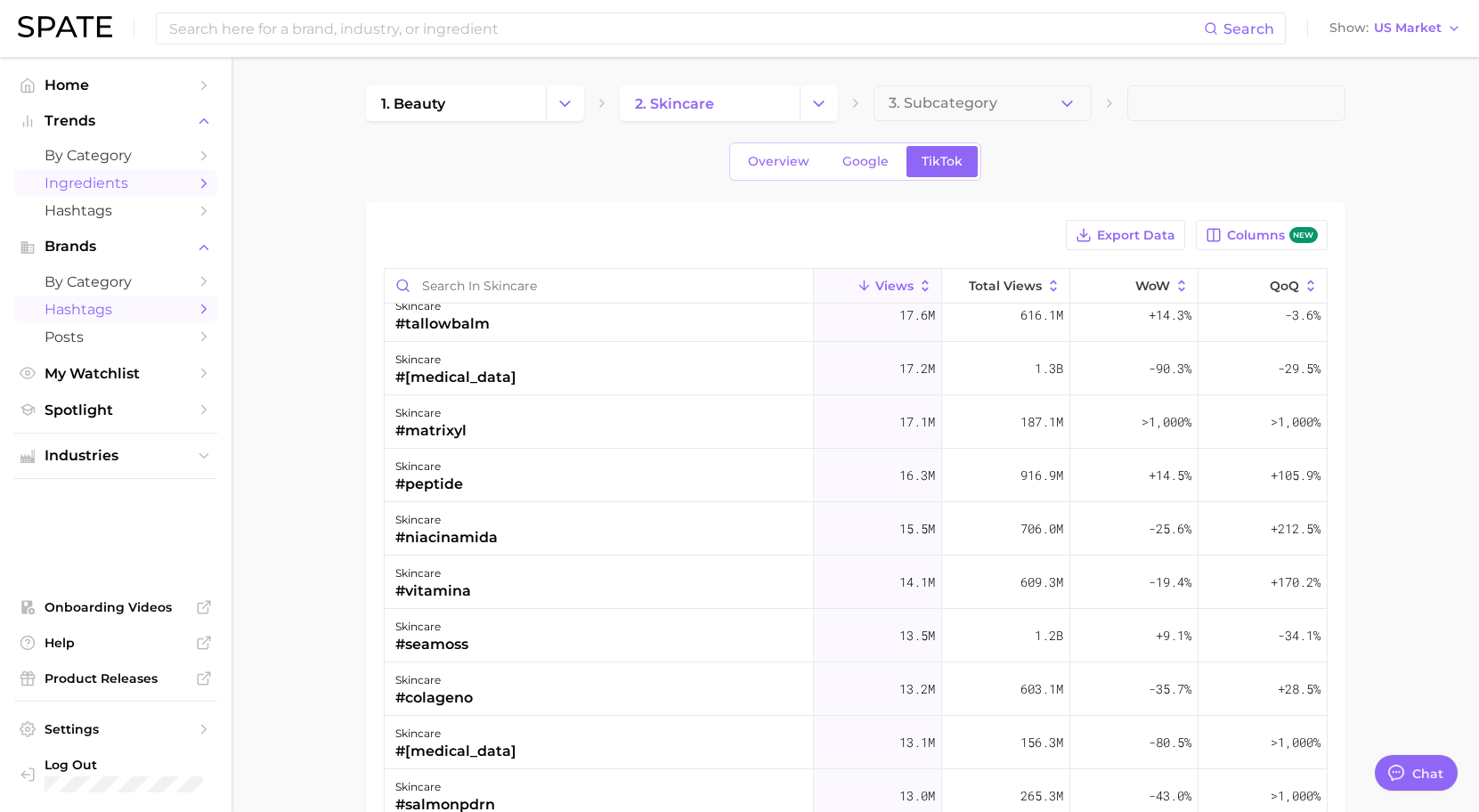
scroll to position [1247, 0]
click at [1060, 104] on icon "button" at bounding box center [1067, 103] width 19 height 19
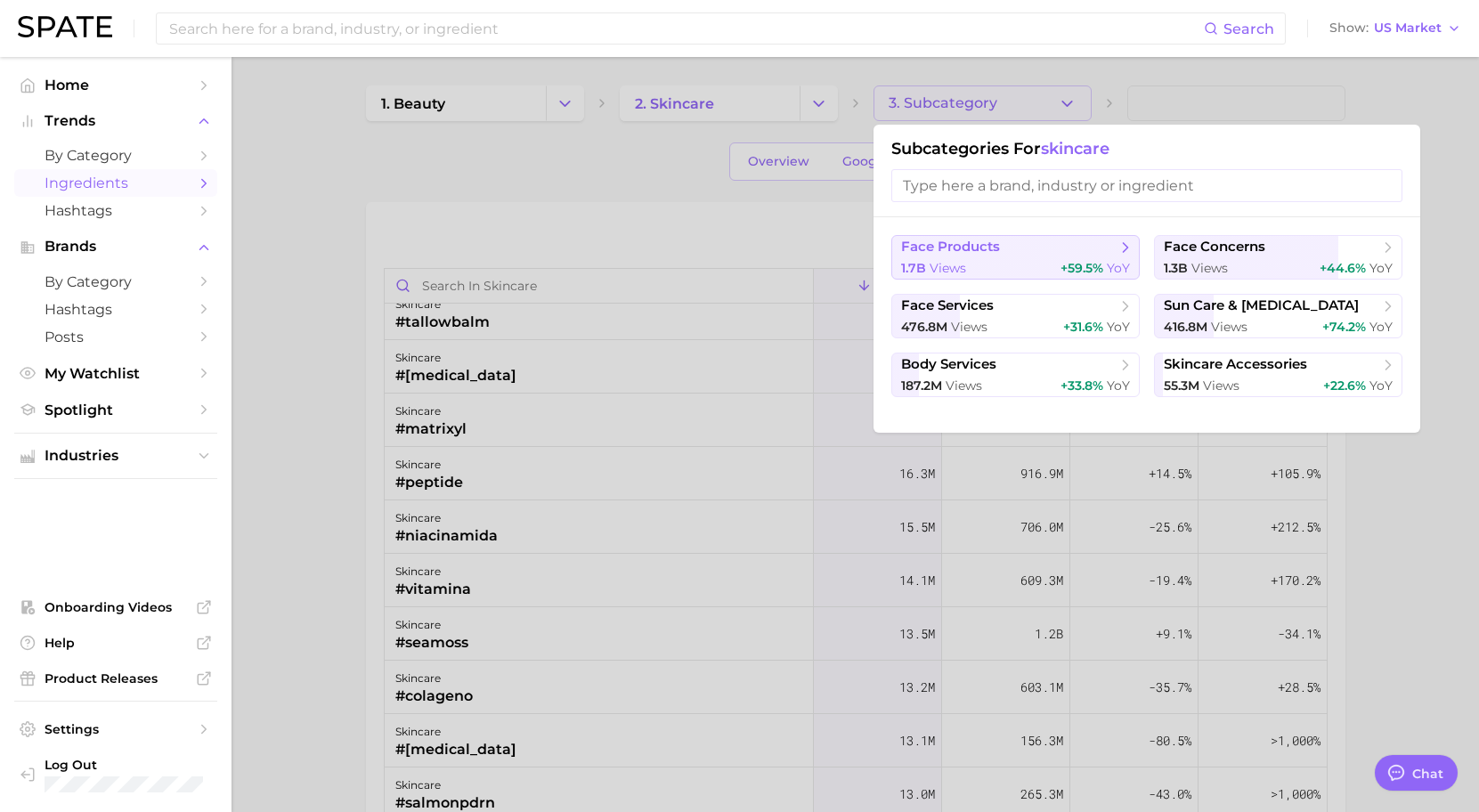
click at [1050, 273] on div "1.7b views +59.5% YoY" at bounding box center [1016, 268] width 229 height 17
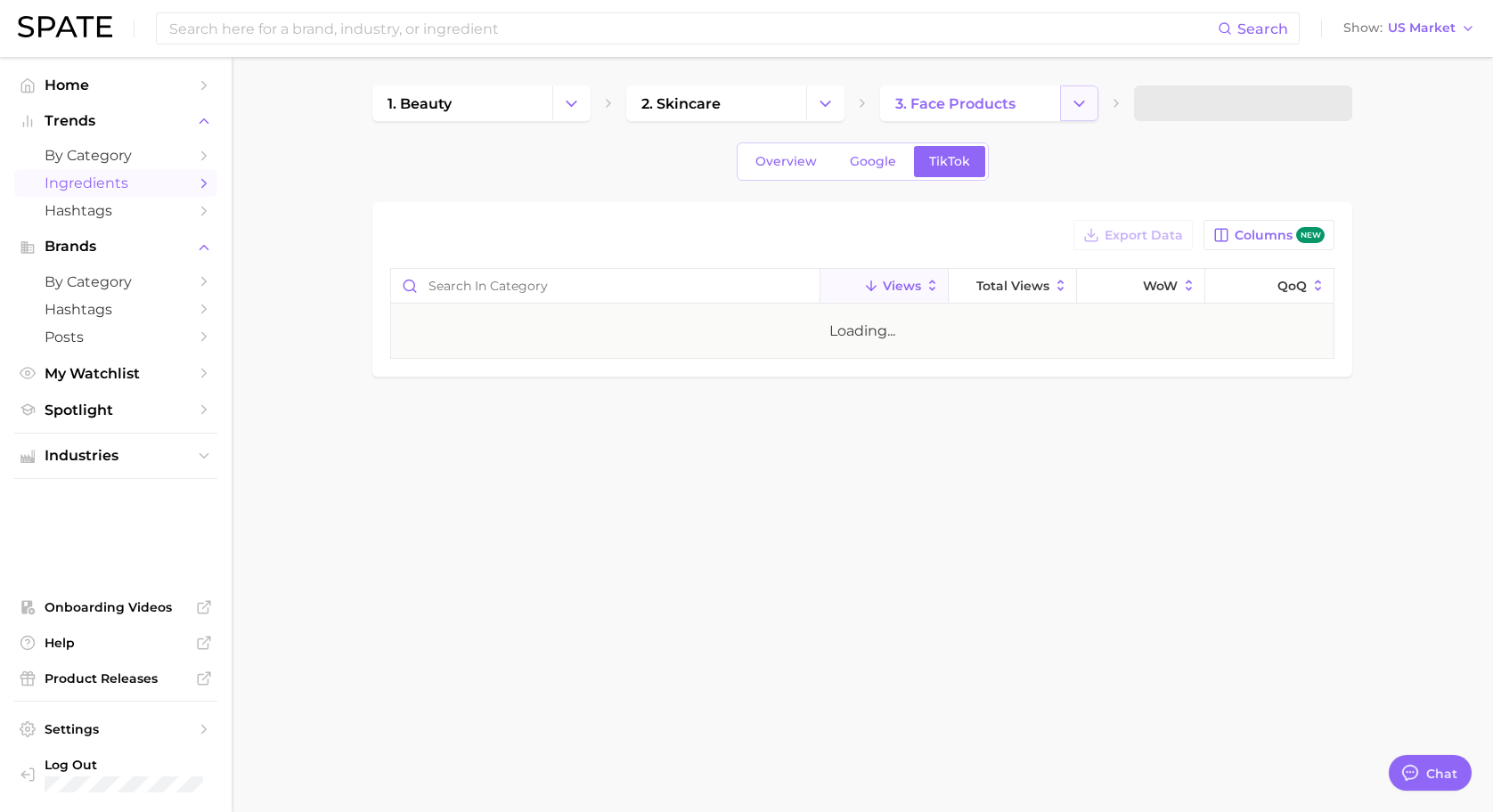
click at [1089, 93] on button "Change Category" at bounding box center [1079, 103] width 39 height 36
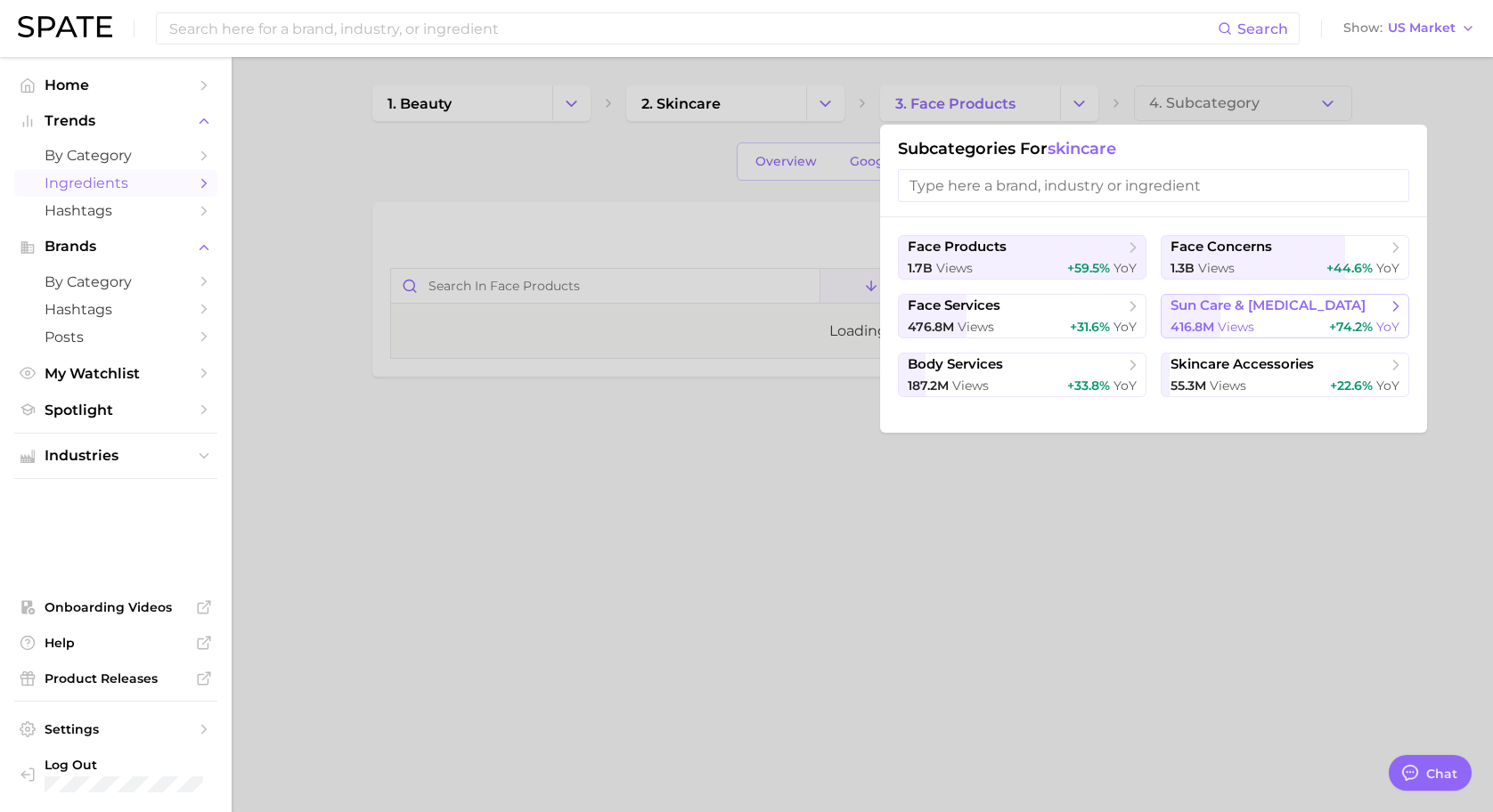
click at [1237, 329] on span "views" at bounding box center [1236, 327] width 37 height 16
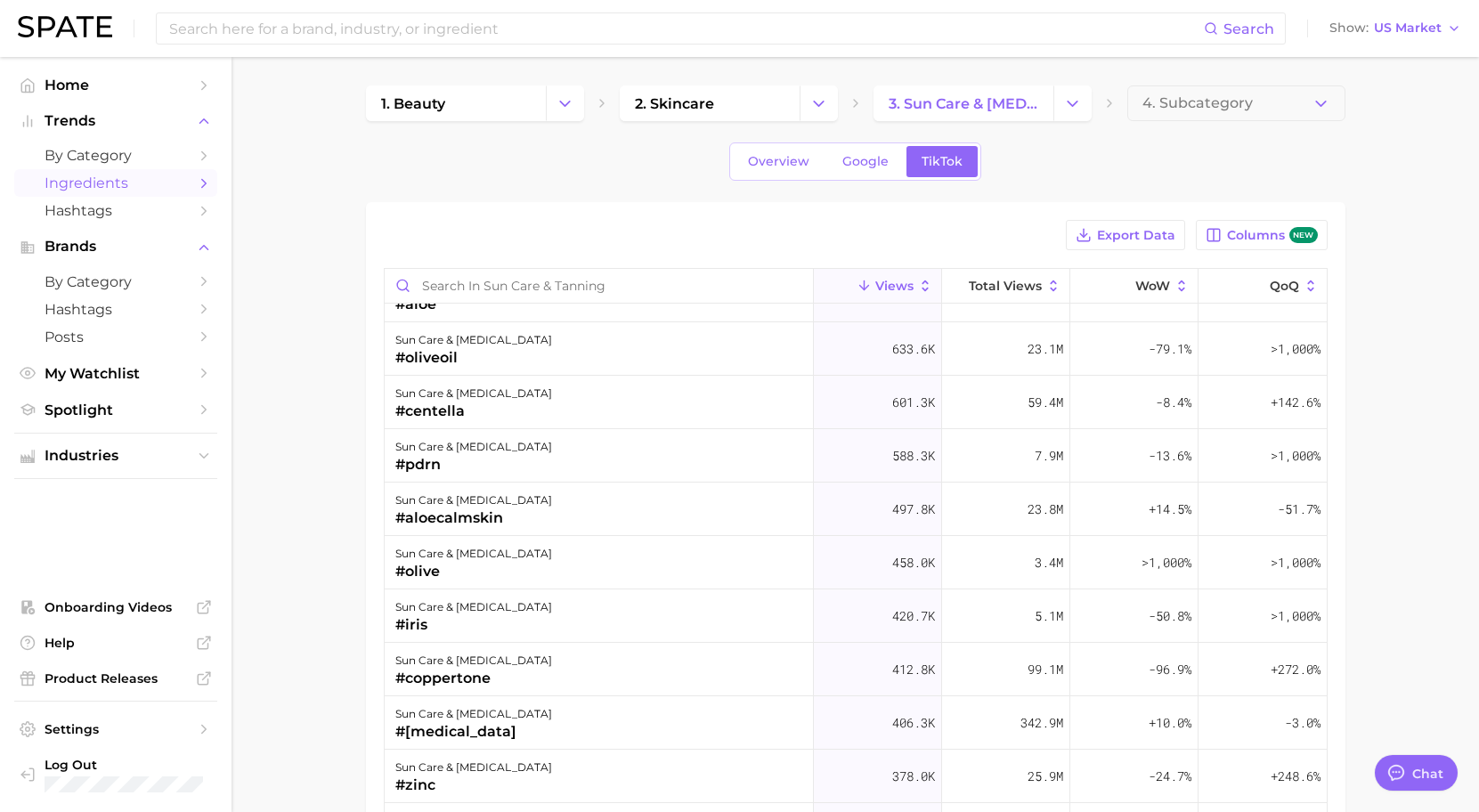
scroll to position [713, 0]
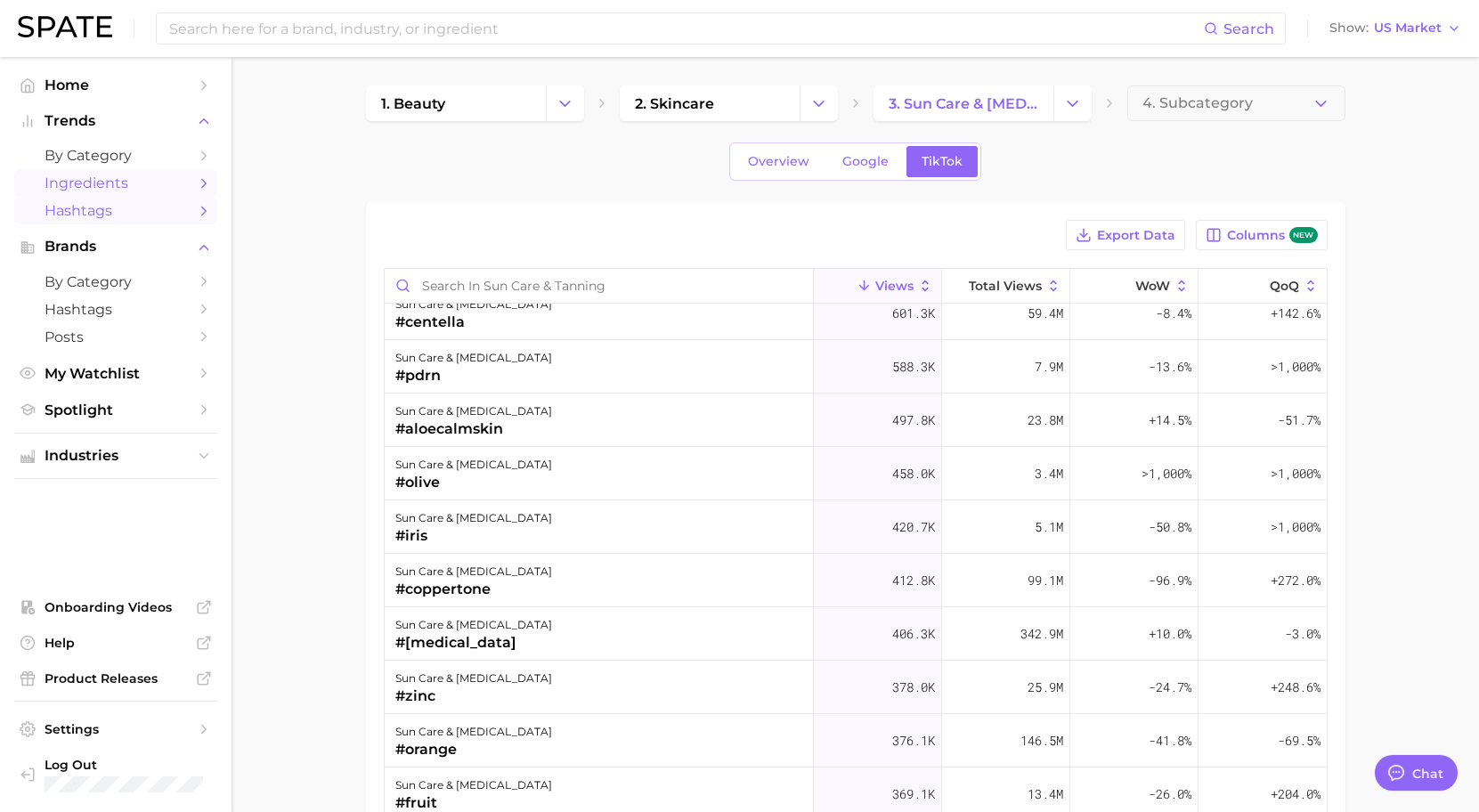
click at [124, 208] on span "Hashtags" at bounding box center [116, 211] width 143 height 17
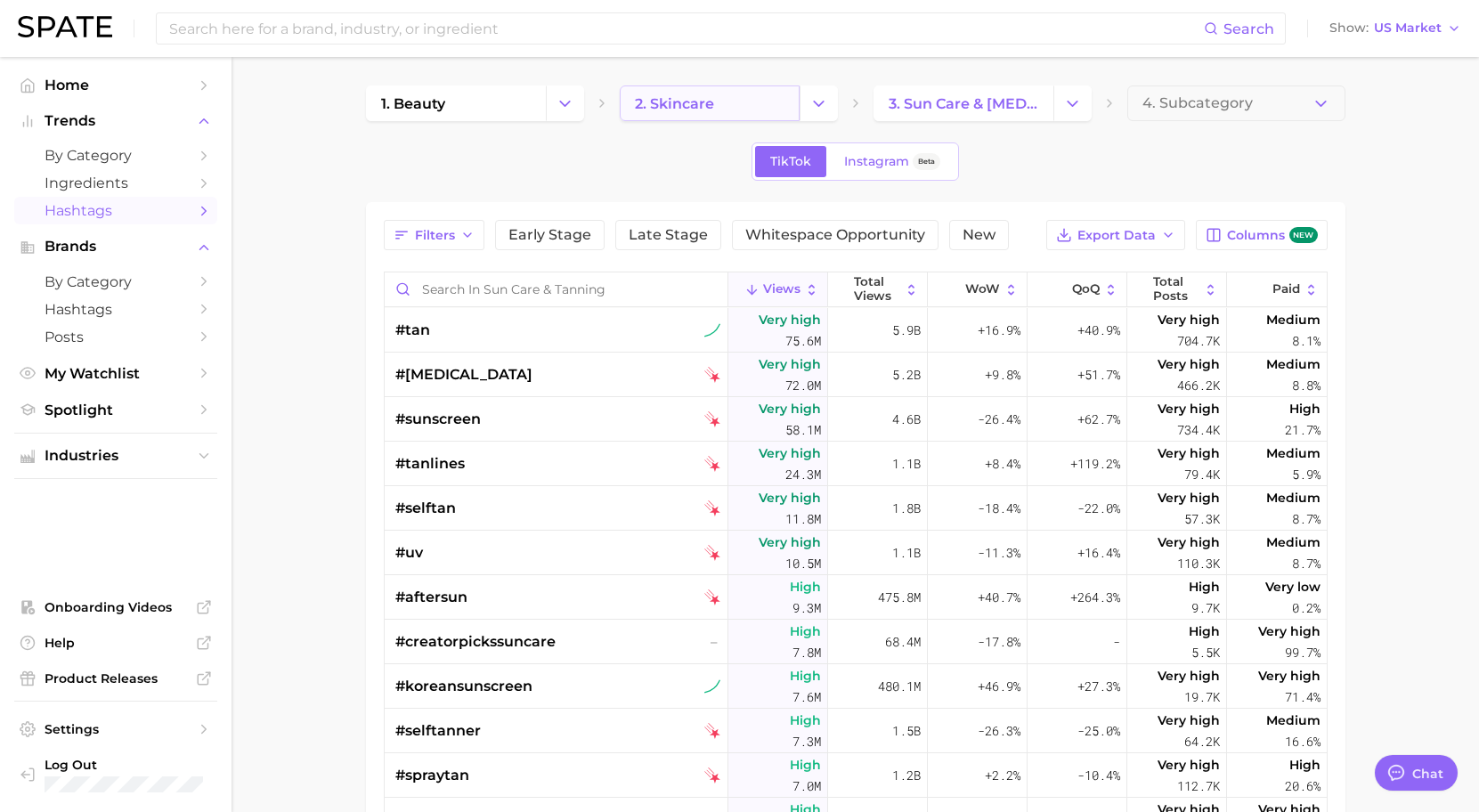
click at [760, 112] on link "2. skincare" at bounding box center [710, 103] width 180 height 36
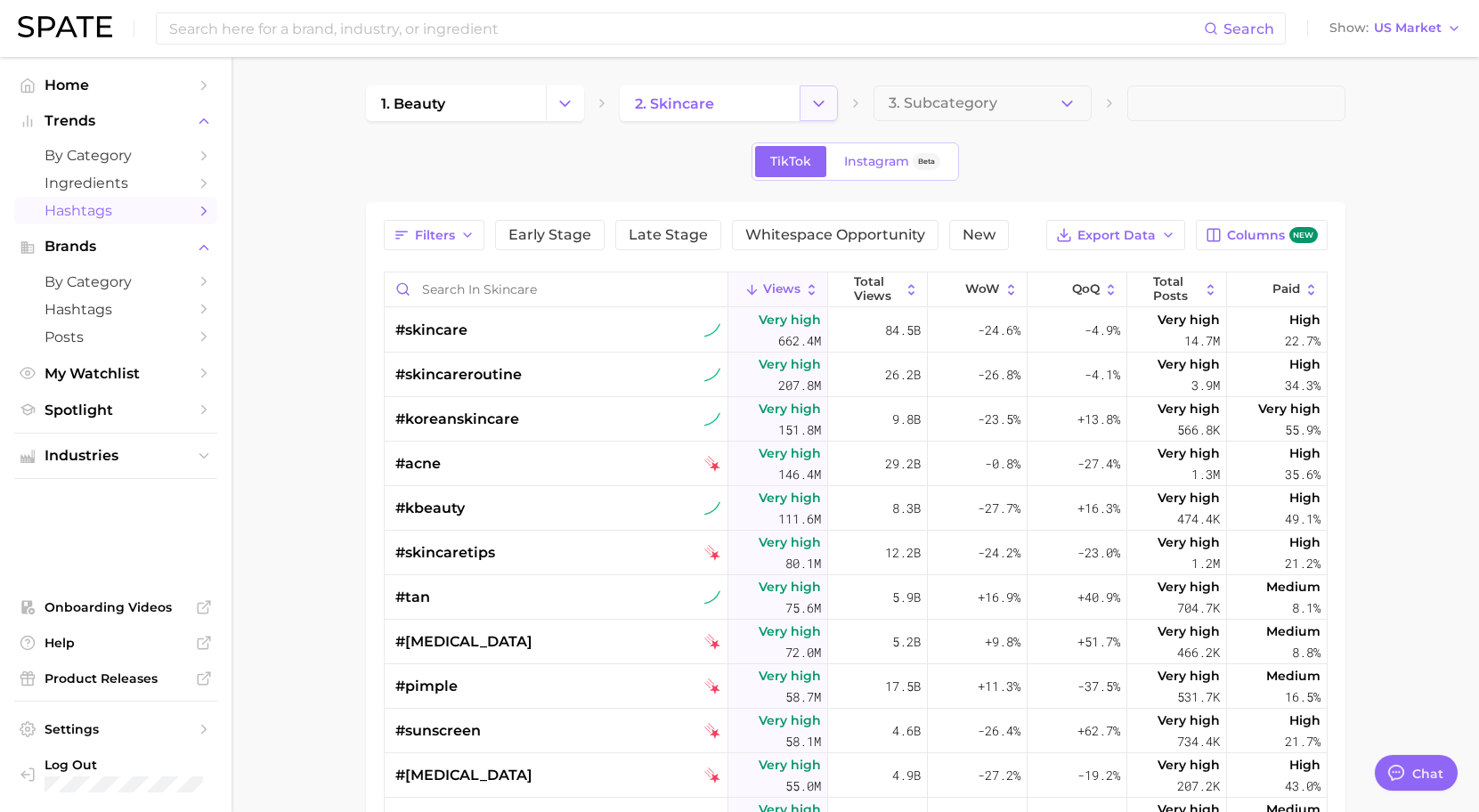
click at [826, 109] on icon "Change Category" at bounding box center [818, 103] width 19 height 19
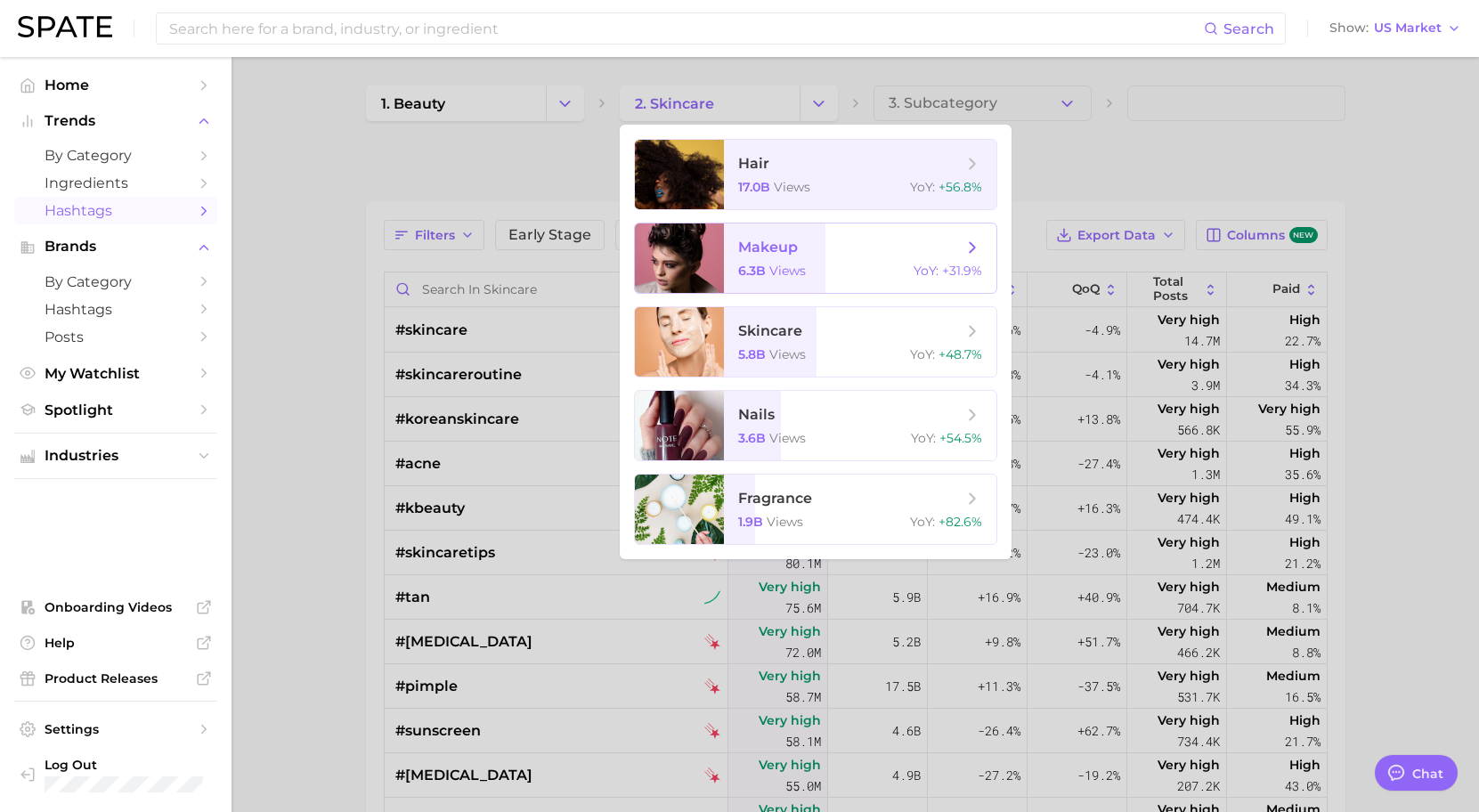
click at [835, 275] on div "6.3b views YoY : +31.9%" at bounding box center [861, 271] width 244 height 16
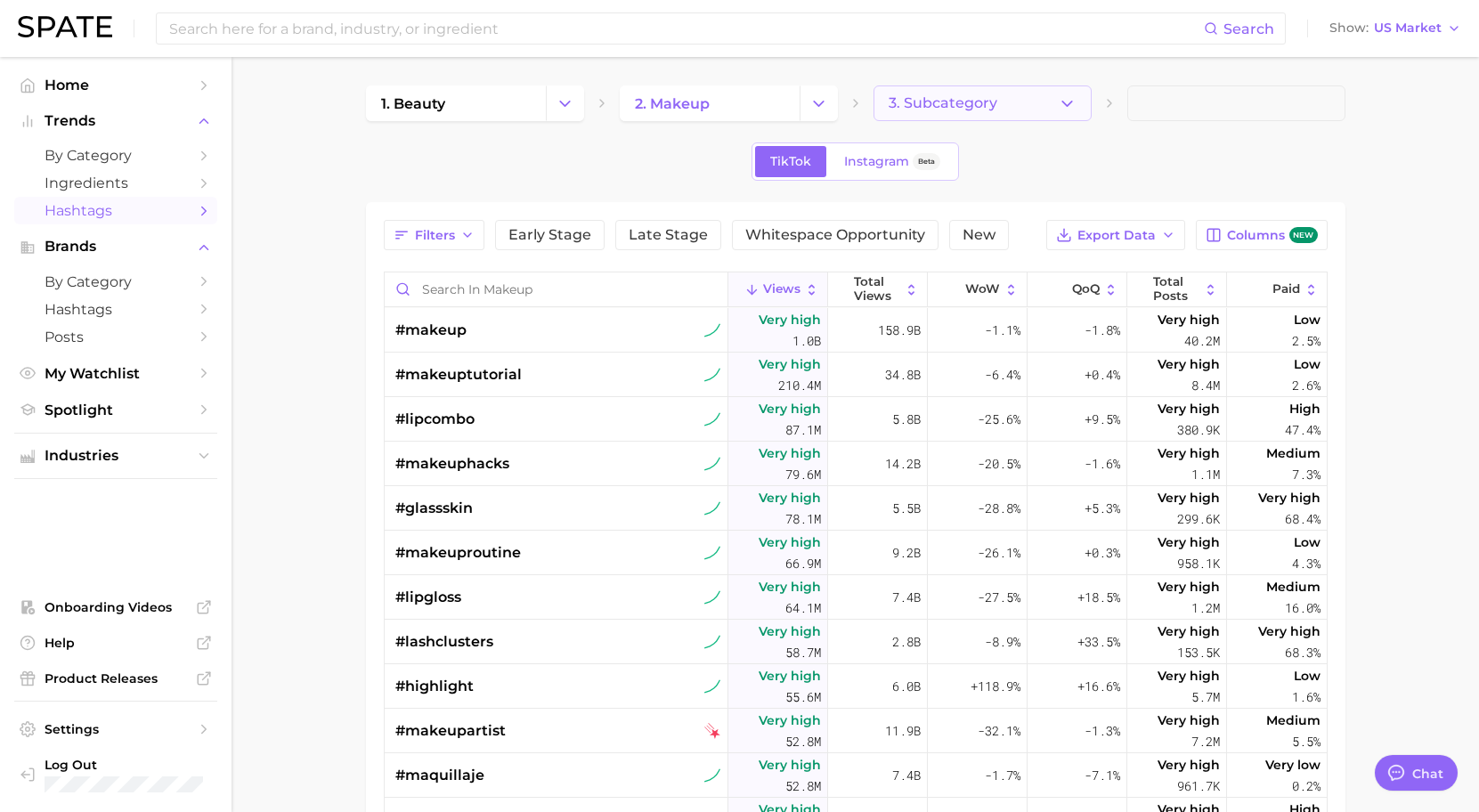
click at [1014, 108] on button "3. Subcategory" at bounding box center [982, 103] width 218 height 36
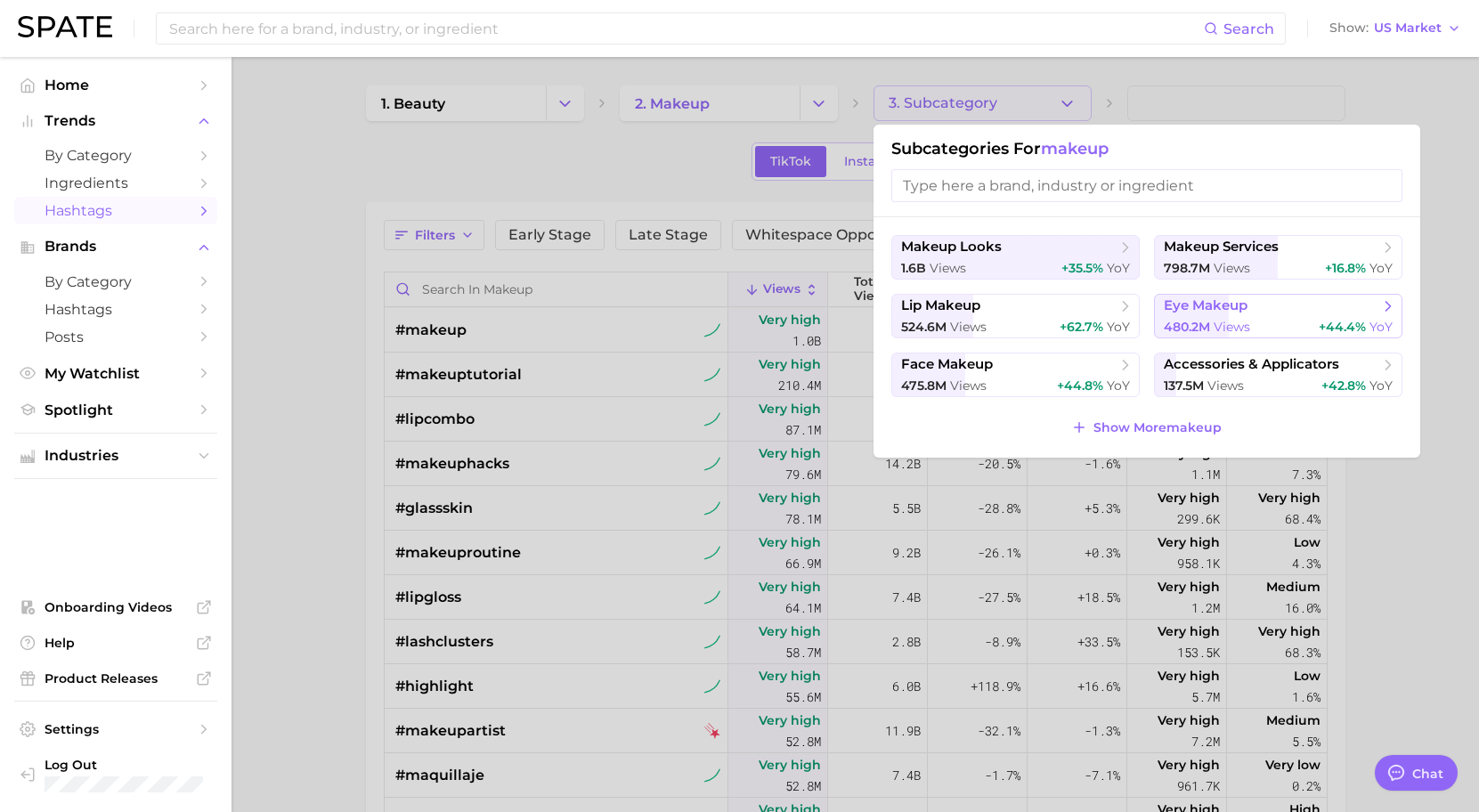
click at [1264, 316] on button "eye makeup 480.2m views +44.4% YoY" at bounding box center [1278, 316] width 248 height 45
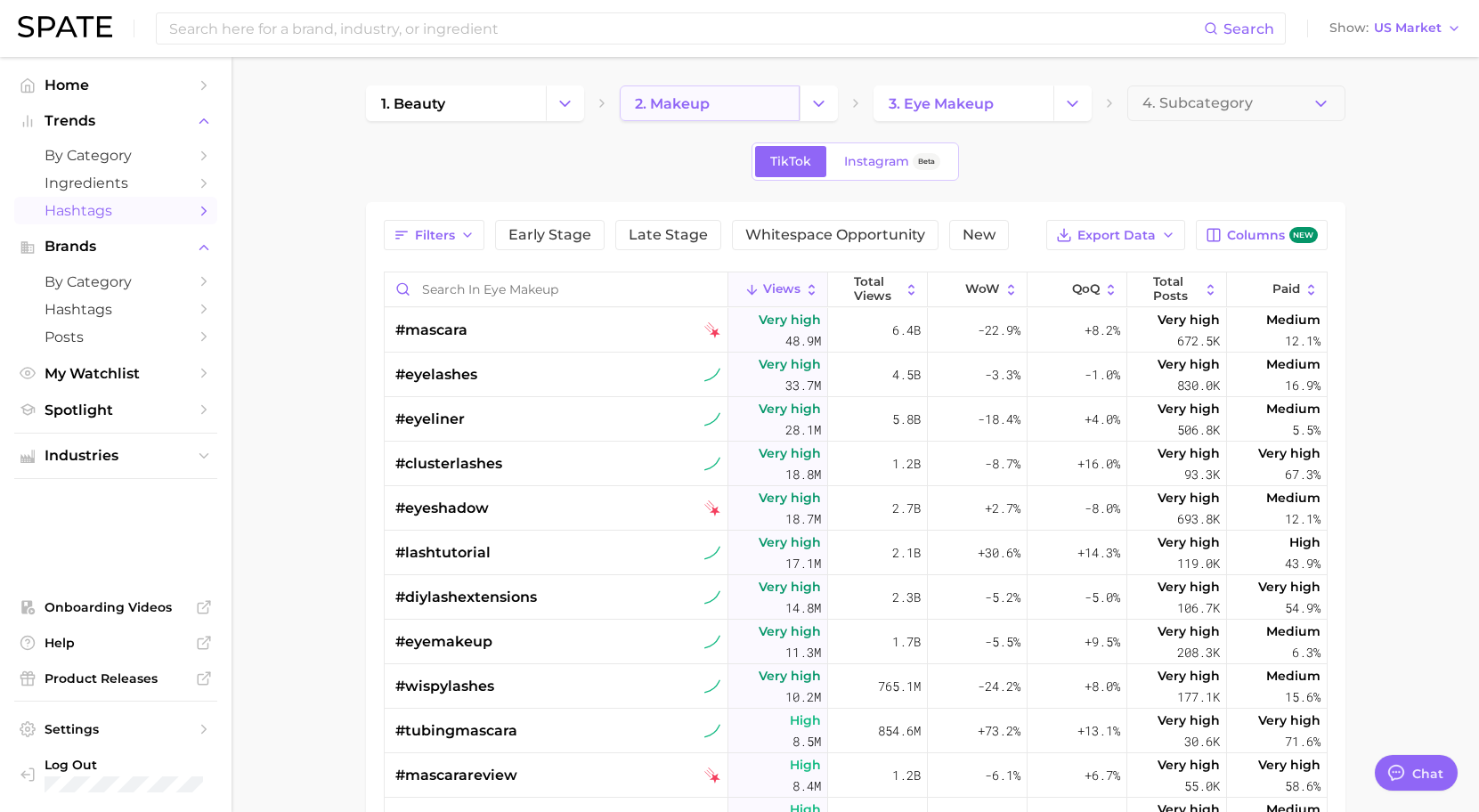
click at [728, 101] on link "2. makeup" at bounding box center [710, 103] width 180 height 36
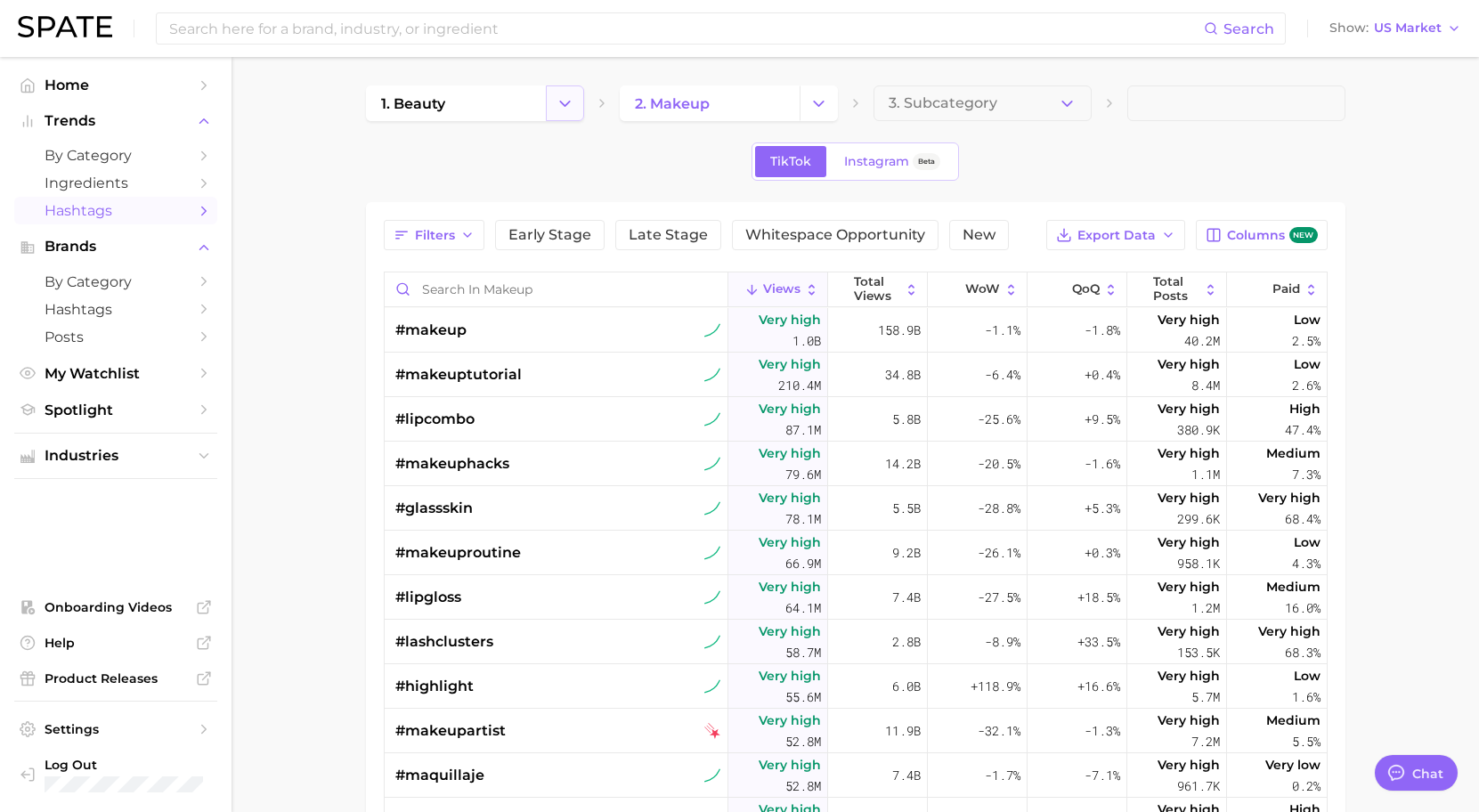
click at [559, 94] on icon "Change Category" at bounding box center [565, 103] width 19 height 19
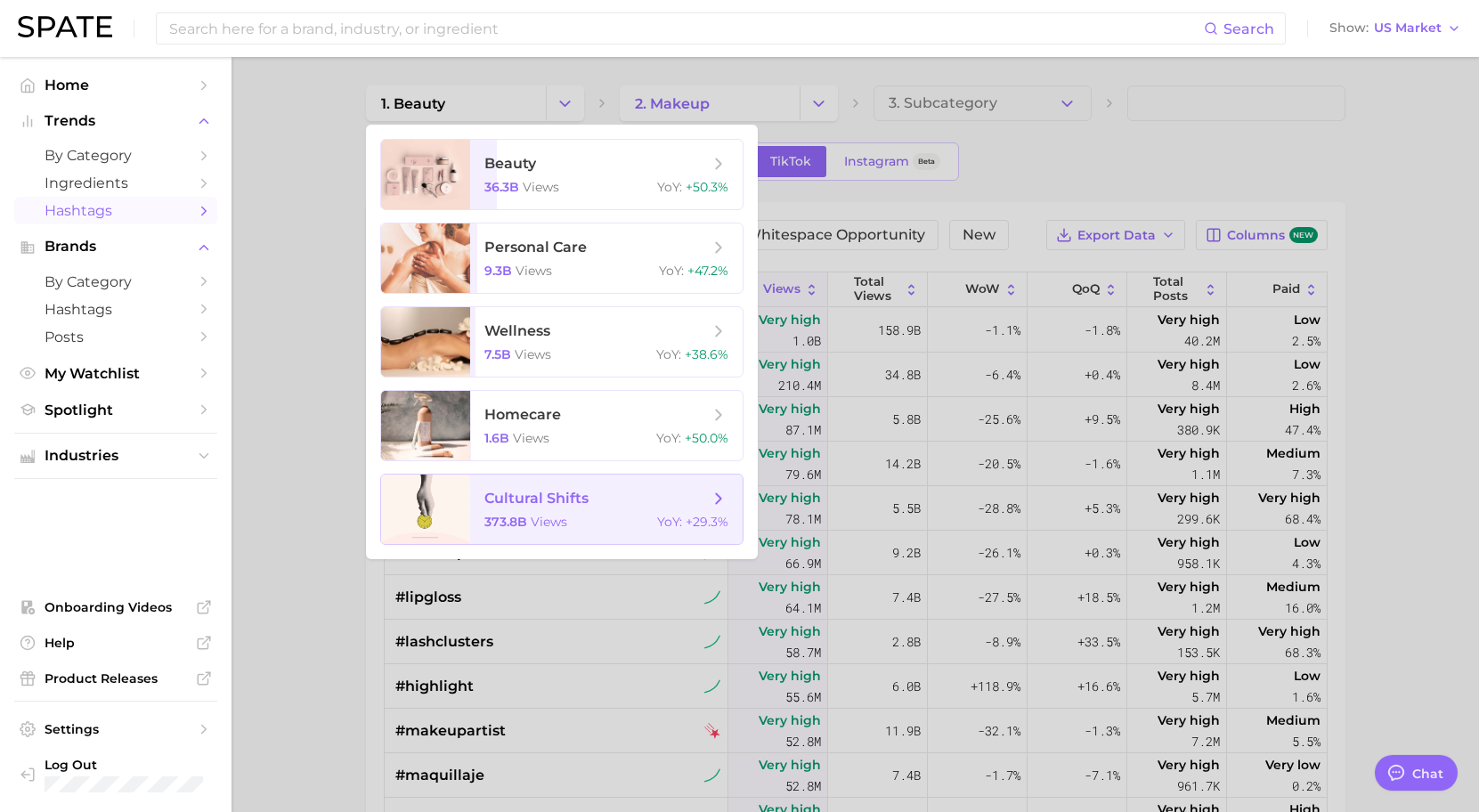
click at [610, 521] on div "373.8b views YoY : +29.3%" at bounding box center [607, 522] width 244 height 16
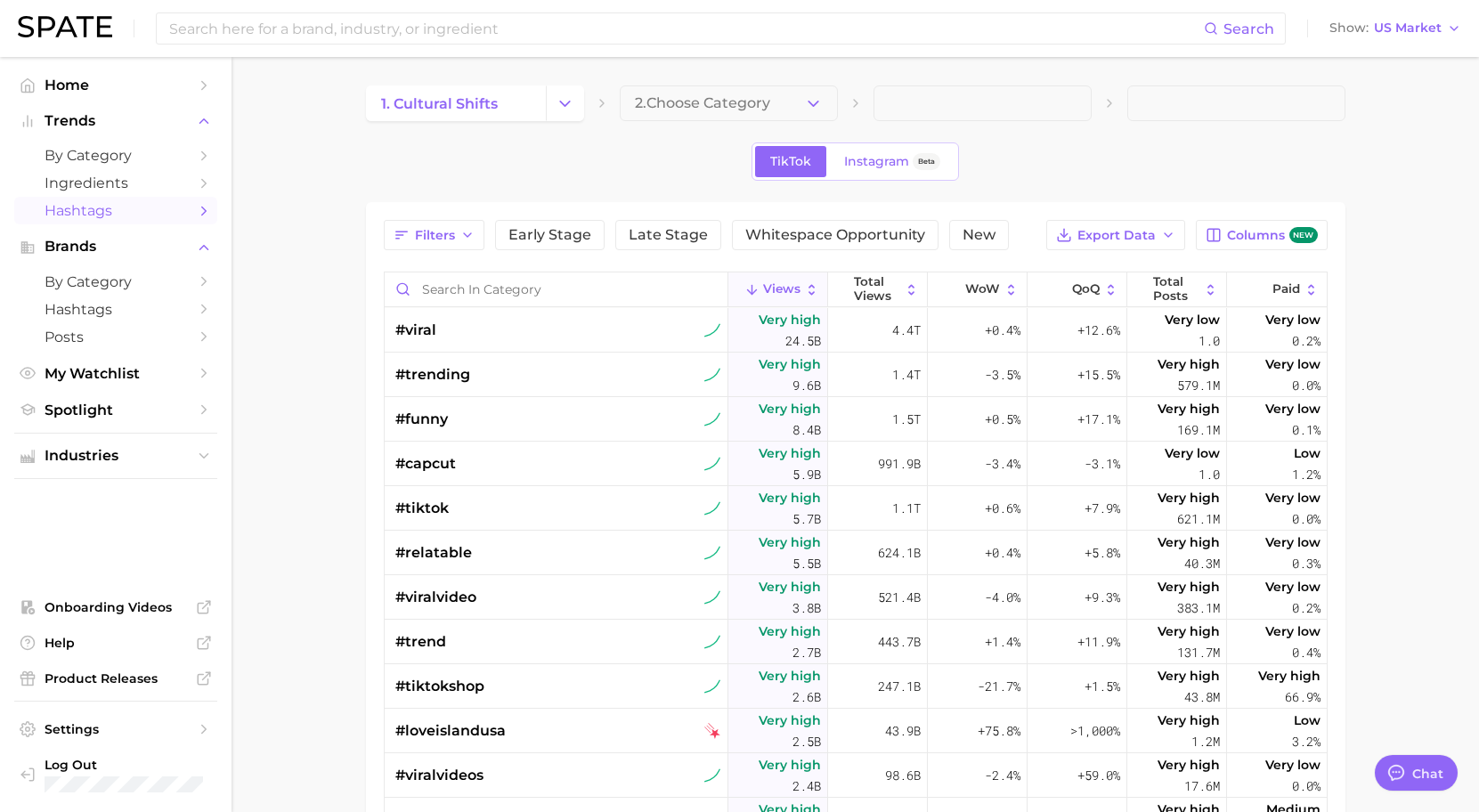
click at [759, 121] on div "1. cultural shifts 2. Choose Category TikTok Instagram Beta Filters Early Stage…" at bounding box center [855, 593] width 980 height 1016
click at [760, 101] on span "2. Choose Category" at bounding box center [702, 103] width 135 height 16
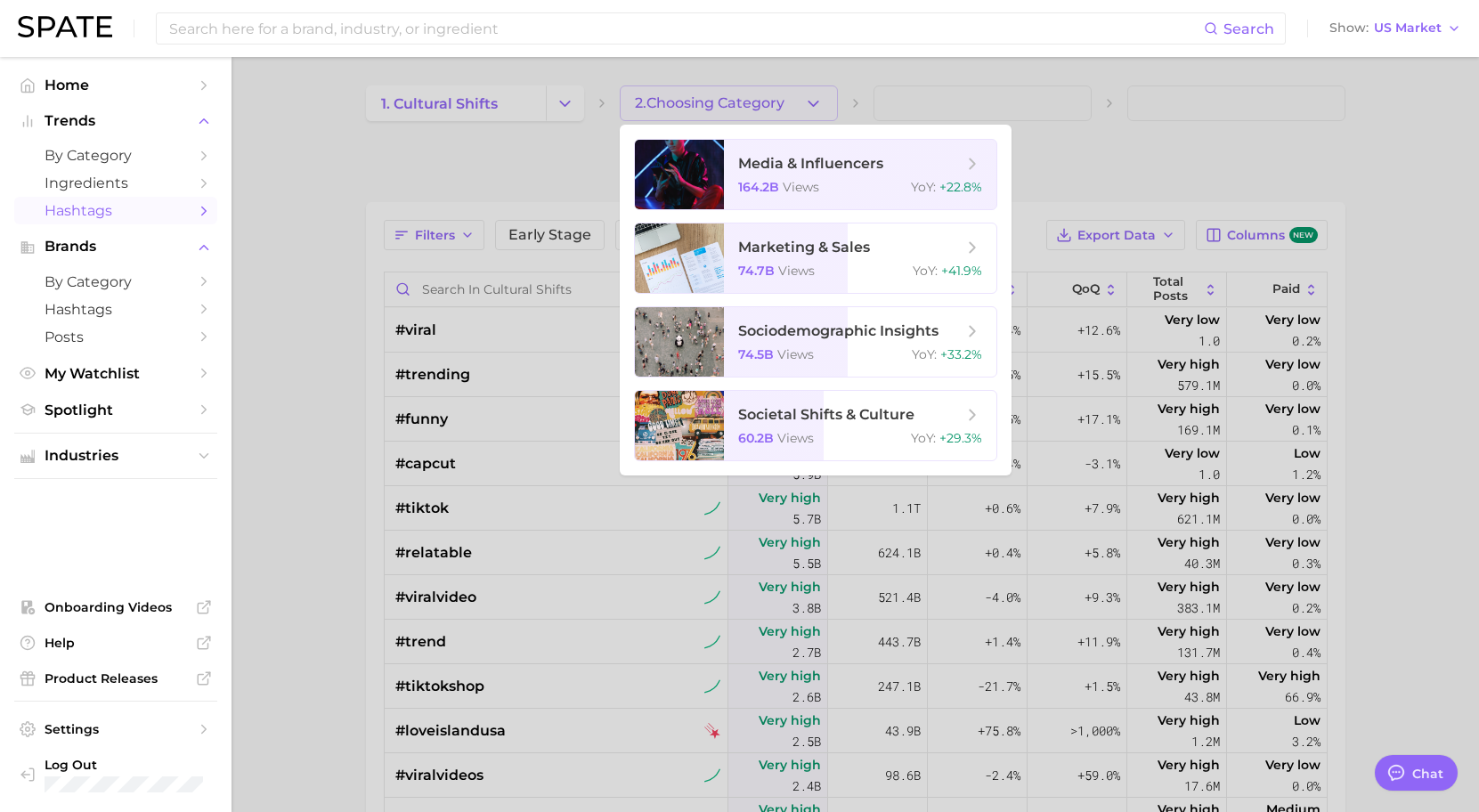
click at [557, 169] on div at bounding box center [740, 406] width 1479 height 812
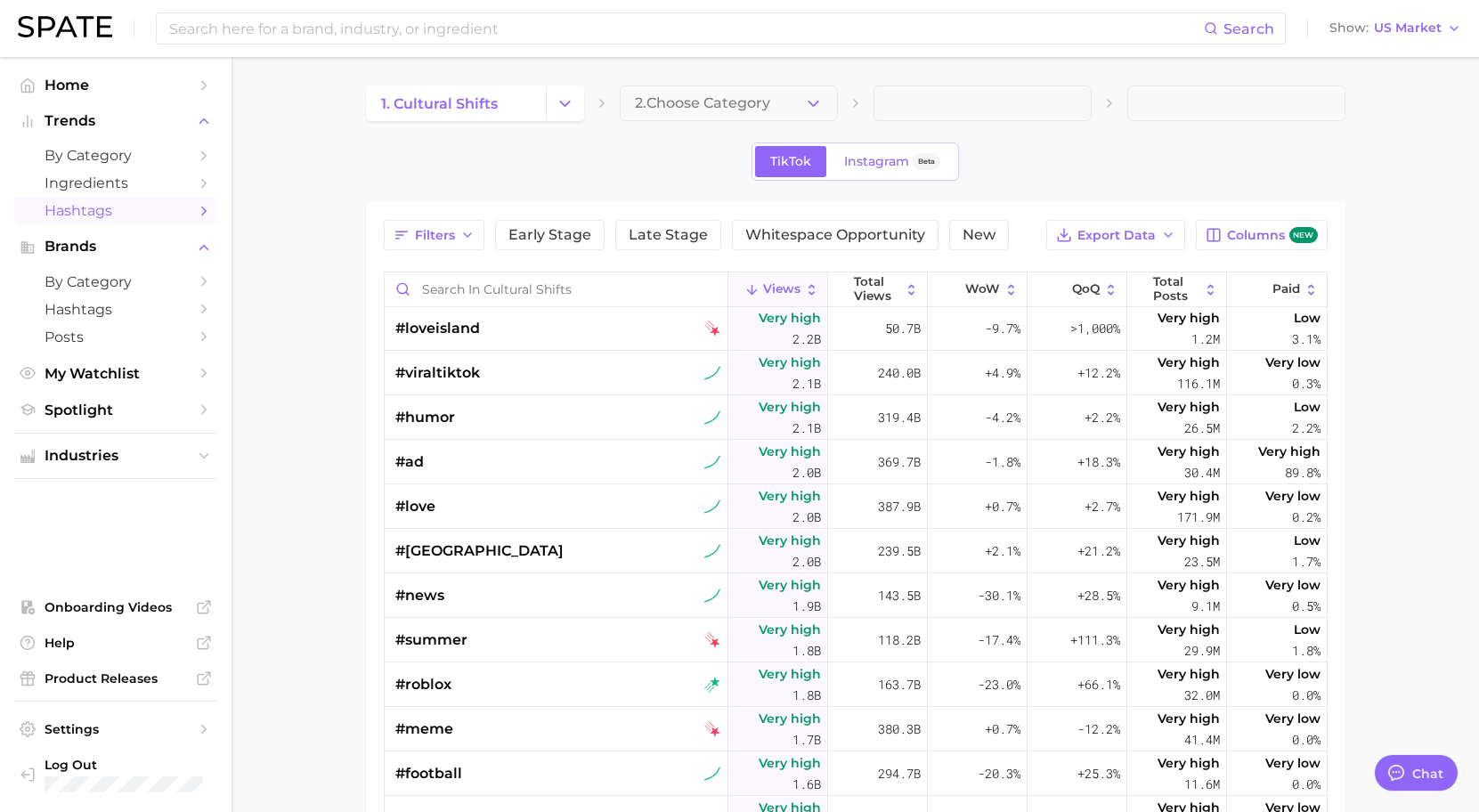
scroll to position [624, 0]
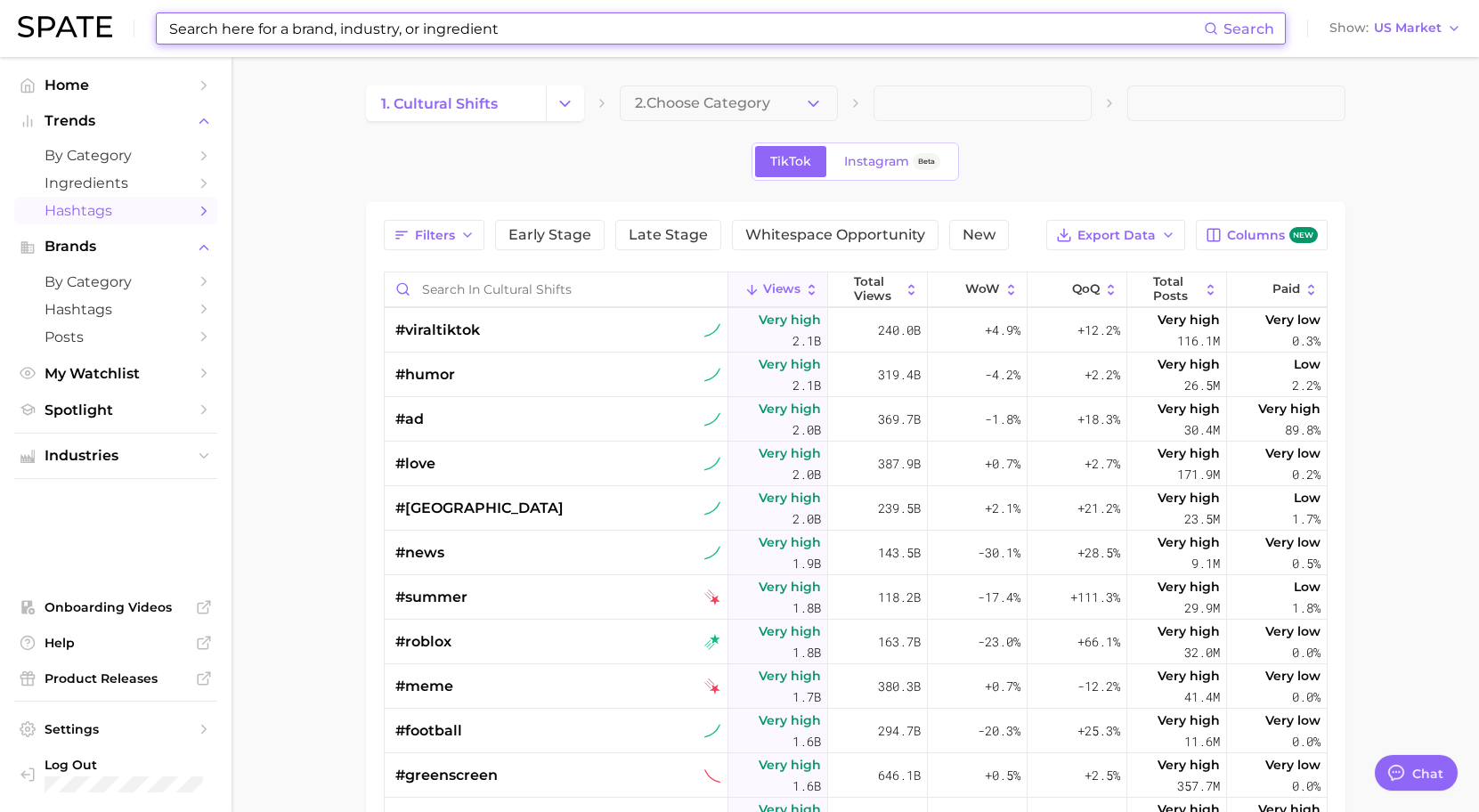
click at [374, 24] on input at bounding box center [686, 29] width 1037 height 30
type input "@"
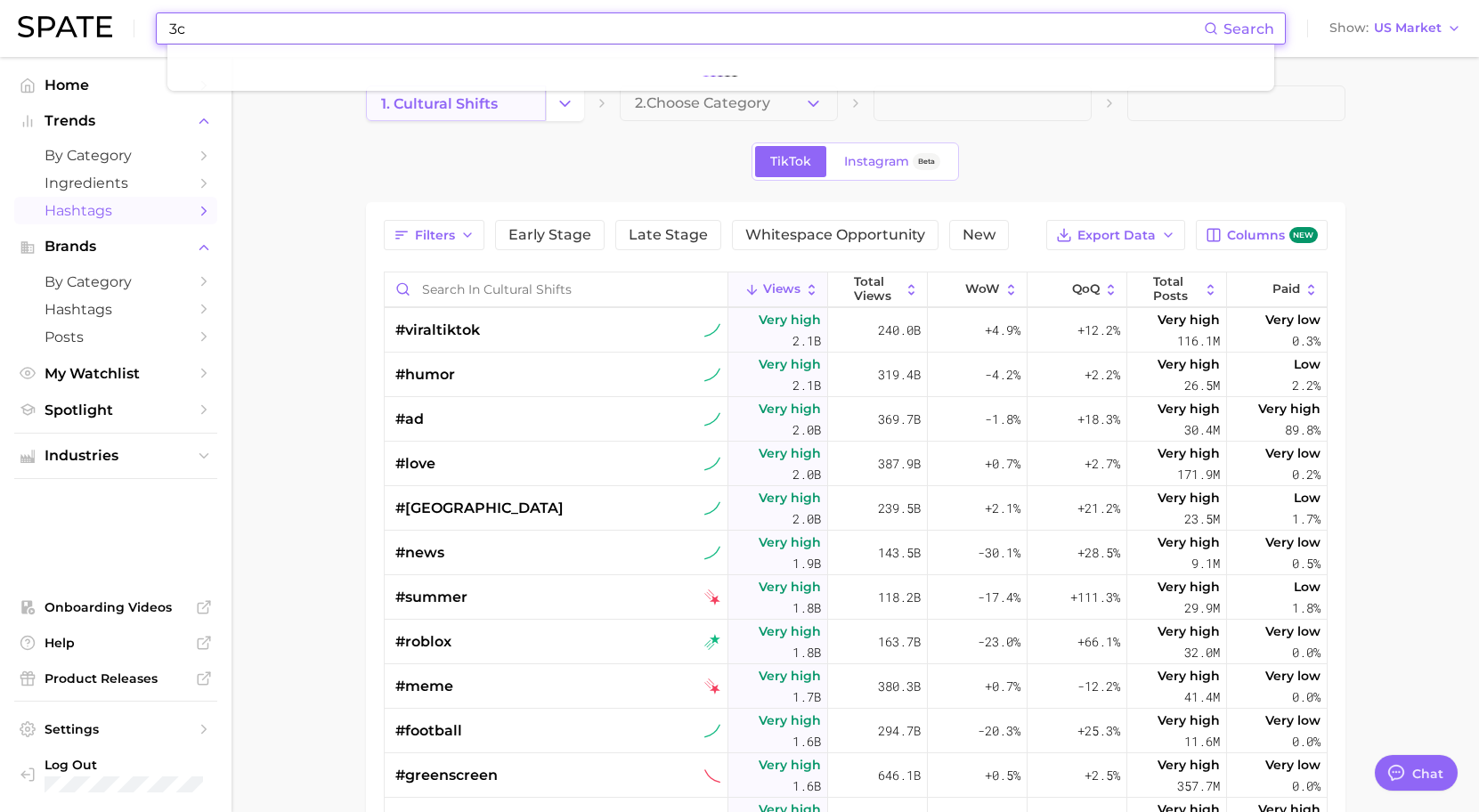
type input "3"
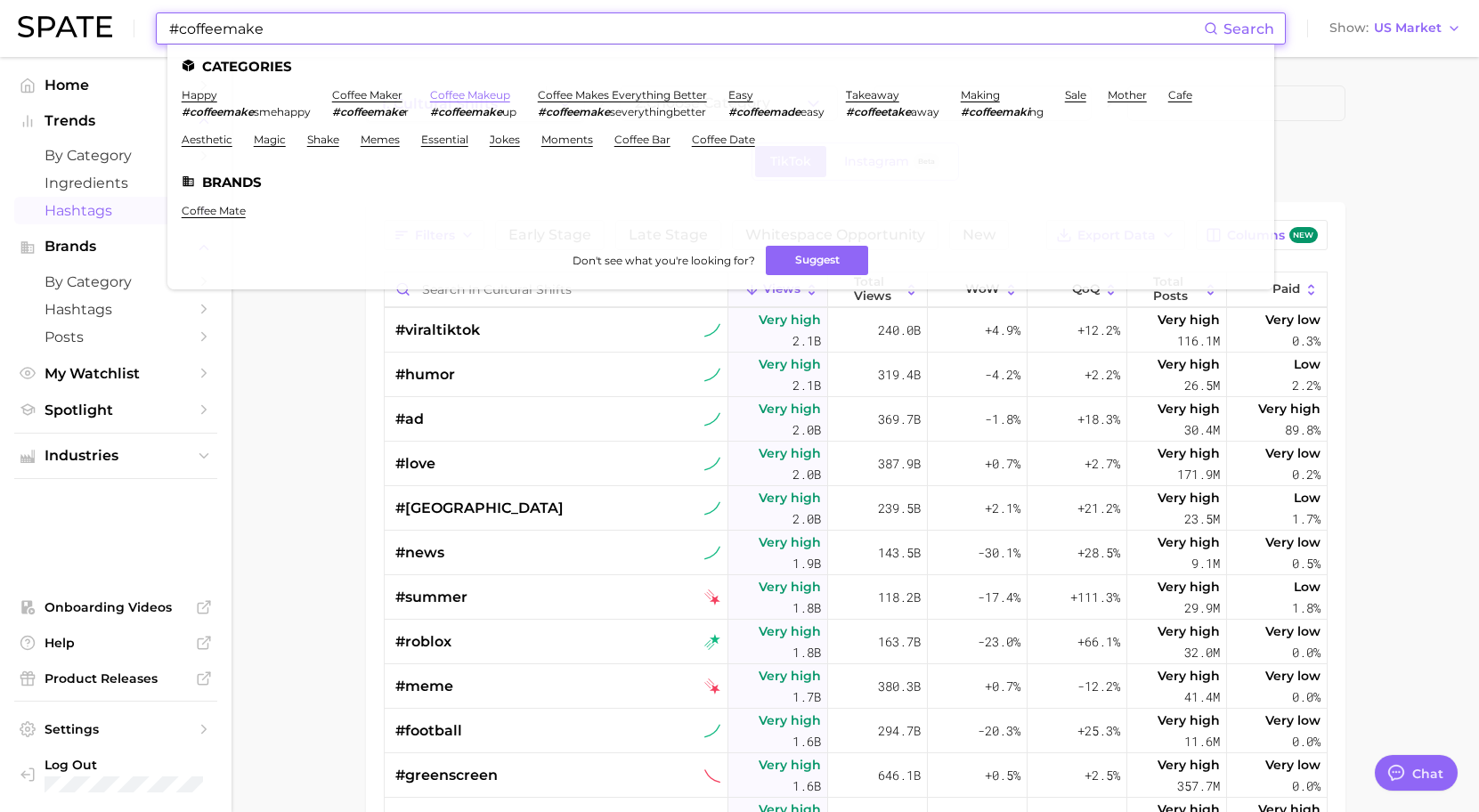
type input "#coffeemake"
click at [474, 98] on link "coffee makeup" at bounding box center [470, 94] width 80 height 13
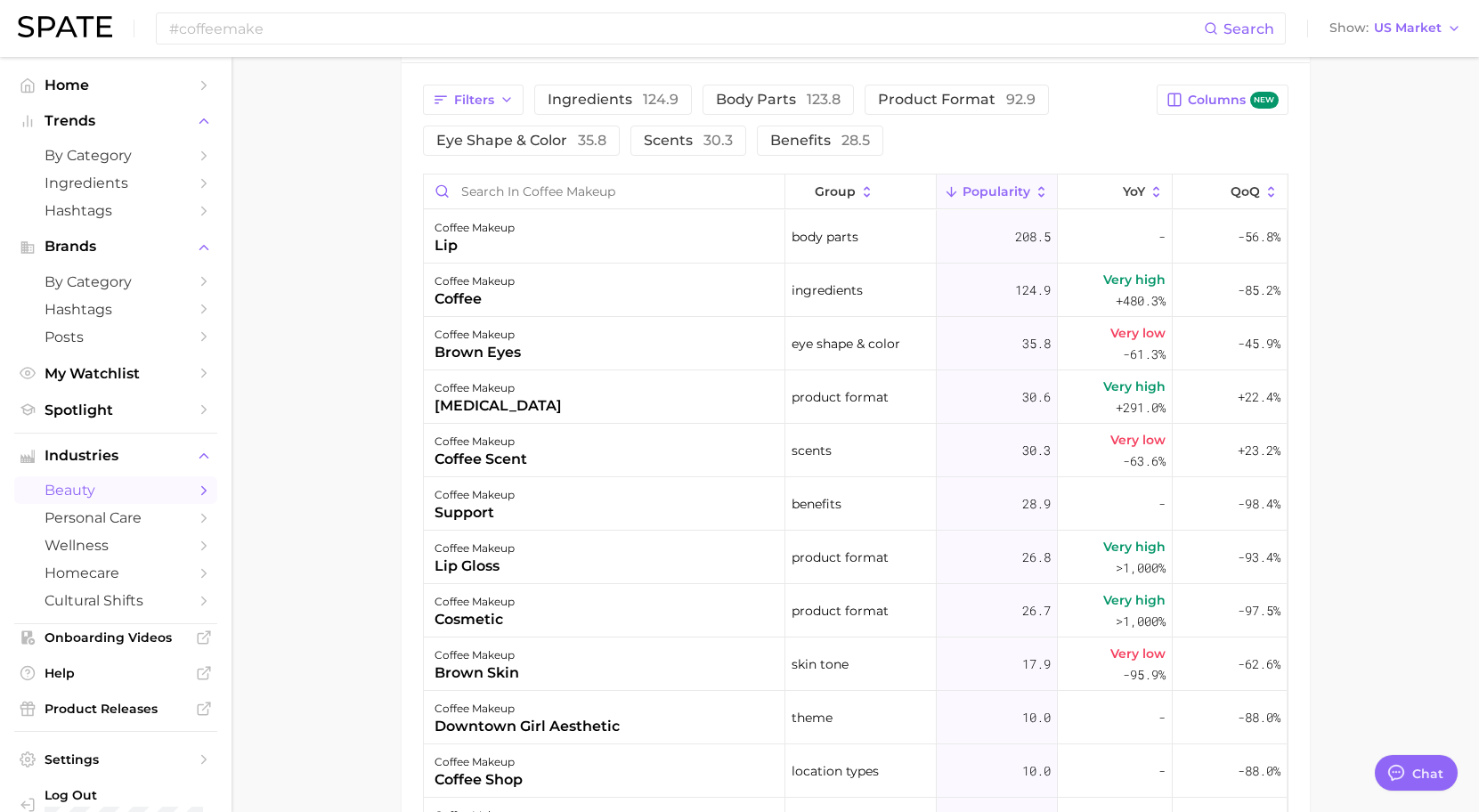
scroll to position [977, 0]
